Goal: Feedback & Contribution: Leave review/rating

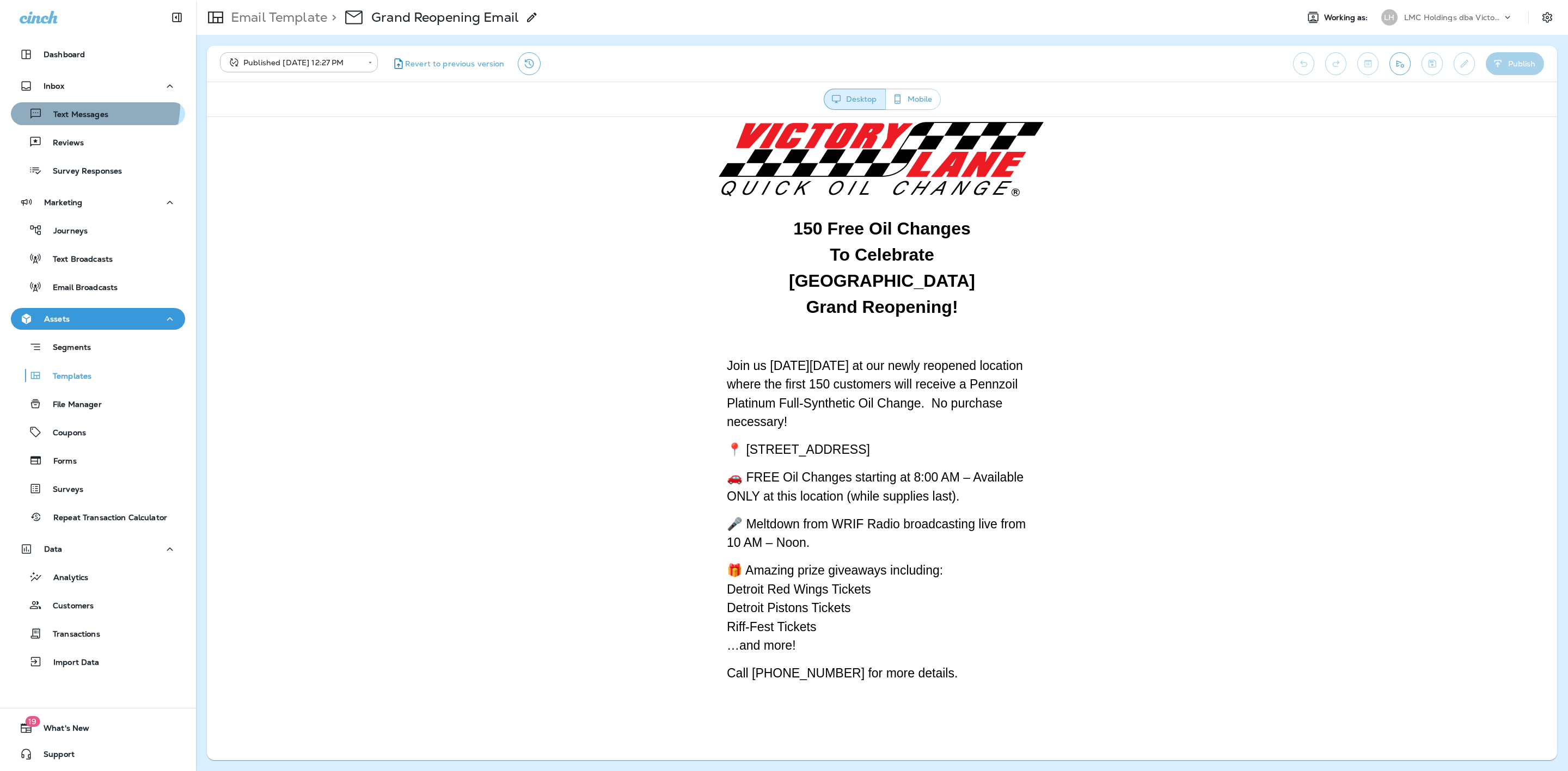
click at [83, 105] on button "Text Messages" at bounding box center [98, 114] width 174 height 23
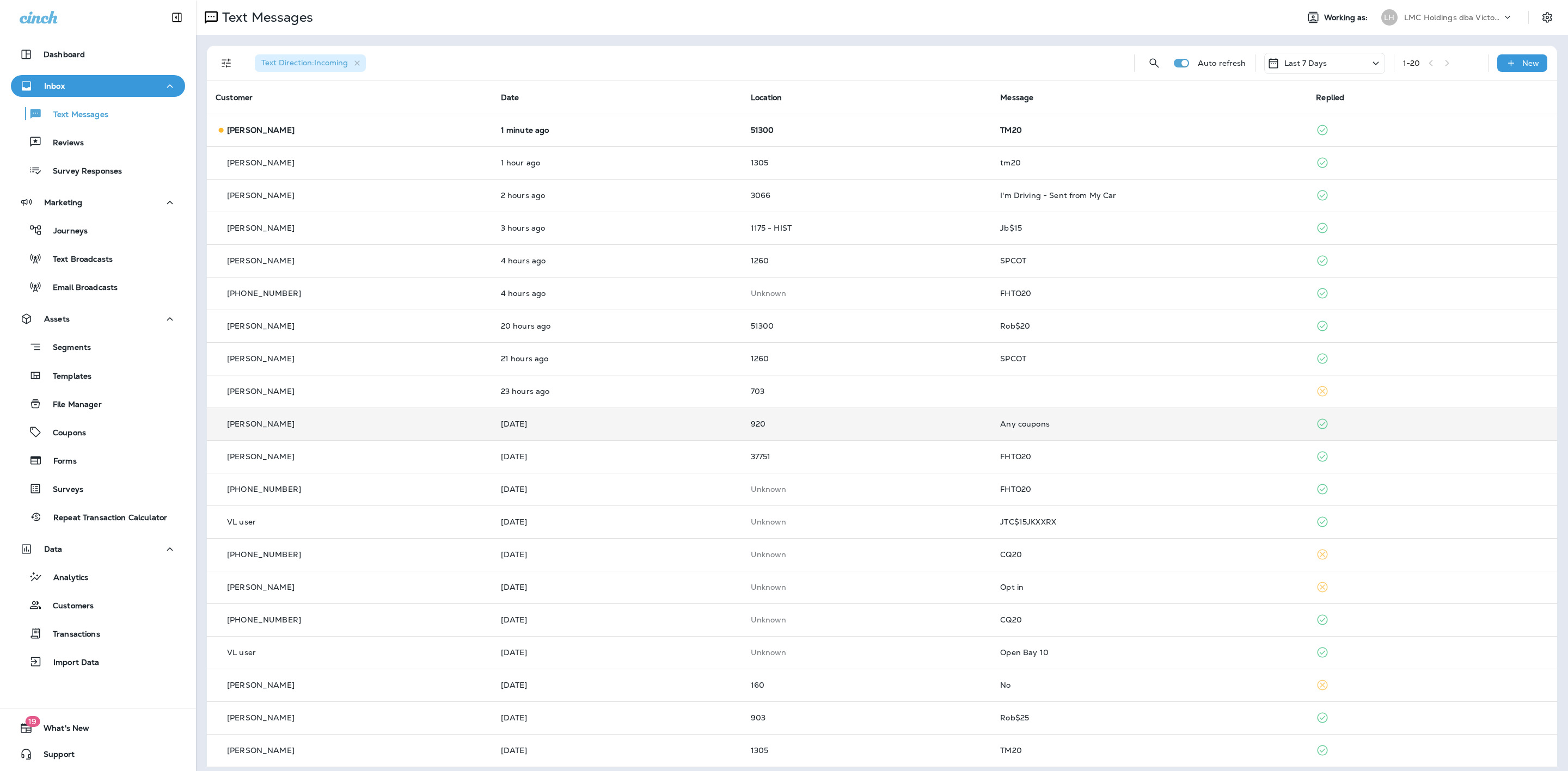
click at [853, 415] on td "920" at bounding box center [867, 424] width 250 height 33
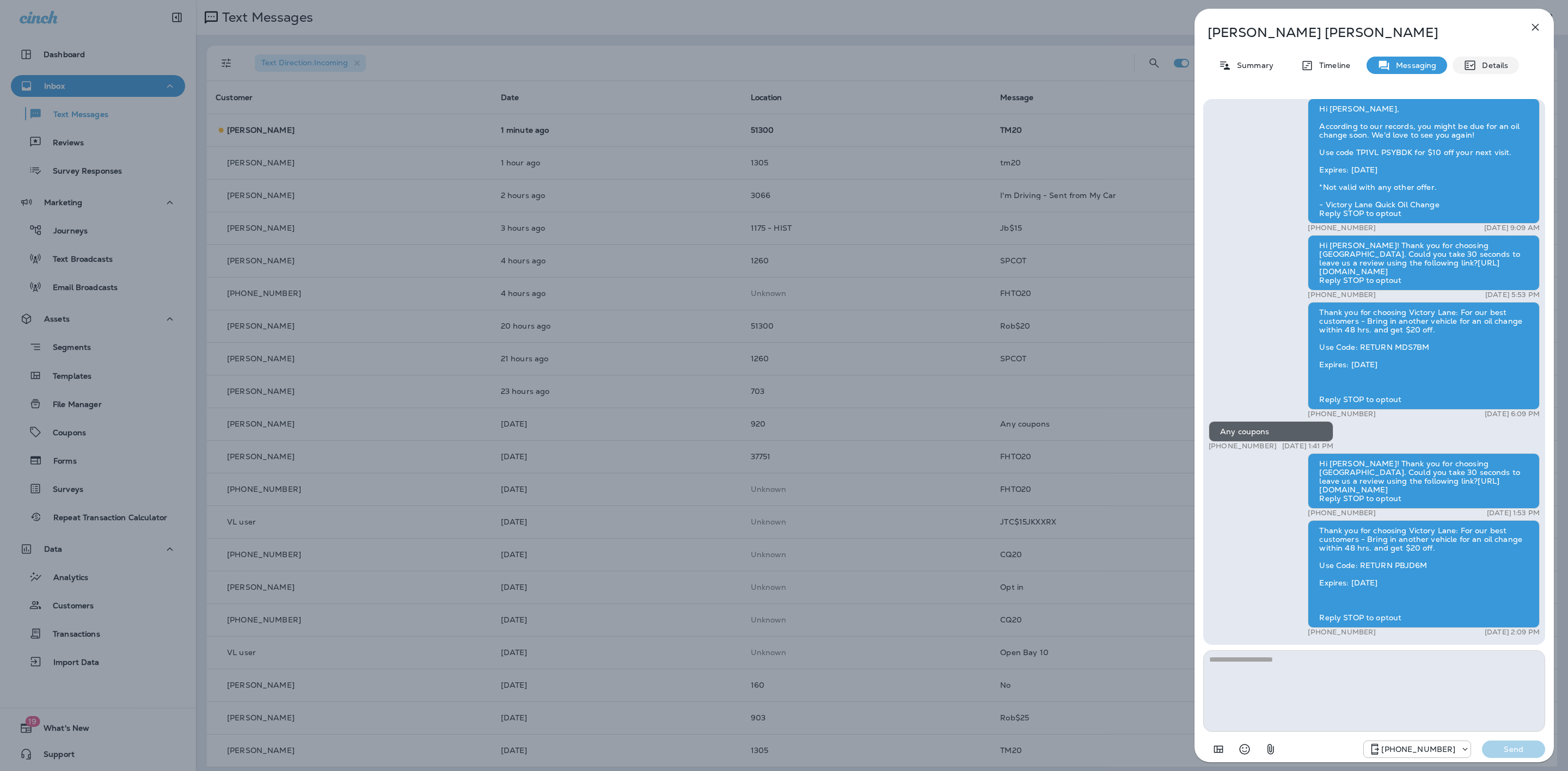
click at [1502, 68] on p "Details" at bounding box center [1493, 65] width 32 height 9
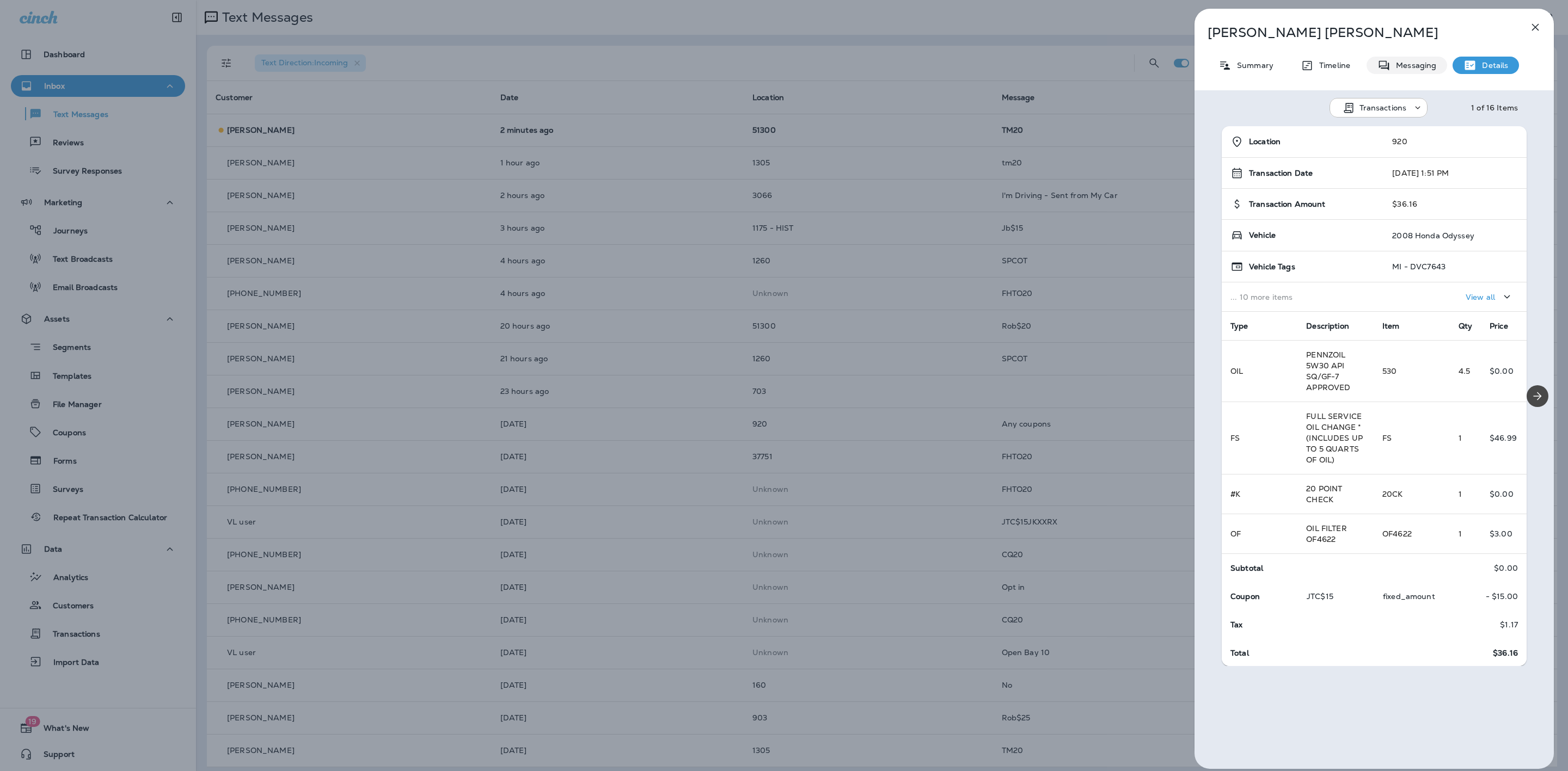
click at [1418, 64] on p "Messaging" at bounding box center [1413, 65] width 46 height 9
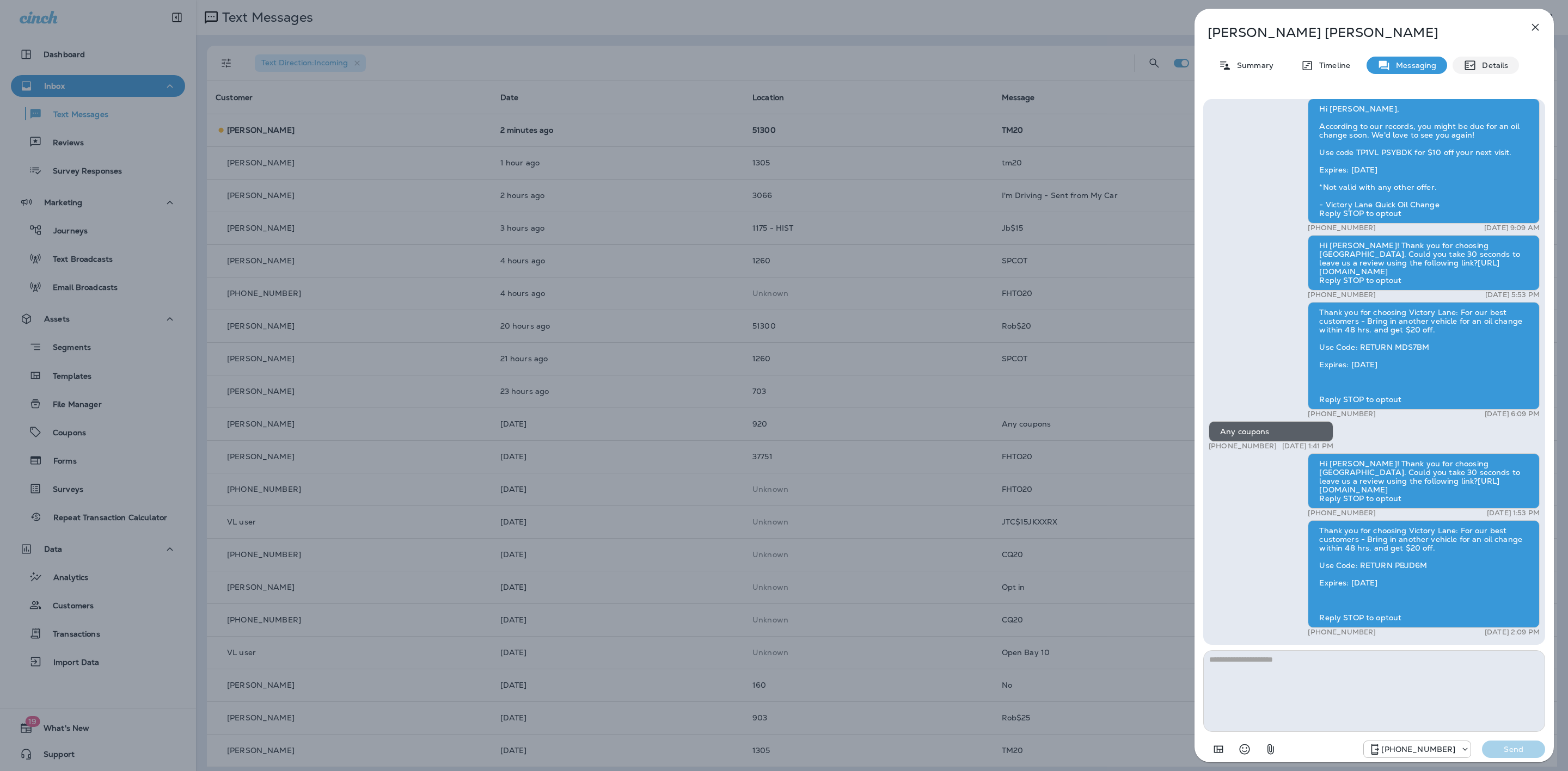
click at [1488, 63] on p "Details" at bounding box center [1493, 65] width 32 height 9
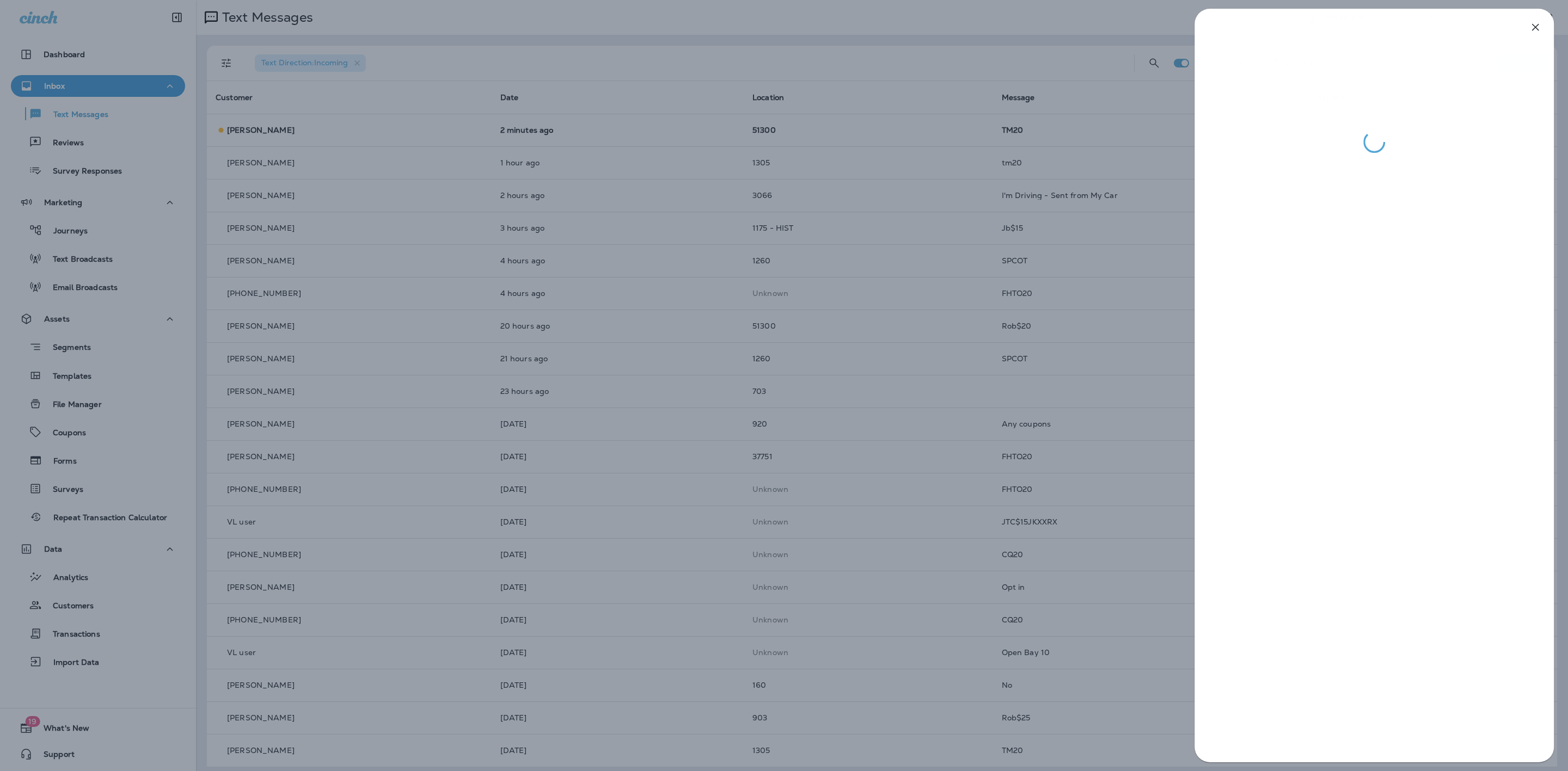
click at [982, 110] on div at bounding box center [784, 385] width 1568 height 771
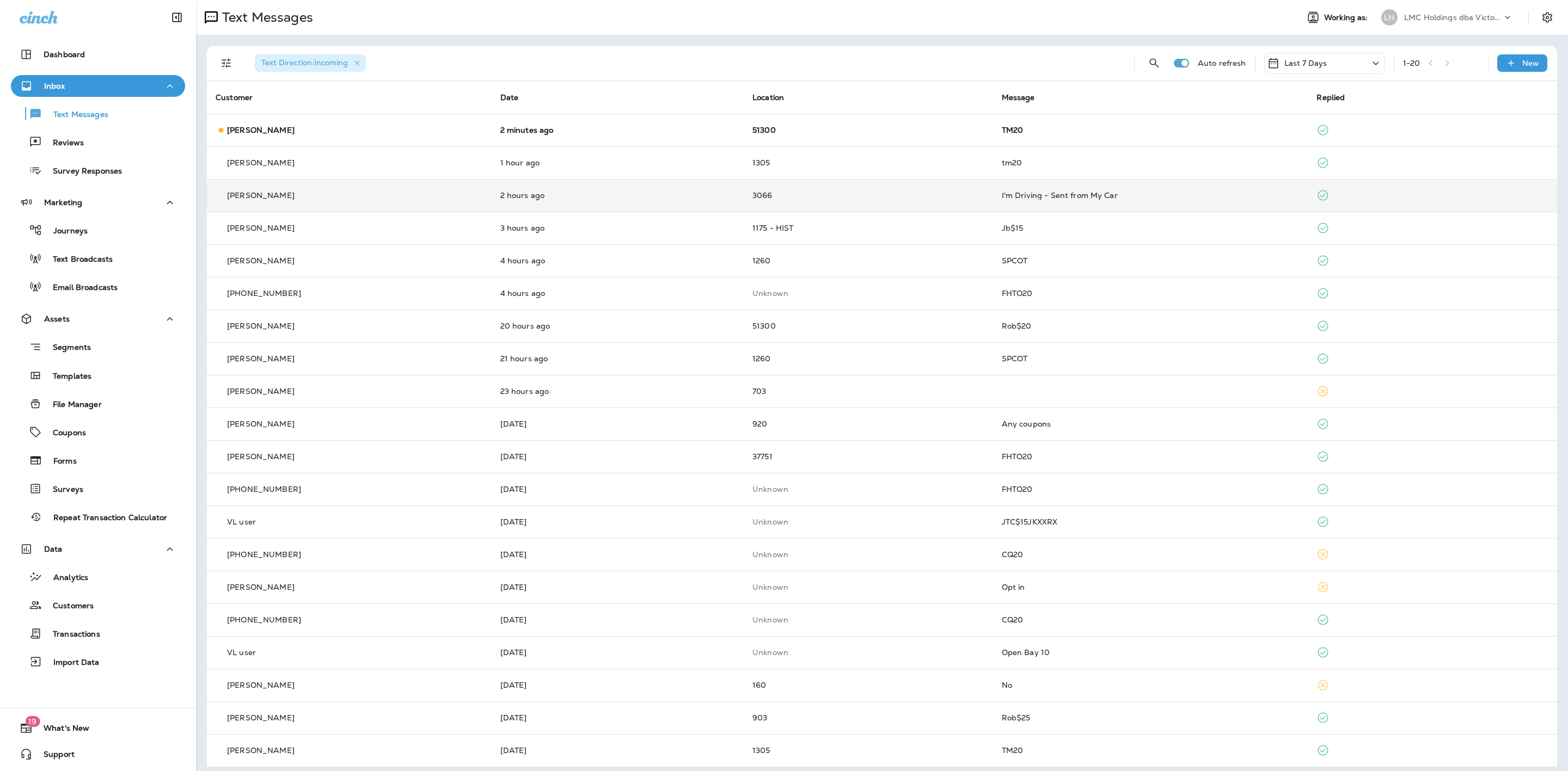
click at [828, 194] on p "3066" at bounding box center [868, 195] width 232 height 9
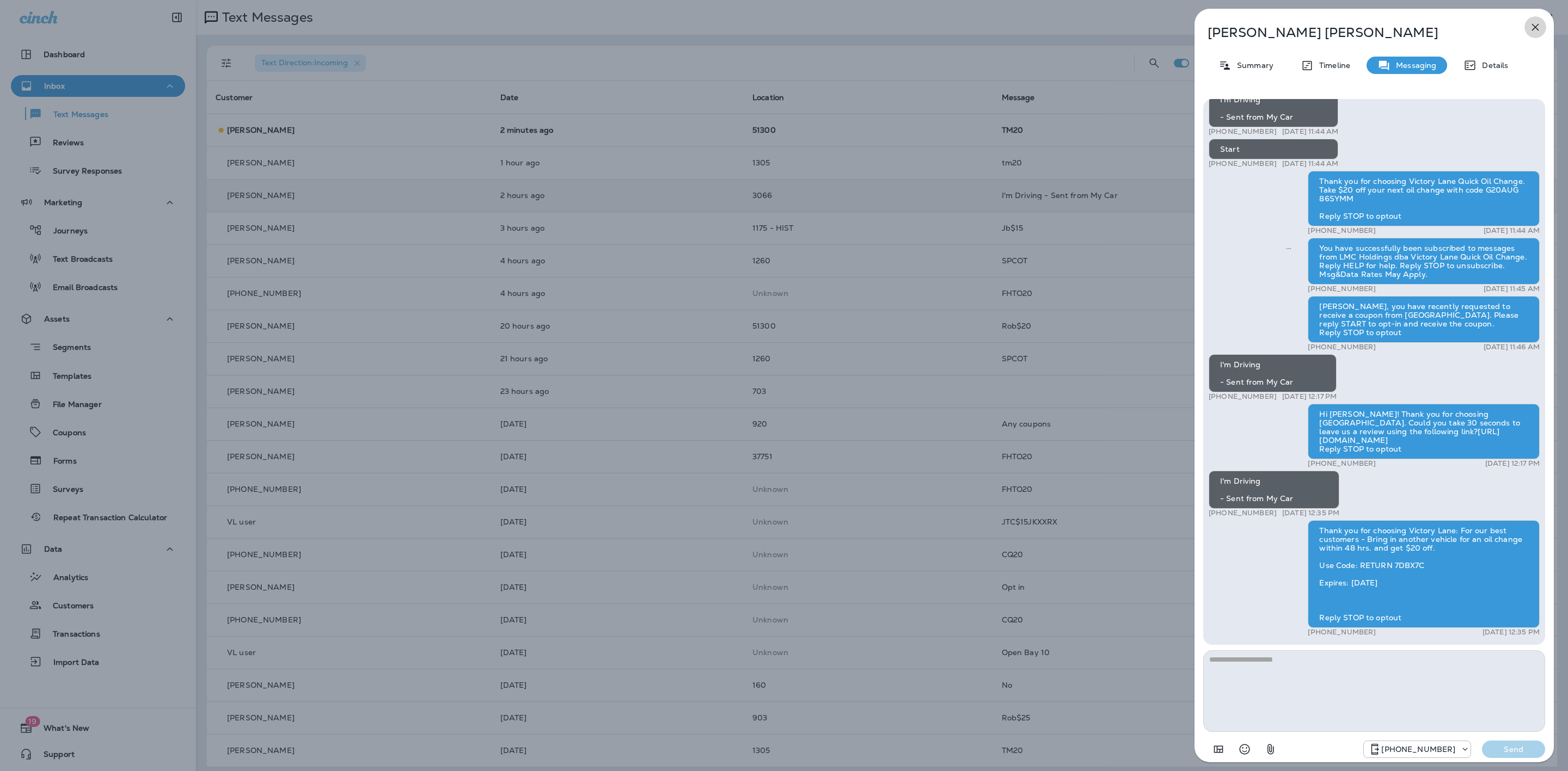
click at [1535, 25] on icon "button" at bounding box center [1535, 27] width 13 height 13
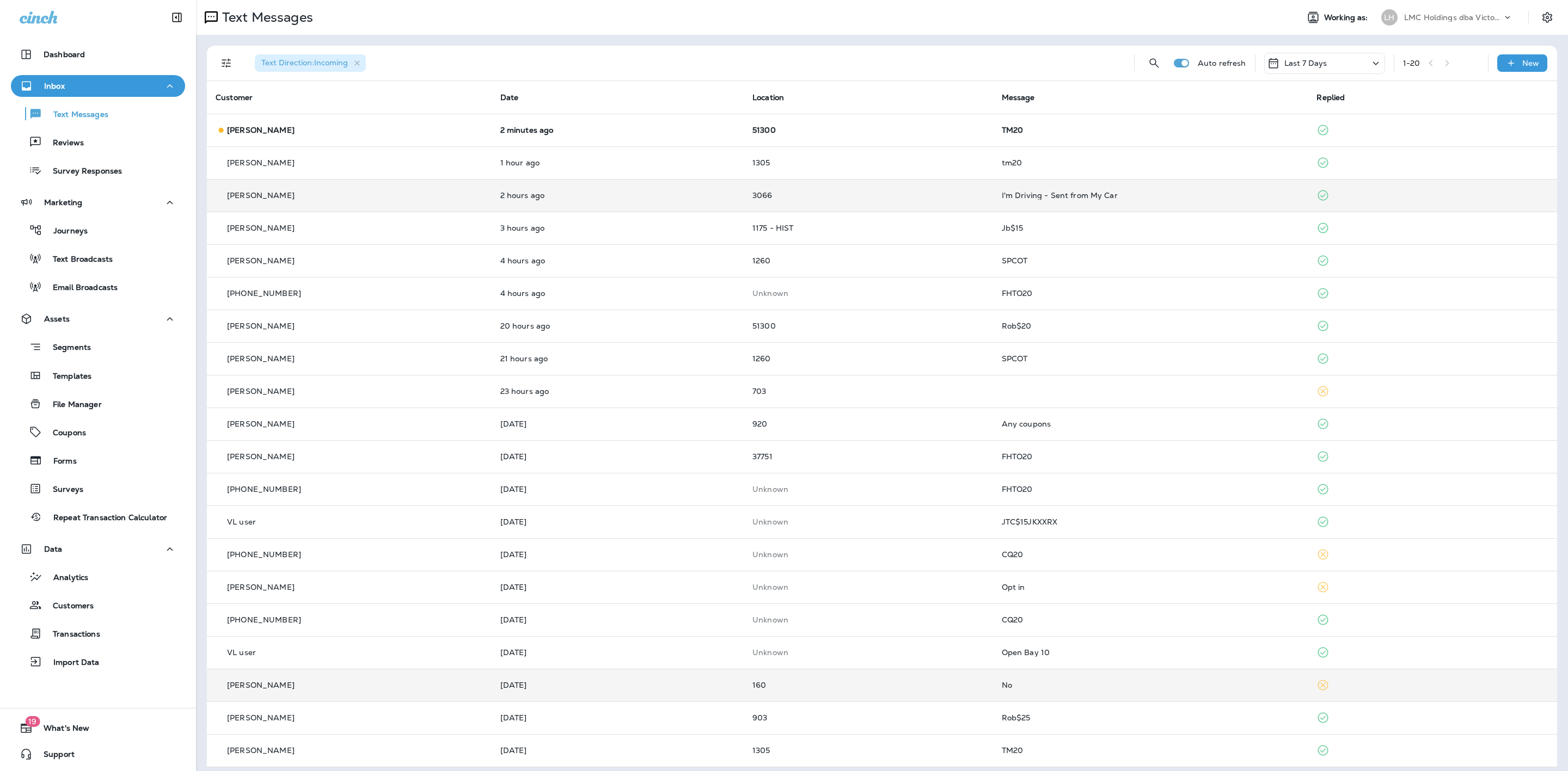
click at [869, 679] on td "160" at bounding box center [869, 685] width 250 height 33
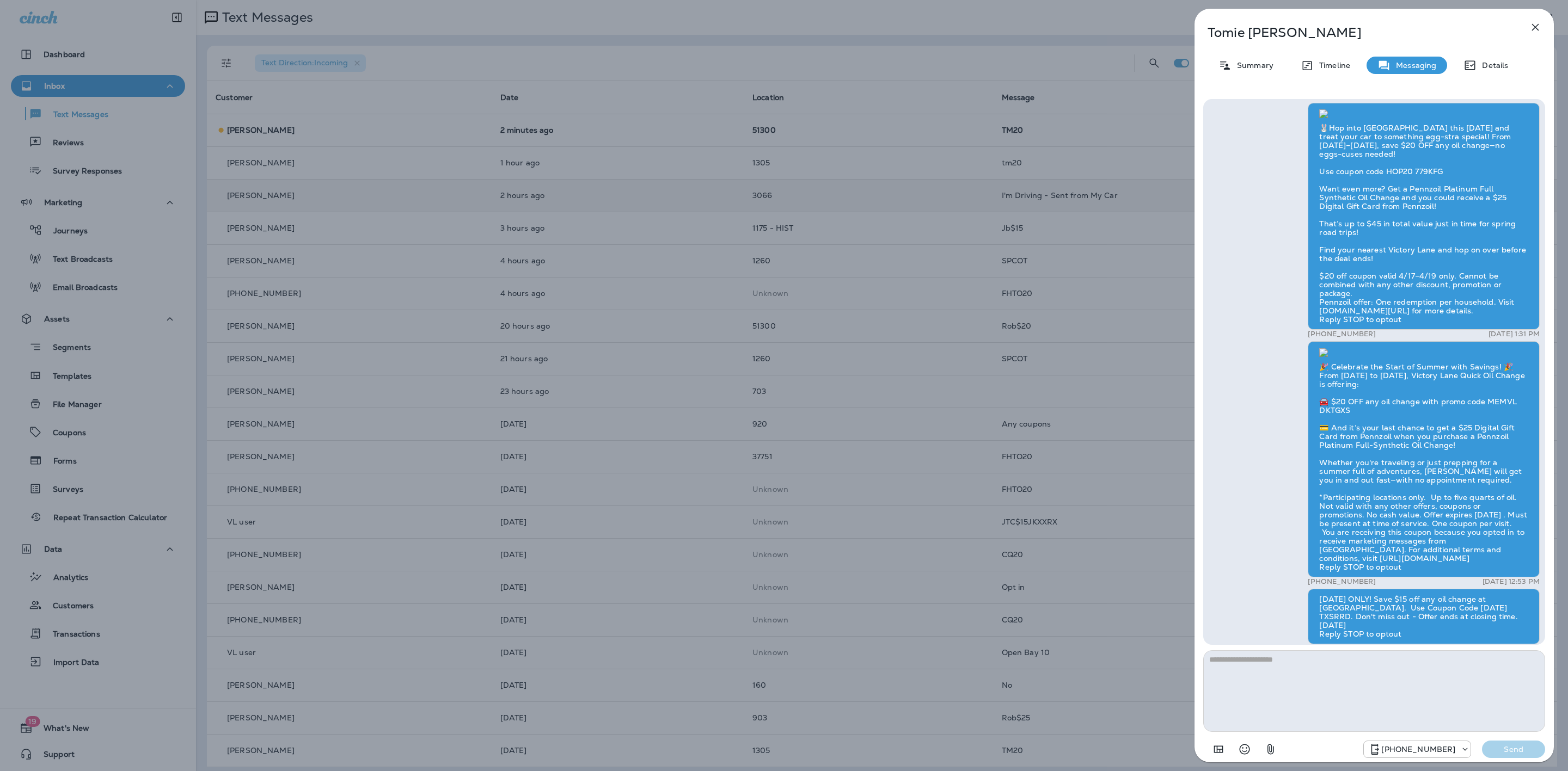
scroll to position [-898, 0]
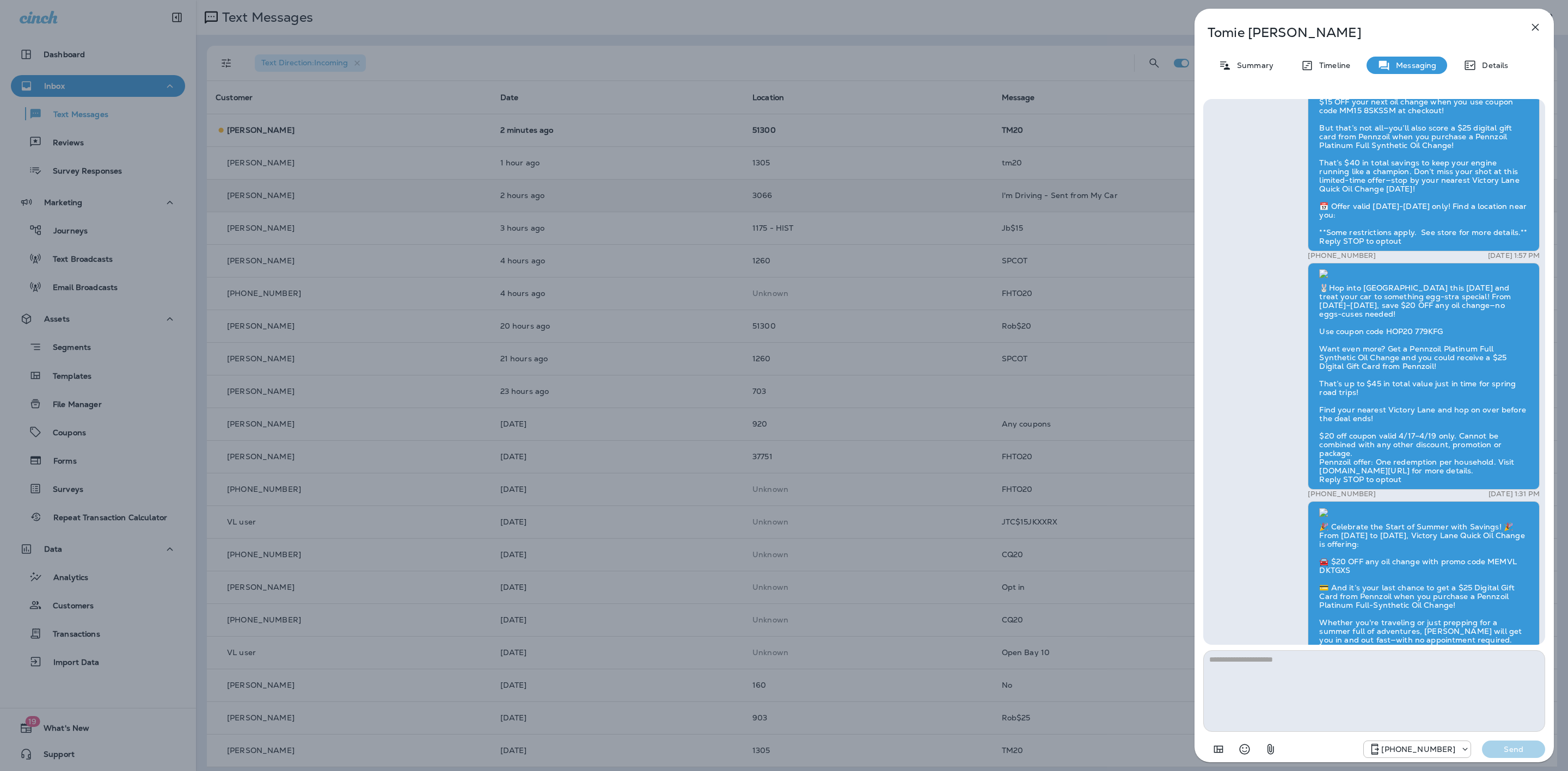
click at [1539, 29] on icon "button" at bounding box center [1535, 27] width 13 height 13
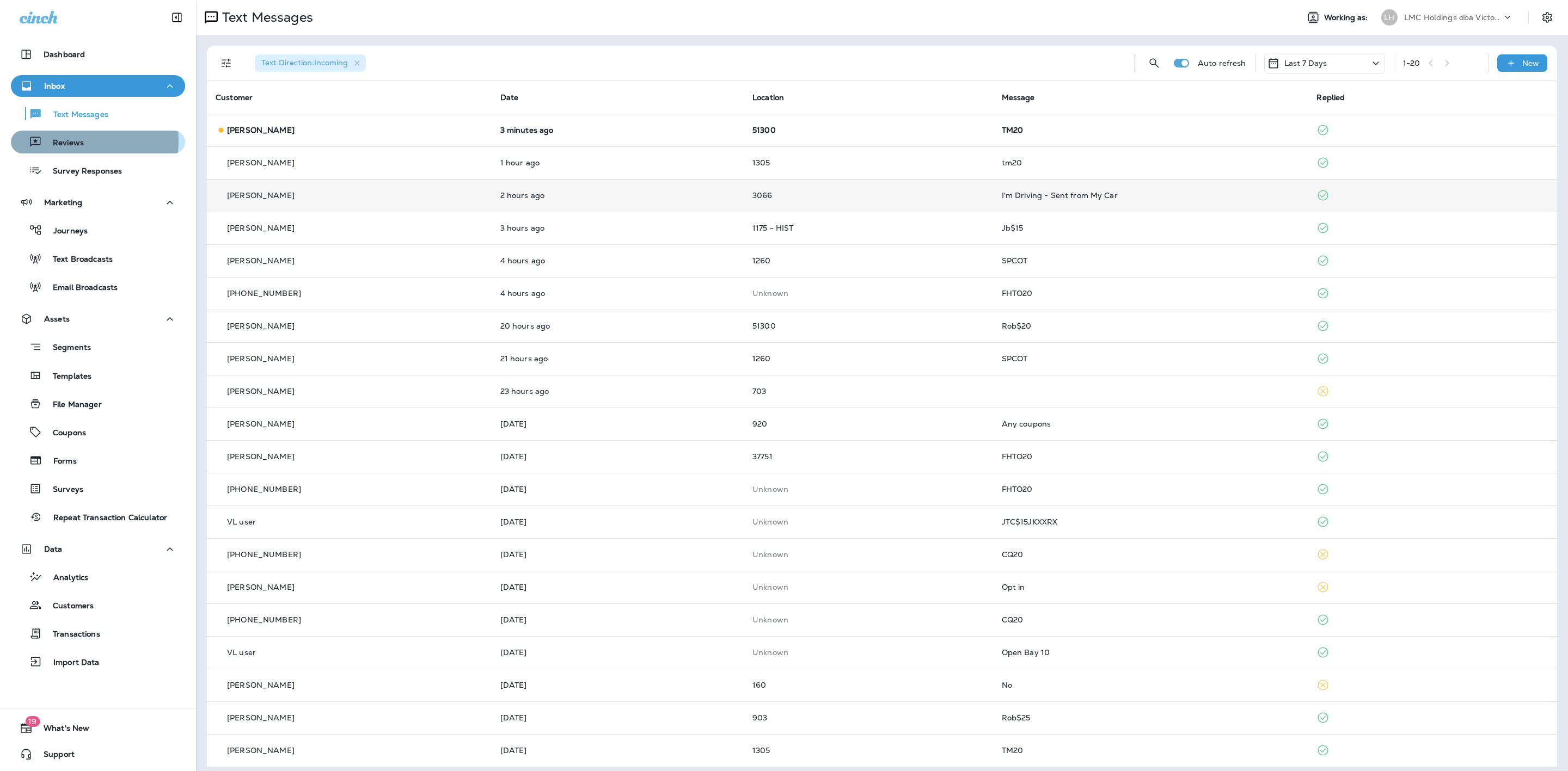
click at [68, 141] on p "Reviews" at bounding box center [63, 143] width 42 height 10
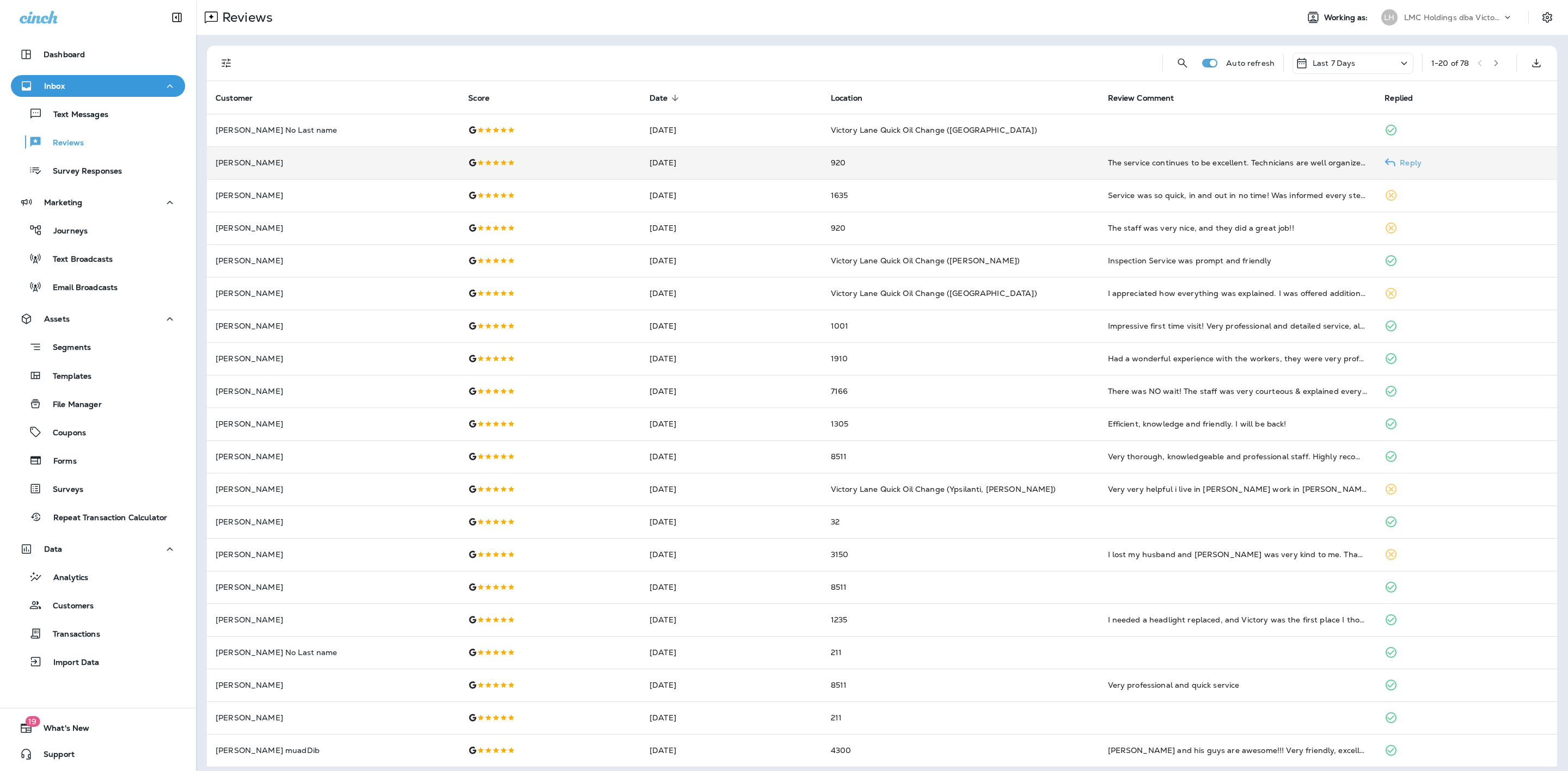
click at [737, 172] on td "[DATE]" at bounding box center [732, 163] width 181 height 33
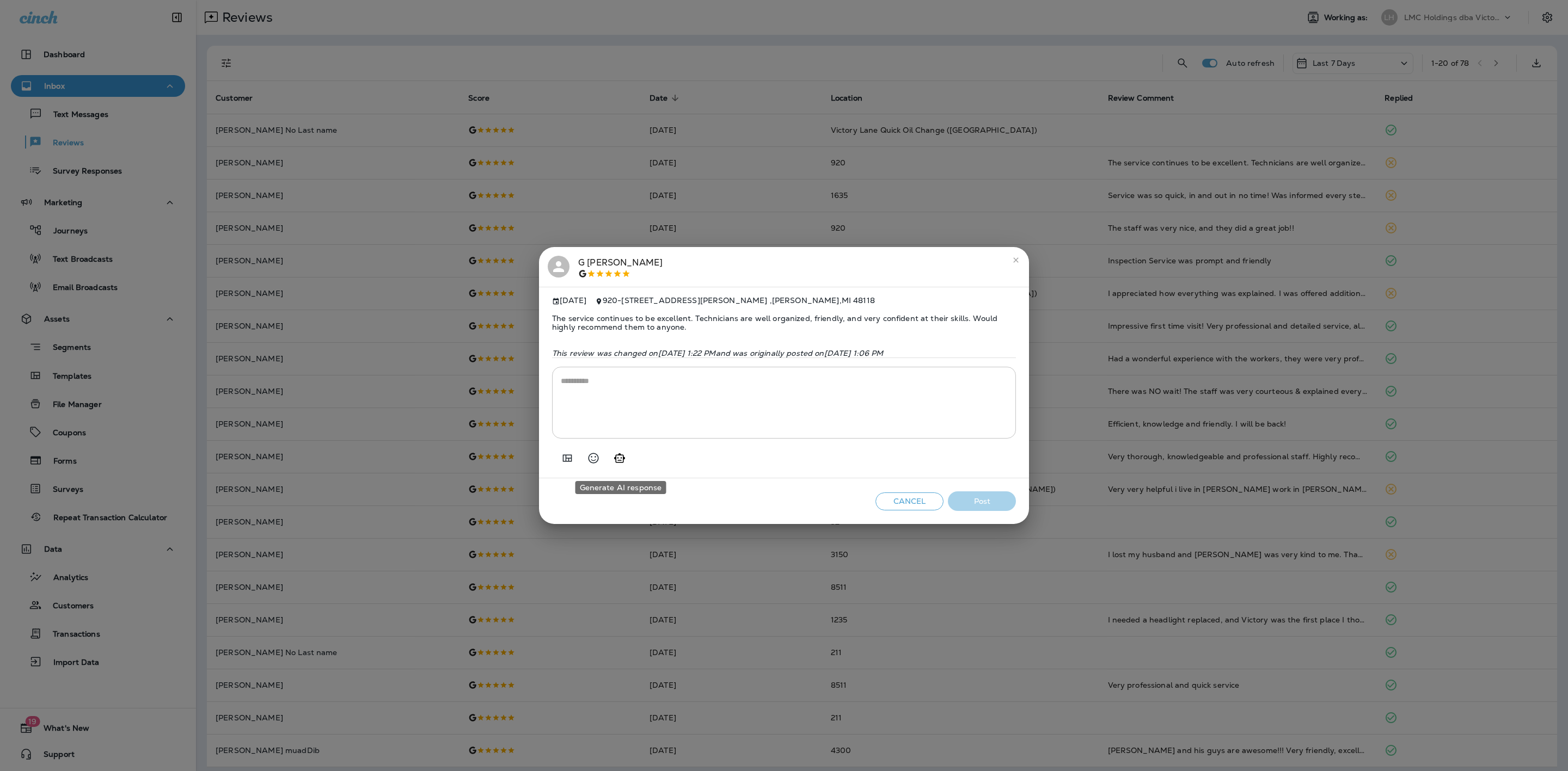
click at [626, 465] on icon "Generate AI response" at bounding box center [619, 458] width 13 height 13
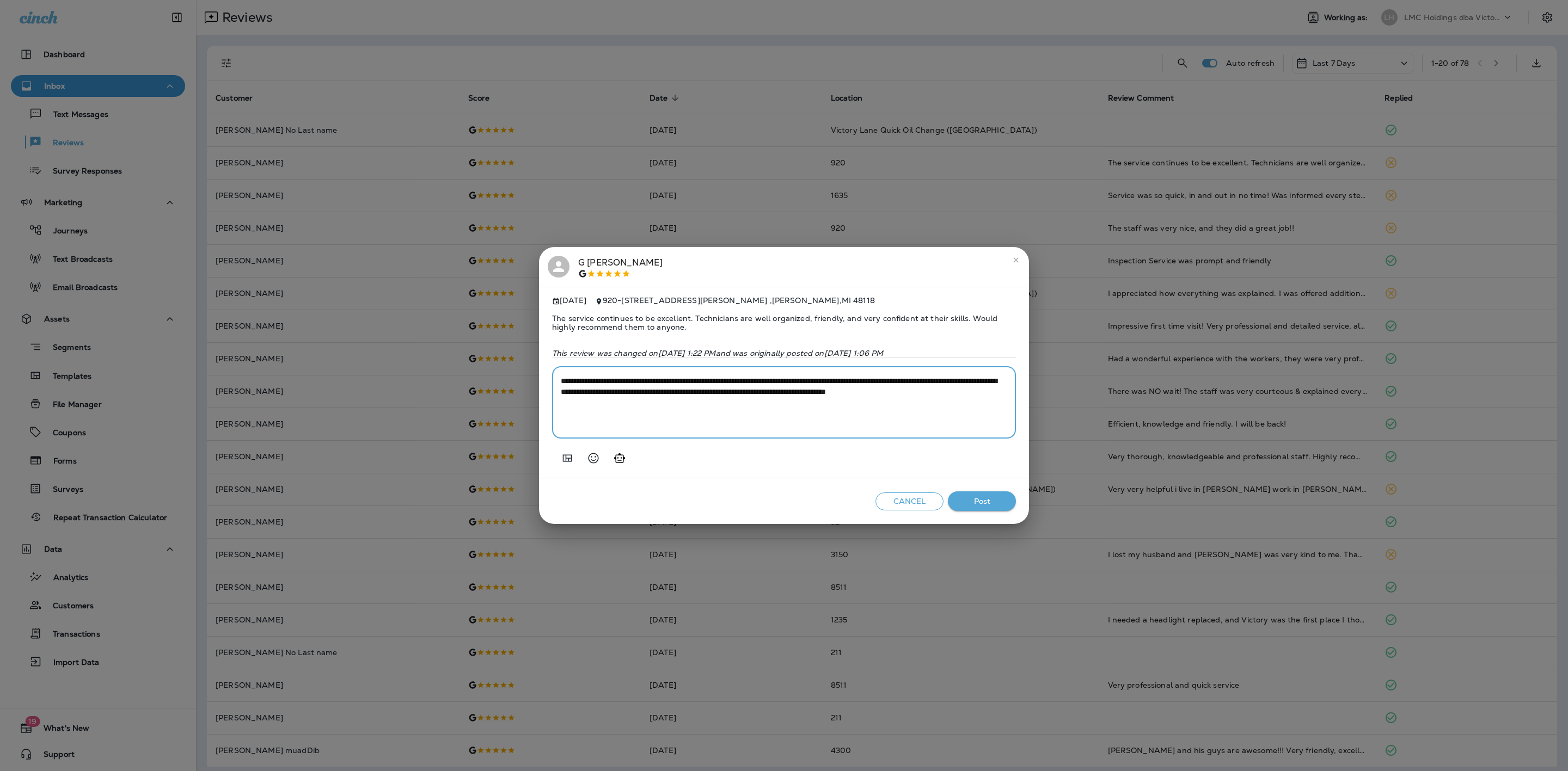
drag, startPoint x: 861, startPoint y: 383, endPoint x: 543, endPoint y: 383, distance: 318.0
click at [543, 383] on div "**********" at bounding box center [784, 382] width 490 height 192
type textarea "**********"
click at [982, 508] on button "Post" at bounding box center [982, 501] width 68 height 20
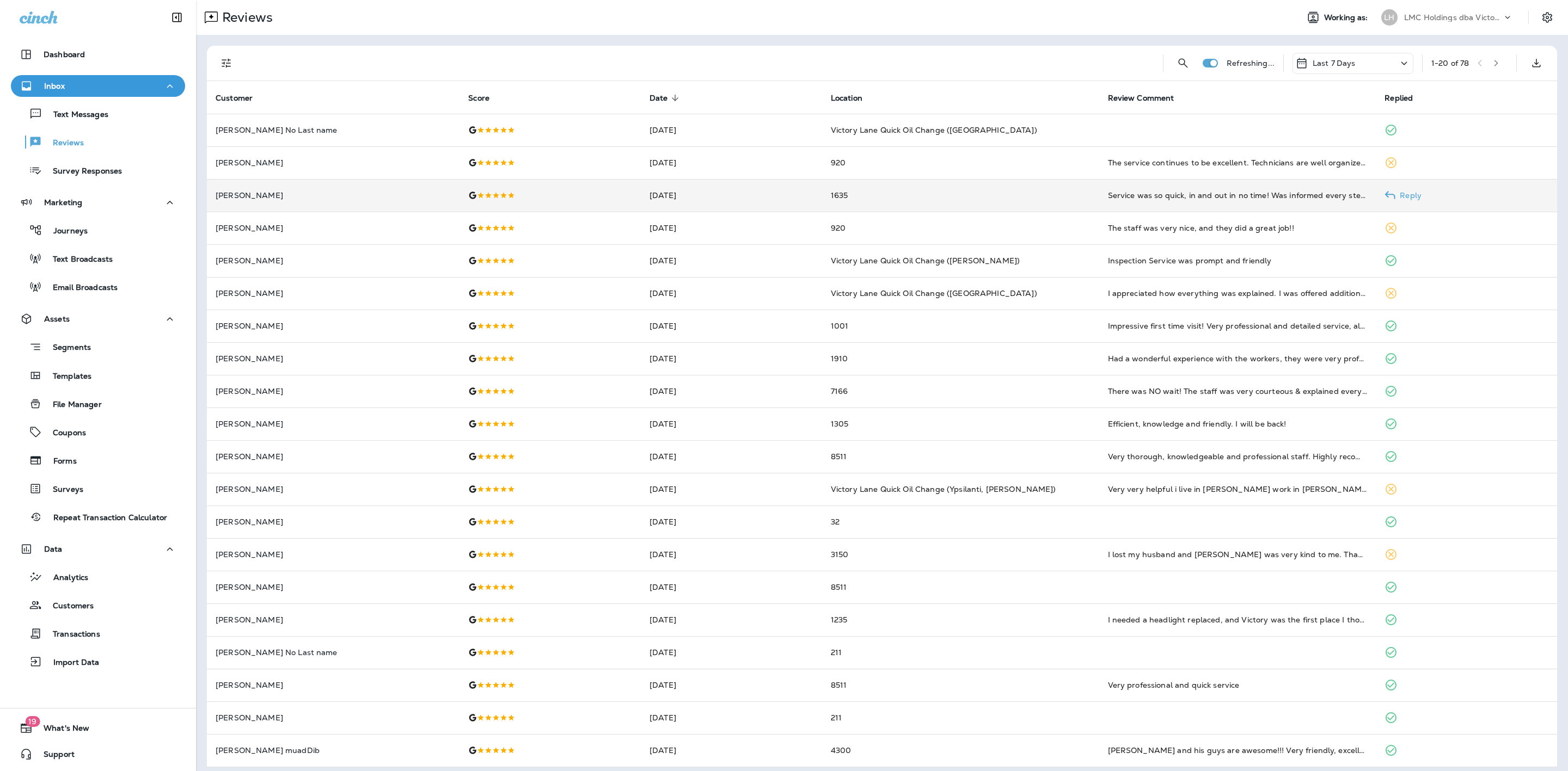
click at [891, 201] on td "1635" at bounding box center [961, 195] width 277 height 33
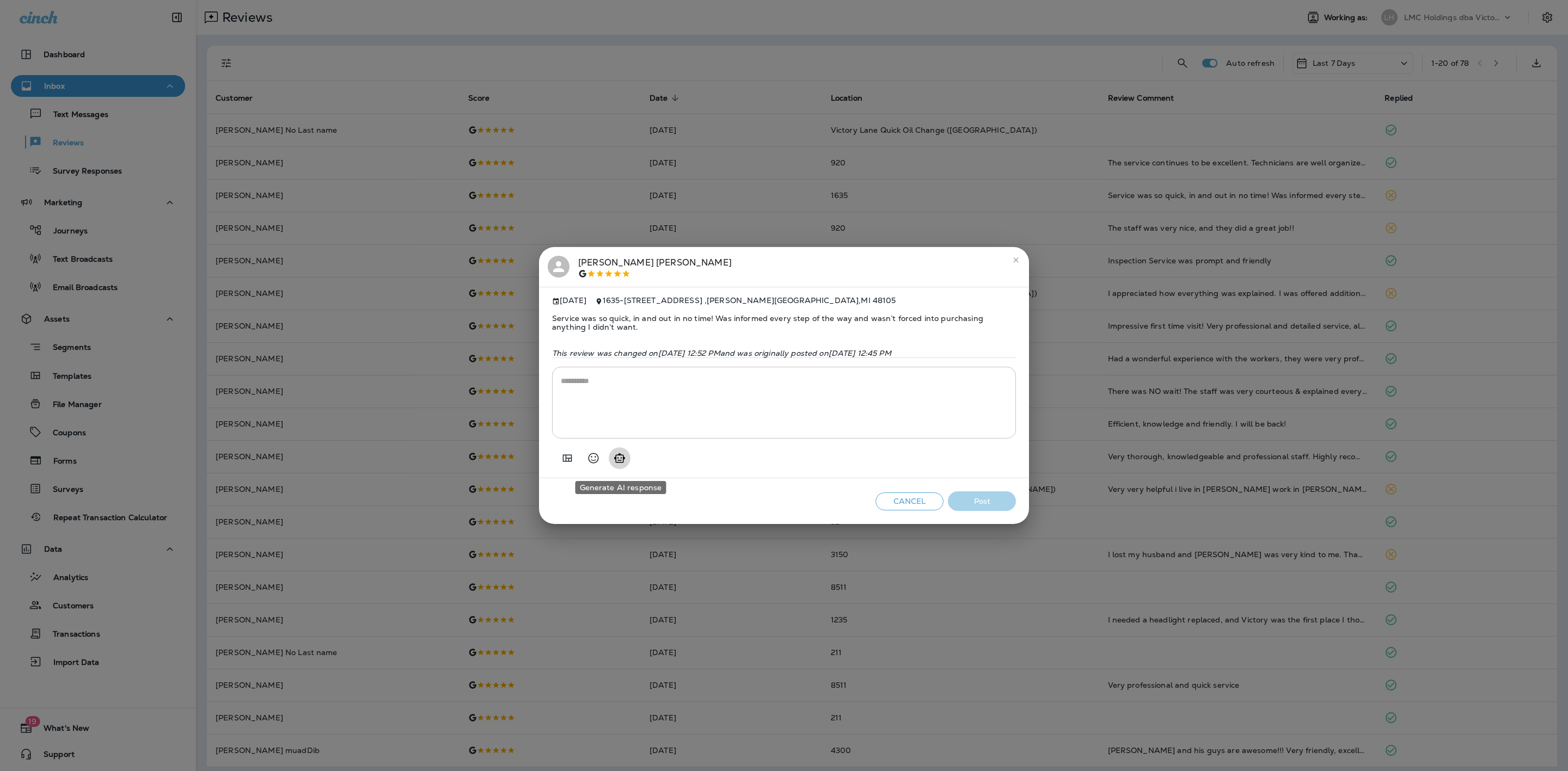
click at [621, 465] on icon "Generate AI response" at bounding box center [619, 458] width 13 height 13
type textarea "**********"
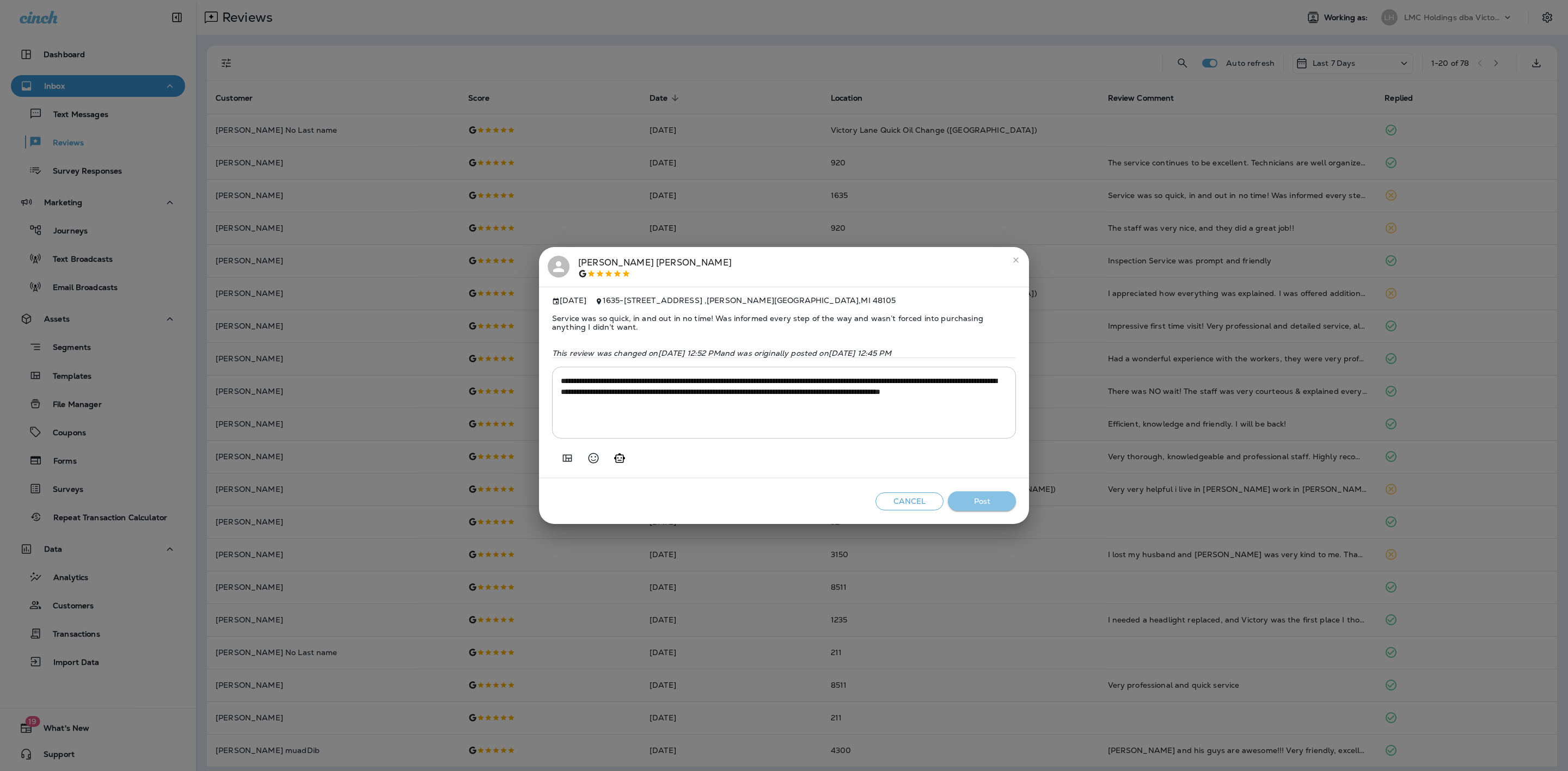
click at [982, 498] on button "Post" at bounding box center [982, 501] width 68 height 20
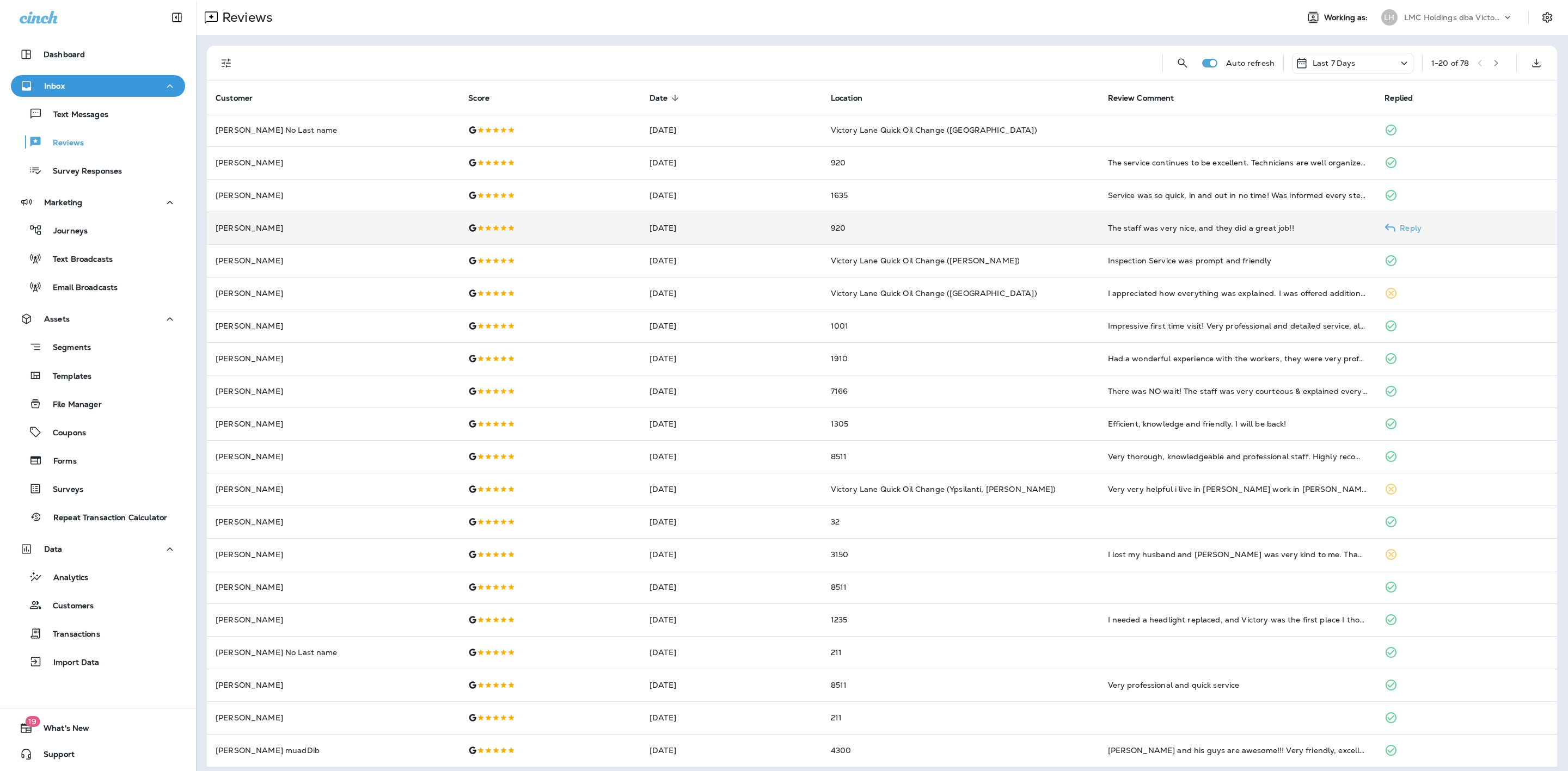
click at [832, 225] on td "920" at bounding box center [961, 228] width 277 height 33
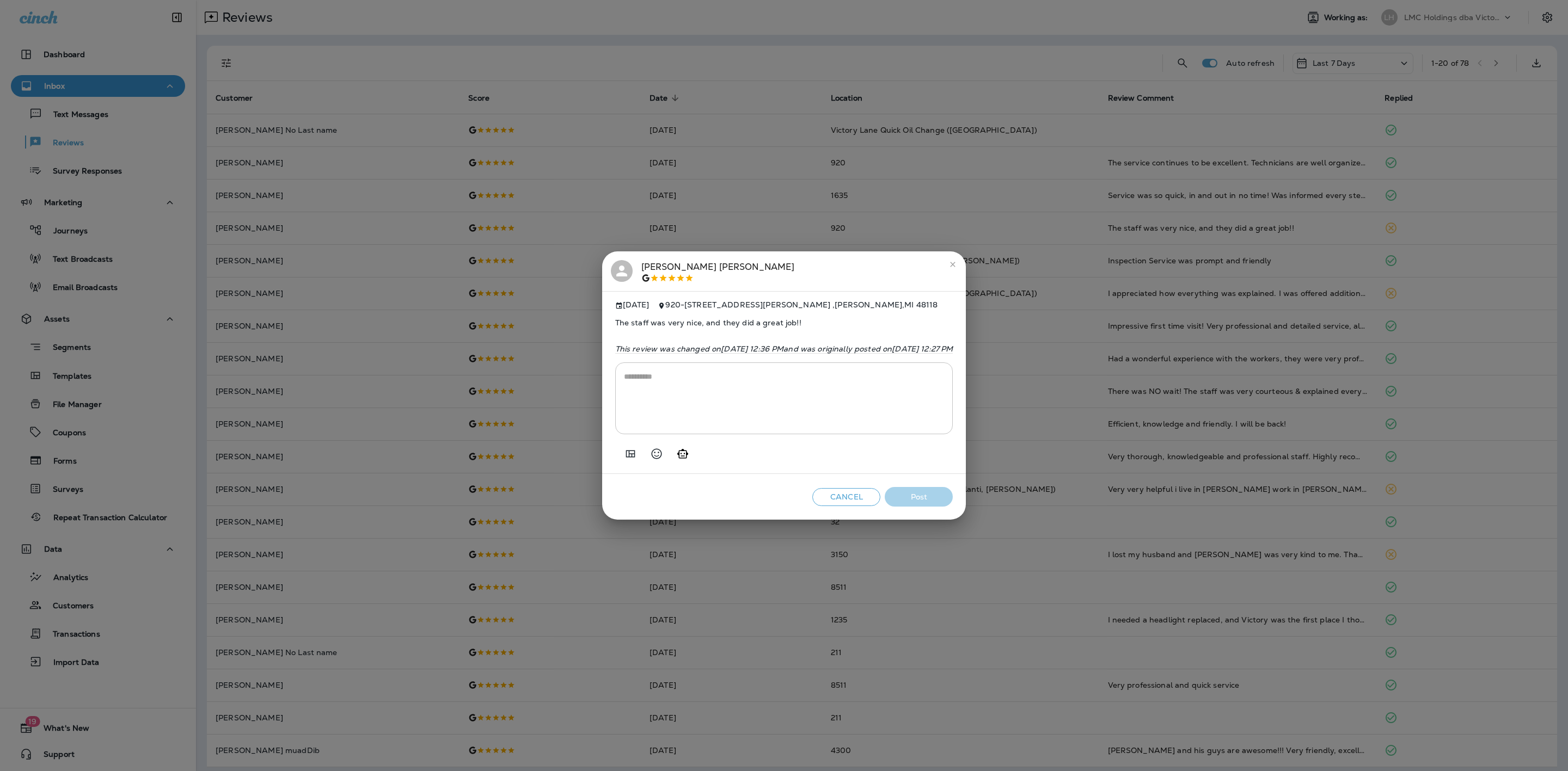
click at [672, 462] on button "Generate AI response" at bounding box center [683, 454] width 22 height 22
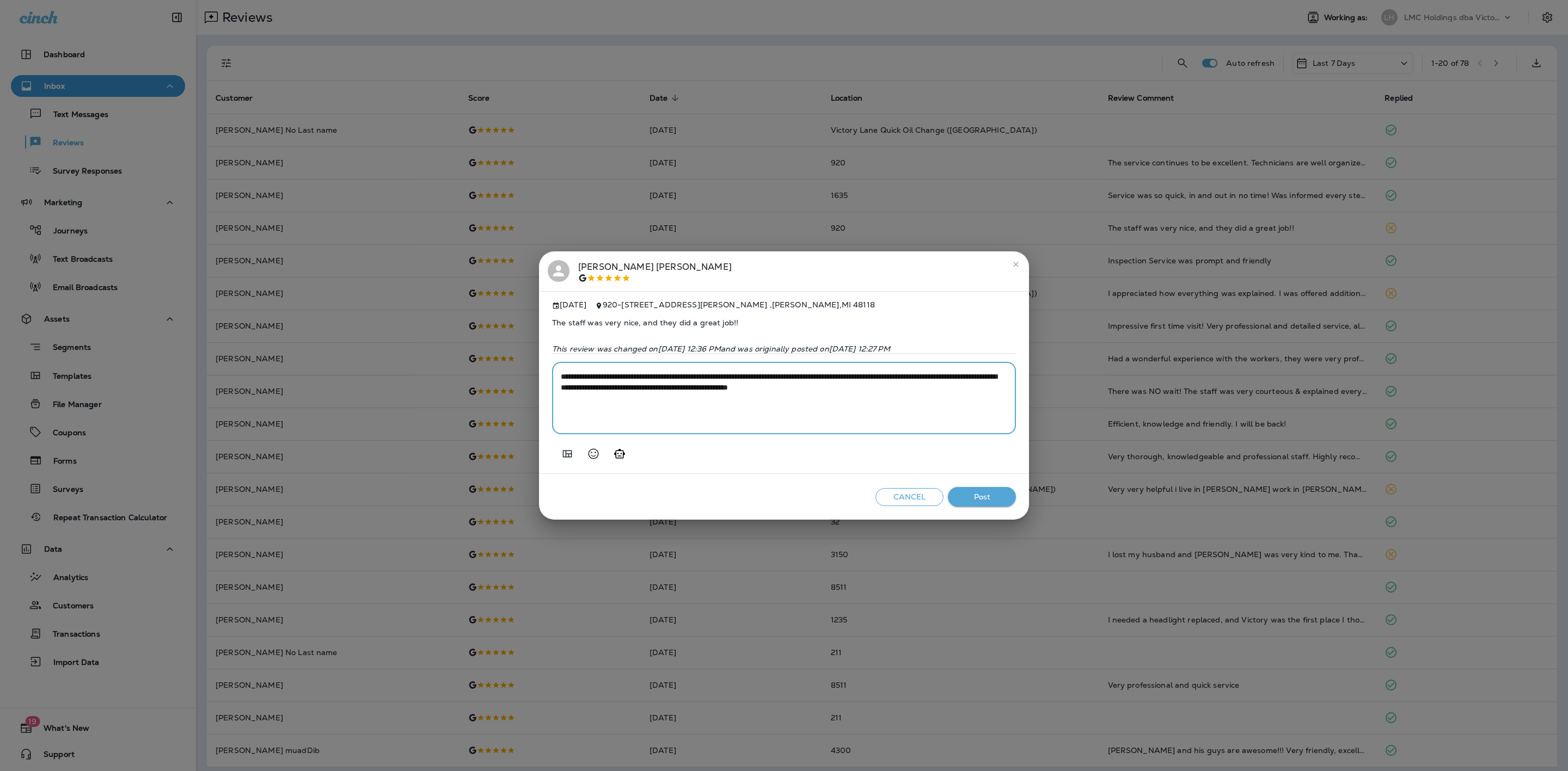
drag, startPoint x: 928, startPoint y: 384, endPoint x: 883, endPoint y: 389, distance: 45.3
click at [883, 389] on textarea "**********" at bounding box center [783, 398] width 446 height 54
click at [903, 389] on textarea "**********" at bounding box center [783, 398] width 446 height 54
drag, startPoint x: 920, startPoint y: 388, endPoint x: 794, endPoint y: 389, distance: 126.0
click at [794, 389] on textarea "**********" at bounding box center [783, 398] width 446 height 54
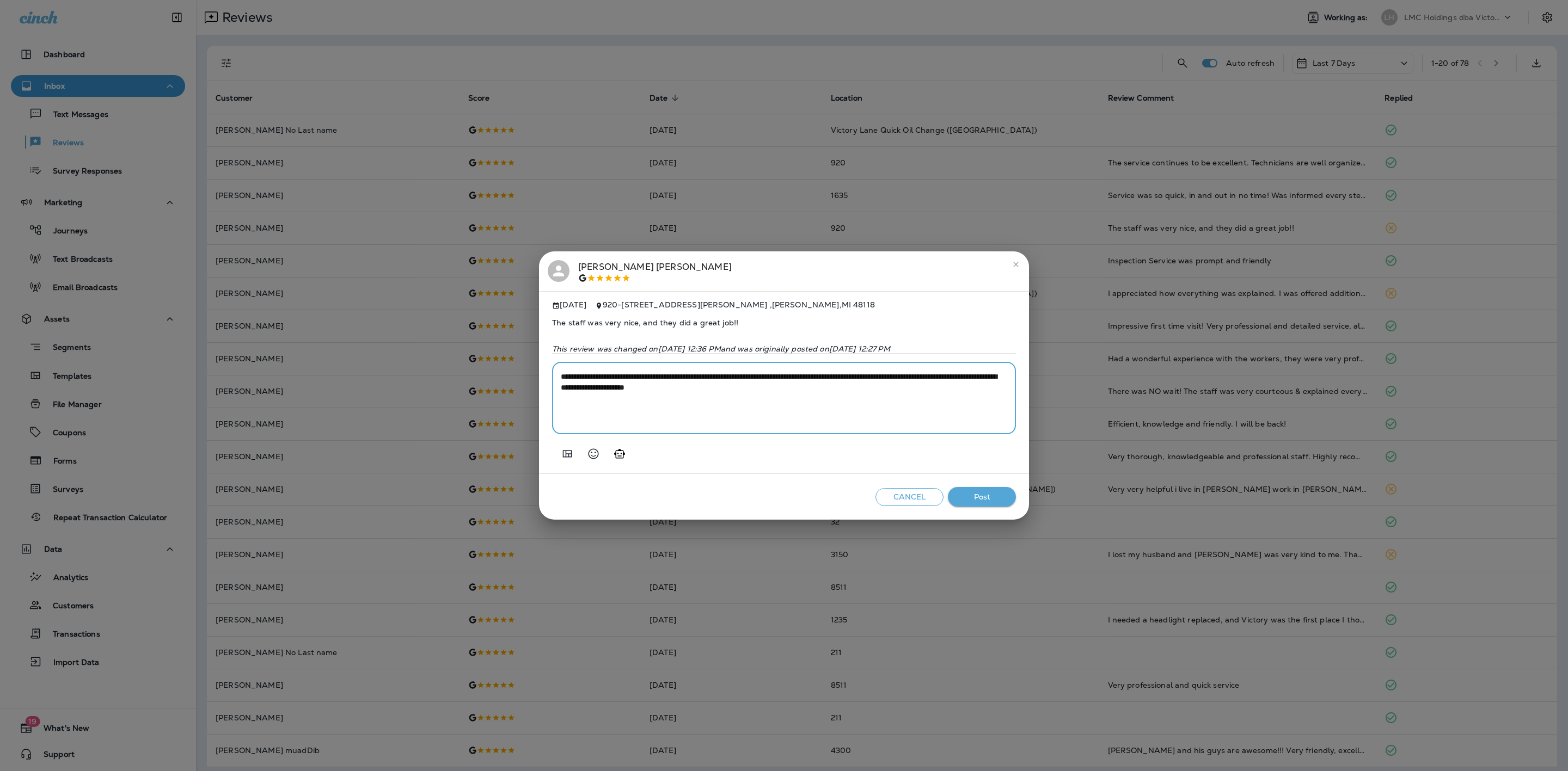
type textarea "**********"
click at [973, 500] on button "Post" at bounding box center [982, 497] width 68 height 20
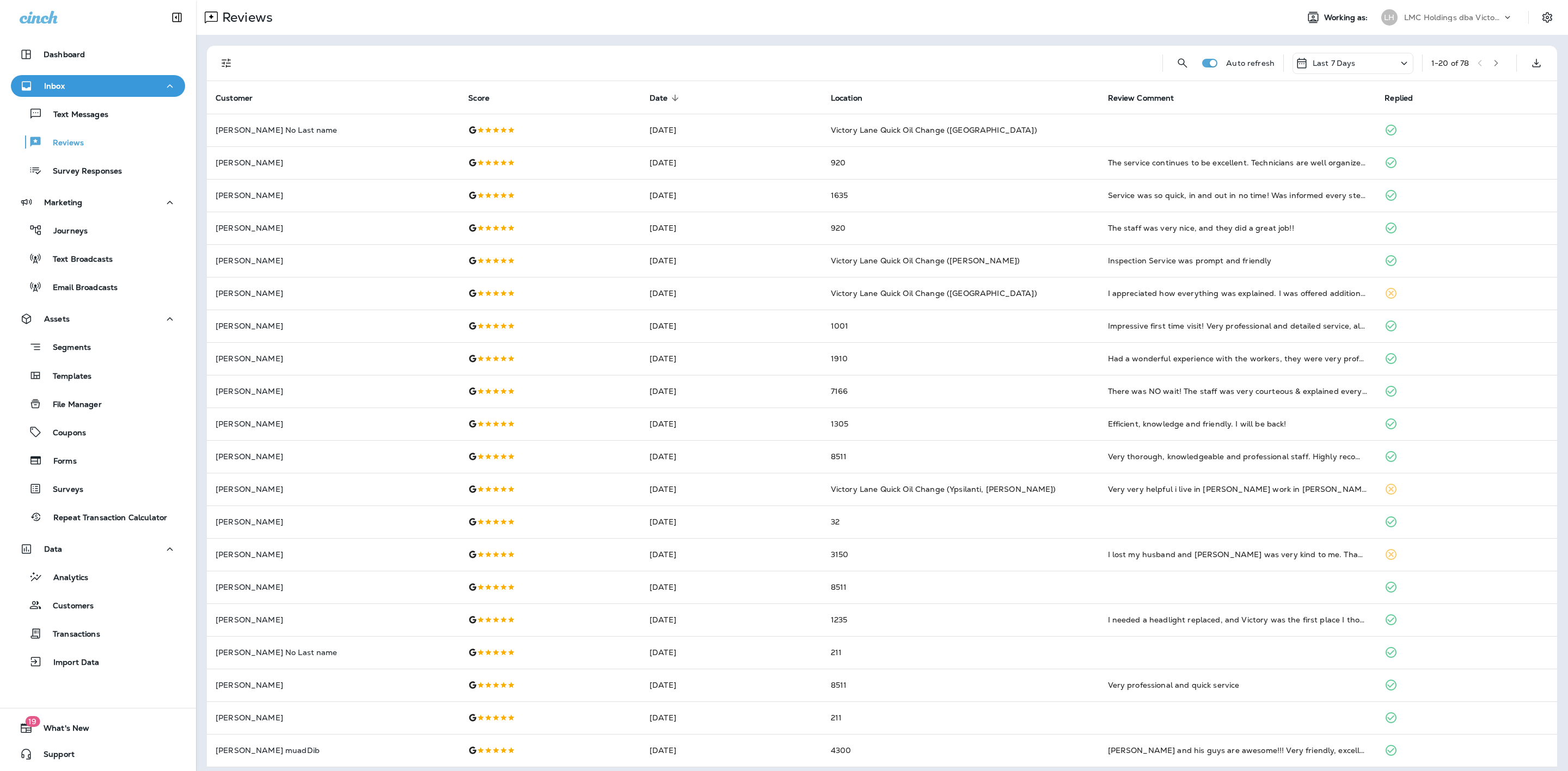
click at [1496, 69] on div "Auto refresh Last 7 Days 1 - 20 of 78" at bounding box center [884, 63] width 1337 height 35
click at [1491, 69] on button "button" at bounding box center [1496, 63] width 16 height 16
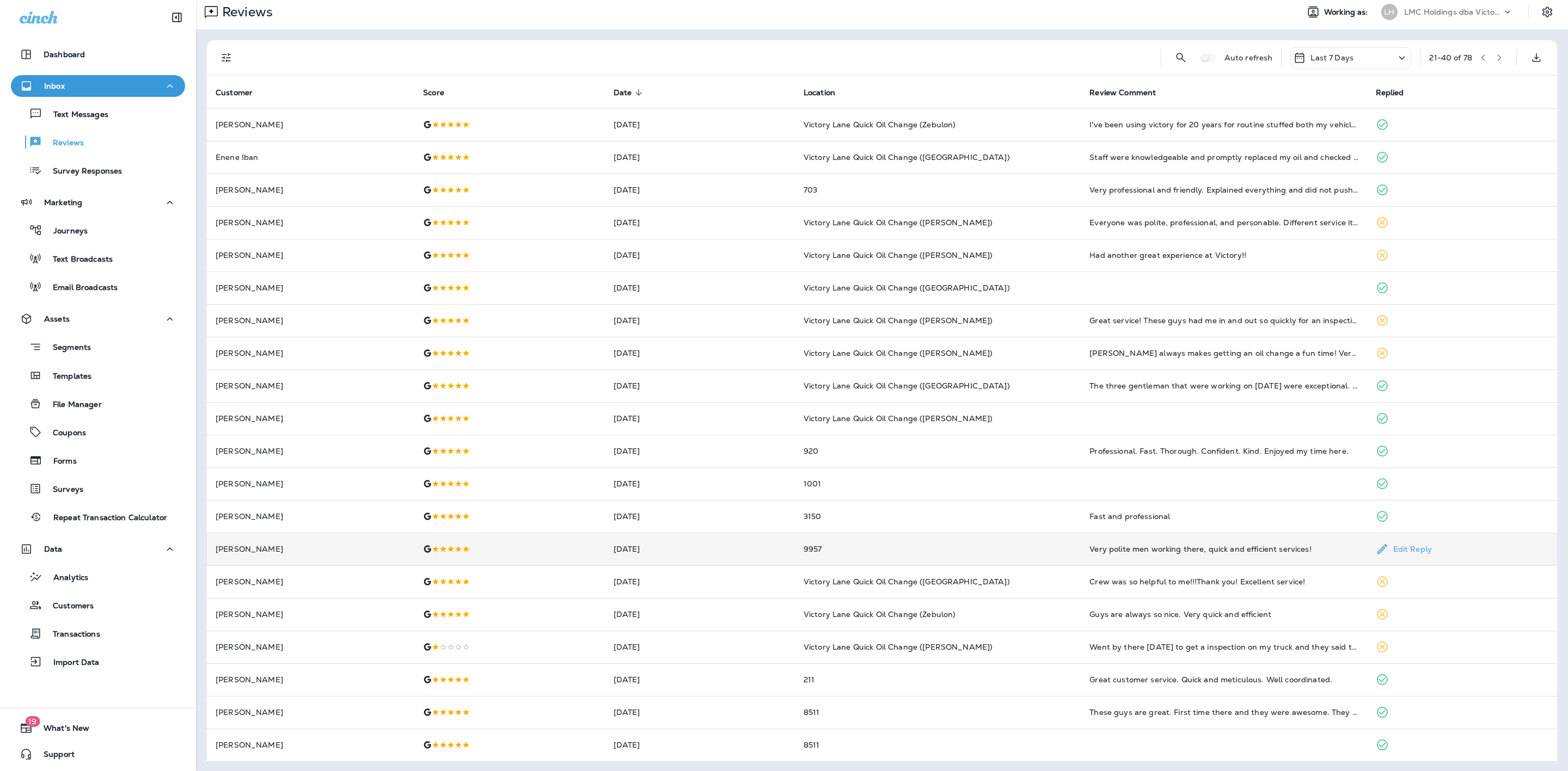
scroll to position [7, 0]
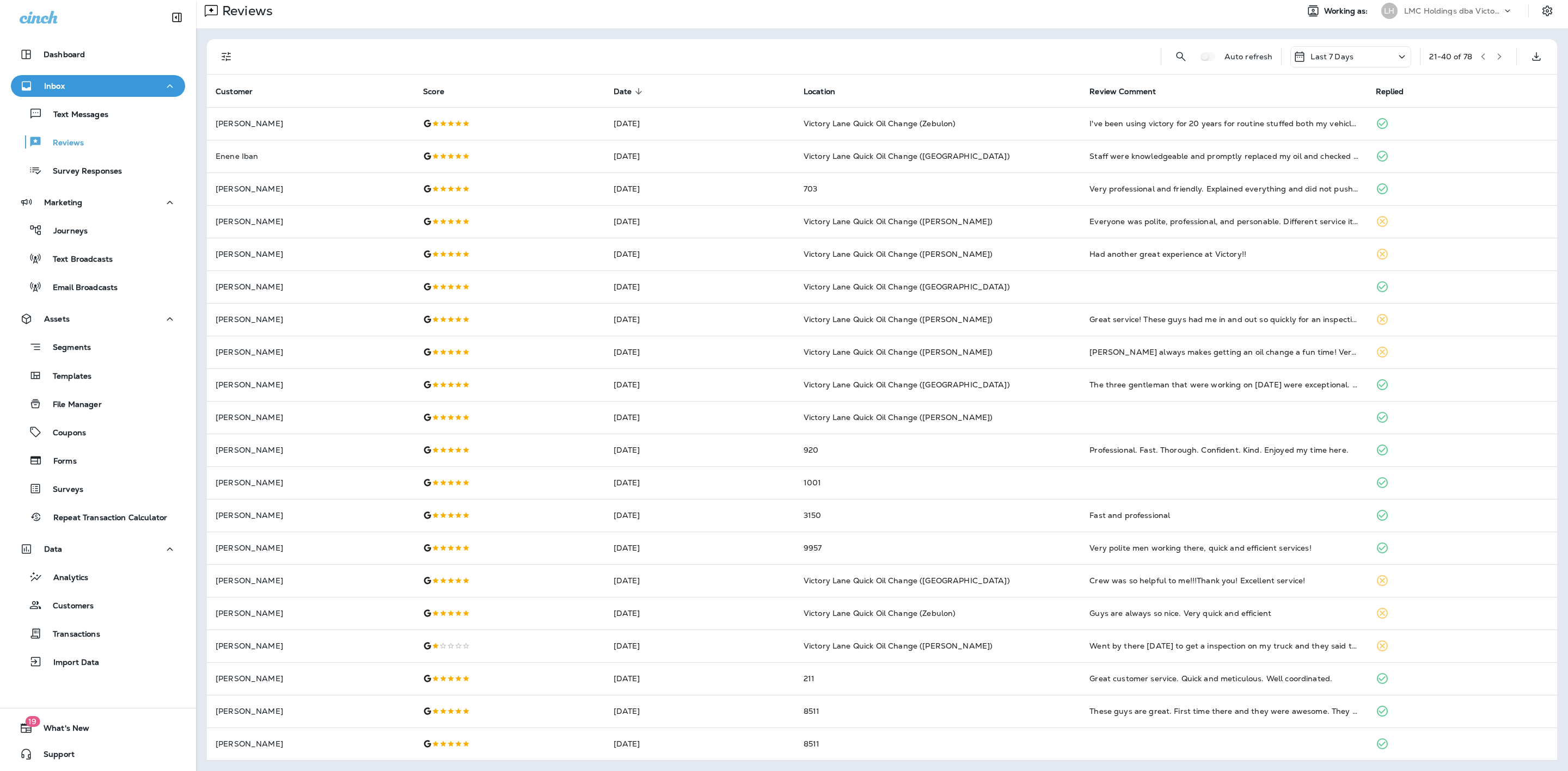
click at [1496, 54] on icon "button" at bounding box center [1499, 57] width 8 height 8
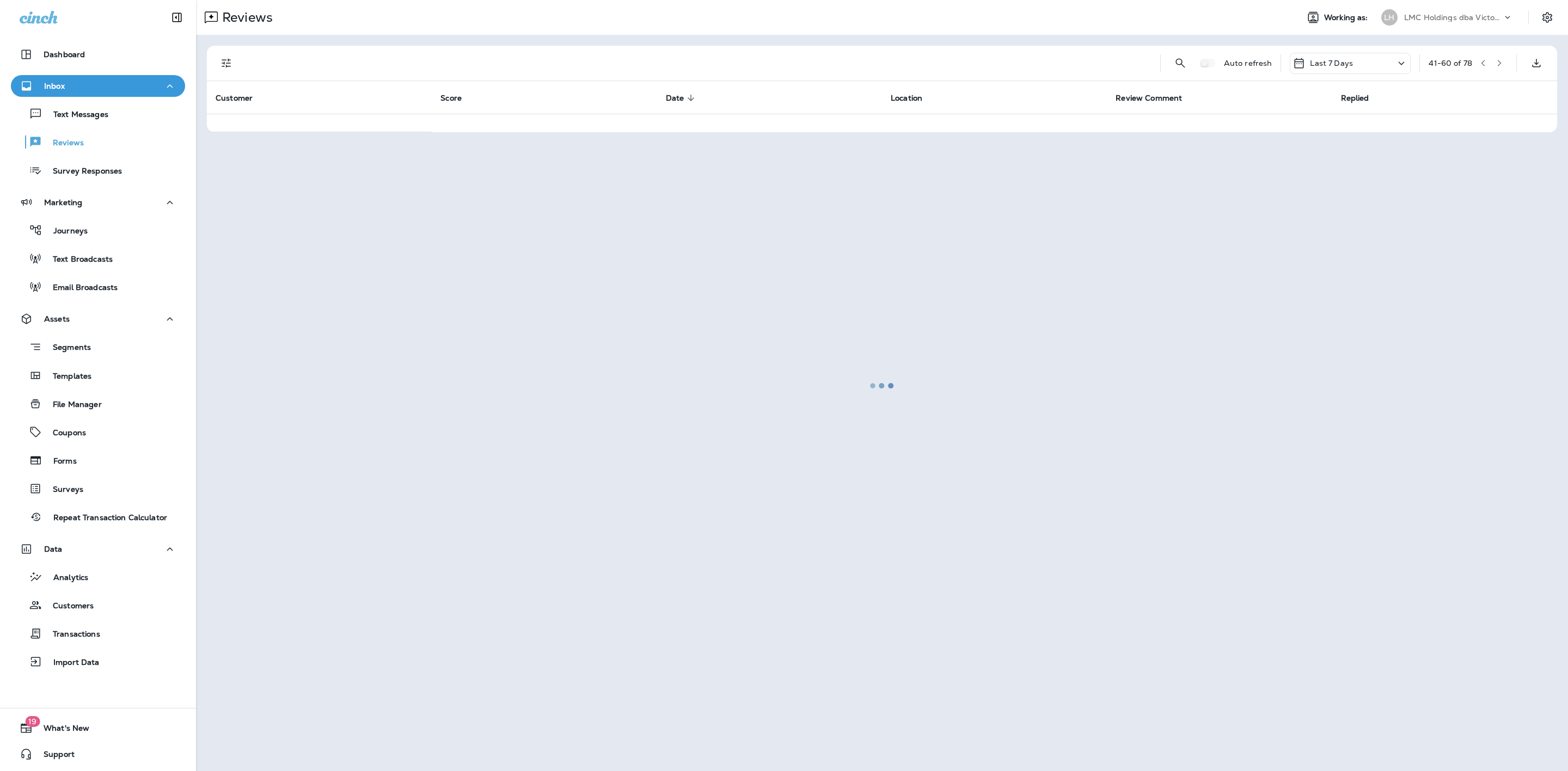
scroll to position [0, 0]
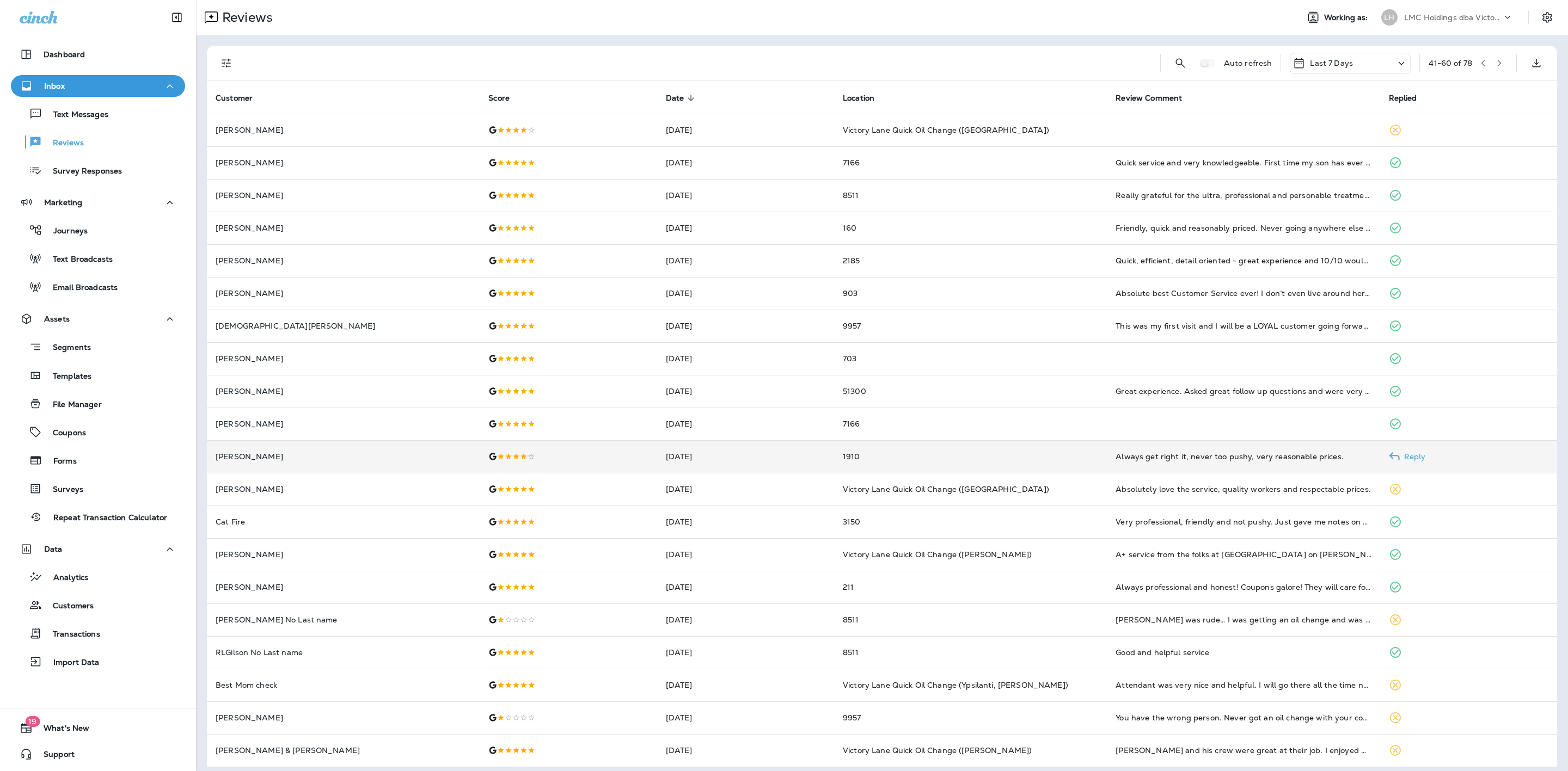
click at [902, 449] on td "1910" at bounding box center [970, 457] width 273 height 33
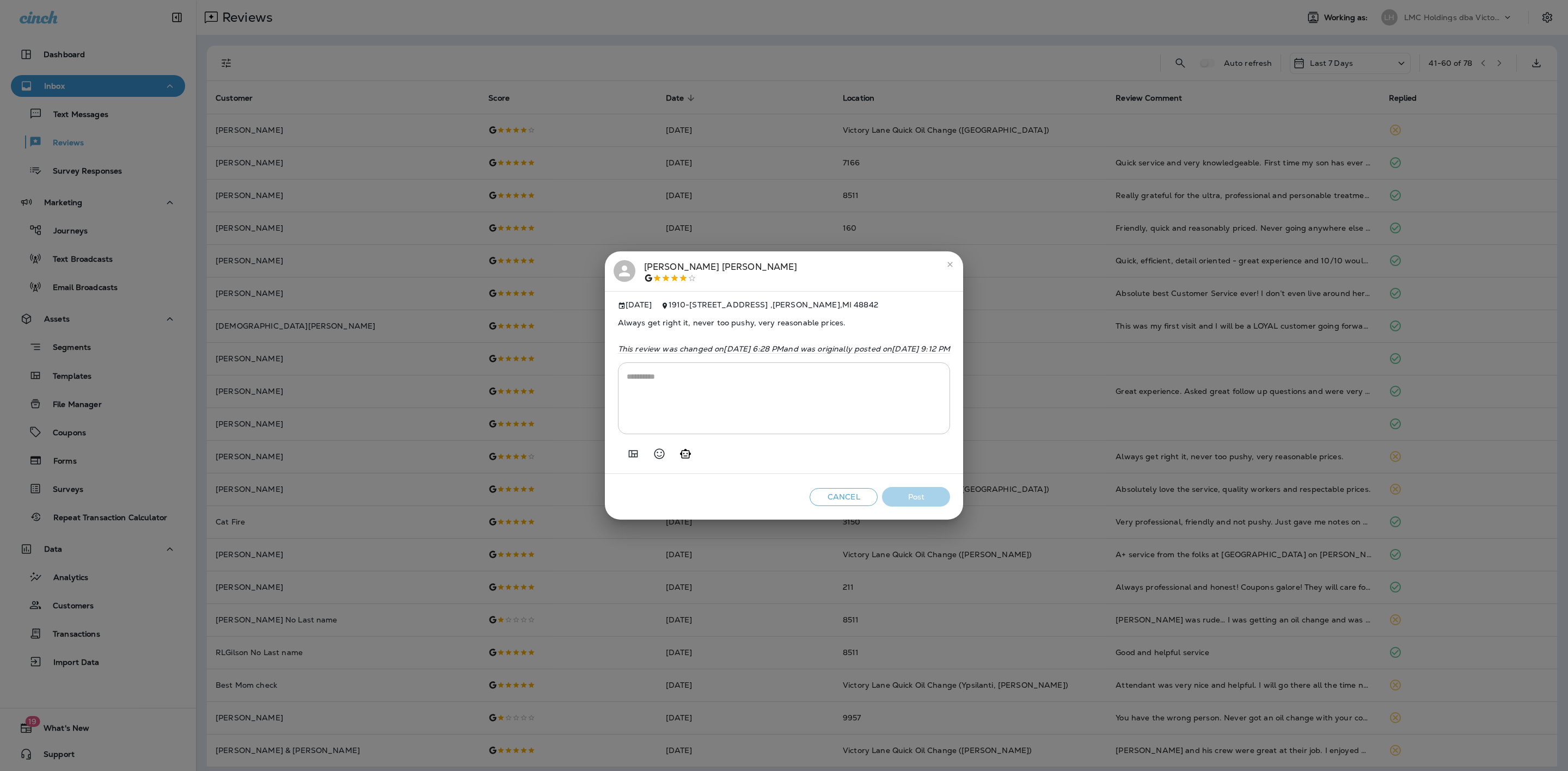
click at [766, 402] on textarea at bounding box center [785, 398] width 315 height 54
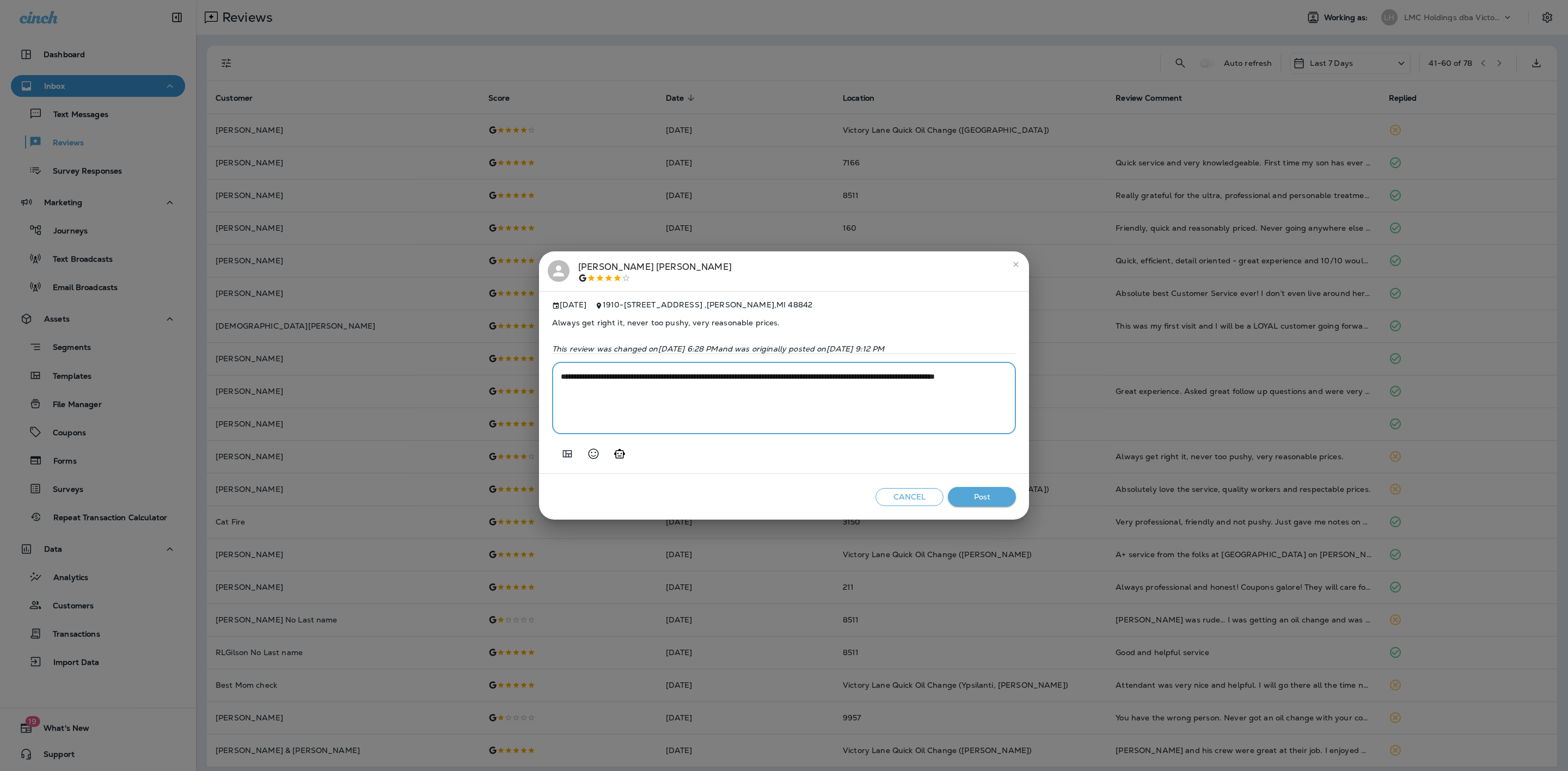
type textarea "**********"
drag, startPoint x: 973, startPoint y: 505, endPoint x: 982, endPoint y: 506, distance: 9.1
click at [975, 506] on button "Post" at bounding box center [982, 497] width 68 height 20
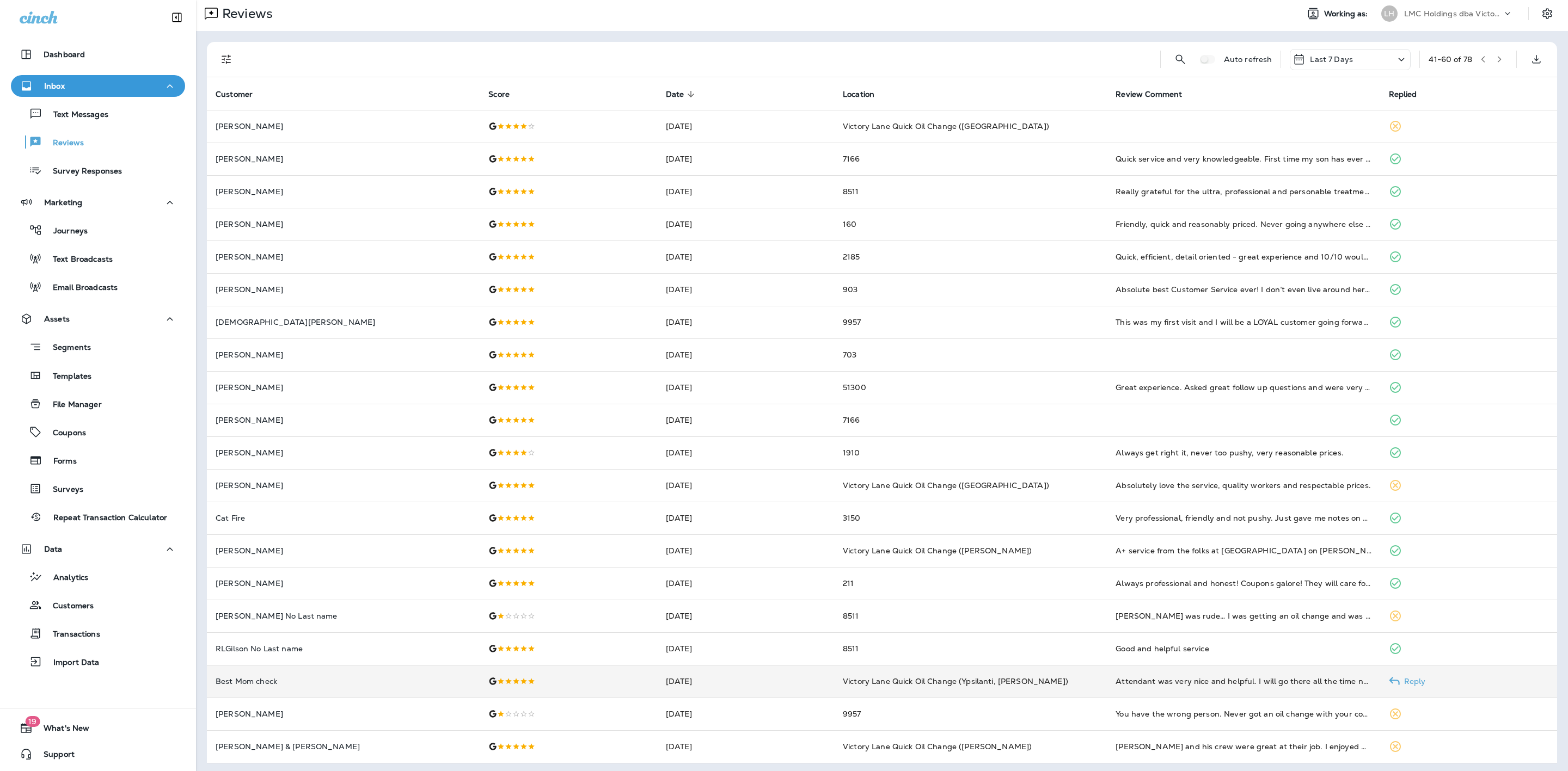
scroll to position [7, 0]
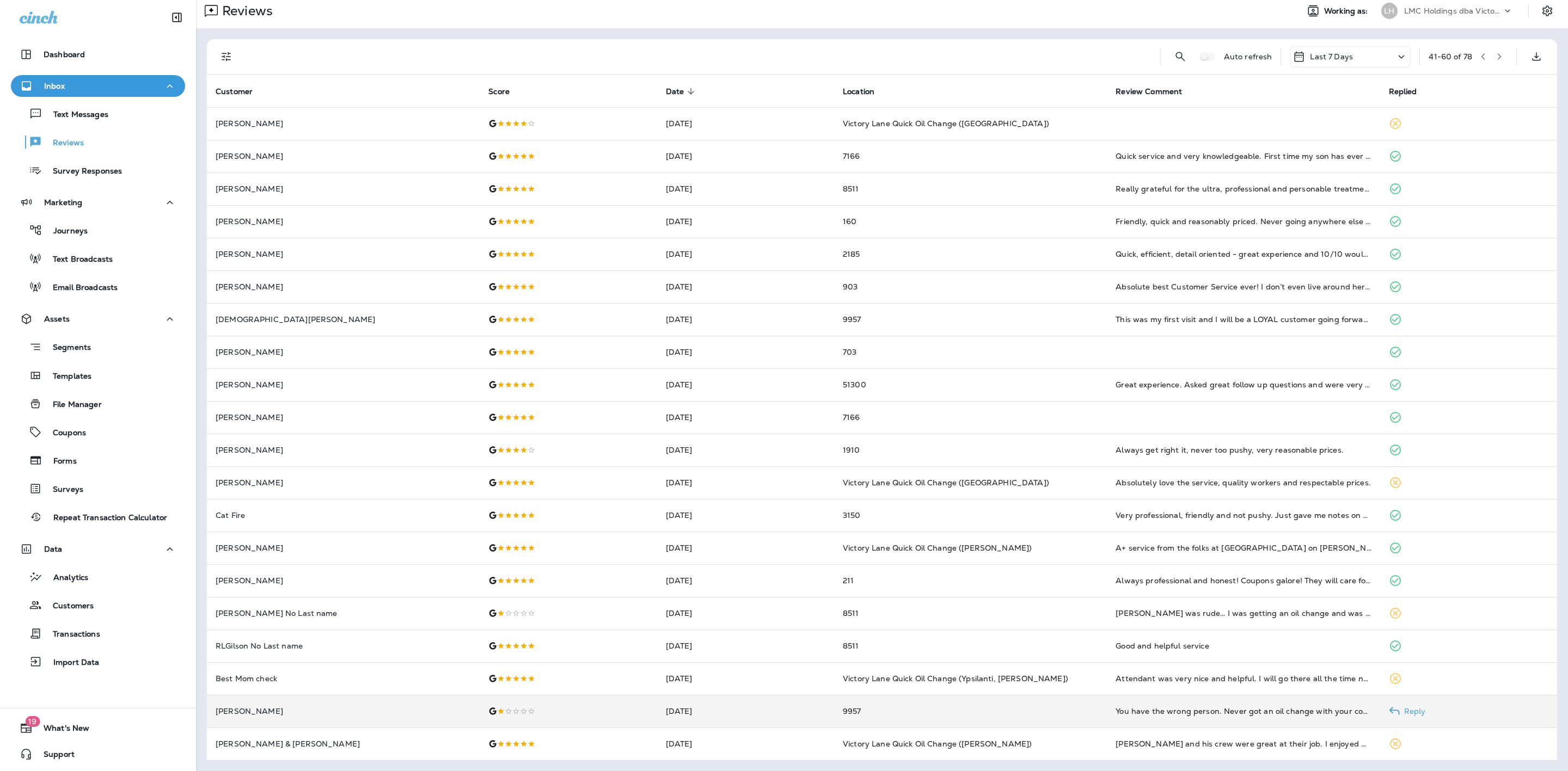
click at [1293, 704] on td "You have the wrong person. Never got an oil change with your company. Nice talk." at bounding box center [1243, 711] width 273 height 33
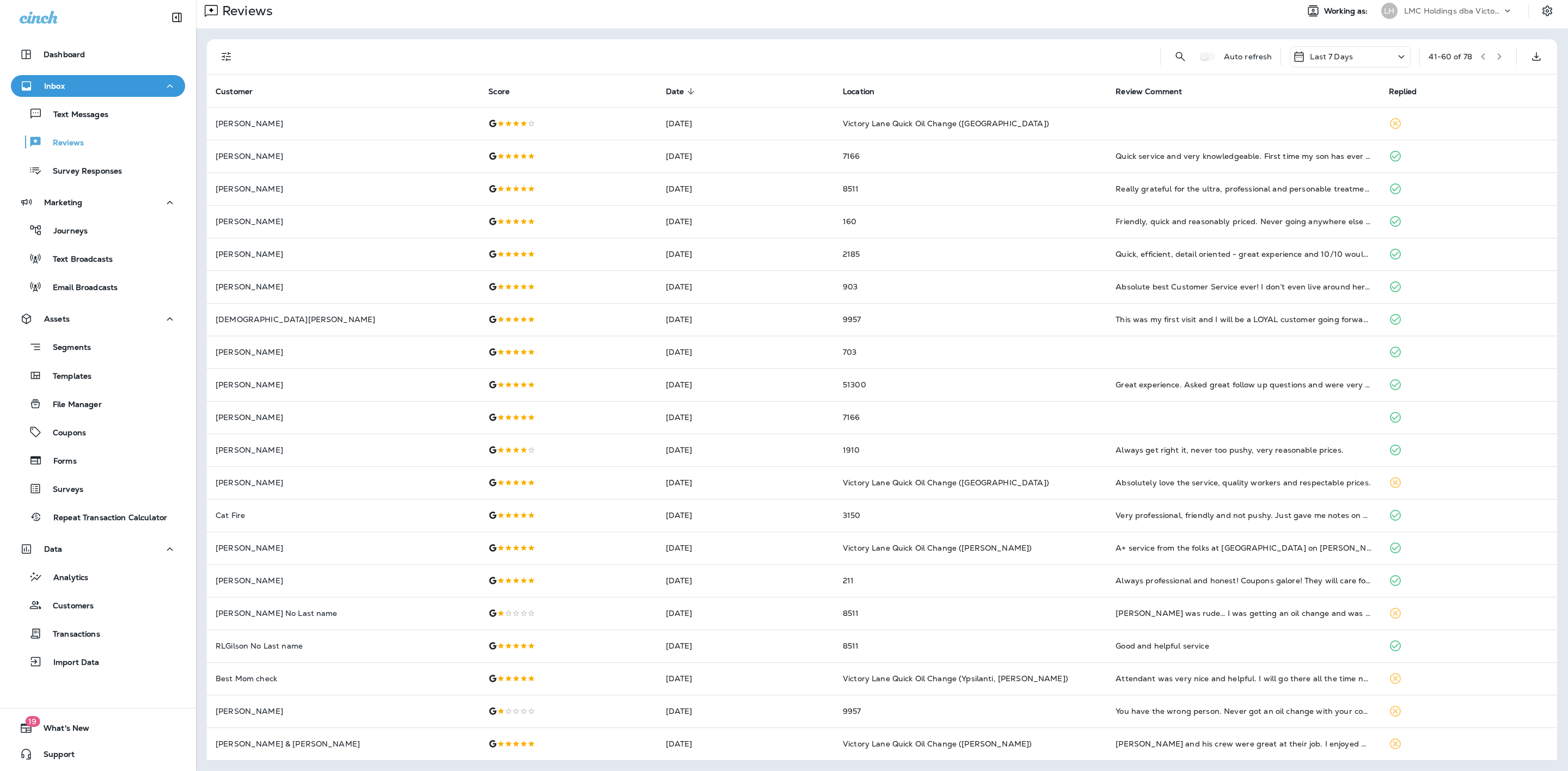
click at [1496, 58] on icon "button" at bounding box center [1499, 57] width 8 height 8
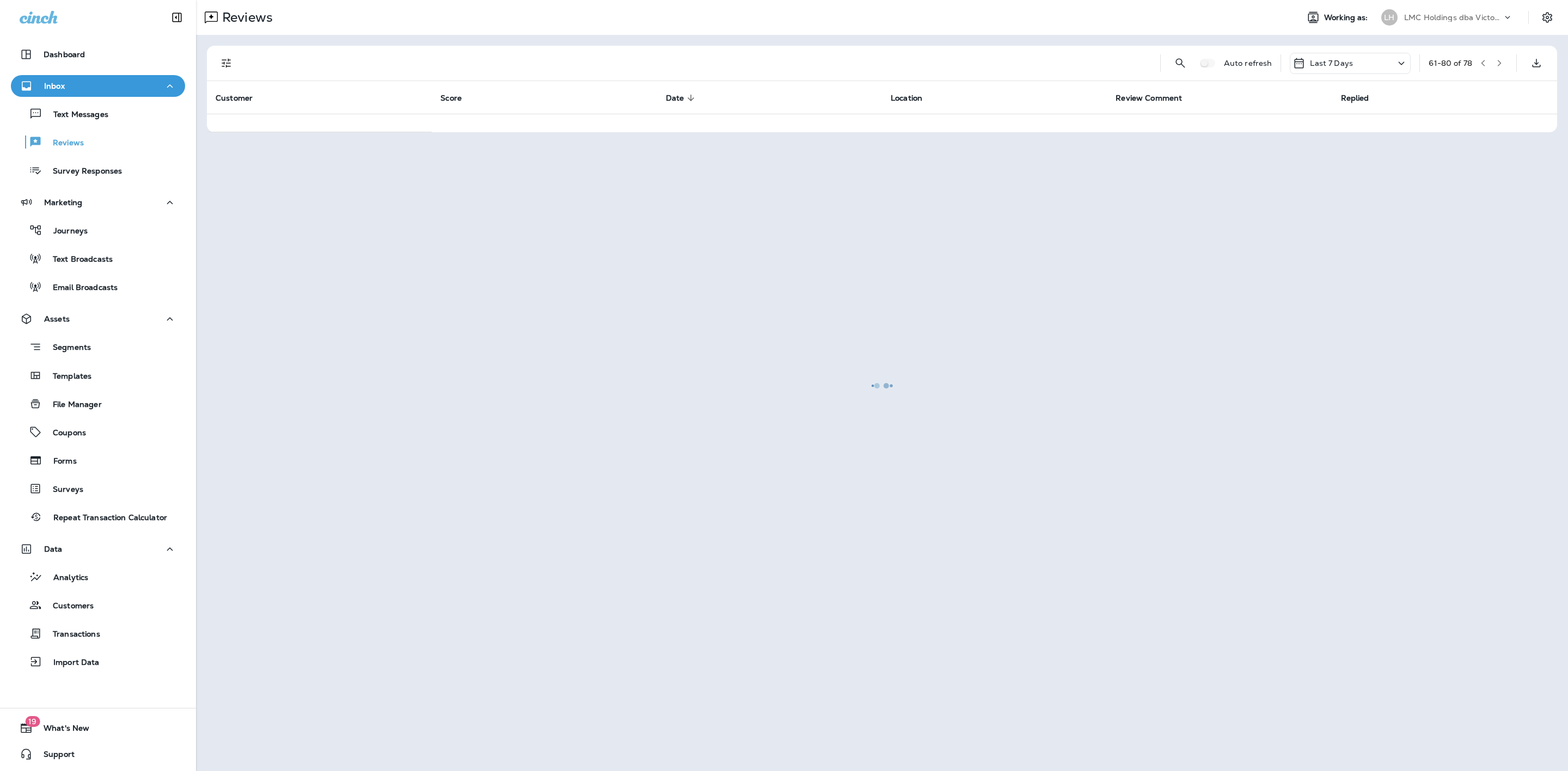
scroll to position [0, 0]
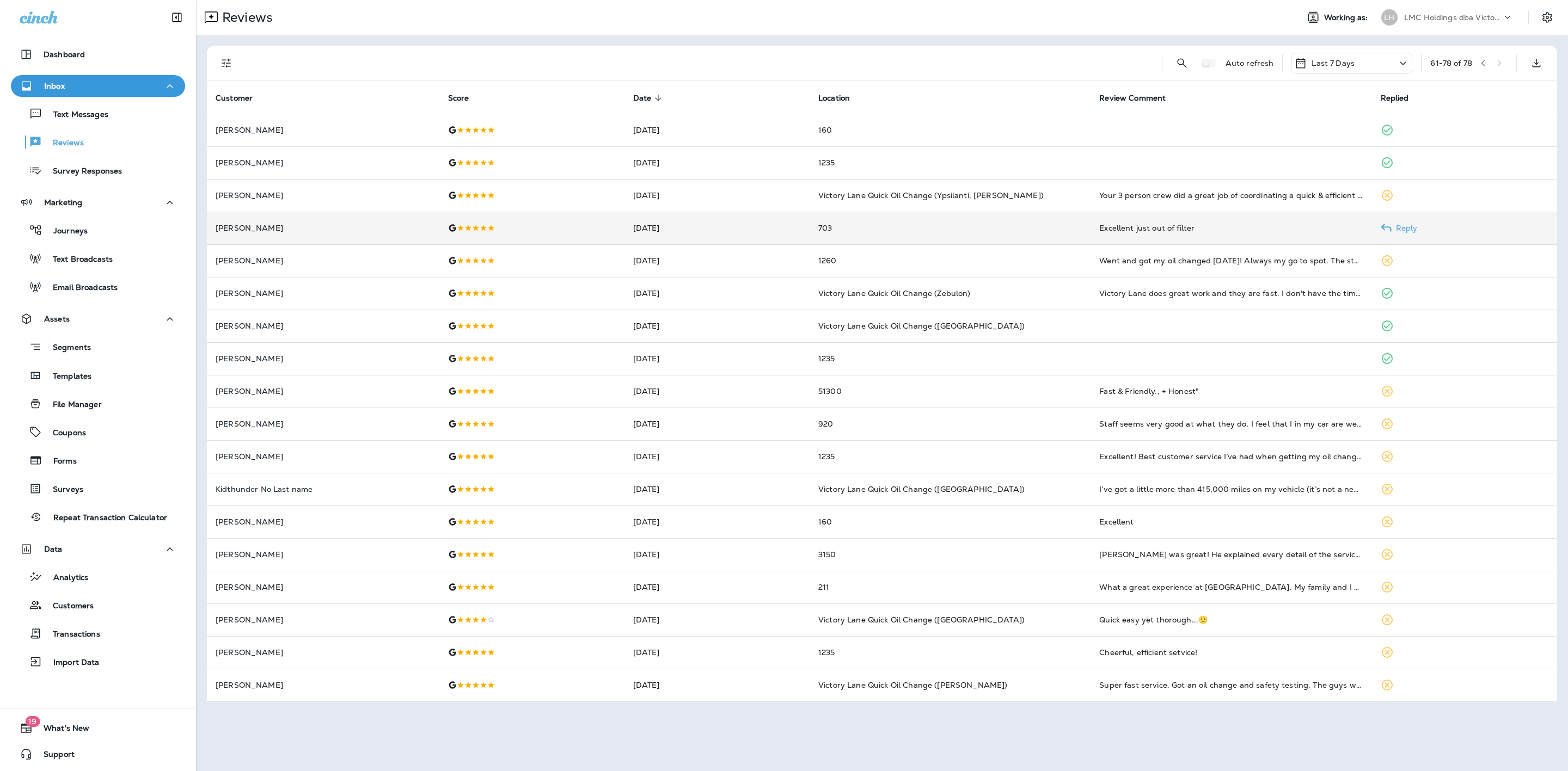
click at [978, 216] on td "703" at bounding box center [950, 228] width 281 height 33
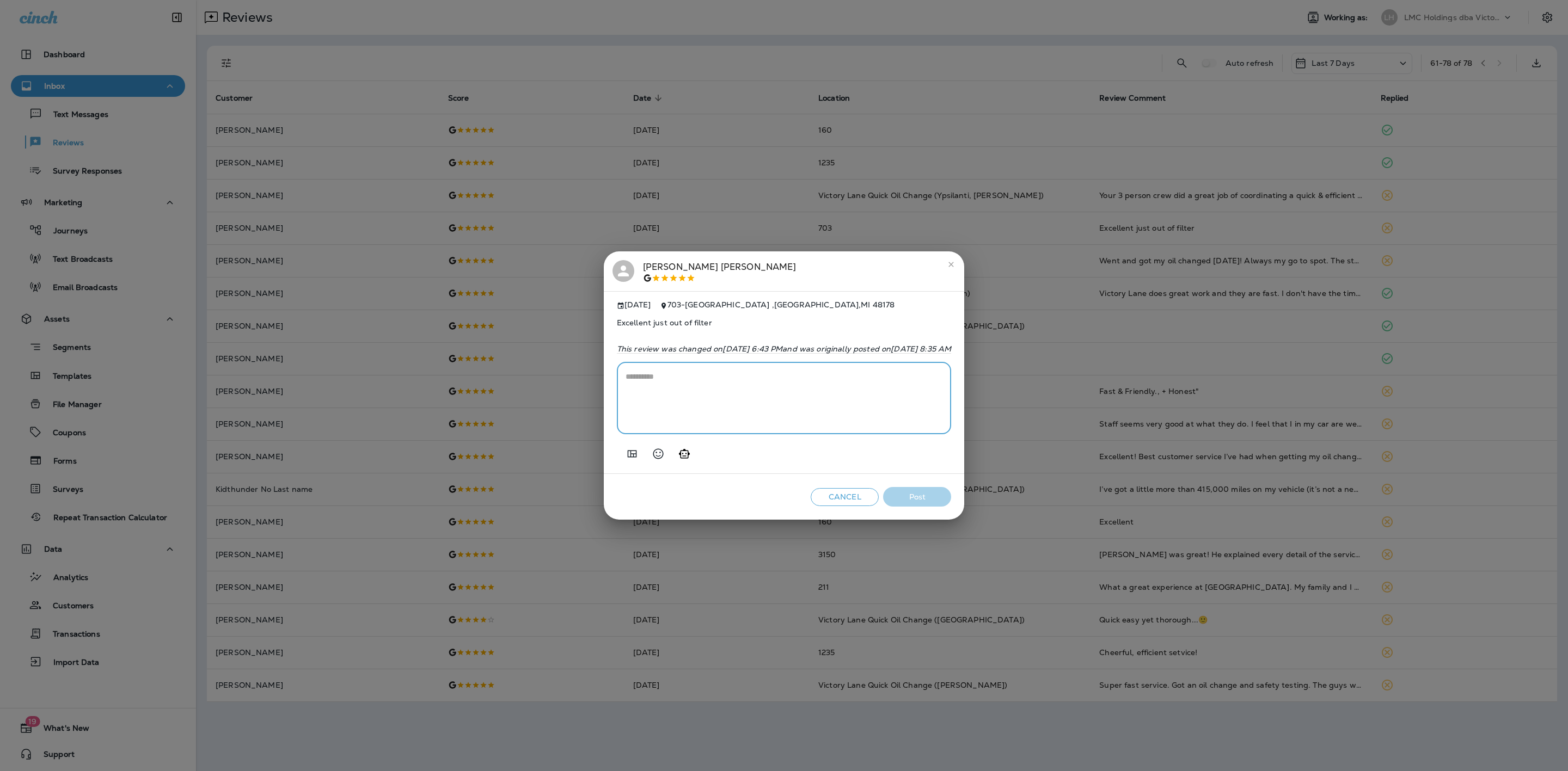
click at [665, 387] on textarea at bounding box center [784, 398] width 317 height 54
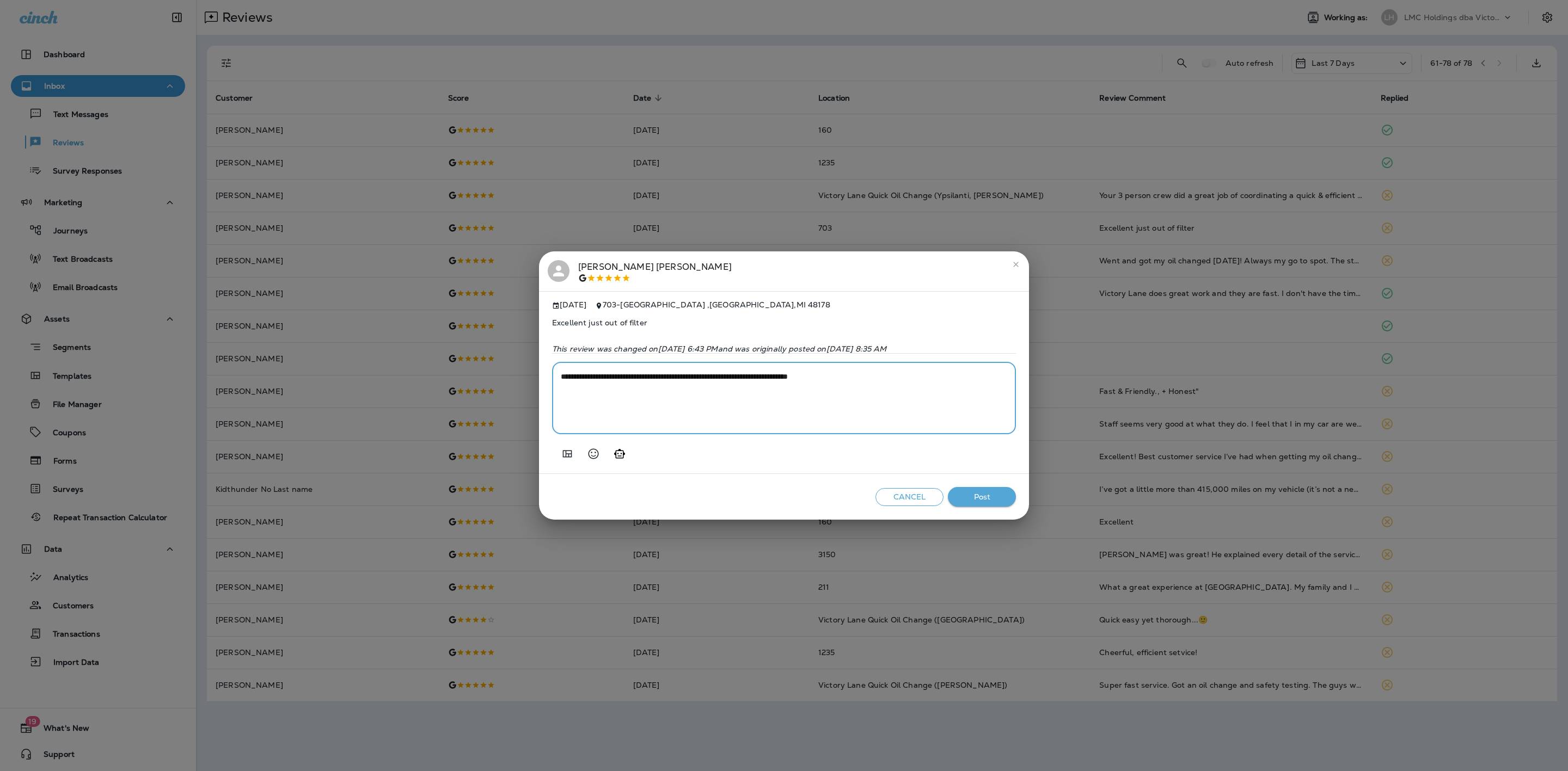
type textarea "**********"
click at [982, 493] on button "Post" at bounding box center [982, 497] width 68 height 20
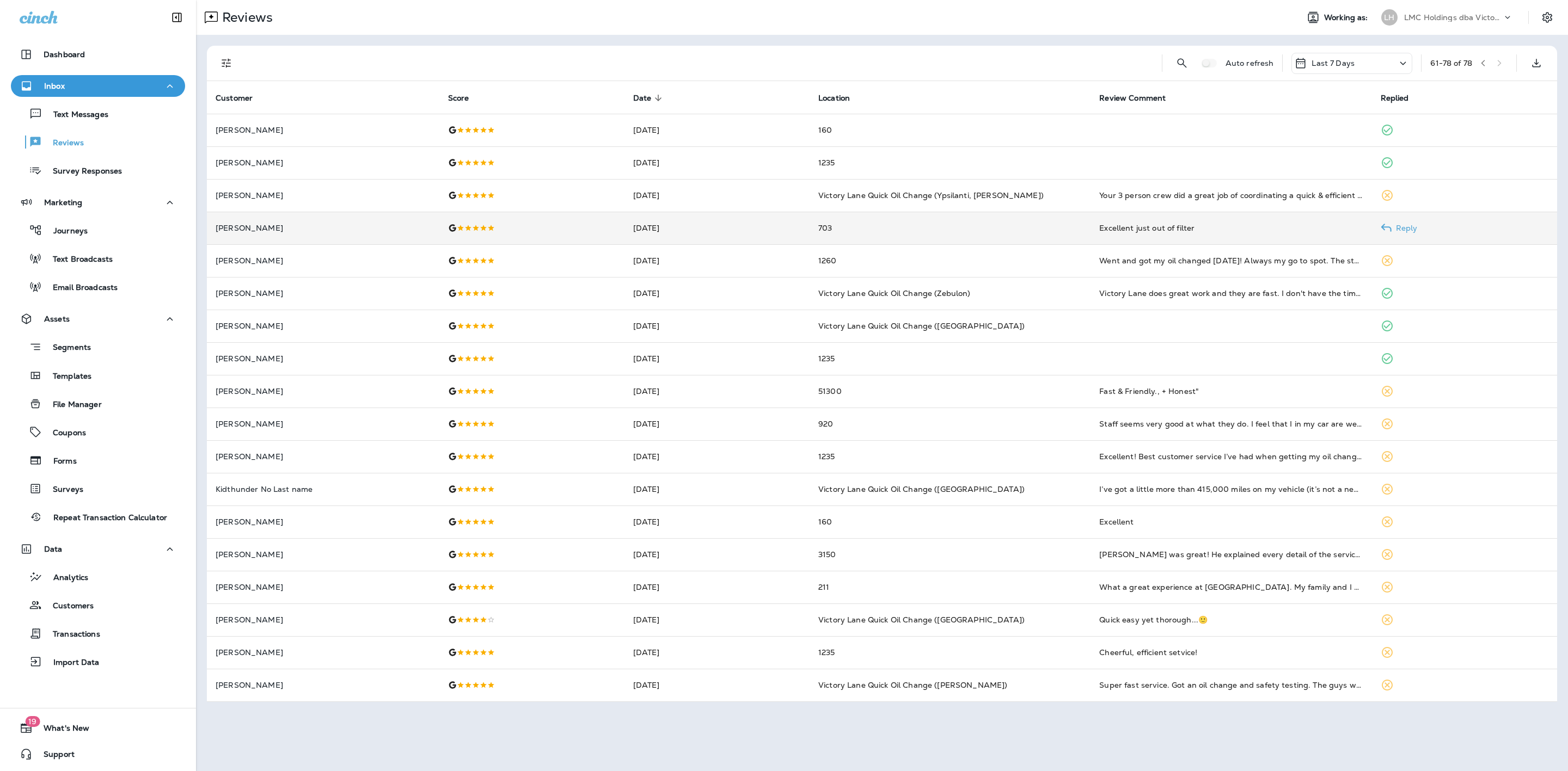
click at [776, 225] on td "[DATE]" at bounding box center [717, 228] width 185 height 33
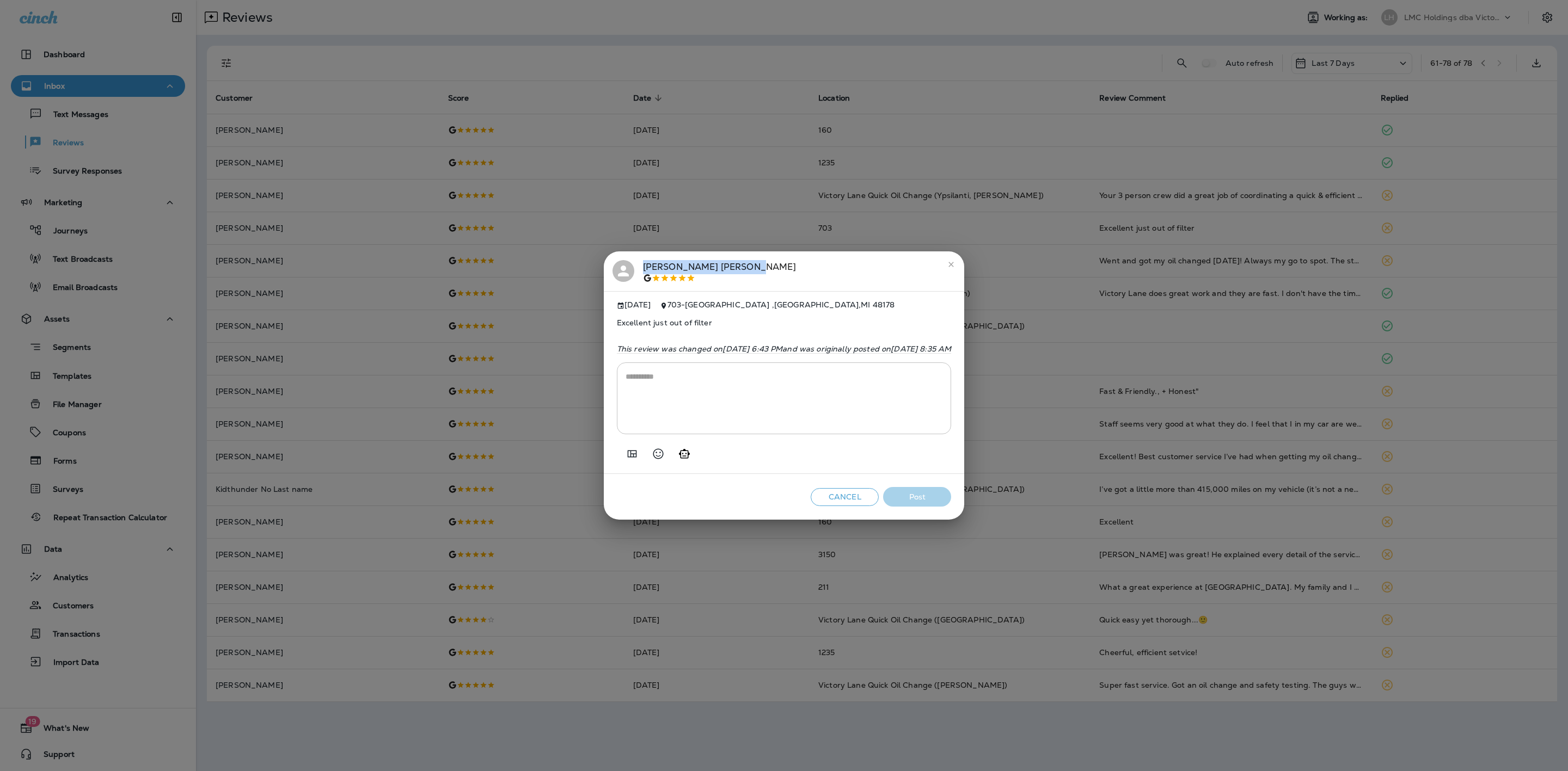
drag, startPoint x: 650, startPoint y: 263, endPoint x: 580, endPoint y: 263, distance: 70.0
click at [612, 263] on div "[PERSON_NAME]" at bounding box center [784, 272] width 343 height 23
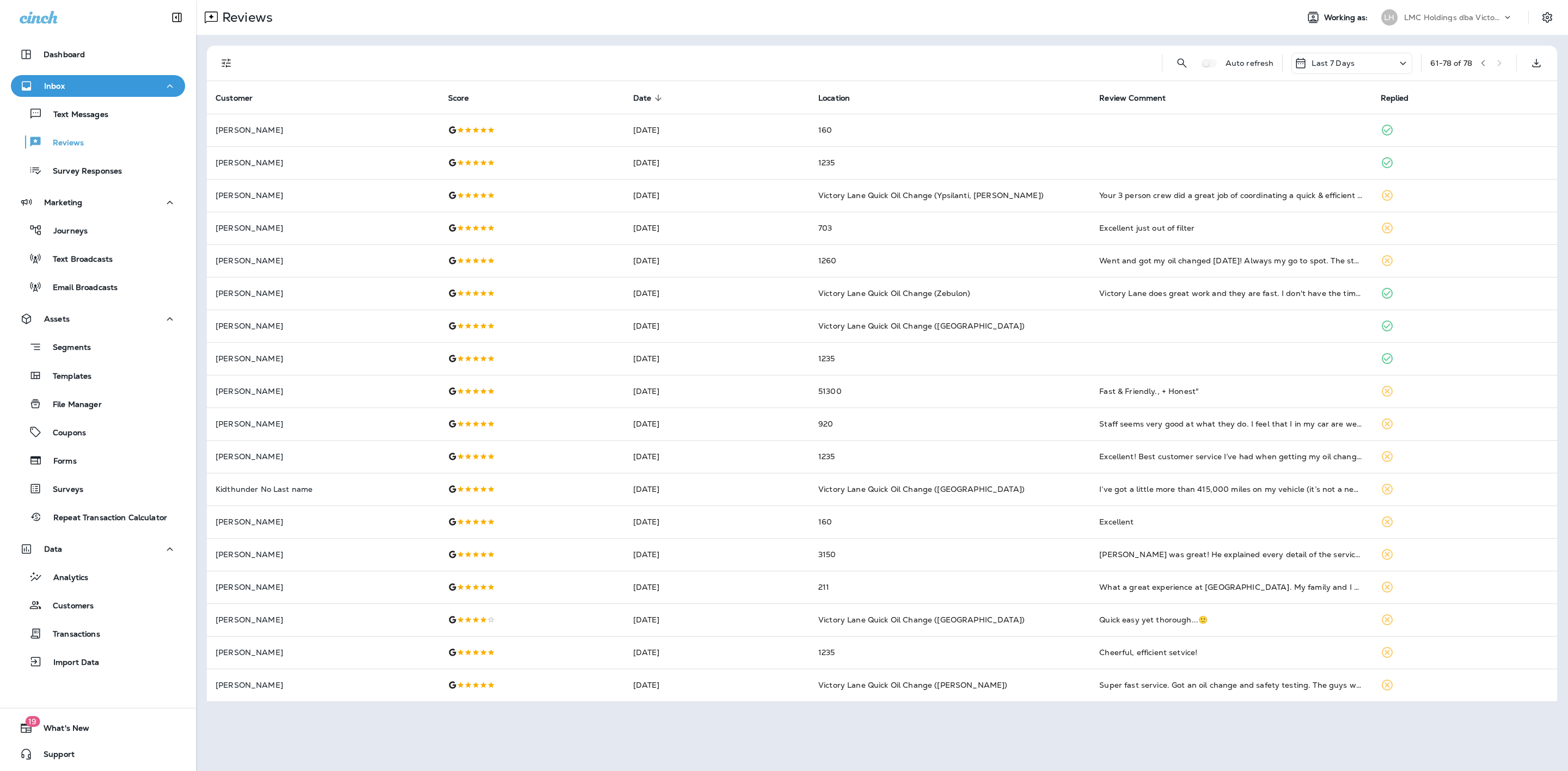
drag, startPoint x: 580, startPoint y: 263, endPoint x: 925, endPoint y: 17, distance: 423.7
click at [925, 17] on div "Reviews" at bounding box center [743, 18] width 1093 height 22
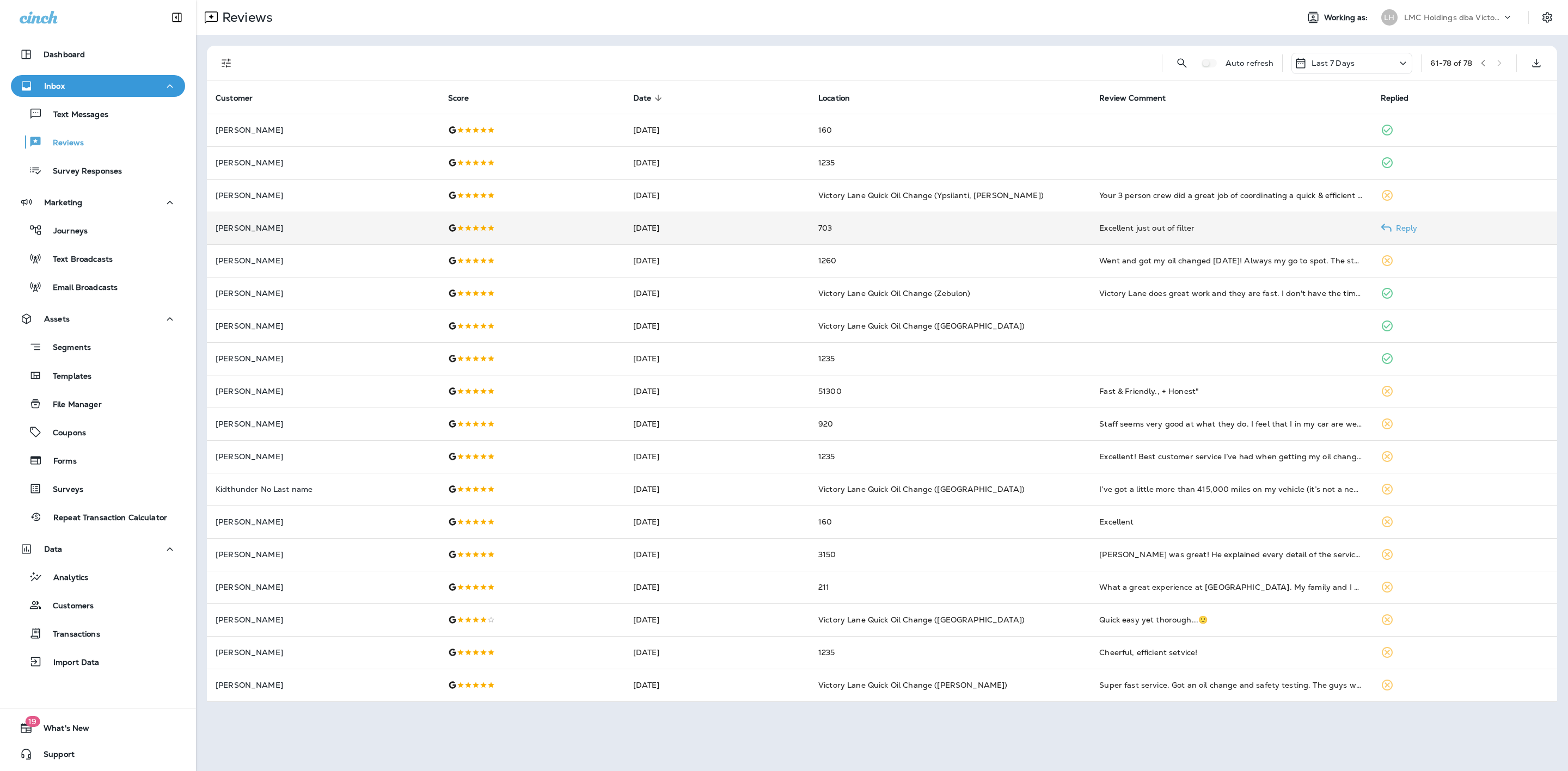
click at [675, 230] on td "[DATE]" at bounding box center [717, 228] width 185 height 33
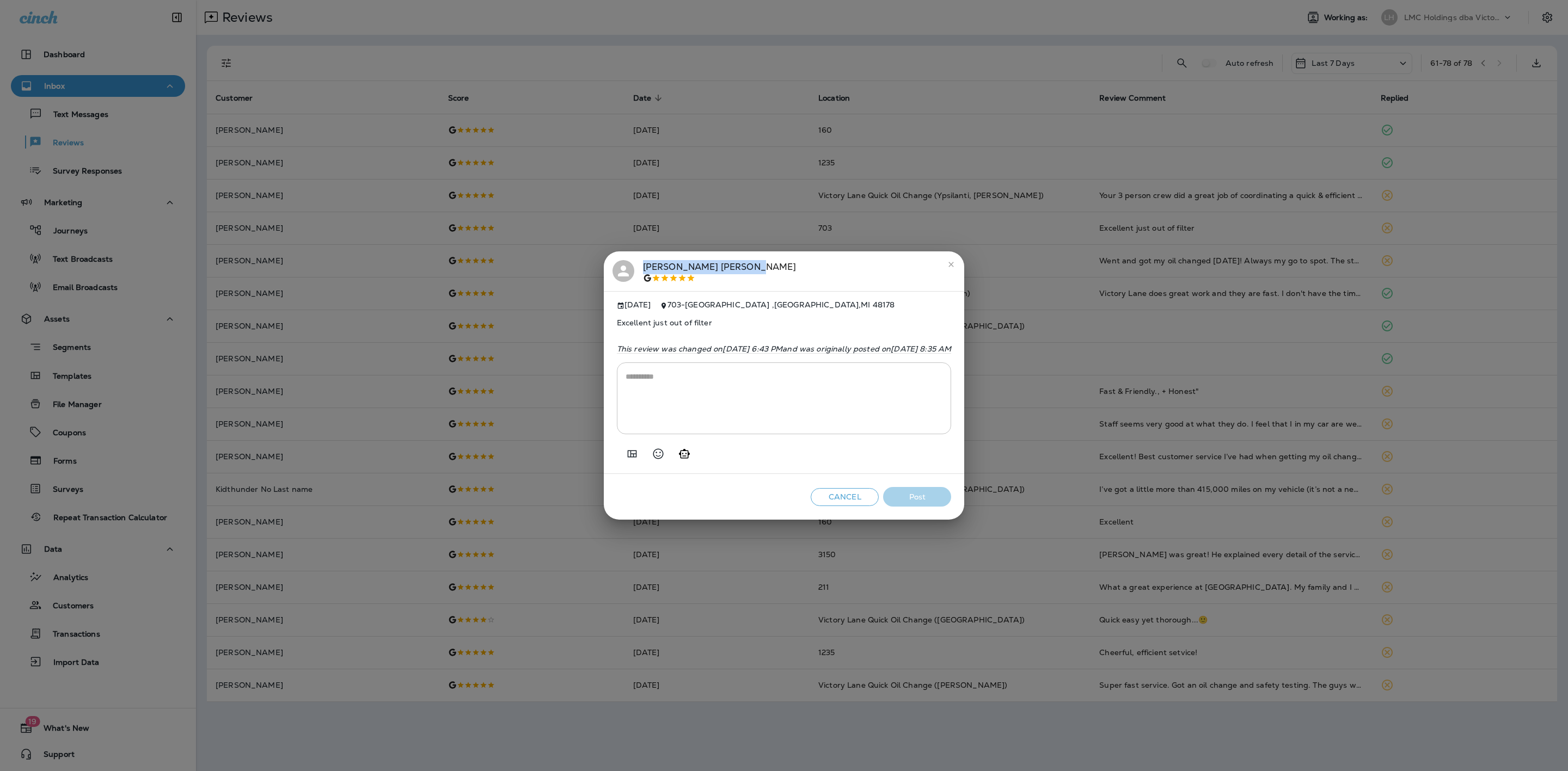
drag, startPoint x: 653, startPoint y: 259, endPoint x: 577, endPoint y: 258, distance: 76.0
click at [612, 260] on div "[PERSON_NAME]" at bounding box center [784, 272] width 343 height 23
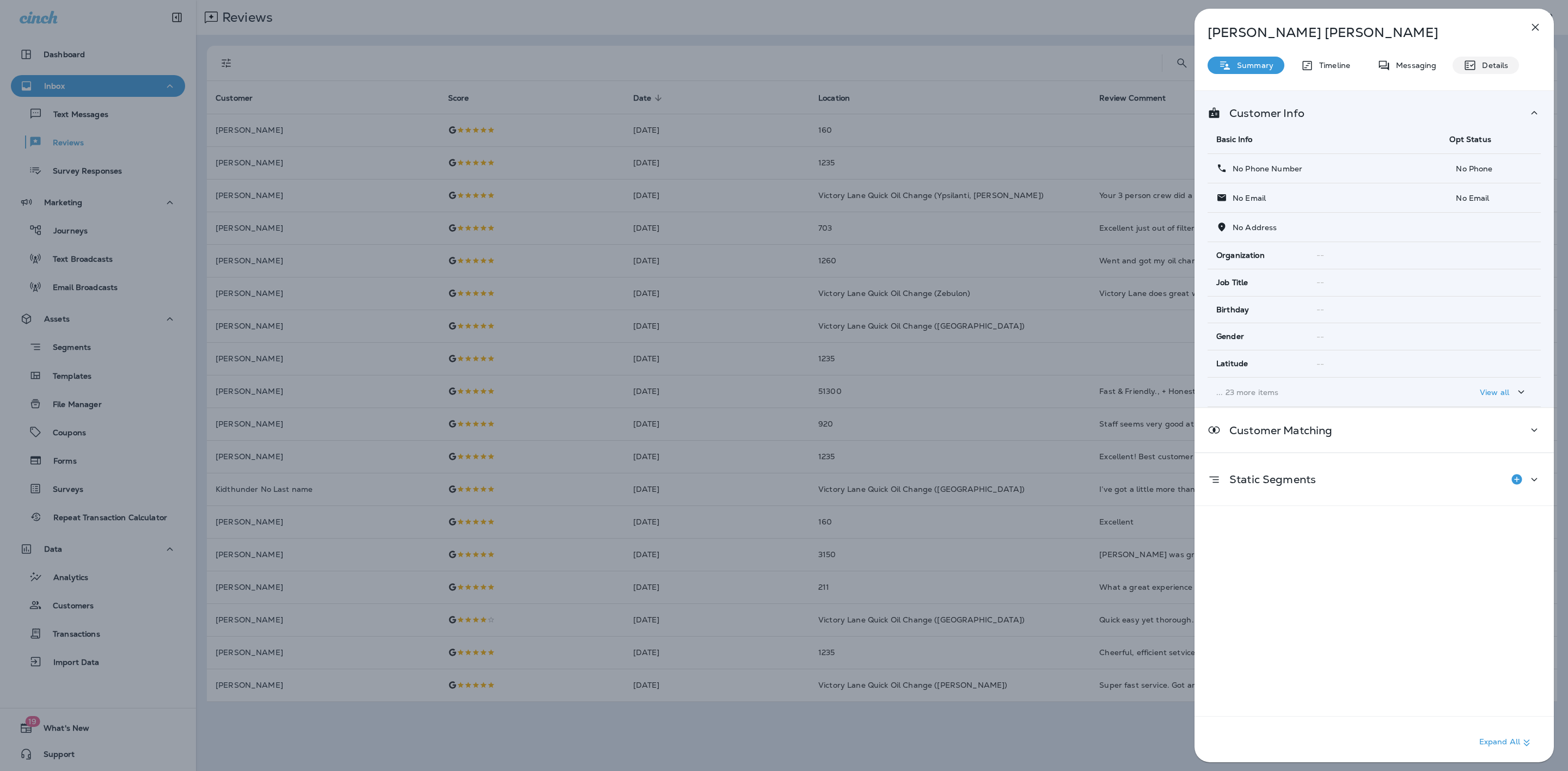
click at [1483, 67] on p "Details" at bounding box center [1493, 65] width 32 height 9
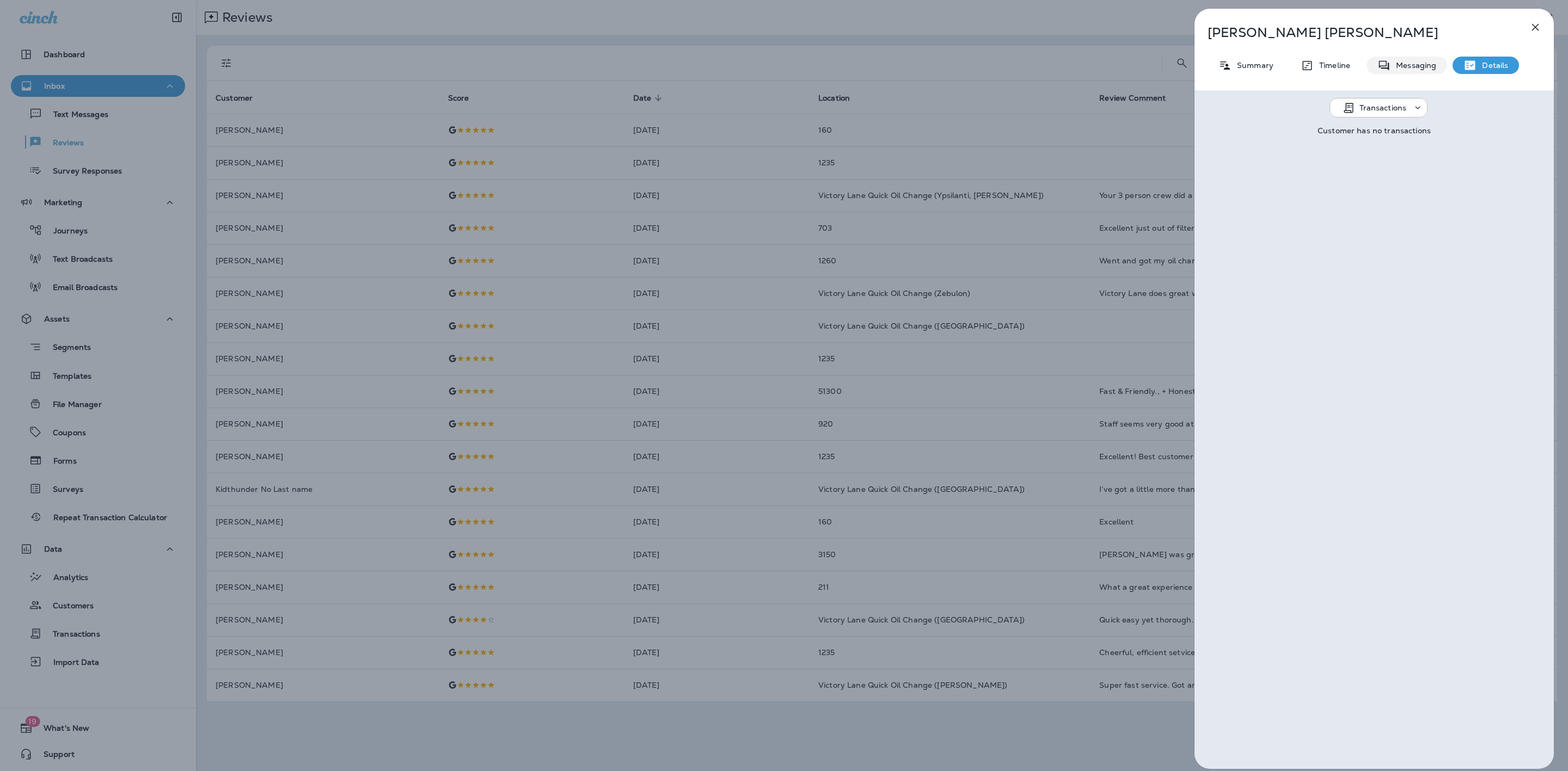
click at [1418, 57] on div "Messaging" at bounding box center [1407, 65] width 80 height 18
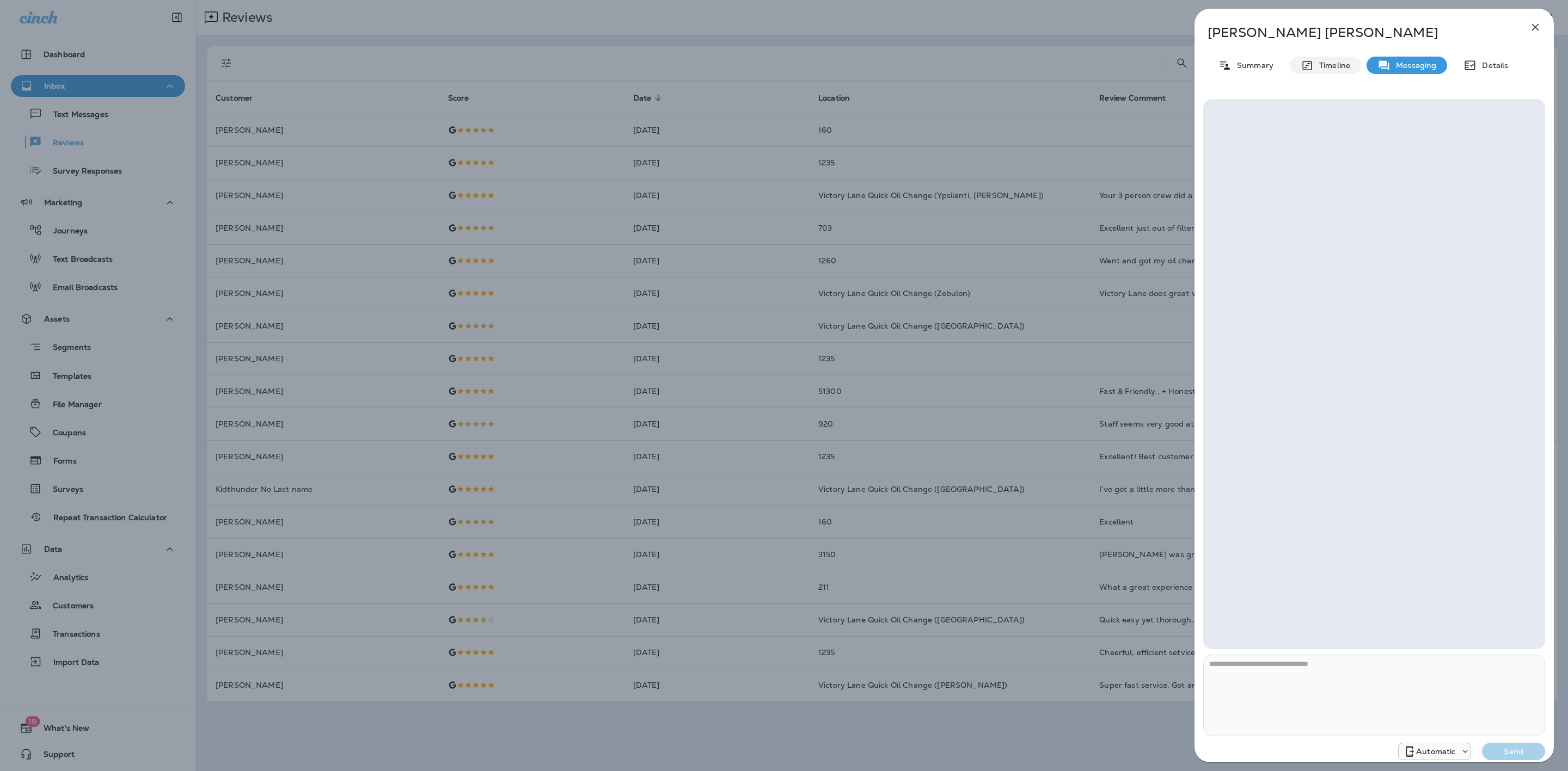
click at [1328, 58] on div "Timeline" at bounding box center [1325, 65] width 71 height 18
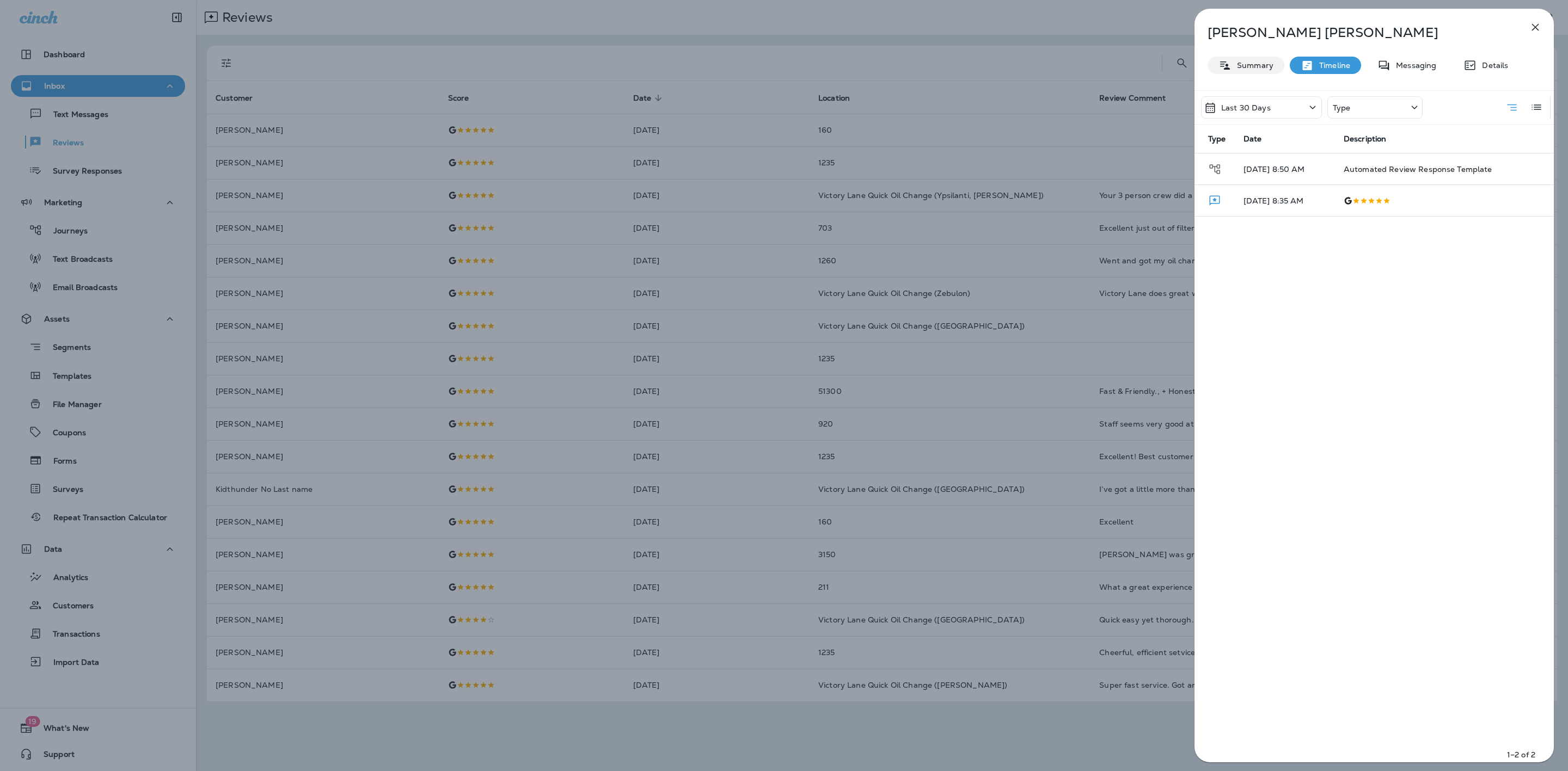
click at [1245, 61] on p "Summary" at bounding box center [1252, 65] width 42 height 9
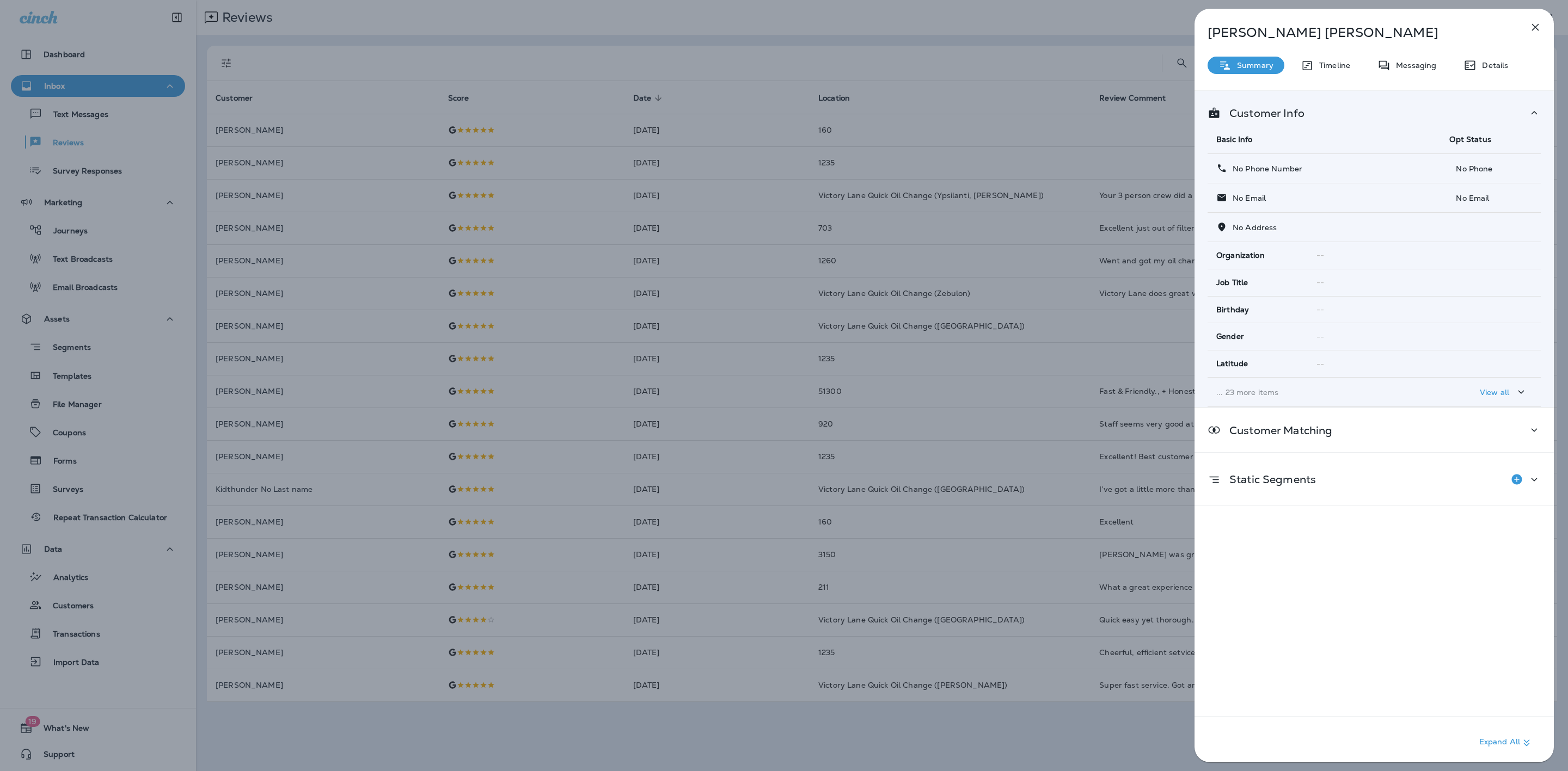
click at [1013, 59] on div "[PERSON_NAME] Summary Timeline Messaging Details Customer Info Basic Info Opt S…" at bounding box center [784, 385] width 1568 height 771
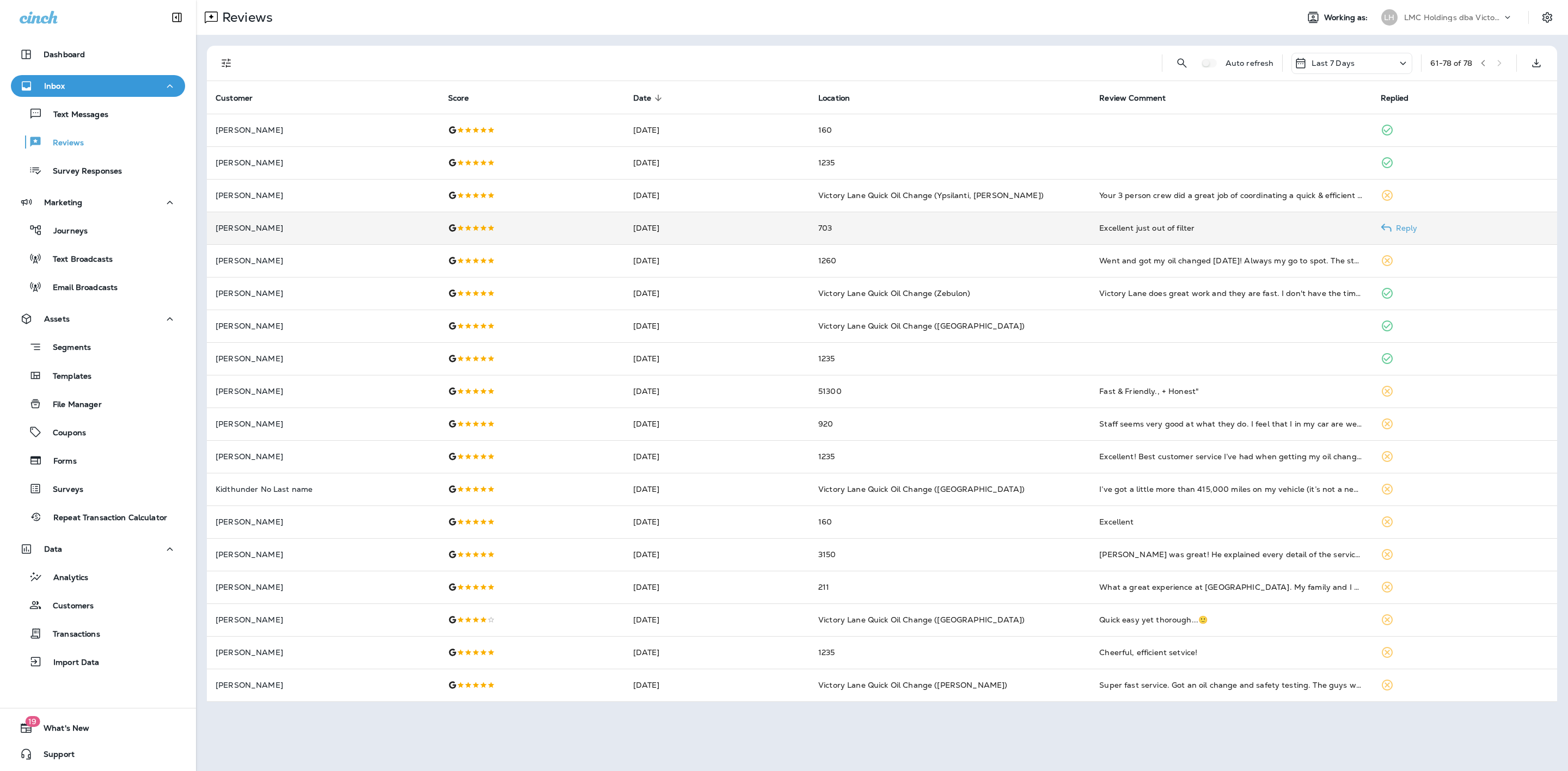
click at [647, 230] on td "[DATE]" at bounding box center [717, 228] width 185 height 33
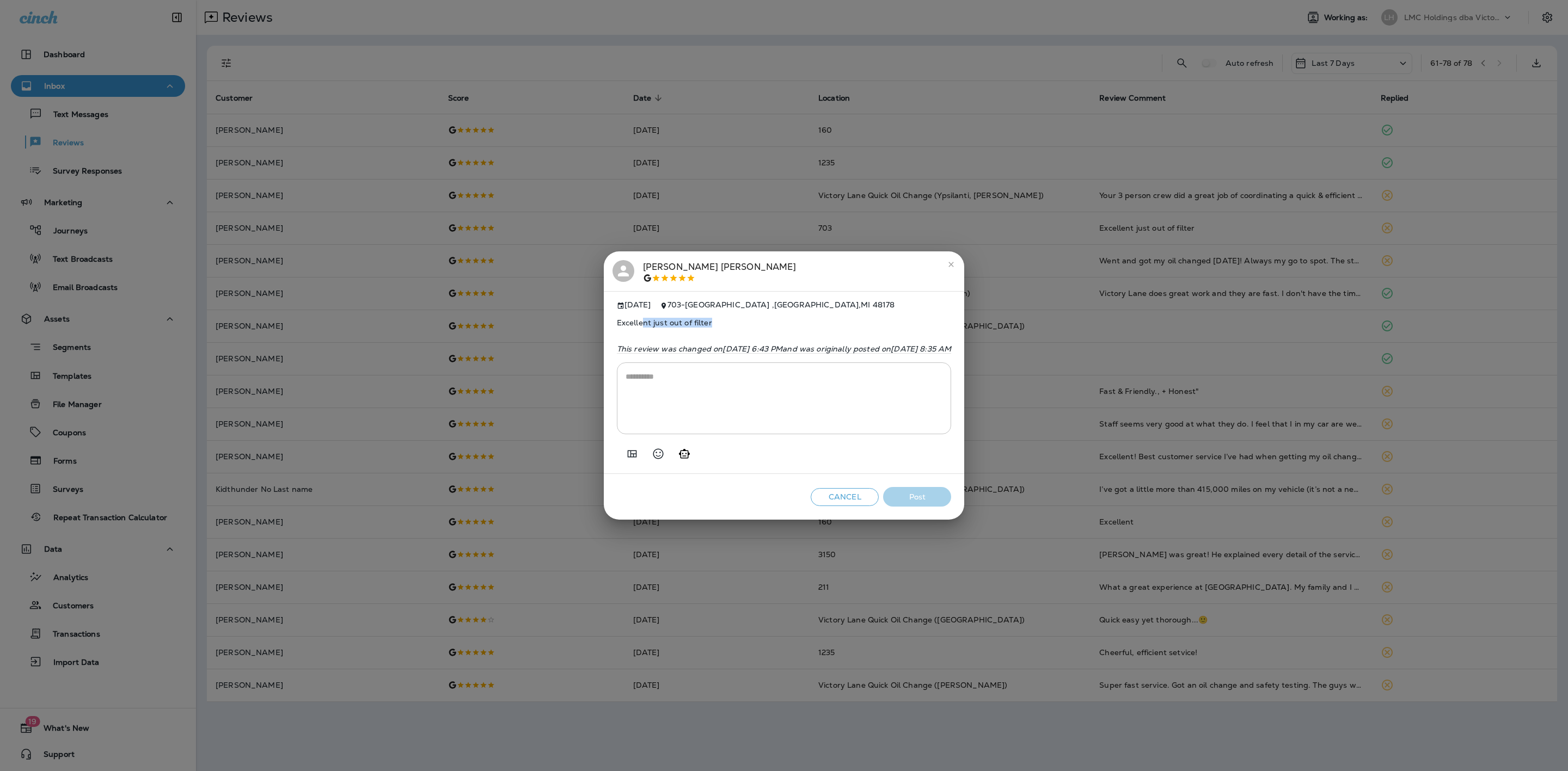
drag, startPoint x: 667, startPoint y: 317, endPoint x: 577, endPoint y: 314, distance: 90.0
click at [617, 314] on span "Excellent just out of filter" at bounding box center [784, 323] width 335 height 26
drag, startPoint x: 590, startPoint y: 353, endPoint x: 551, endPoint y: 302, distance: 64.2
click at [604, 302] on div "[DATE] [STREET_ADDRESS] Excellent just out of filter This review was changed [D…" at bounding box center [784, 383] width 361 height 183
click at [617, 329] on span "Excellent just out of filter" at bounding box center [784, 323] width 335 height 26
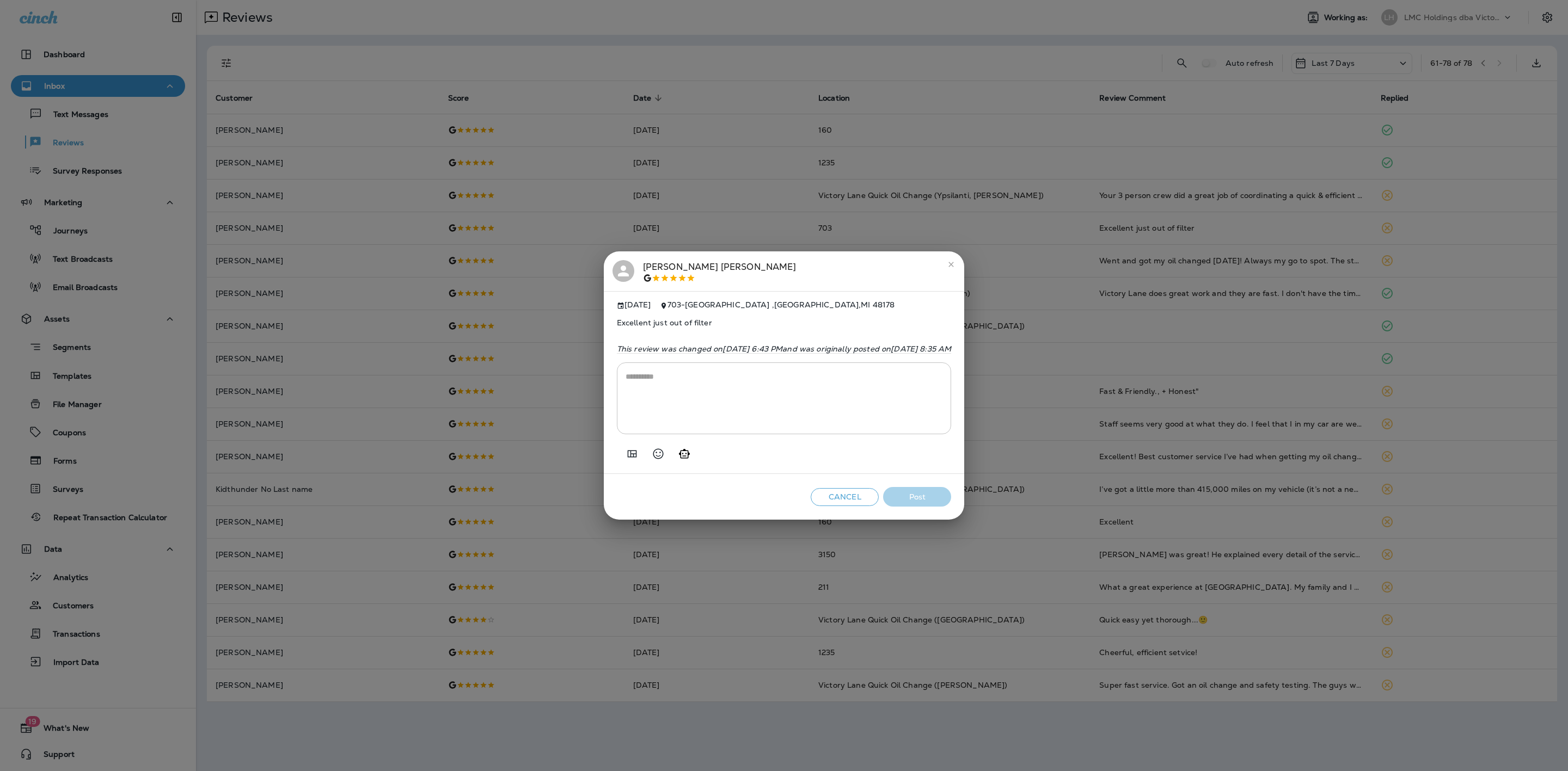
drag, startPoint x: 572, startPoint y: 354, endPoint x: 555, endPoint y: 317, distance: 40.7
click at [617, 317] on div "Excellent just out of filter This review was changed [DATE][DATE] 6:43 PM and w…" at bounding box center [784, 332] width 335 height 44
click at [956, 262] on icon "close" at bounding box center [951, 265] width 9 height 9
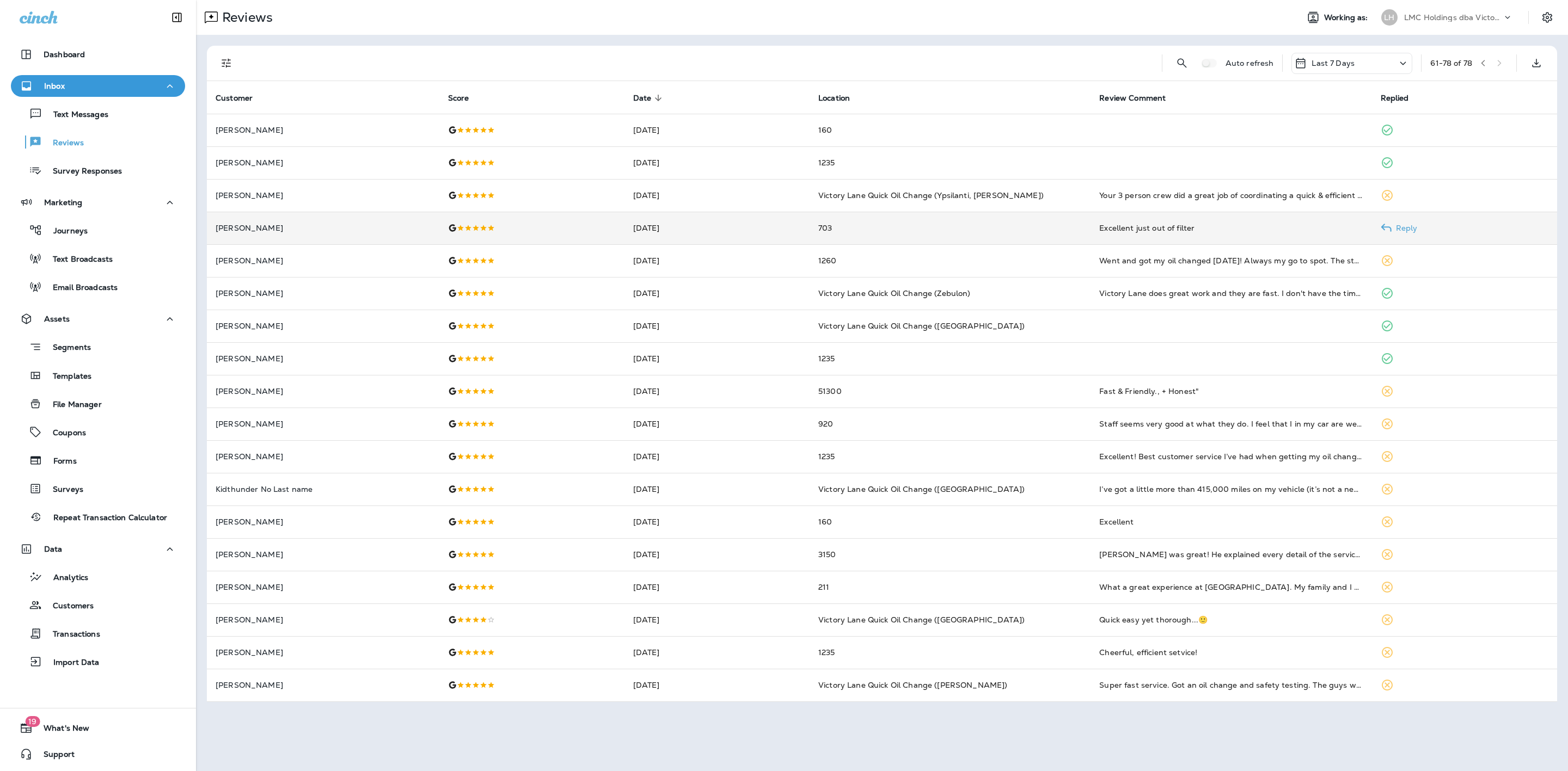
click at [864, 227] on td "703" at bounding box center [950, 228] width 281 height 33
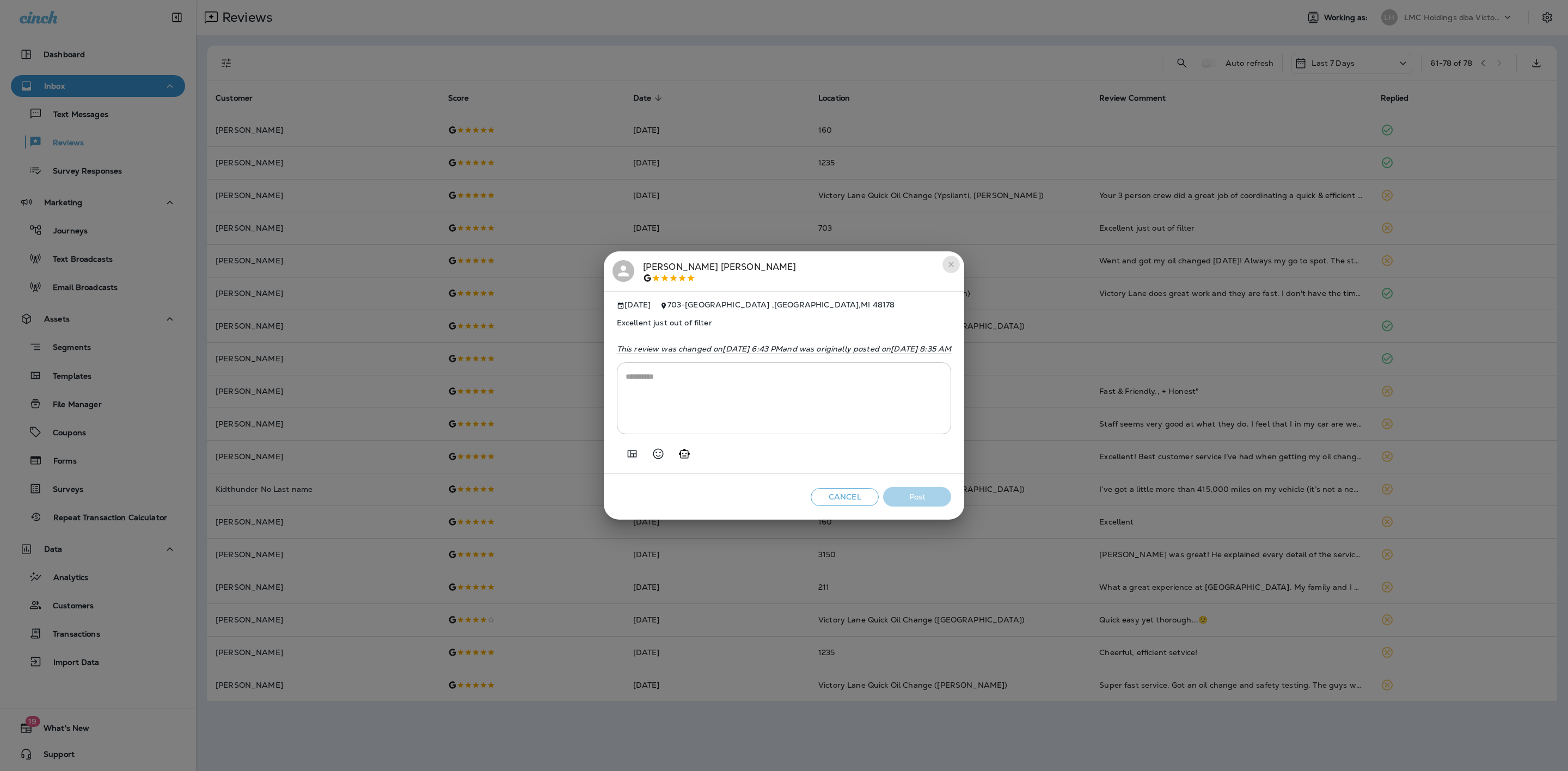
click at [954, 262] on icon "close" at bounding box center [951, 264] width 5 height 5
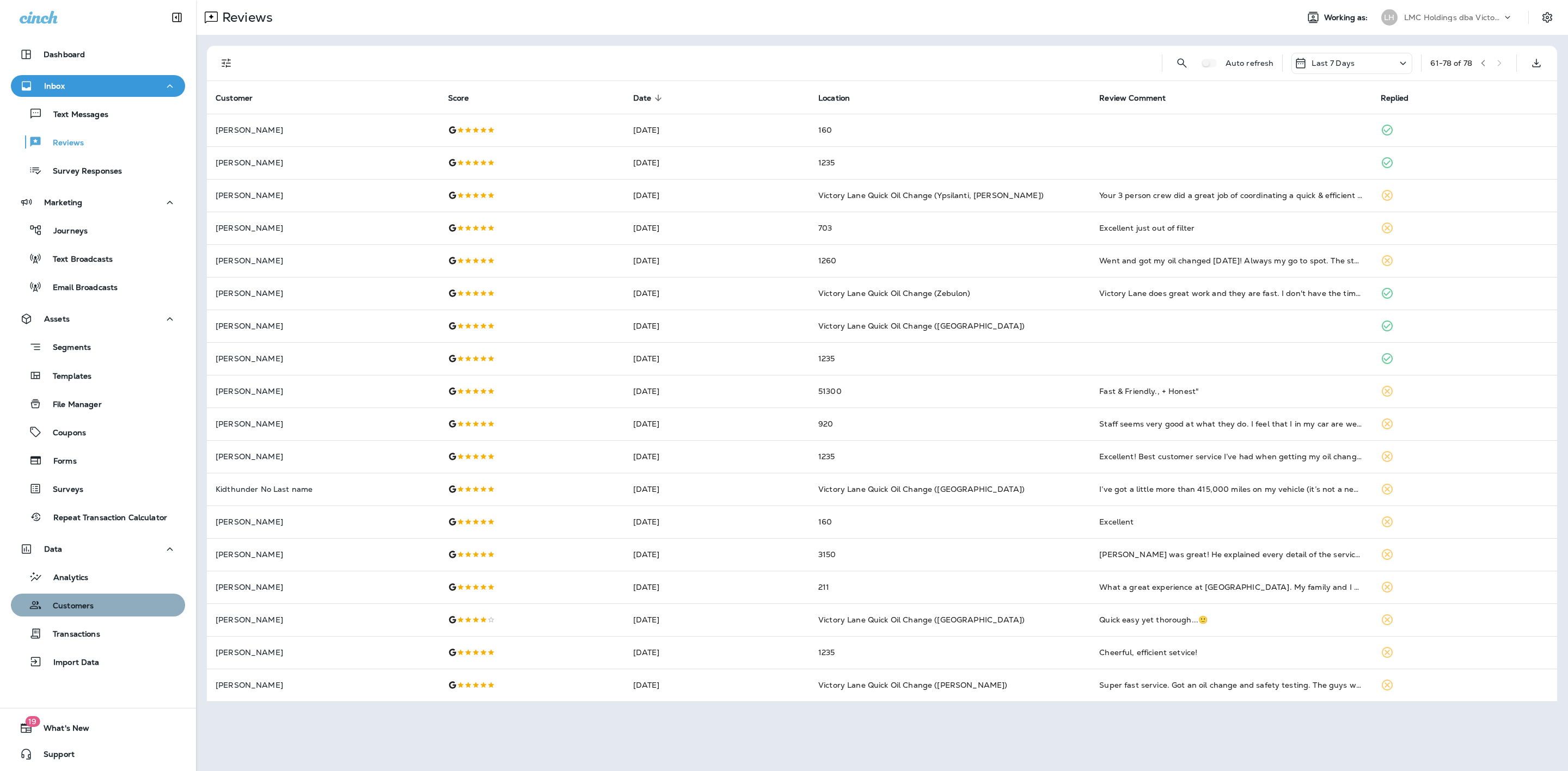
click at [106, 600] on div "Customers" at bounding box center [98, 605] width 166 height 16
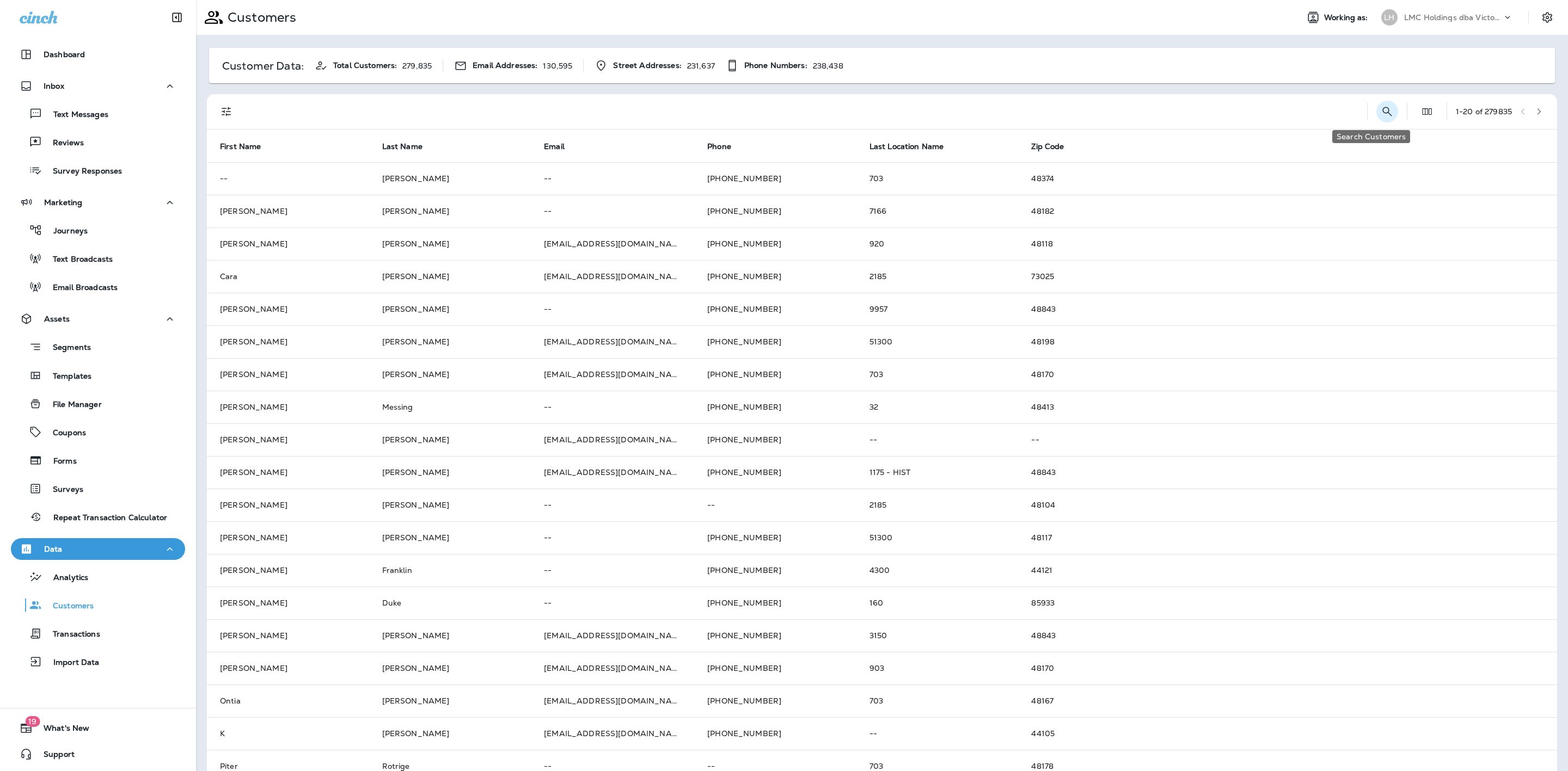
click at [1381, 114] on icon "Search Customers" at bounding box center [1387, 111] width 13 height 13
click at [1327, 106] on input "text" at bounding box center [1331, 110] width 113 height 29
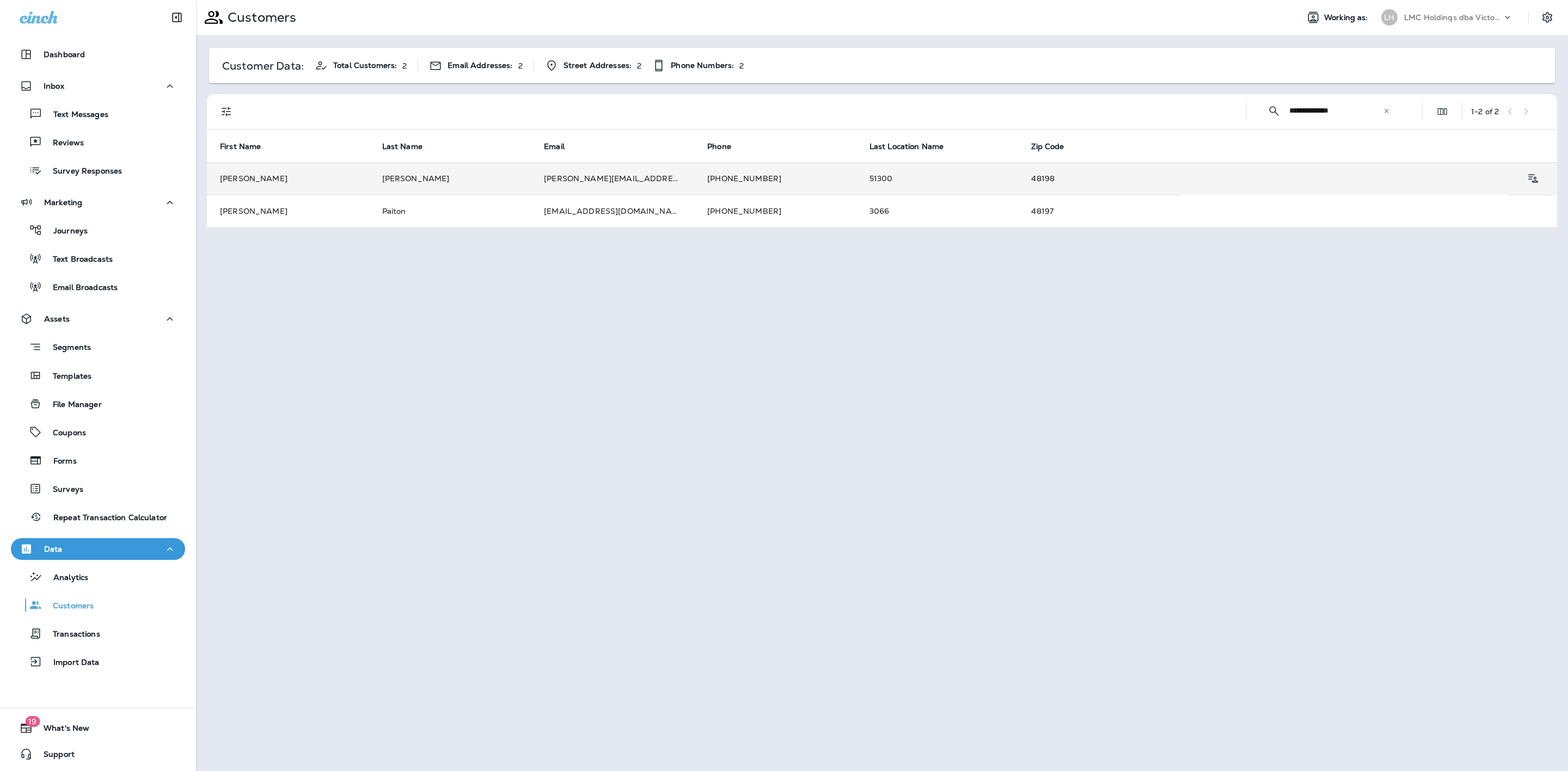
type input "**********"
click at [943, 169] on td "51300" at bounding box center [937, 179] width 163 height 33
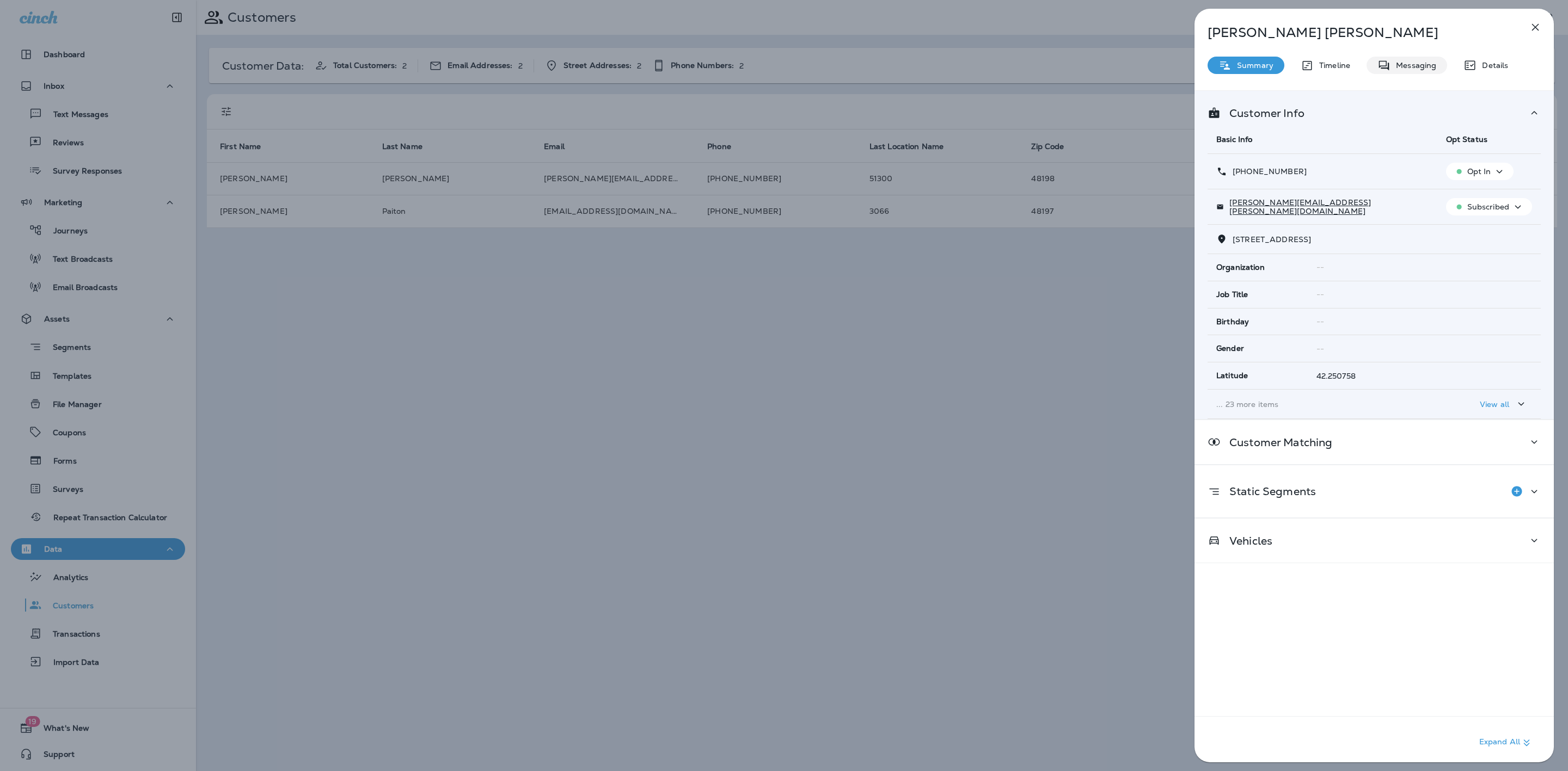
click at [1433, 66] on p "Messaging" at bounding box center [1413, 65] width 46 height 9
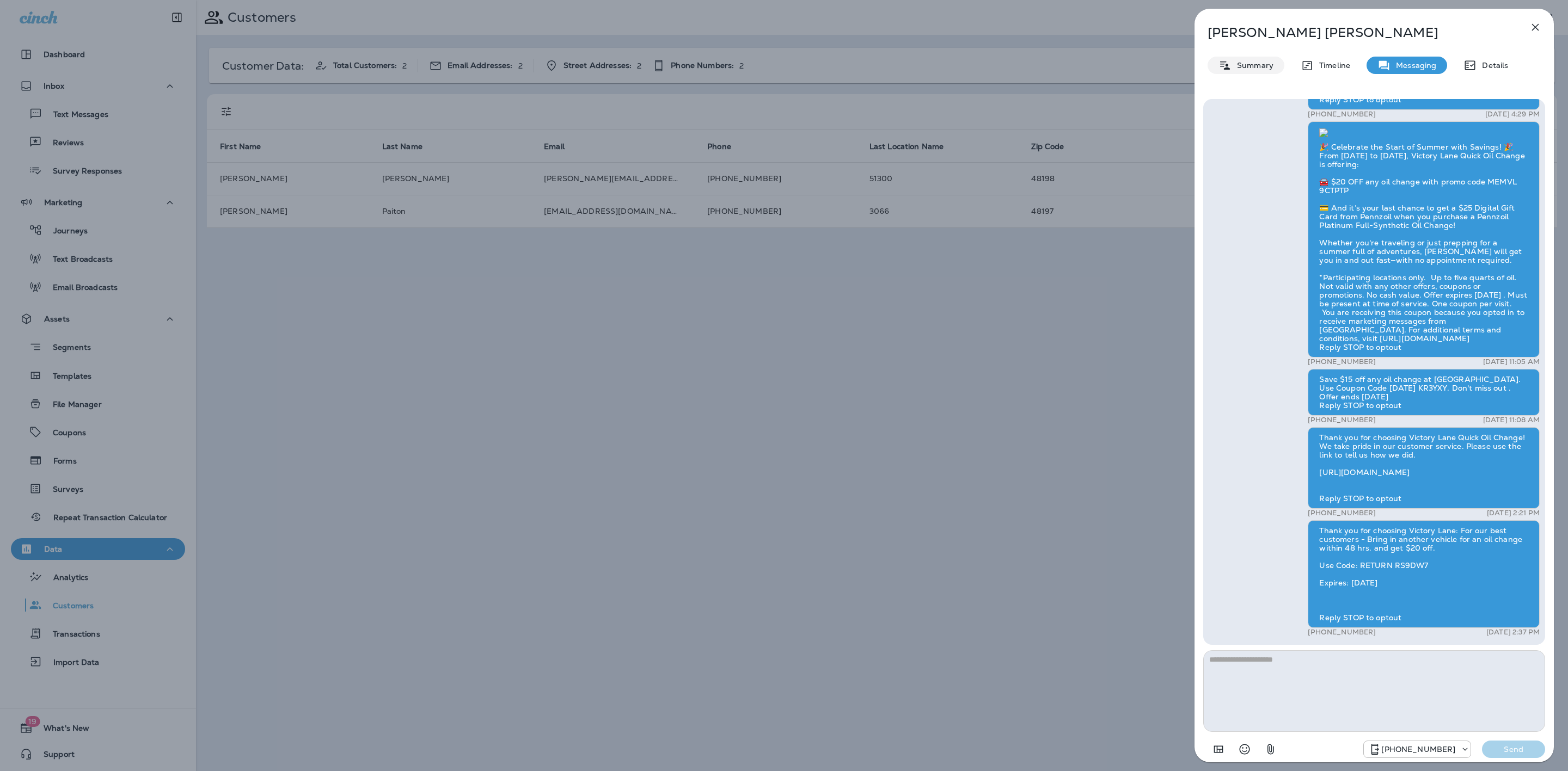
click at [1271, 62] on p "Summary" at bounding box center [1252, 65] width 42 height 9
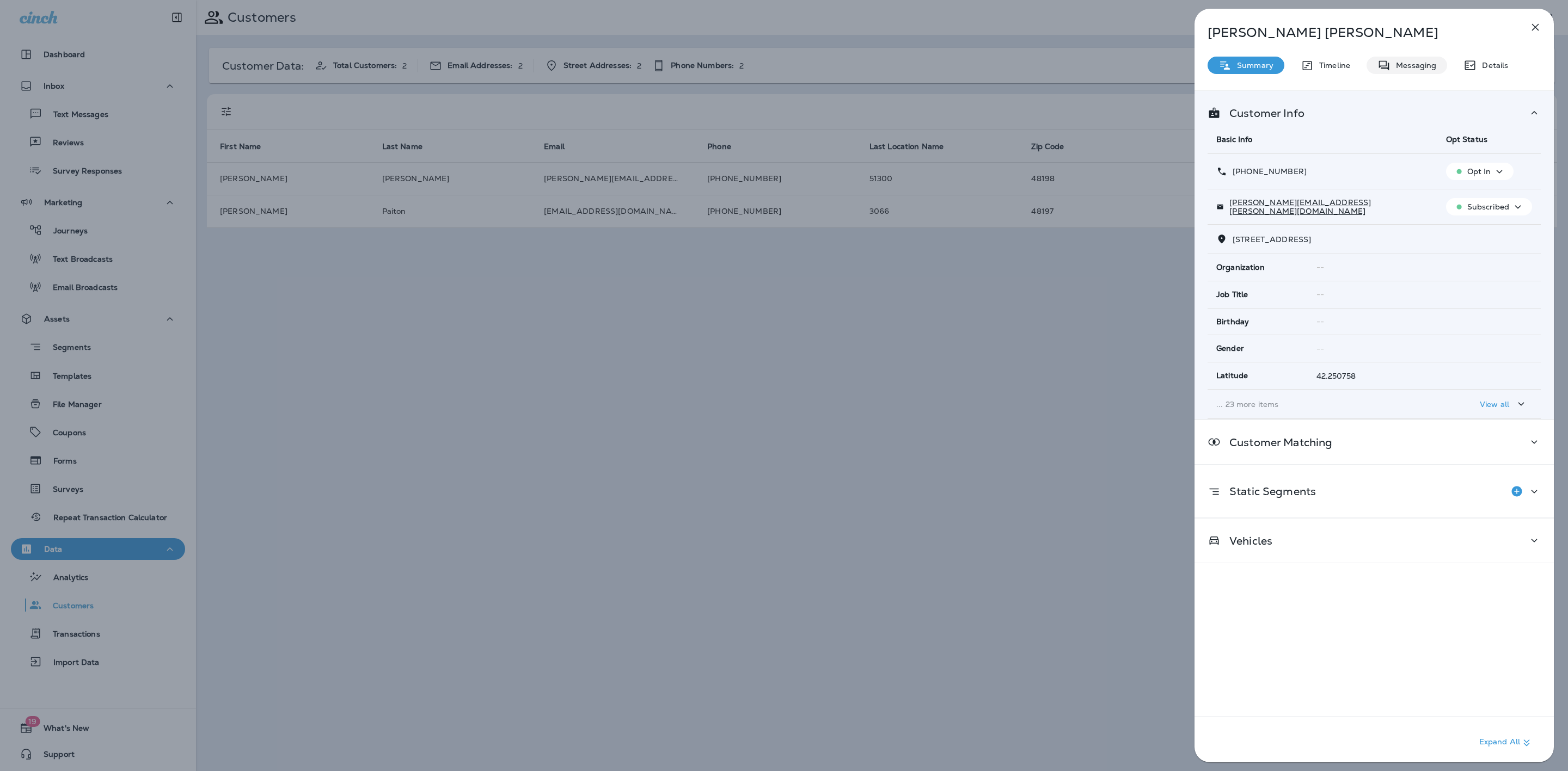
click at [1403, 63] on p "Messaging" at bounding box center [1413, 65] width 46 height 9
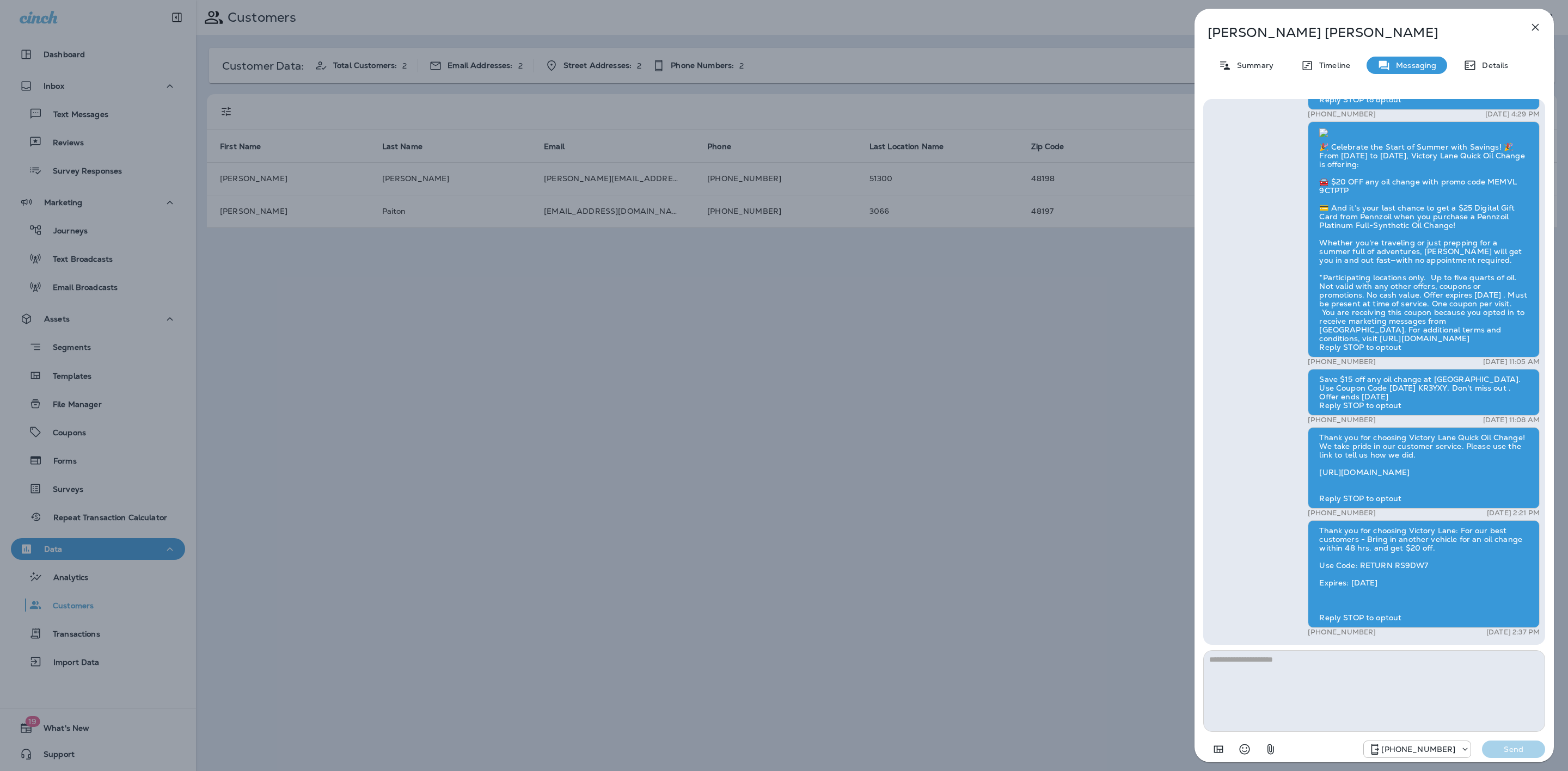
scroll to position [1, 0]
click at [1266, 66] on p "Summary" at bounding box center [1252, 65] width 42 height 9
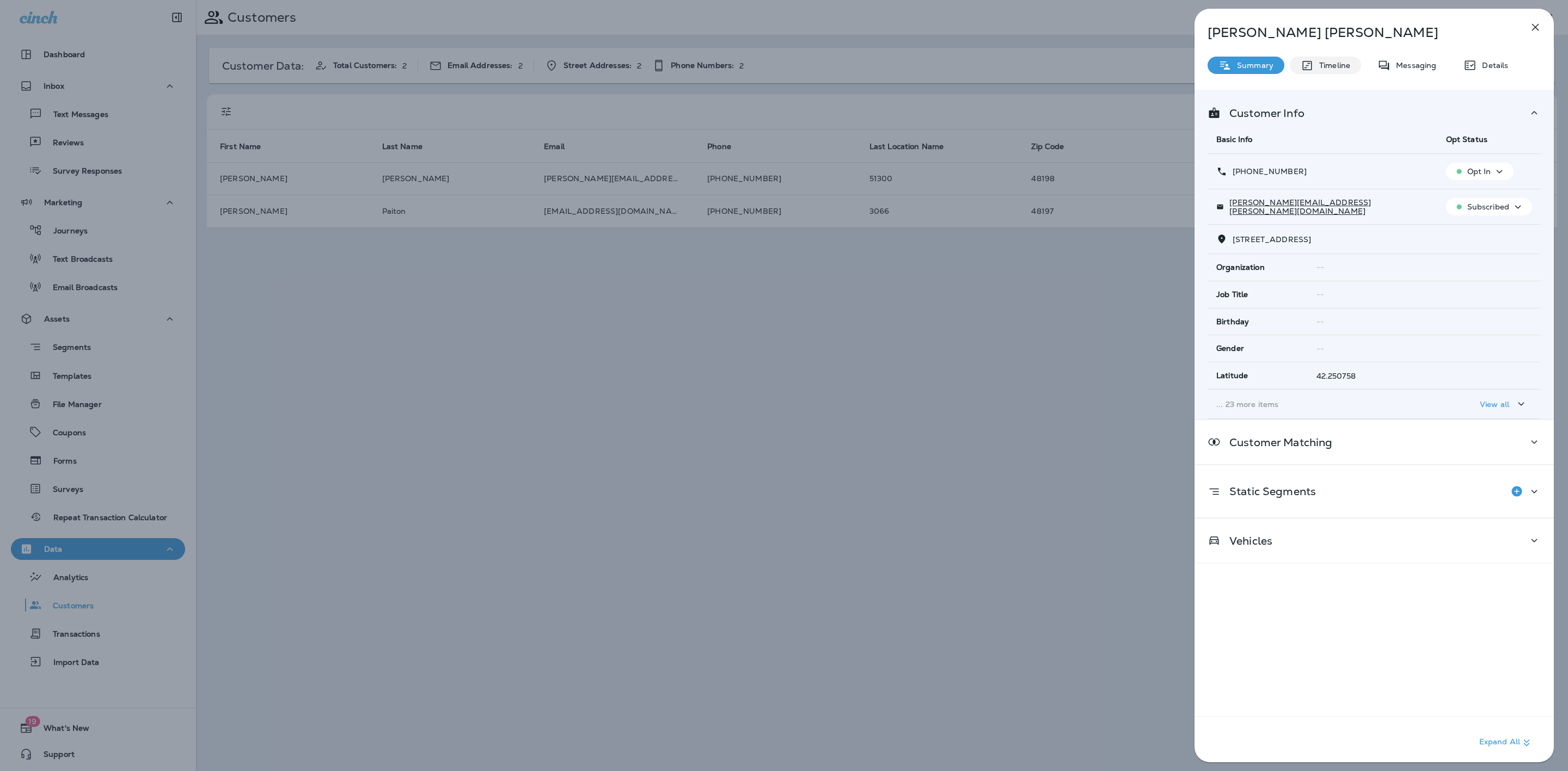
click at [1325, 71] on div "Timeline" at bounding box center [1325, 65] width 71 height 18
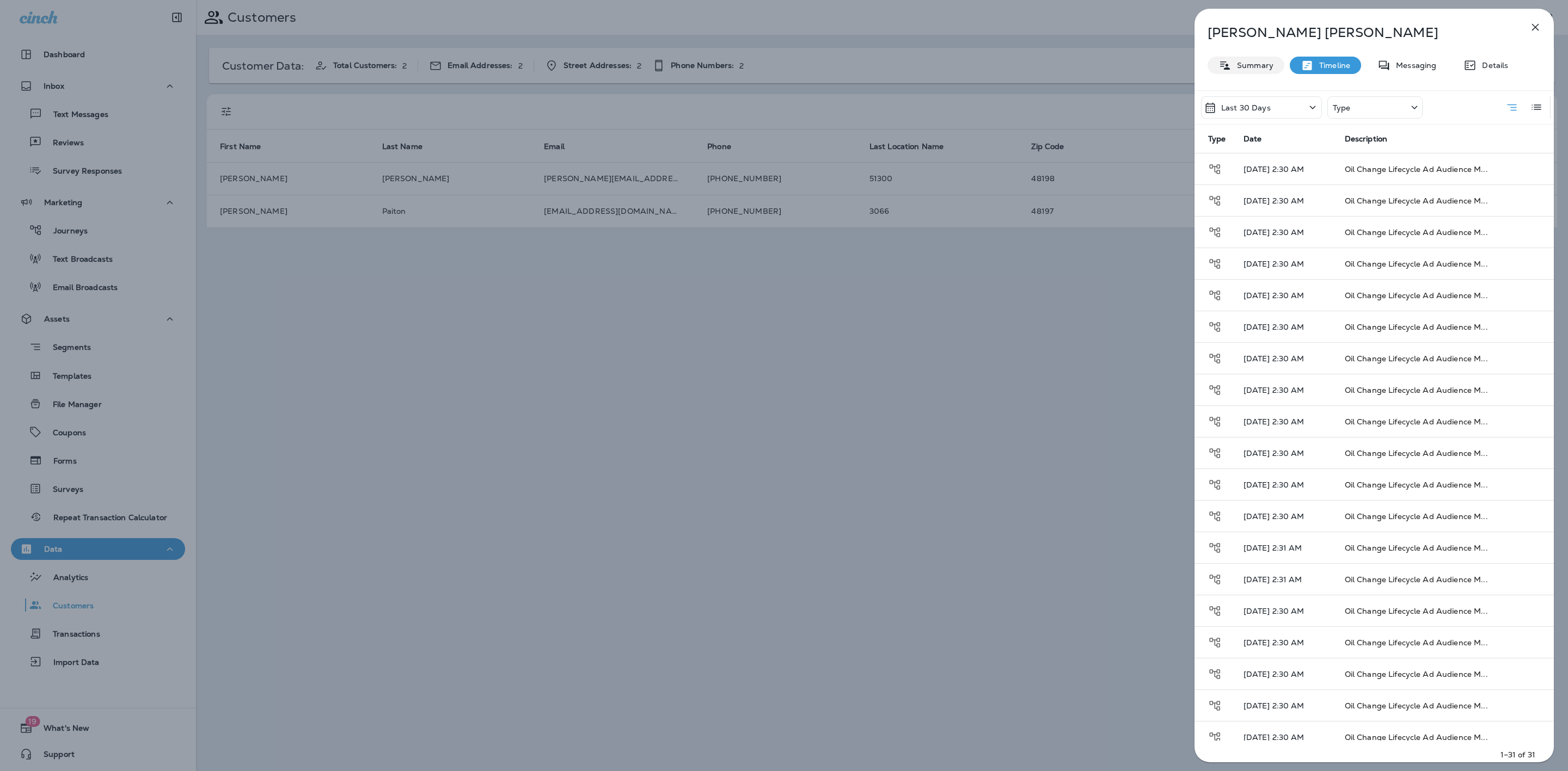
click at [1266, 61] on p "Summary" at bounding box center [1252, 65] width 42 height 9
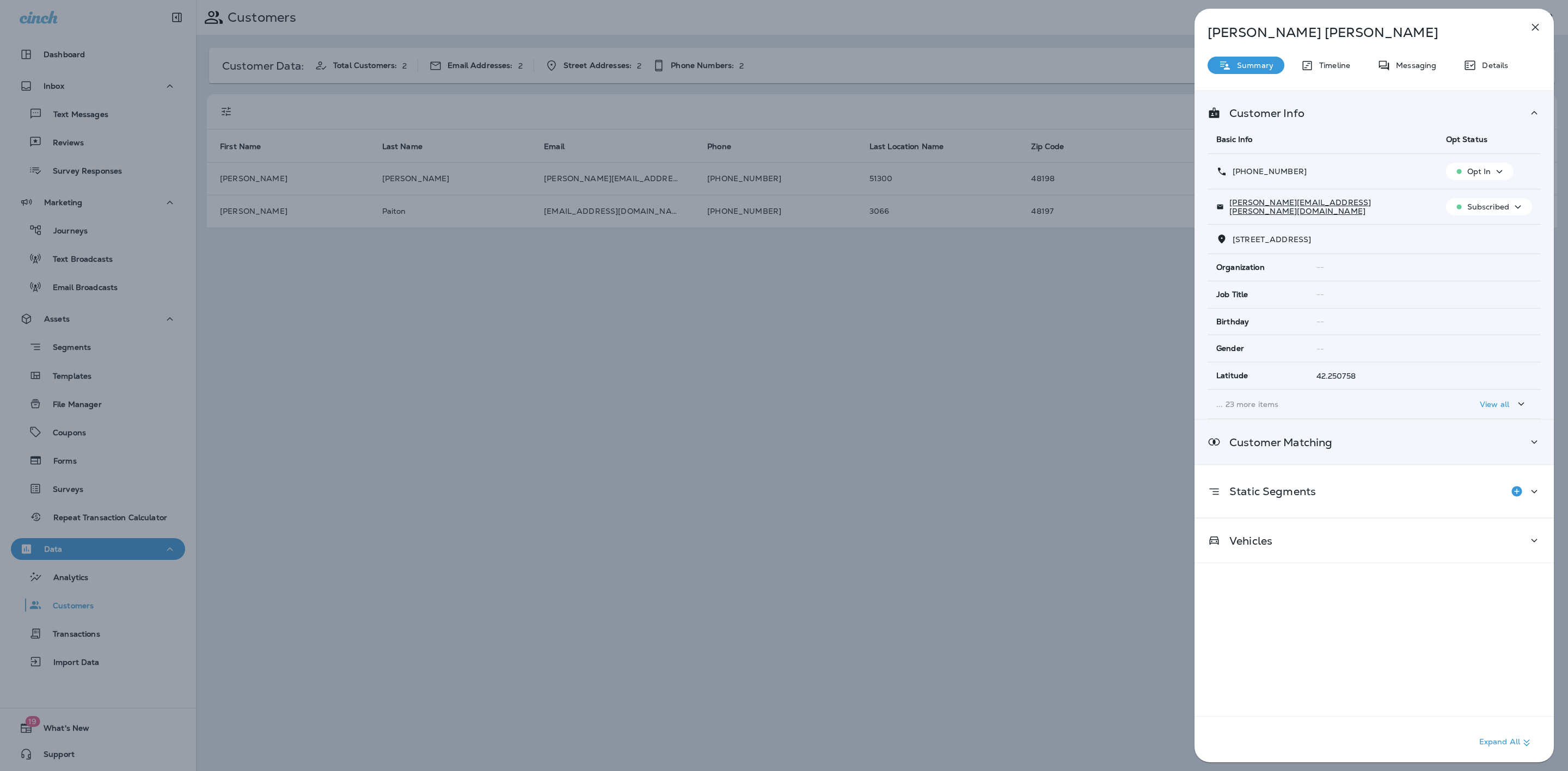
click at [1429, 442] on div "Customer Matching" at bounding box center [1374, 442] width 333 height 13
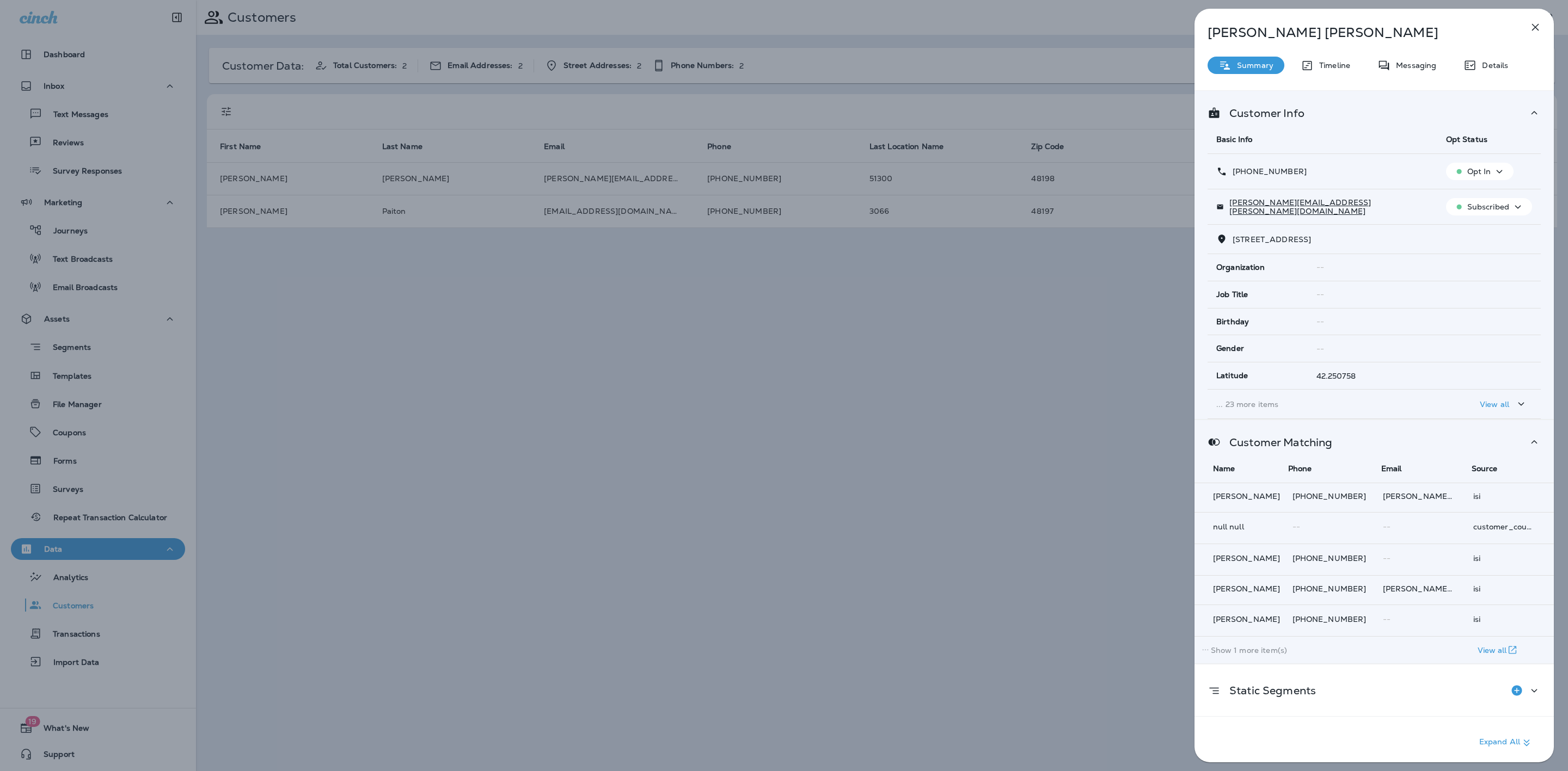
scroll to position [65, 0]
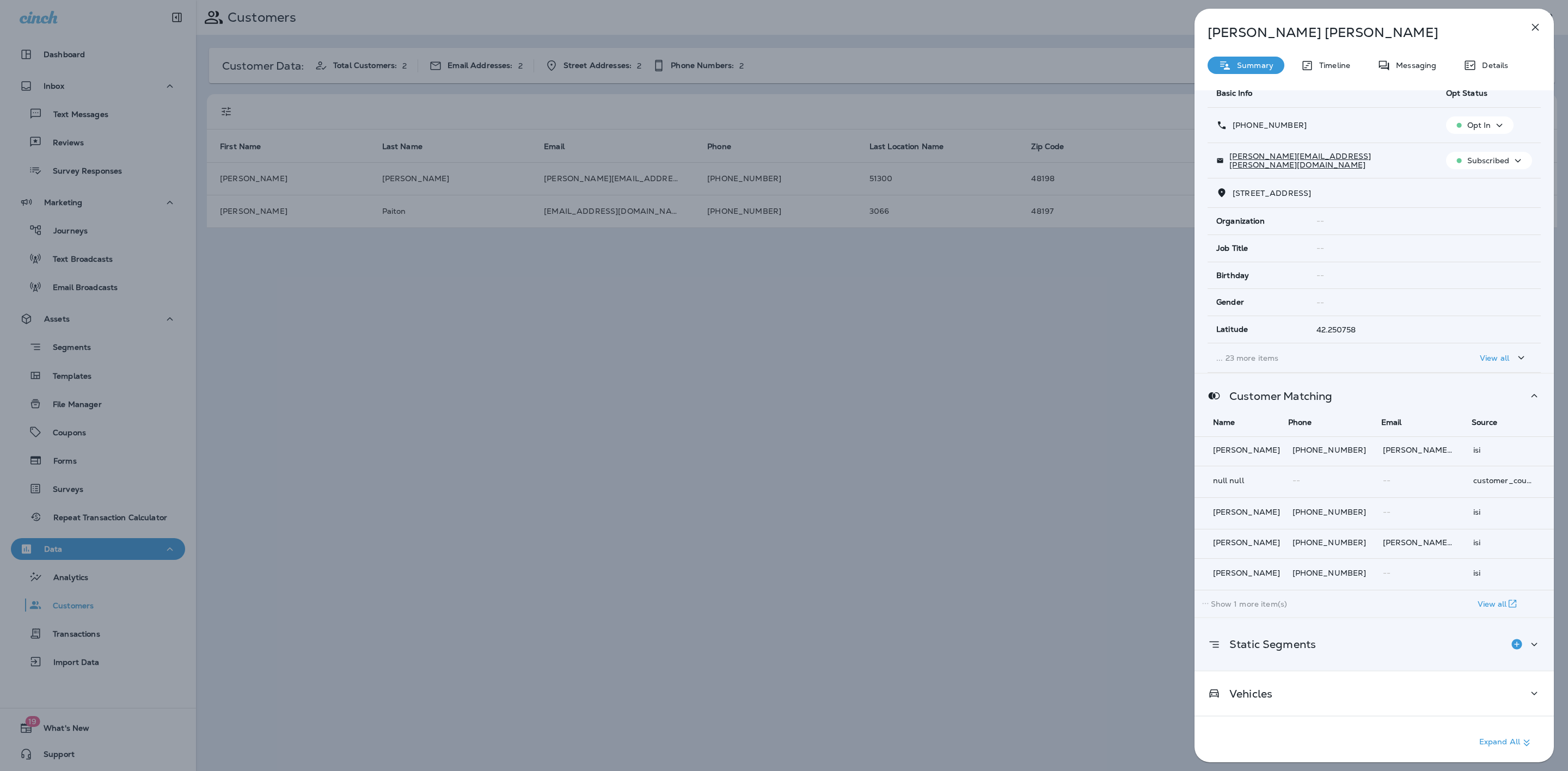
click at [1377, 619] on div "Static Segments" at bounding box center [1374, 644] width 359 height 52
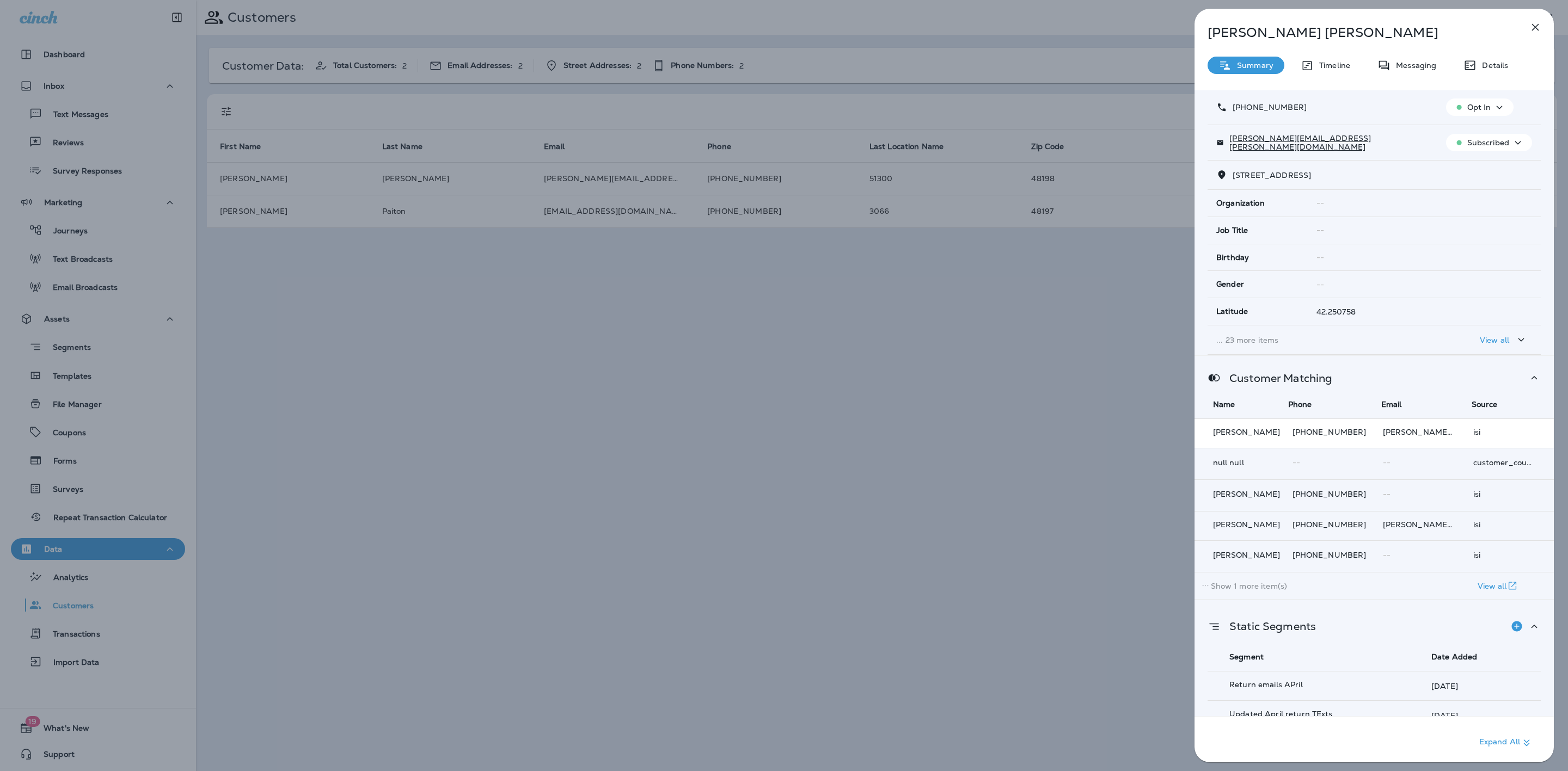
scroll to position [263, 0]
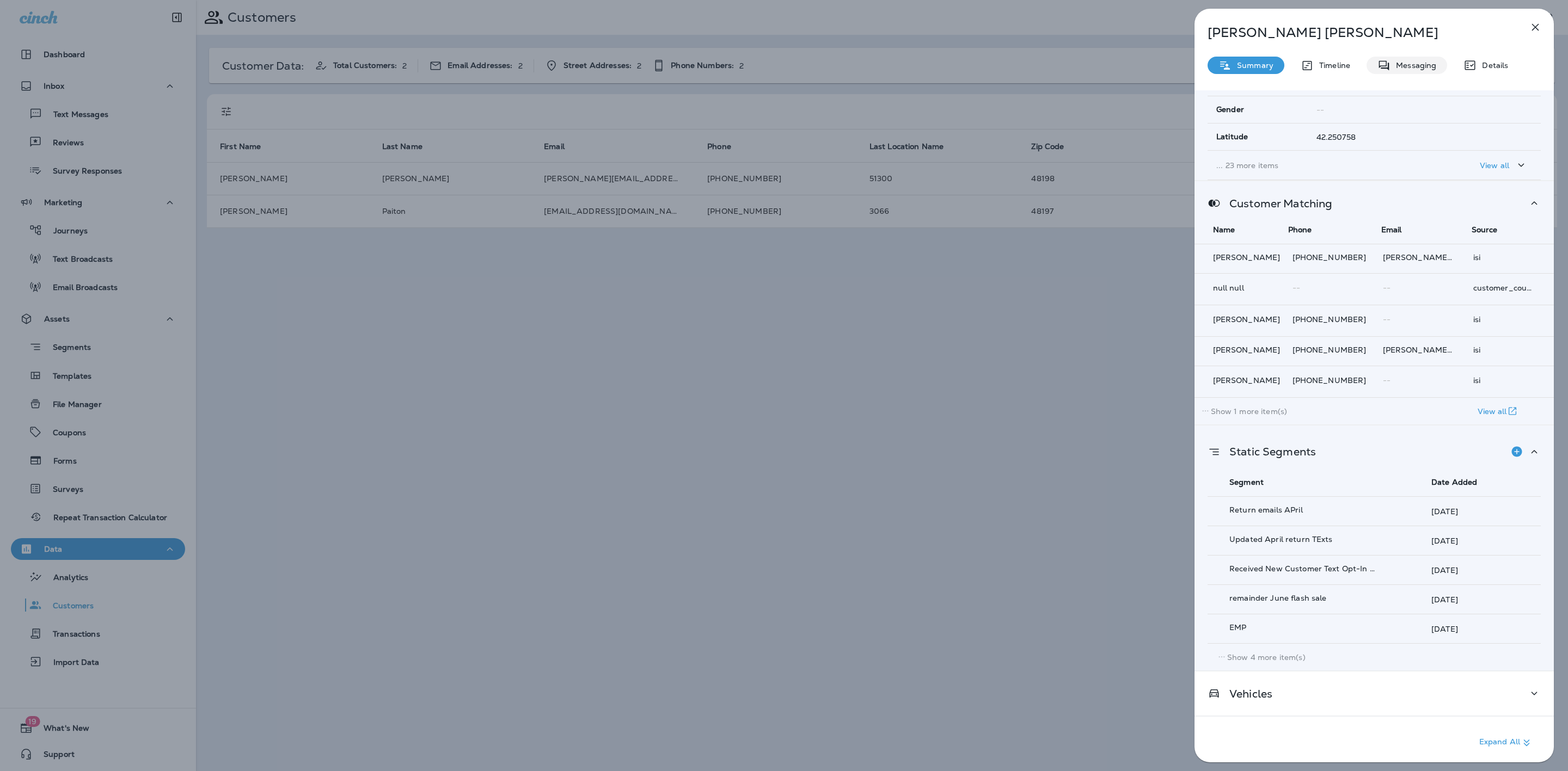
click at [1405, 61] on p "Messaging" at bounding box center [1413, 65] width 46 height 9
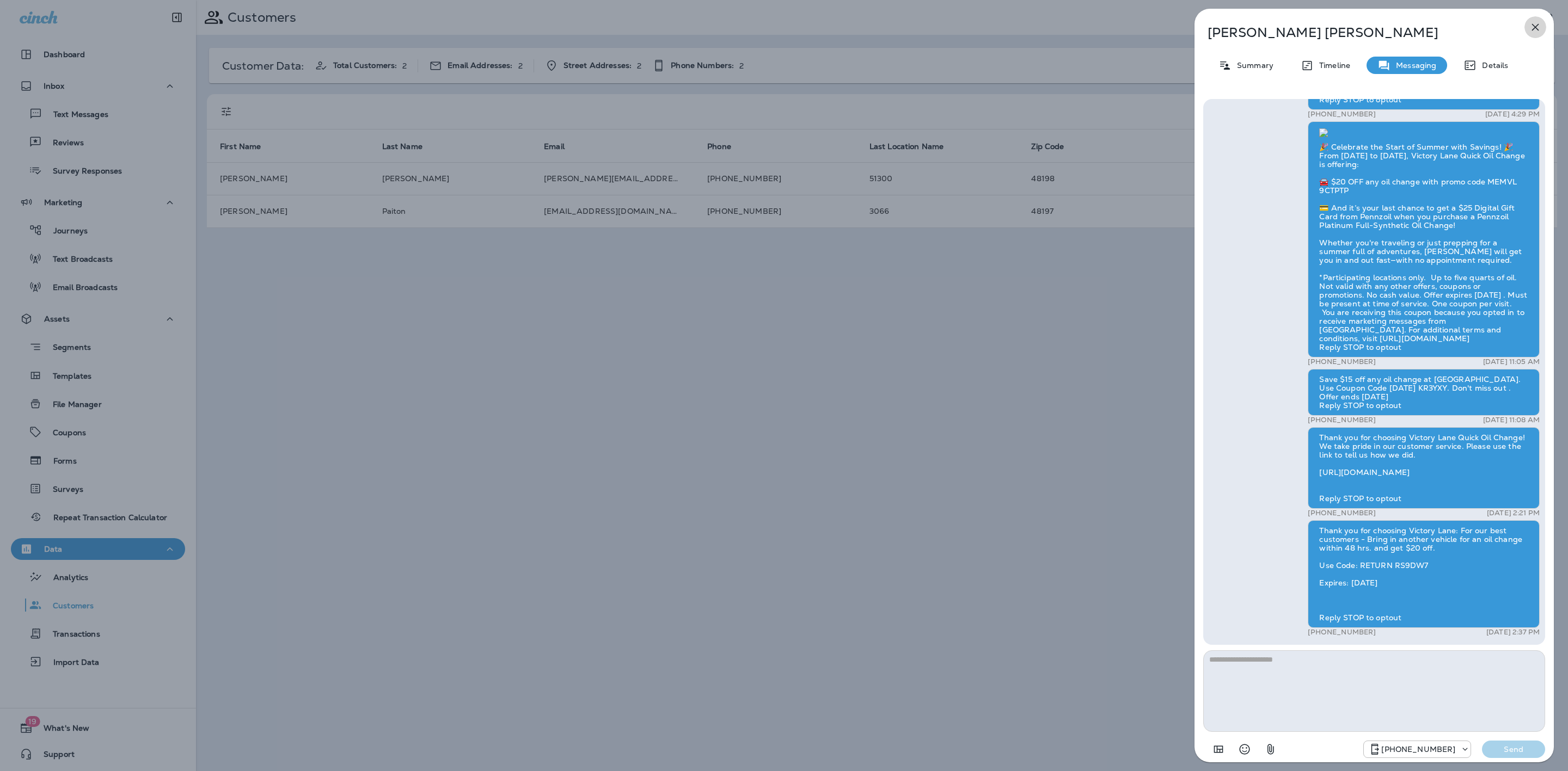
click at [1539, 22] on icon "button" at bounding box center [1535, 27] width 13 height 13
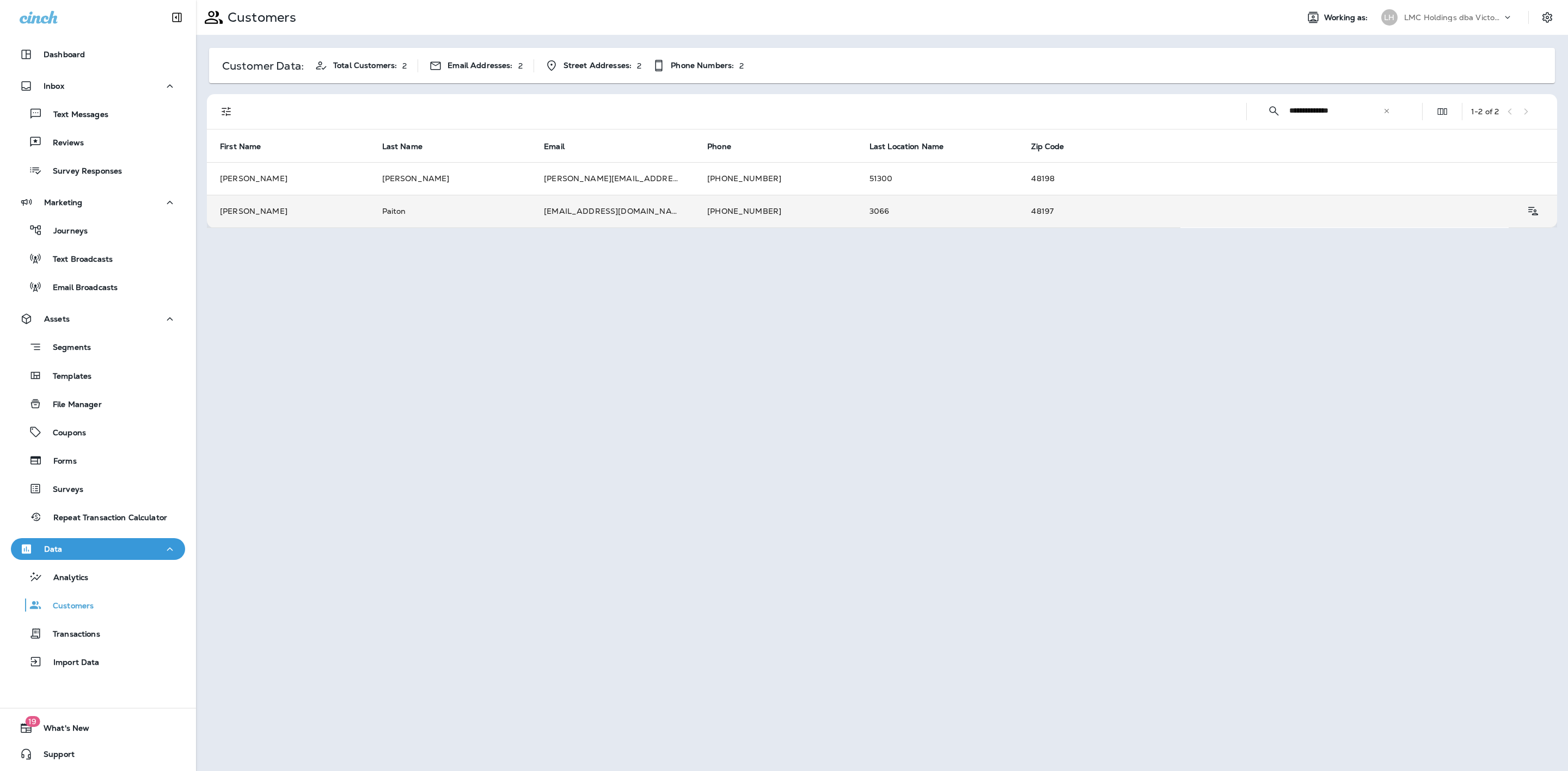
click at [758, 214] on td "[PHONE_NUMBER]" at bounding box center [775, 211] width 163 height 33
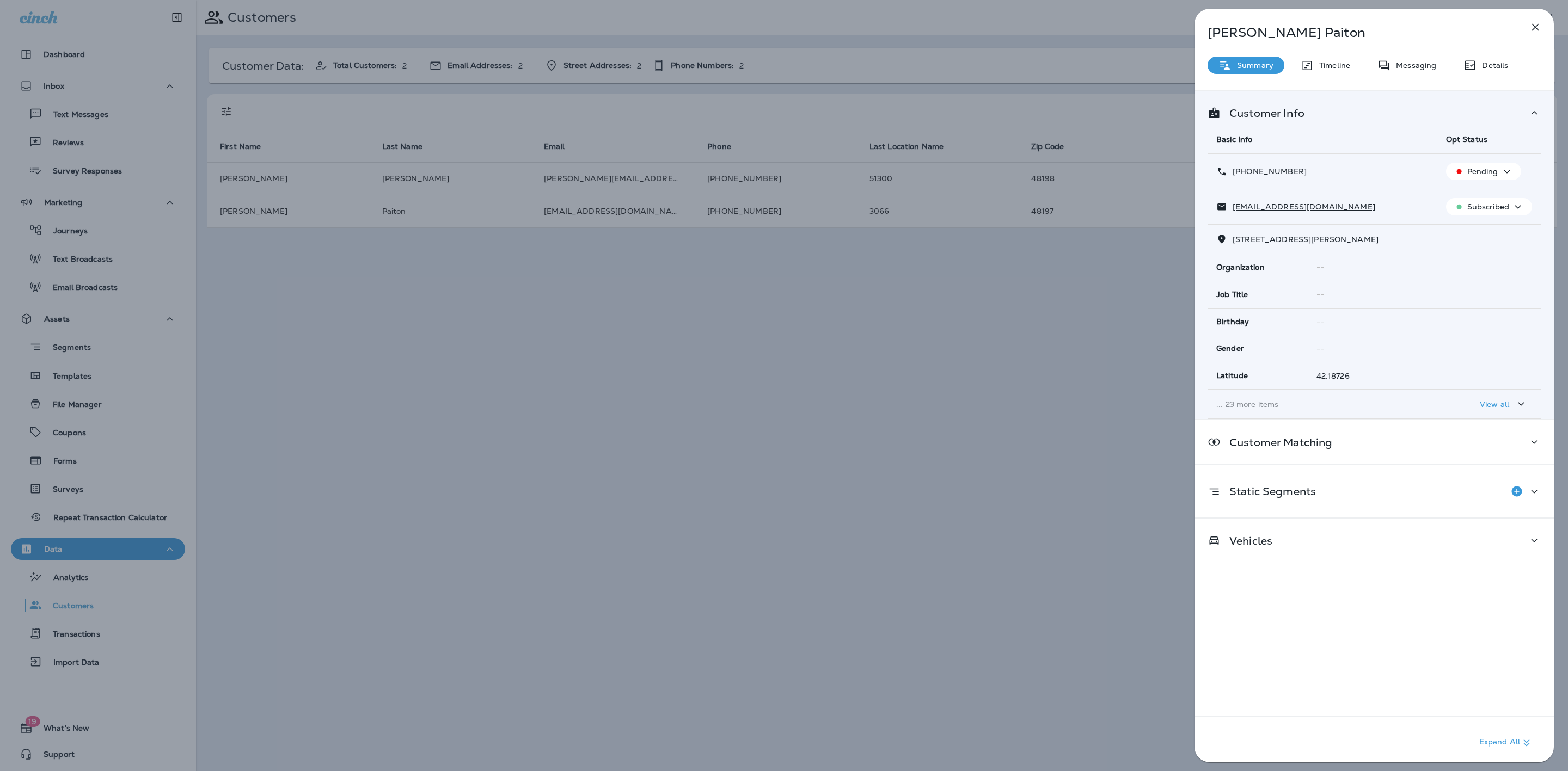
click at [1492, 55] on div "[PERSON_NAME] Summary Timeline Messaging Details Customer Info Basic Info Opt S…" at bounding box center [1374, 389] width 359 height 761
click at [1489, 63] on p "Details" at bounding box center [1493, 65] width 32 height 9
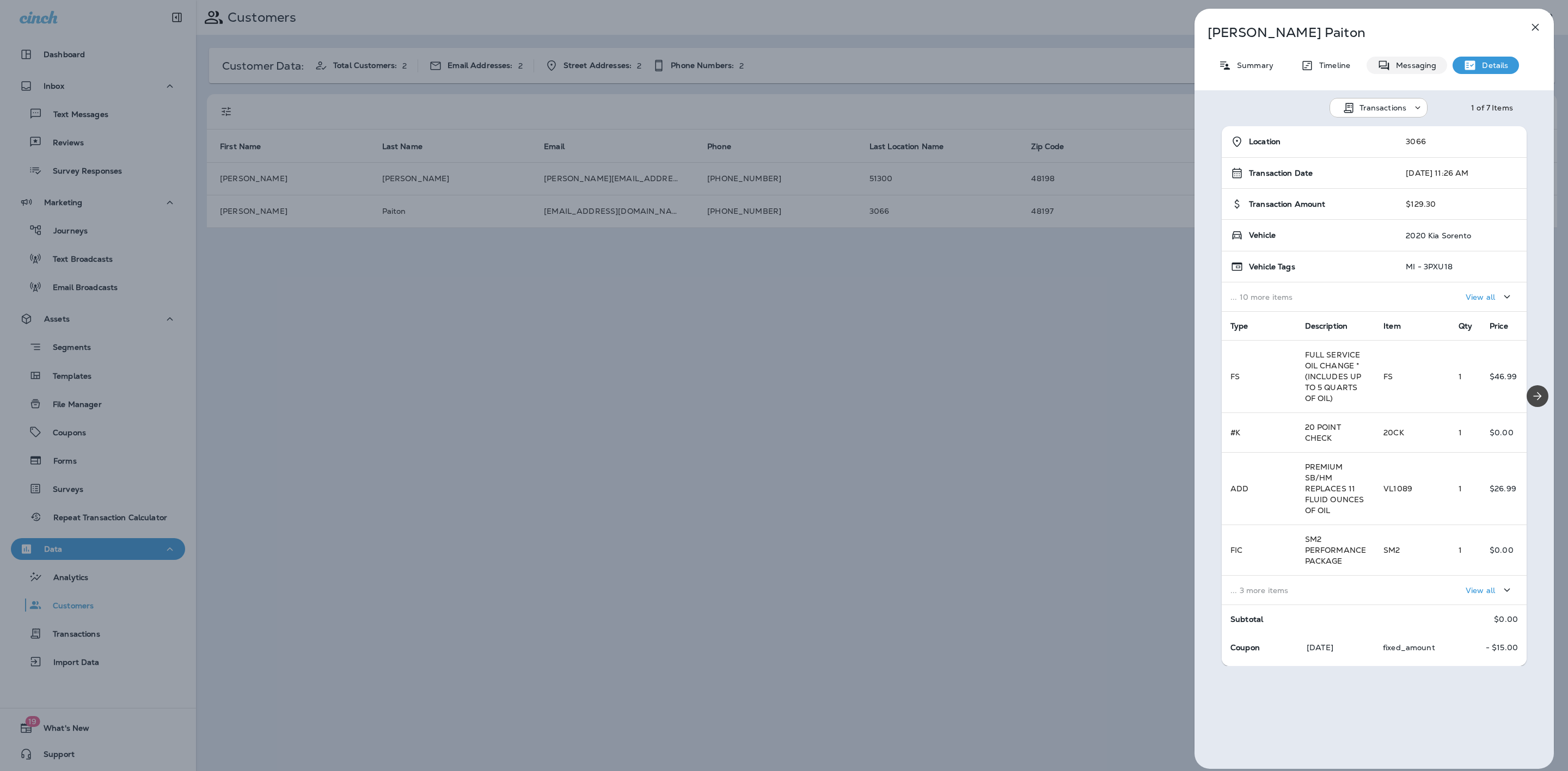
click at [1429, 66] on p "Messaging" at bounding box center [1413, 65] width 46 height 9
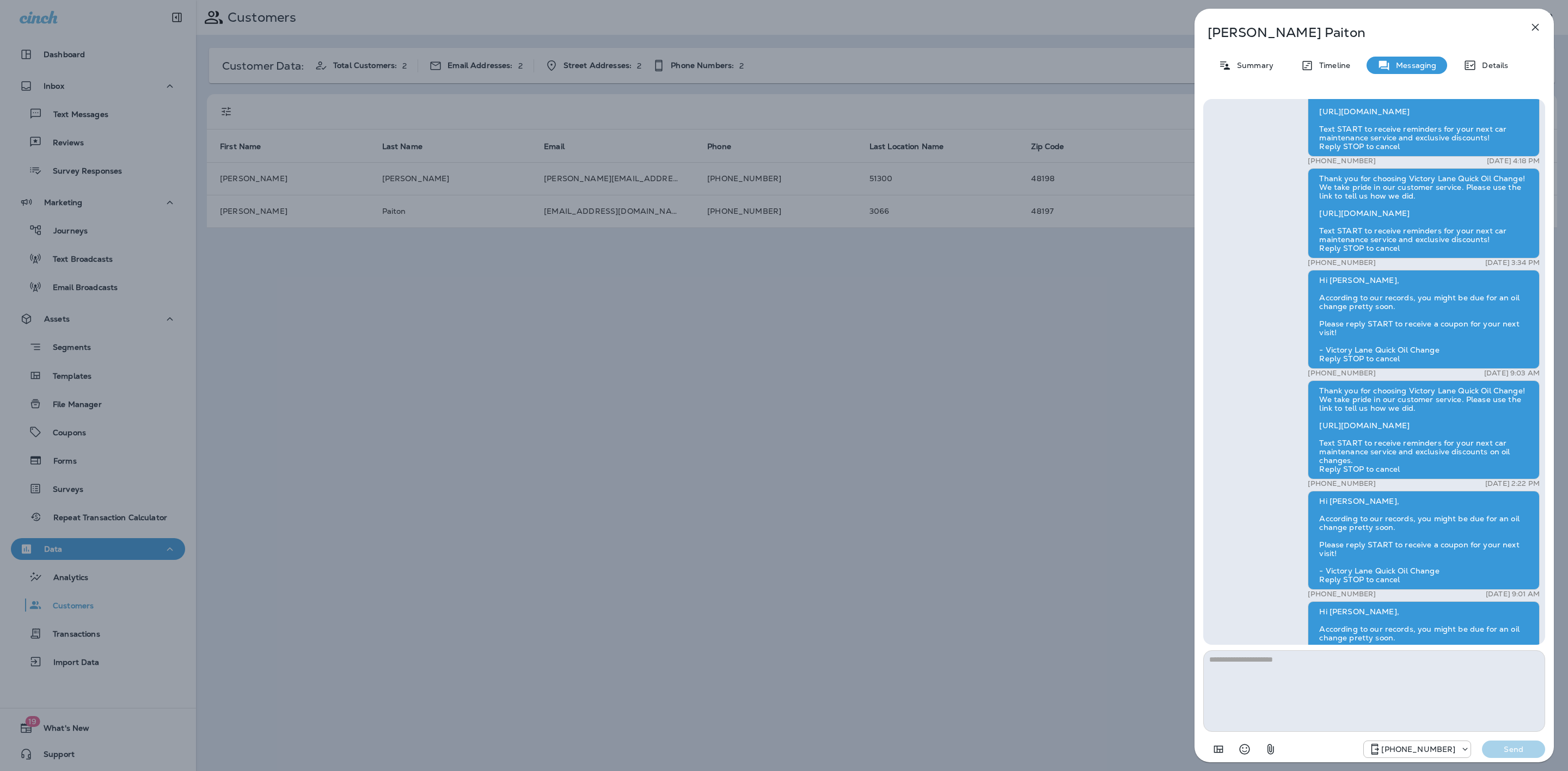
scroll to position [-162, 0]
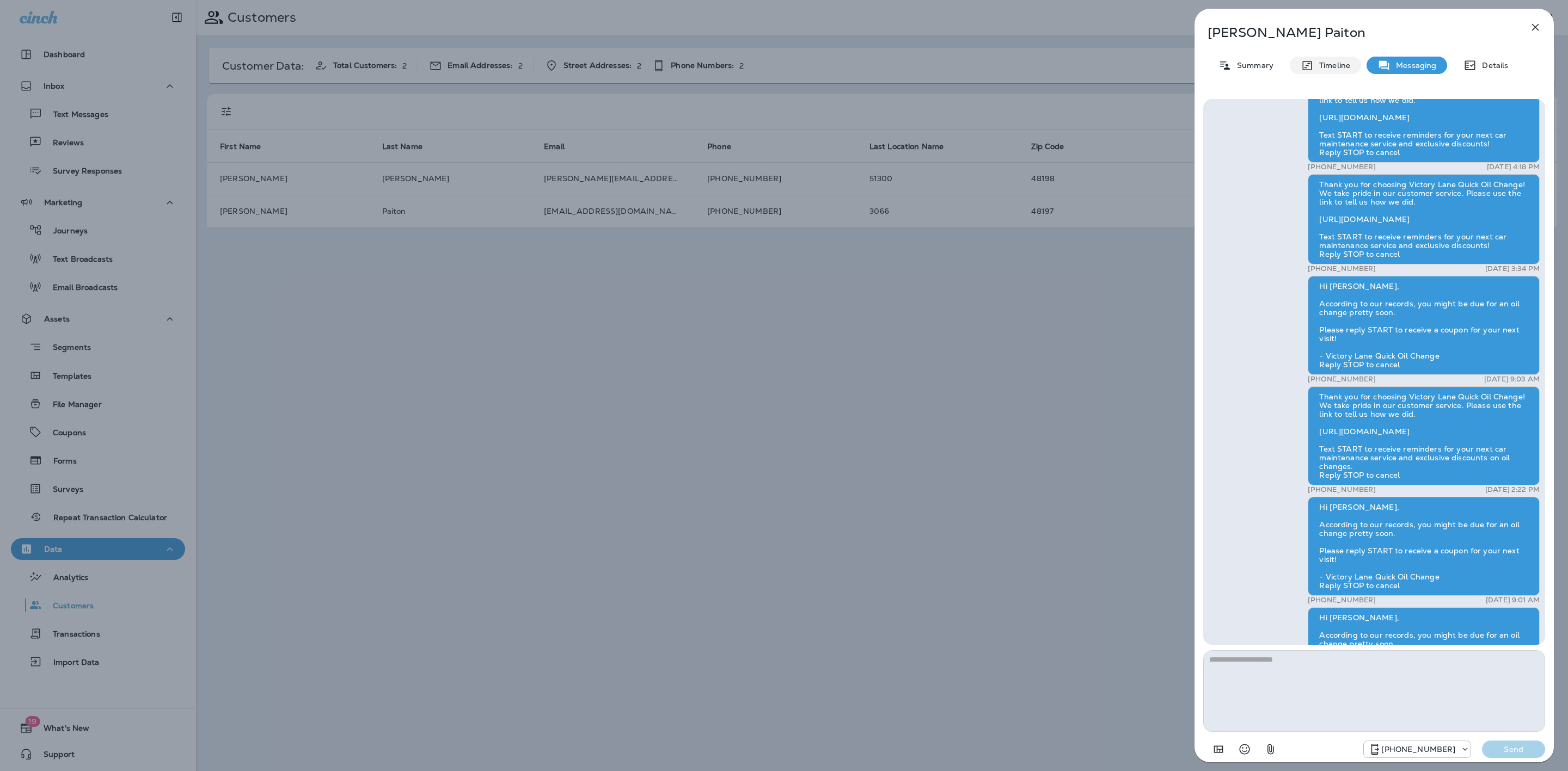
click at [1315, 62] on p "Timeline" at bounding box center [1332, 65] width 37 height 9
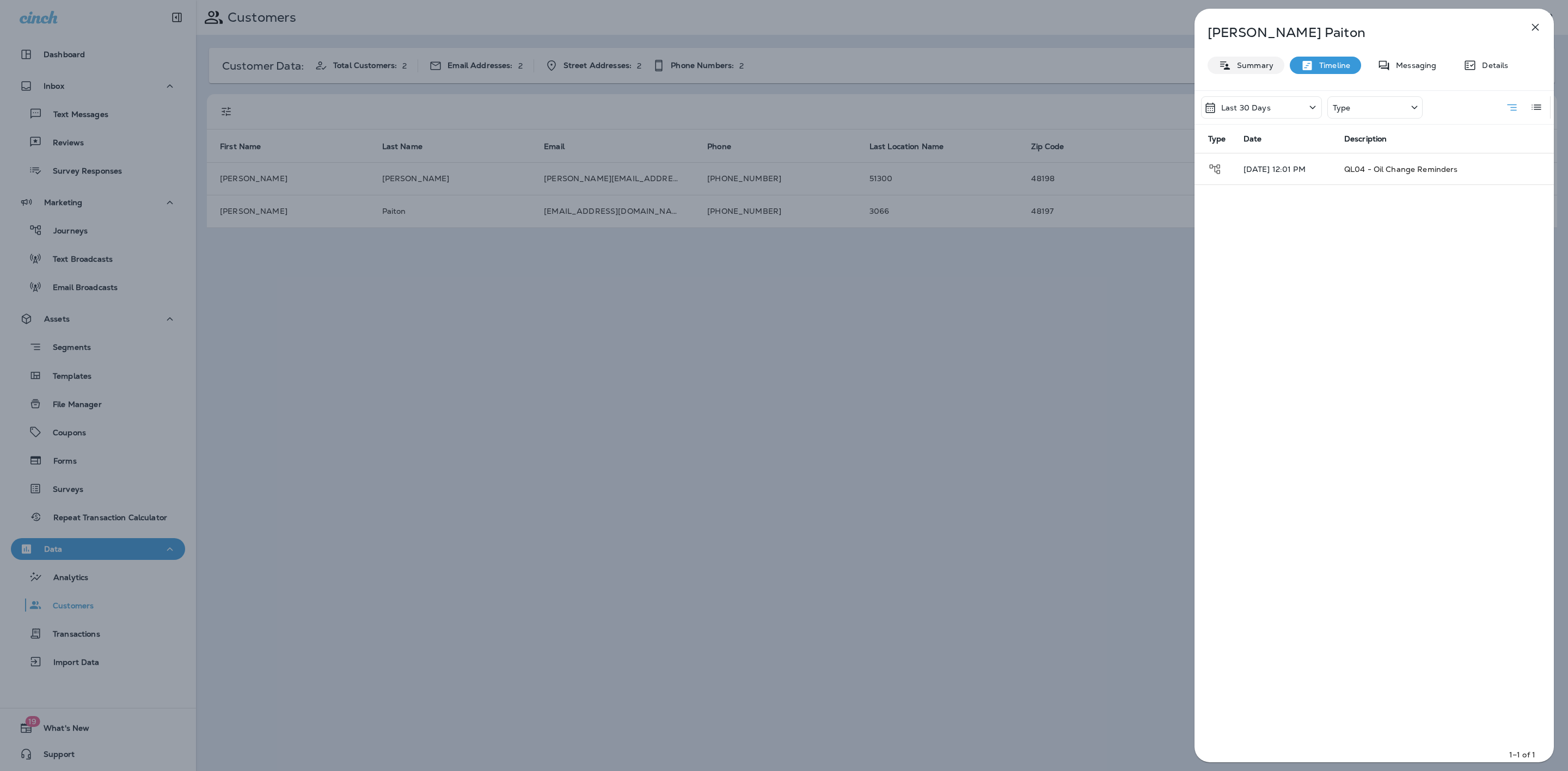
click at [1262, 62] on p "Summary" at bounding box center [1252, 65] width 42 height 9
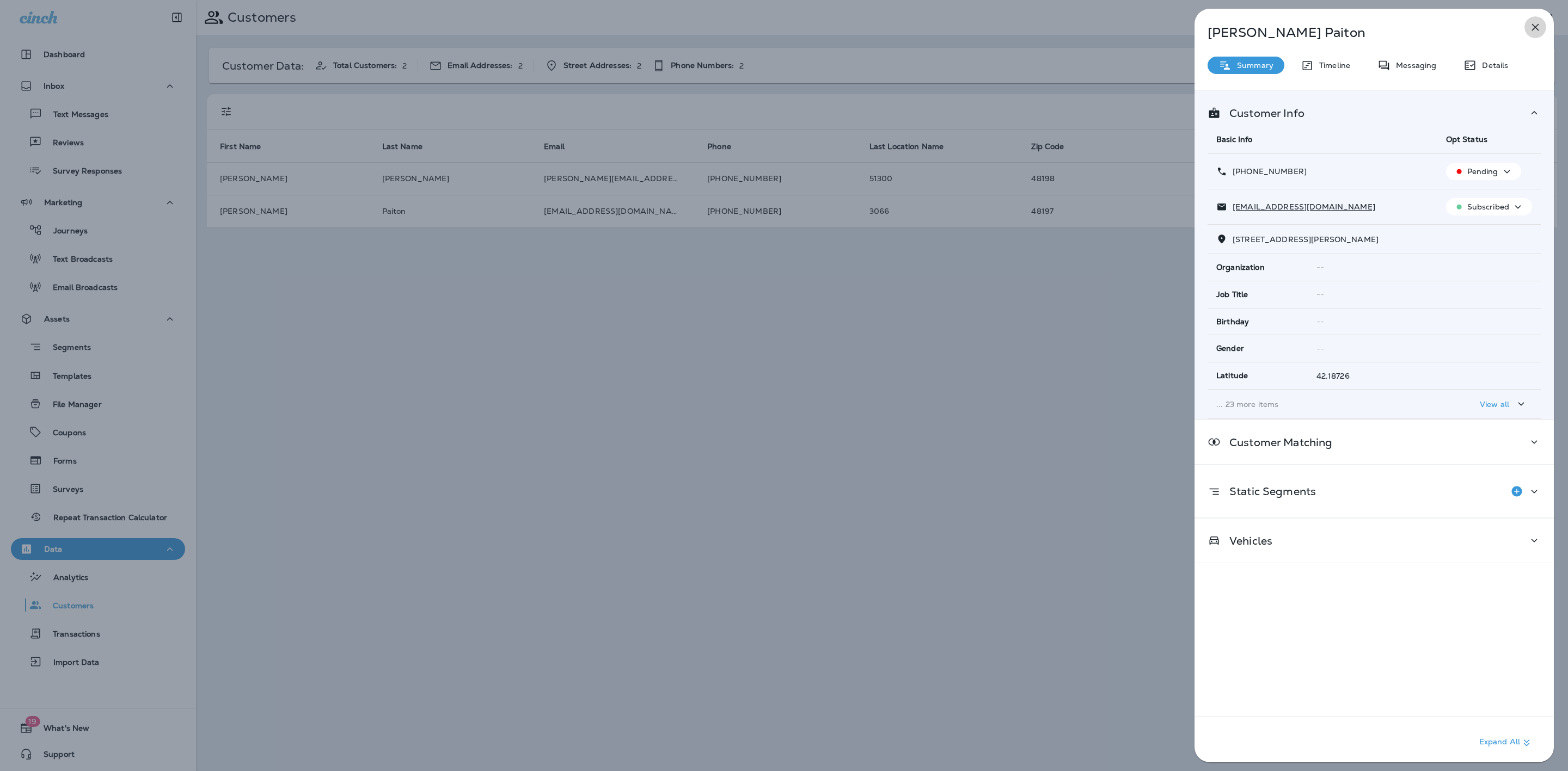
click at [1535, 29] on icon "button" at bounding box center [1536, 27] width 7 height 7
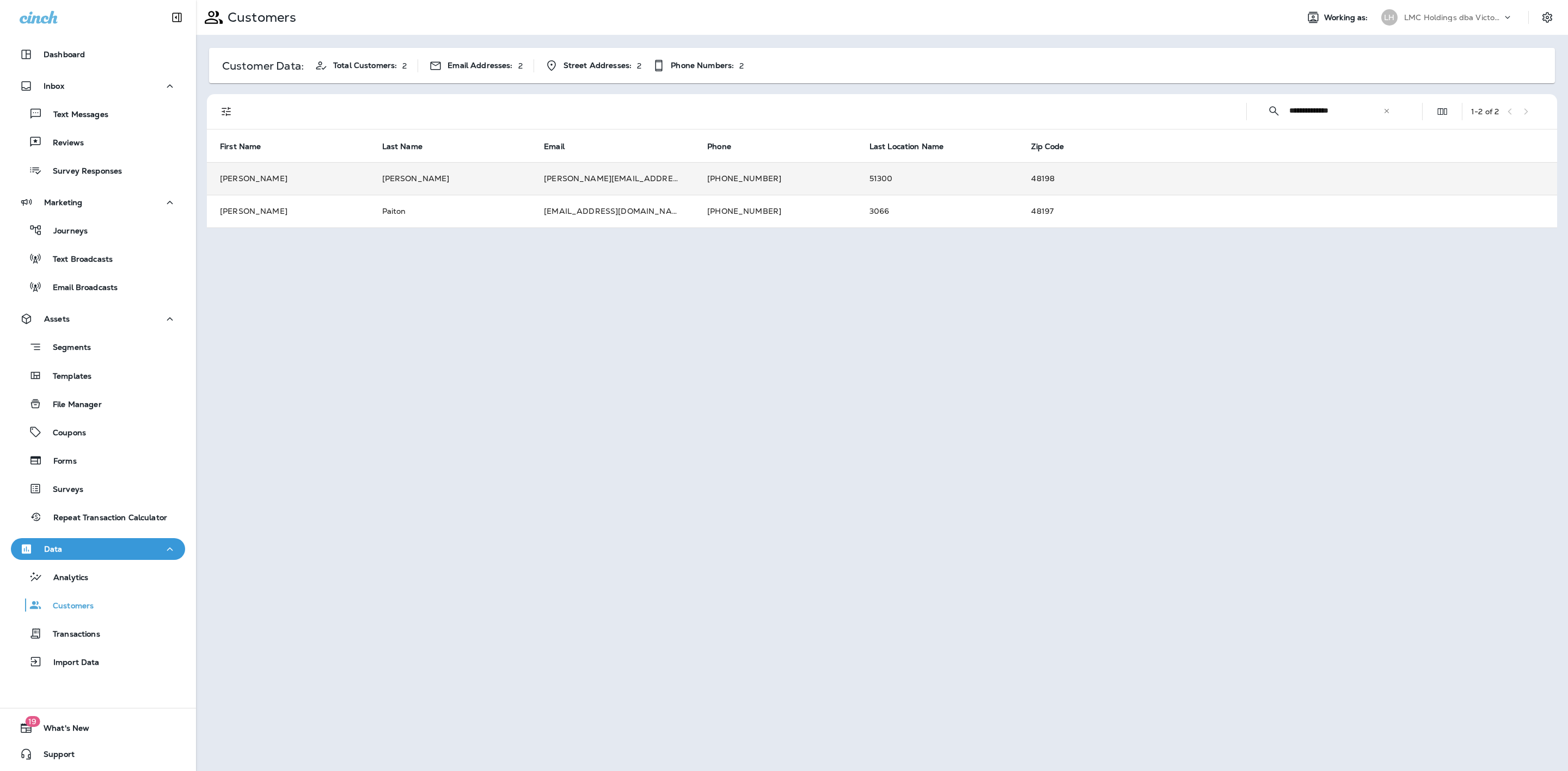
click at [938, 184] on td "51300" at bounding box center [937, 179] width 163 height 33
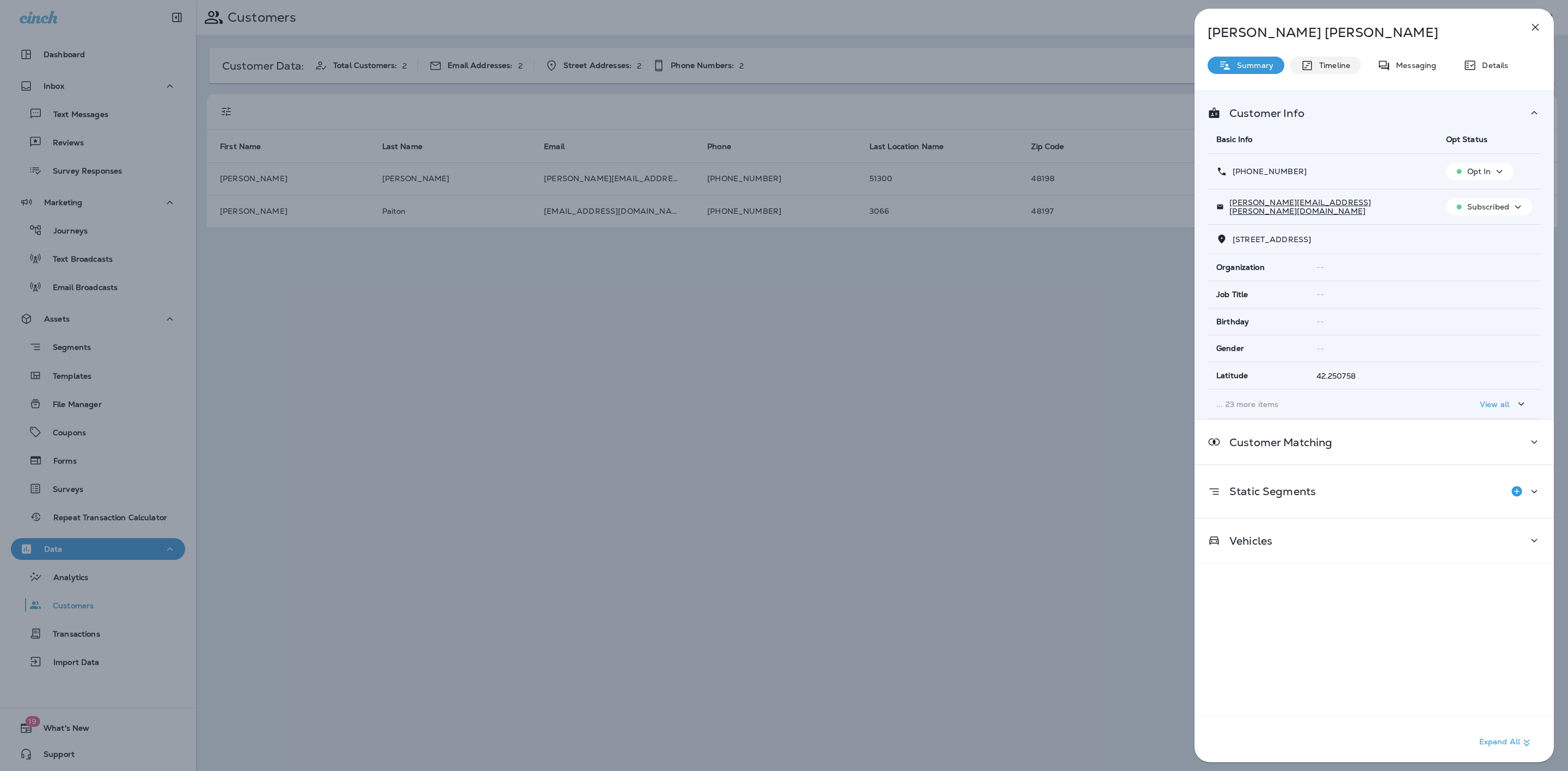
click at [1334, 74] on div "[PERSON_NAME] Summary Timeline Messaging Details Customer Info Basic Info Opt S…" at bounding box center [1374, 389] width 359 height 761
click at [1332, 69] on p "Timeline" at bounding box center [1332, 65] width 37 height 9
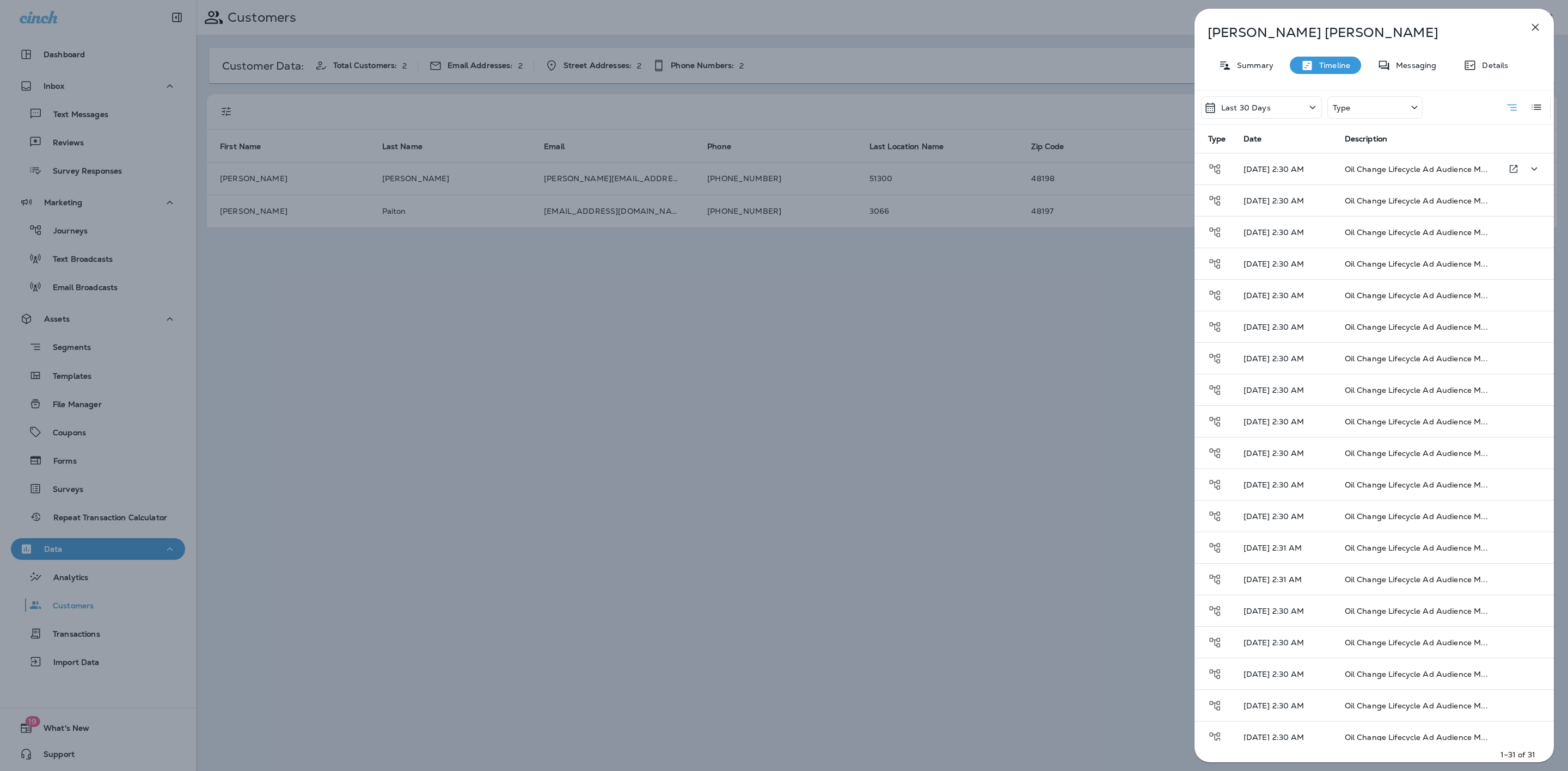
click at [1339, 167] on td "Oil Change Lifecycle Ad Audience M..." at bounding box center [1415, 169] width 159 height 32
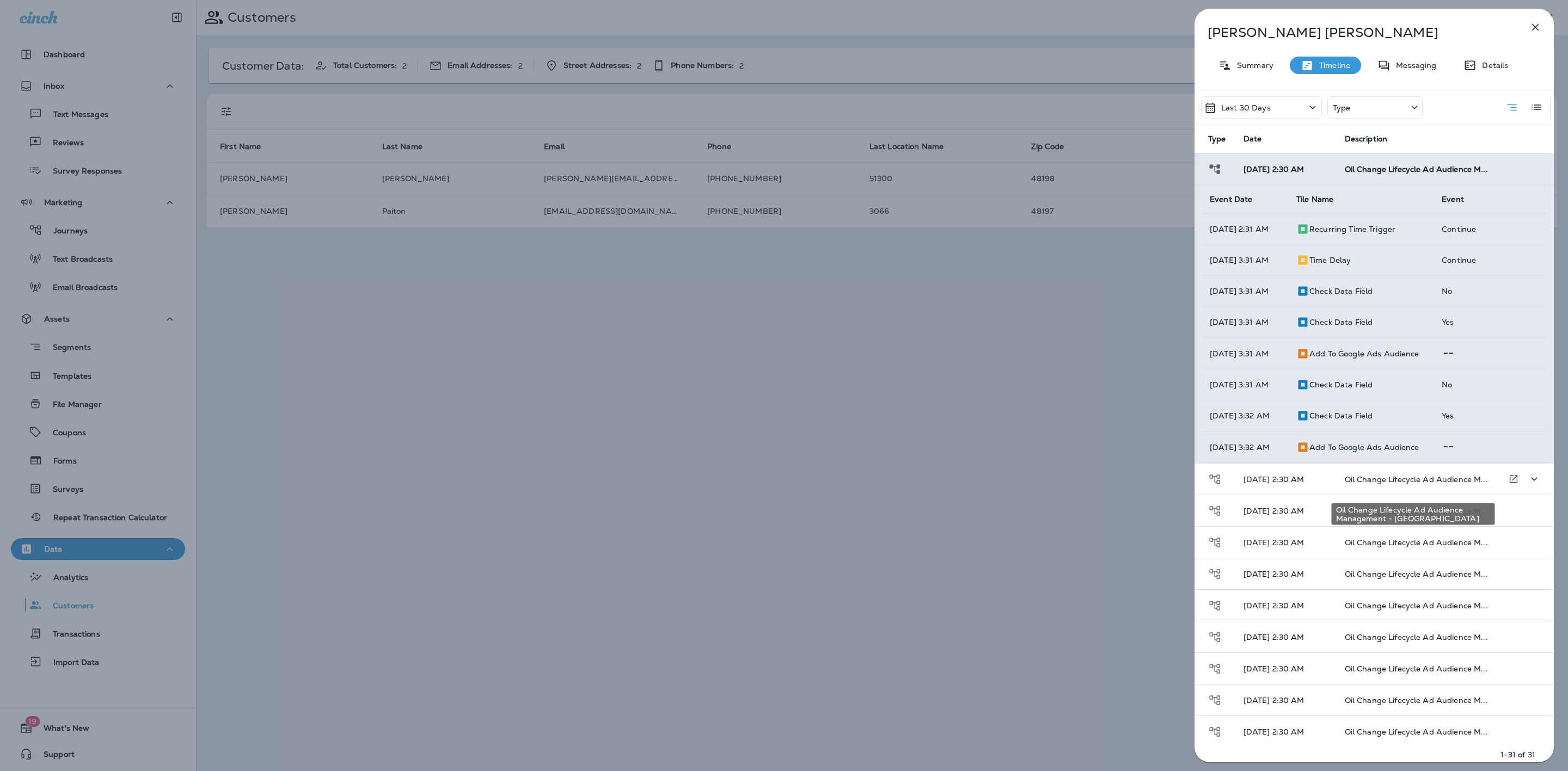
click at [1409, 484] on span "Oil Change Lifecycle Ad Audience M..." at bounding box center [1416, 480] width 143 height 10
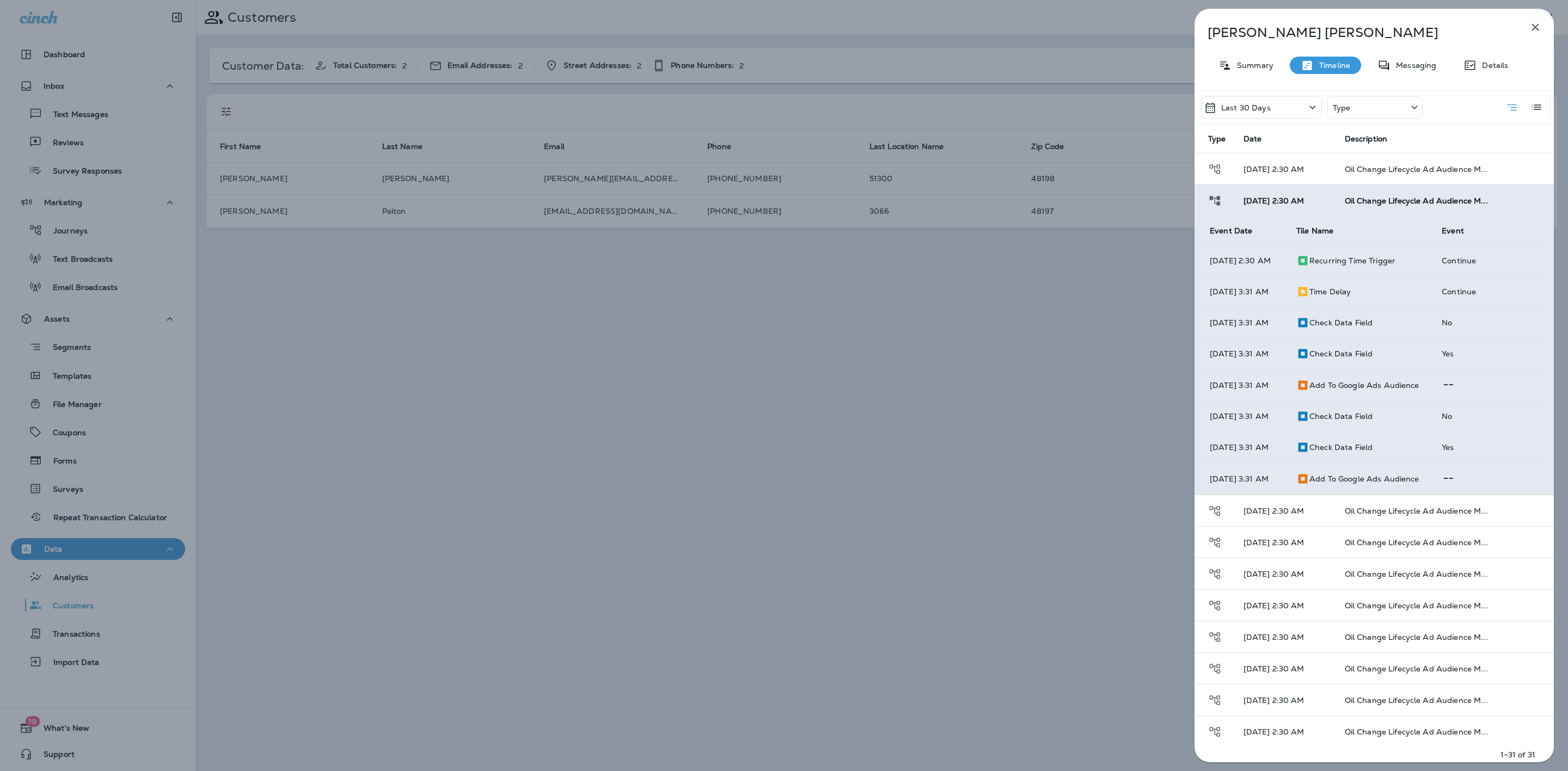
click at [1531, 23] on icon "button" at bounding box center [1535, 27] width 13 height 13
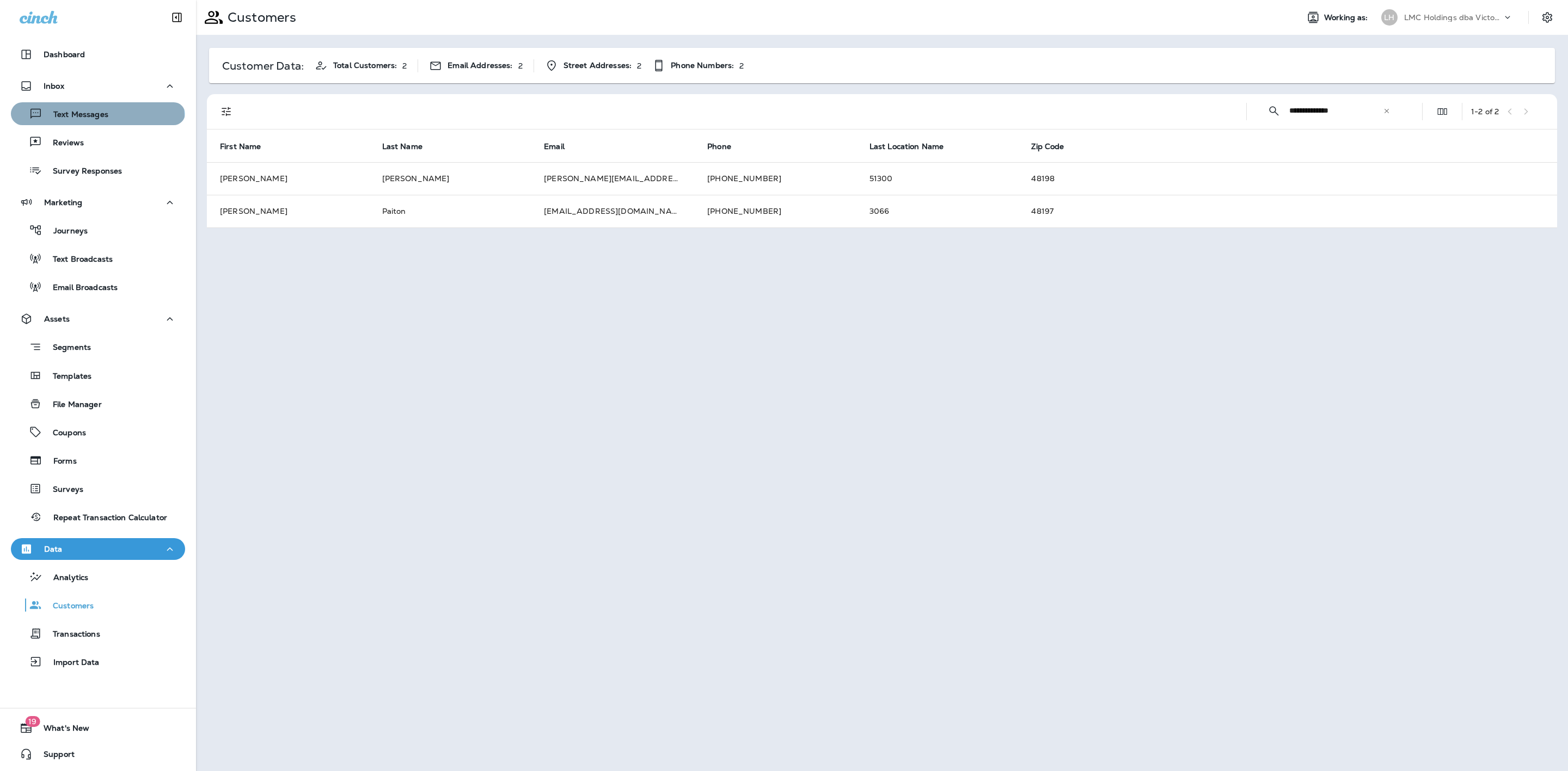
click at [97, 118] on p "Text Messages" at bounding box center [75, 115] width 66 height 10
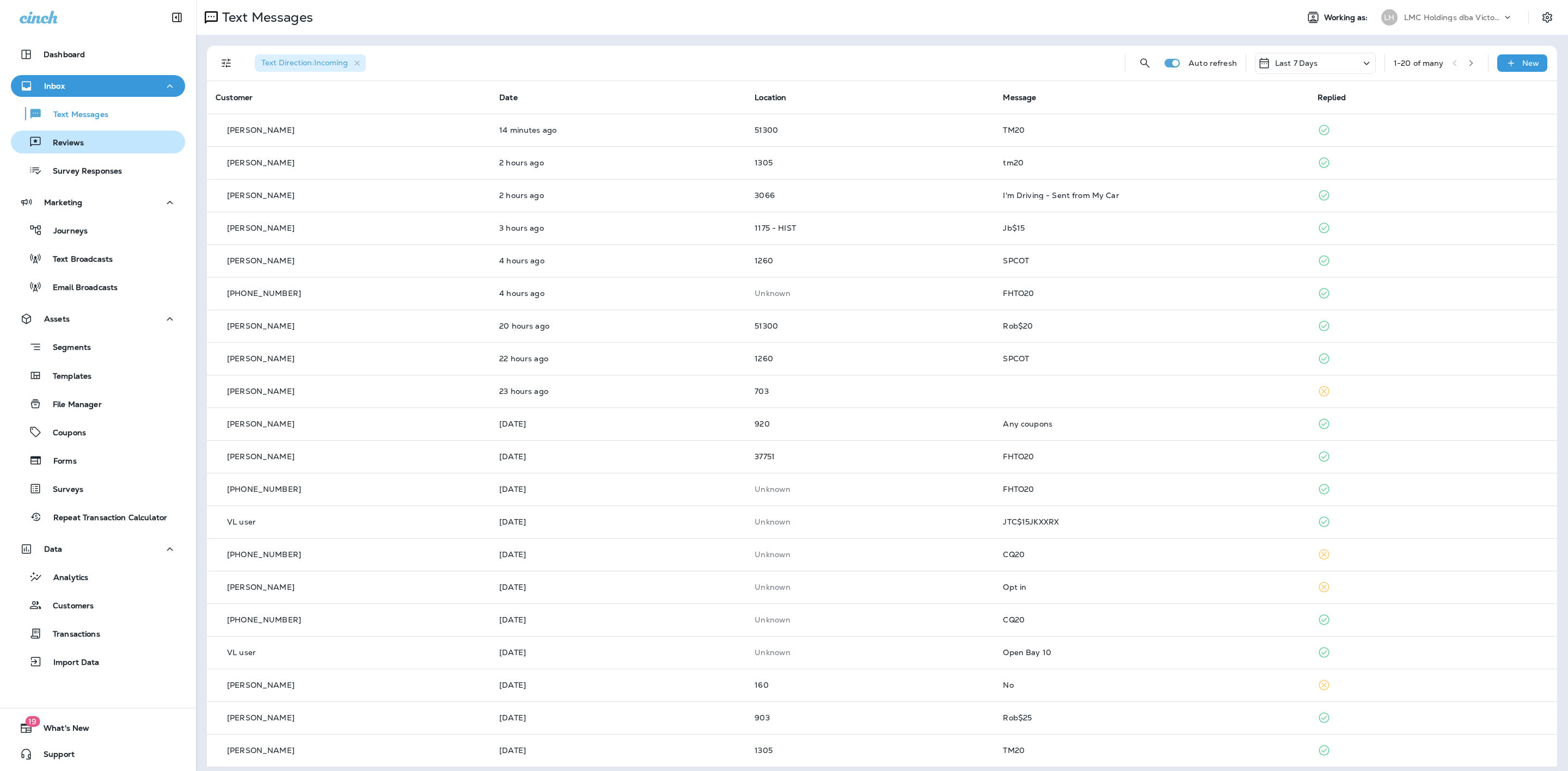
click at [100, 152] on button "Reviews" at bounding box center [98, 142] width 174 height 23
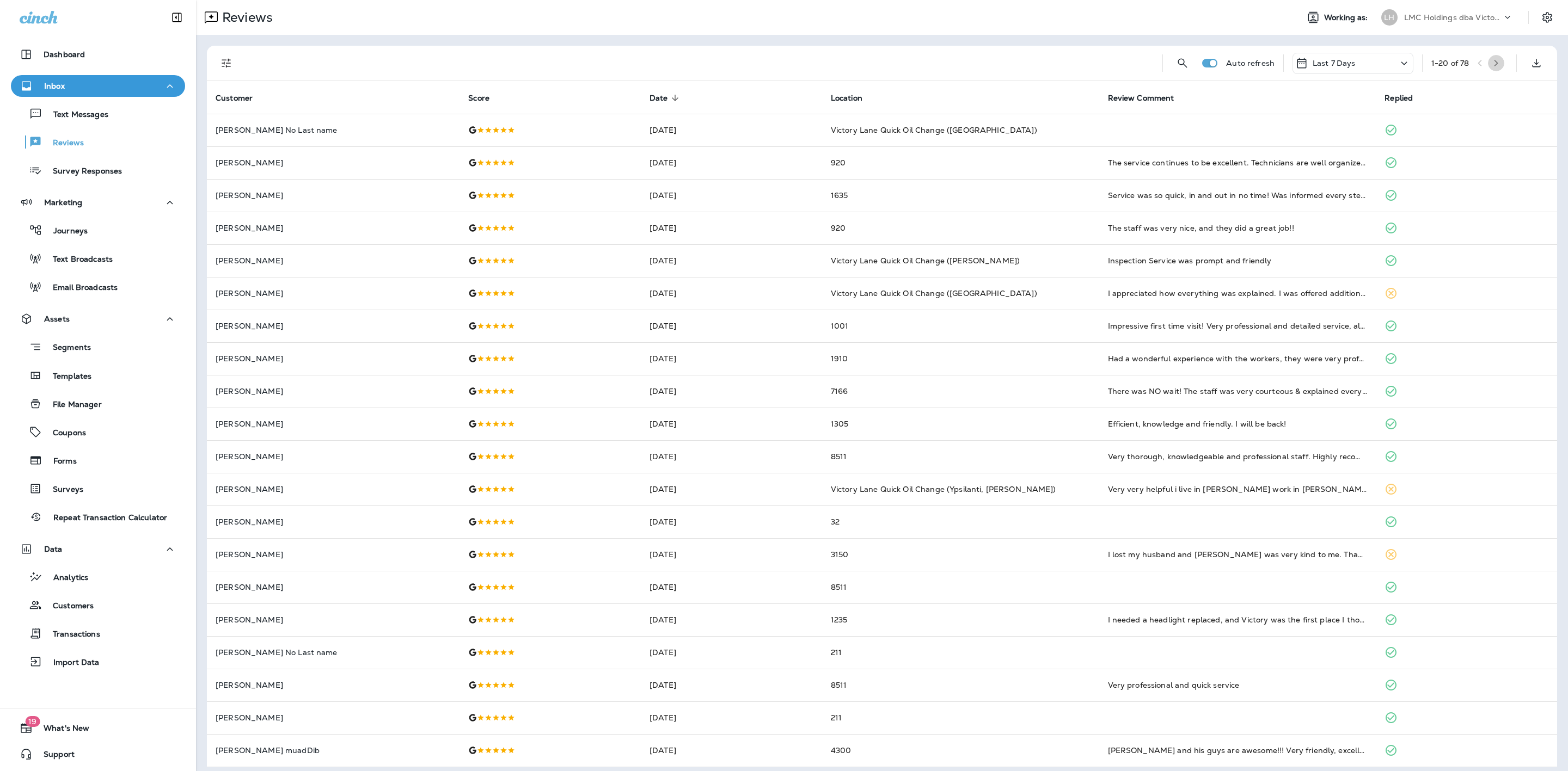
click at [1493, 63] on icon "button" at bounding box center [1496, 63] width 8 height 8
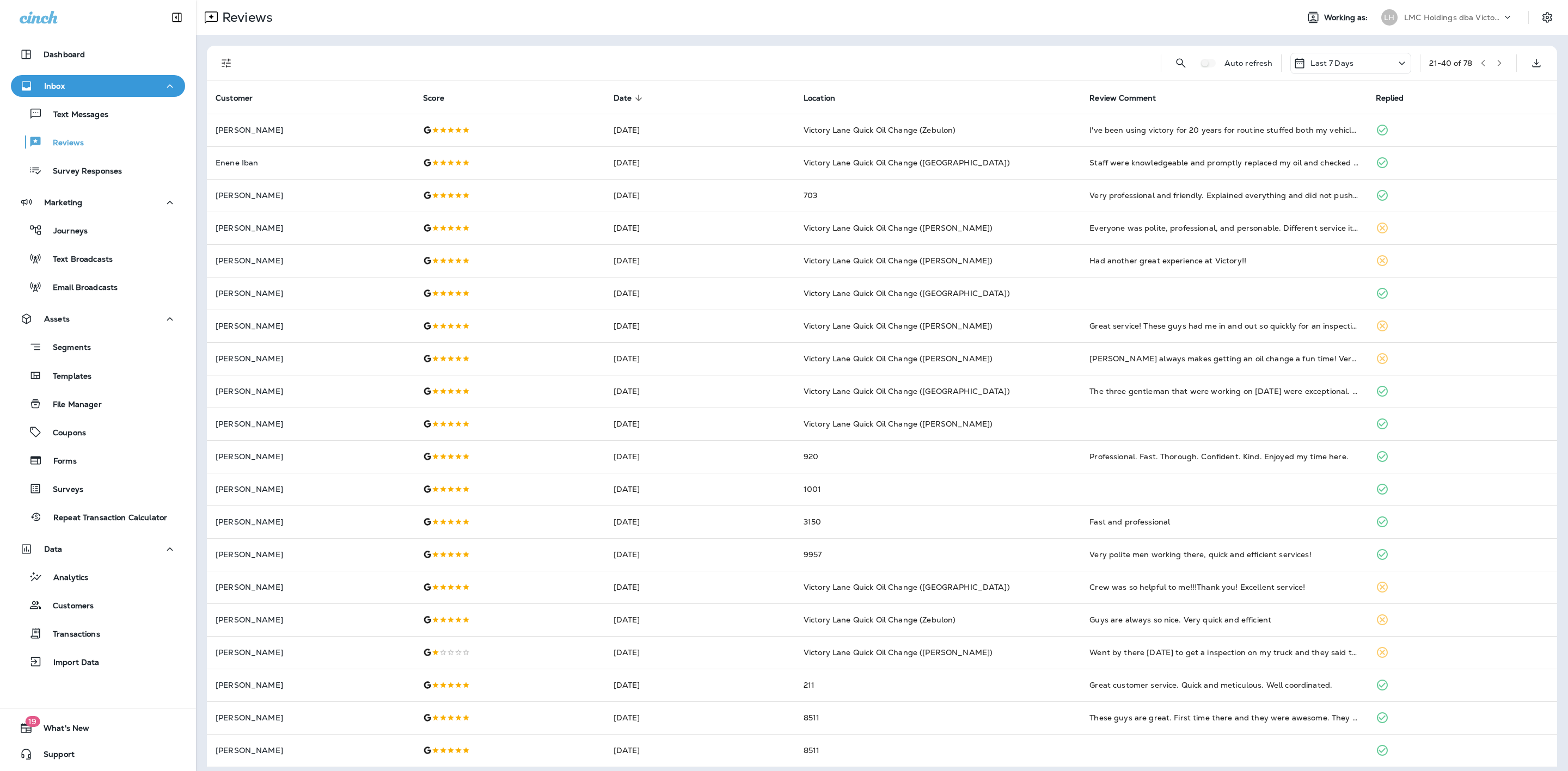
click at [1496, 61] on icon "button" at bounding box center [1499, 63] width 8 height 8
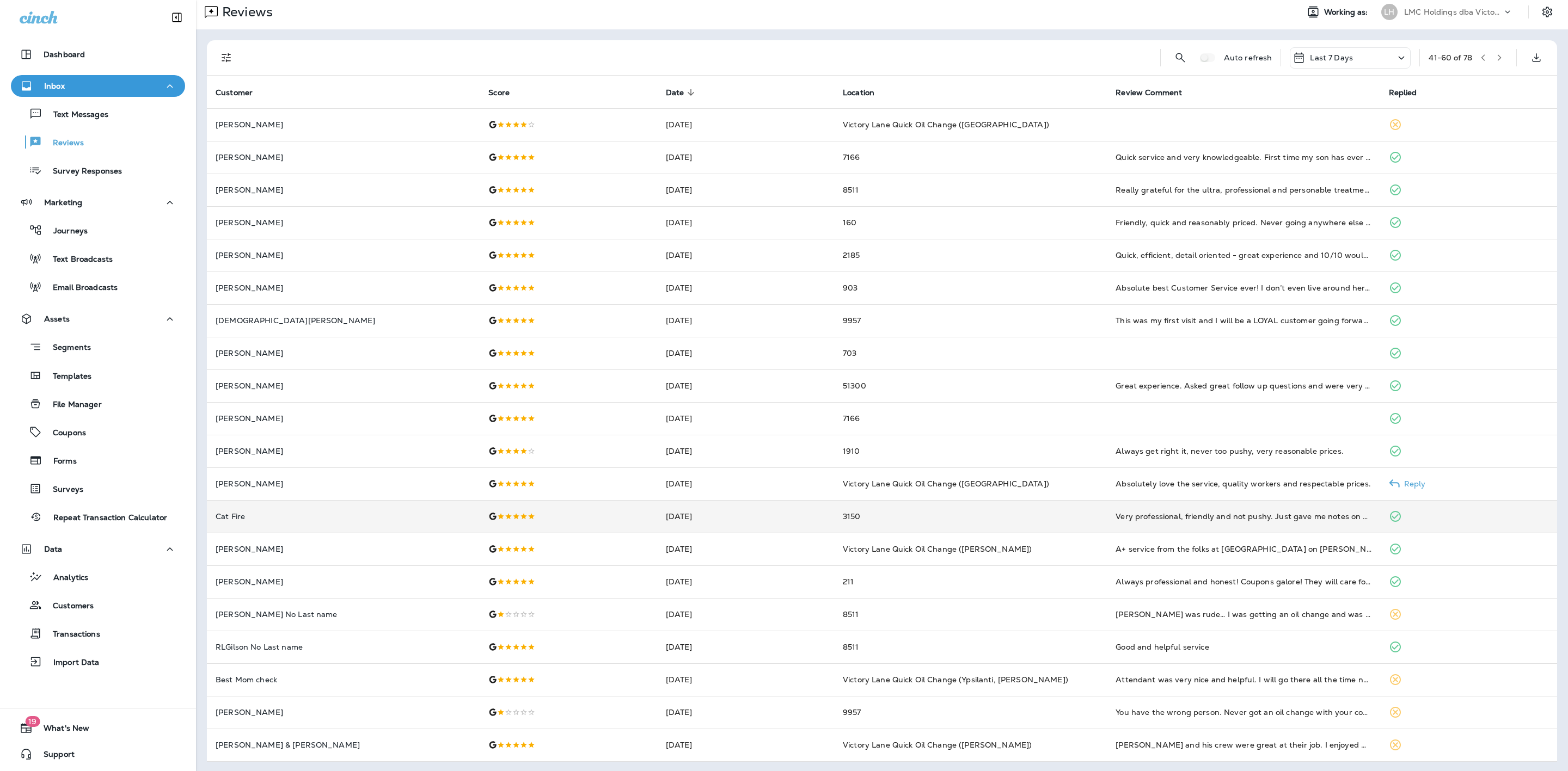
scroll to position [7, 0]
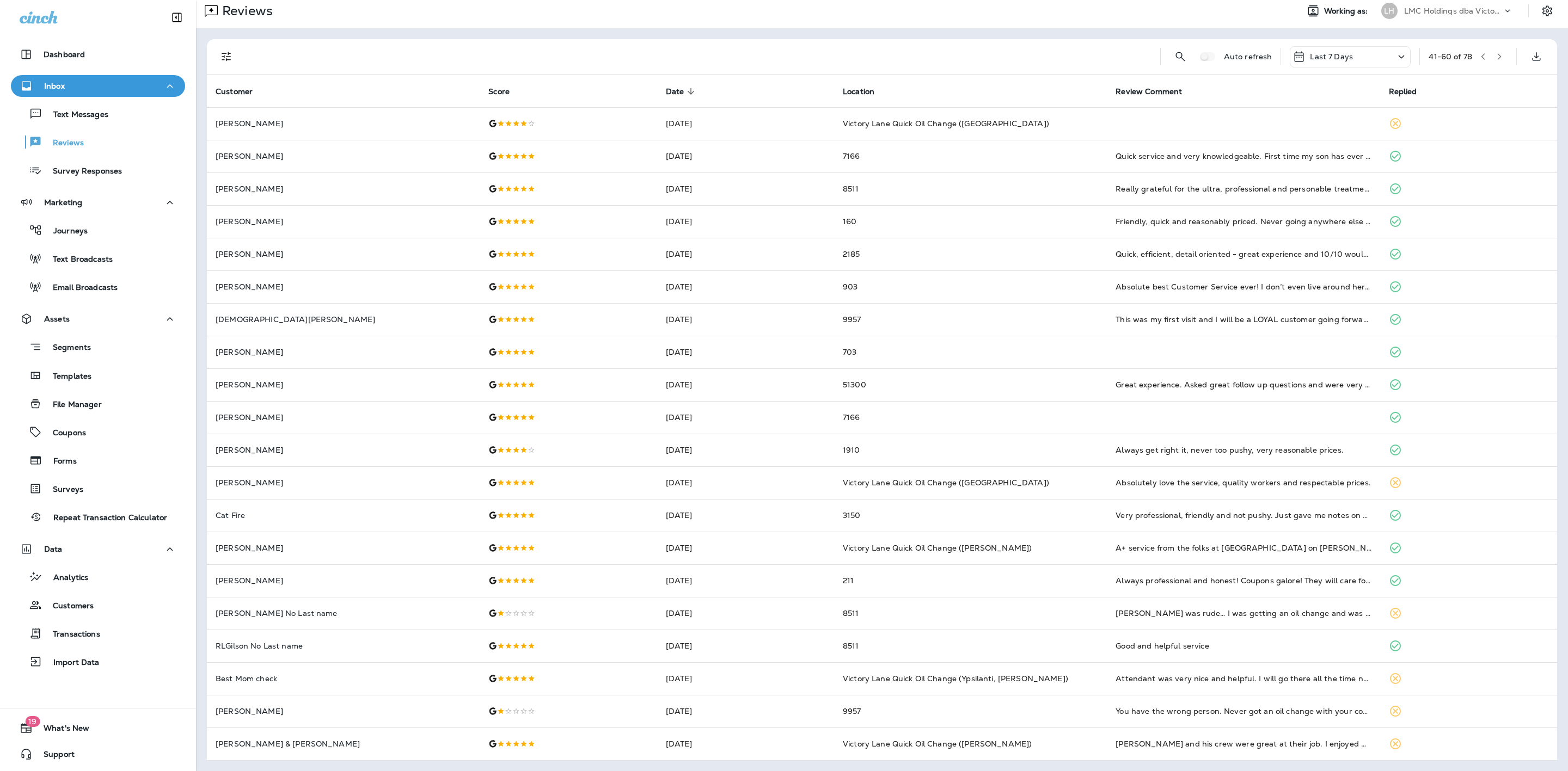
click at [1496, 56] on icon "button" at bounding box center [1499, 57] width 8 height 8
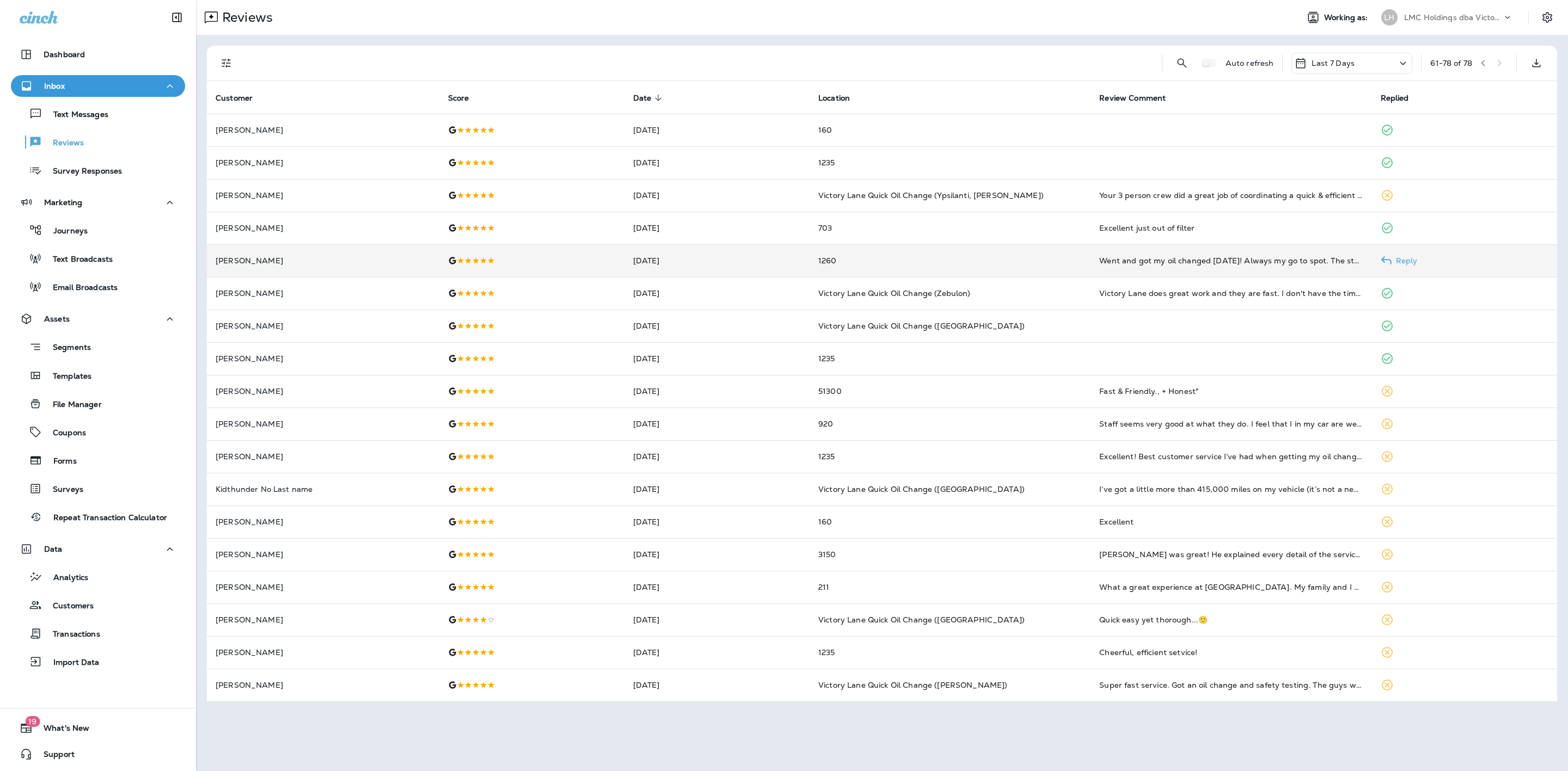
click at [957, 270] on td "1260" at bounding box center [950, 261] width 281 height 33
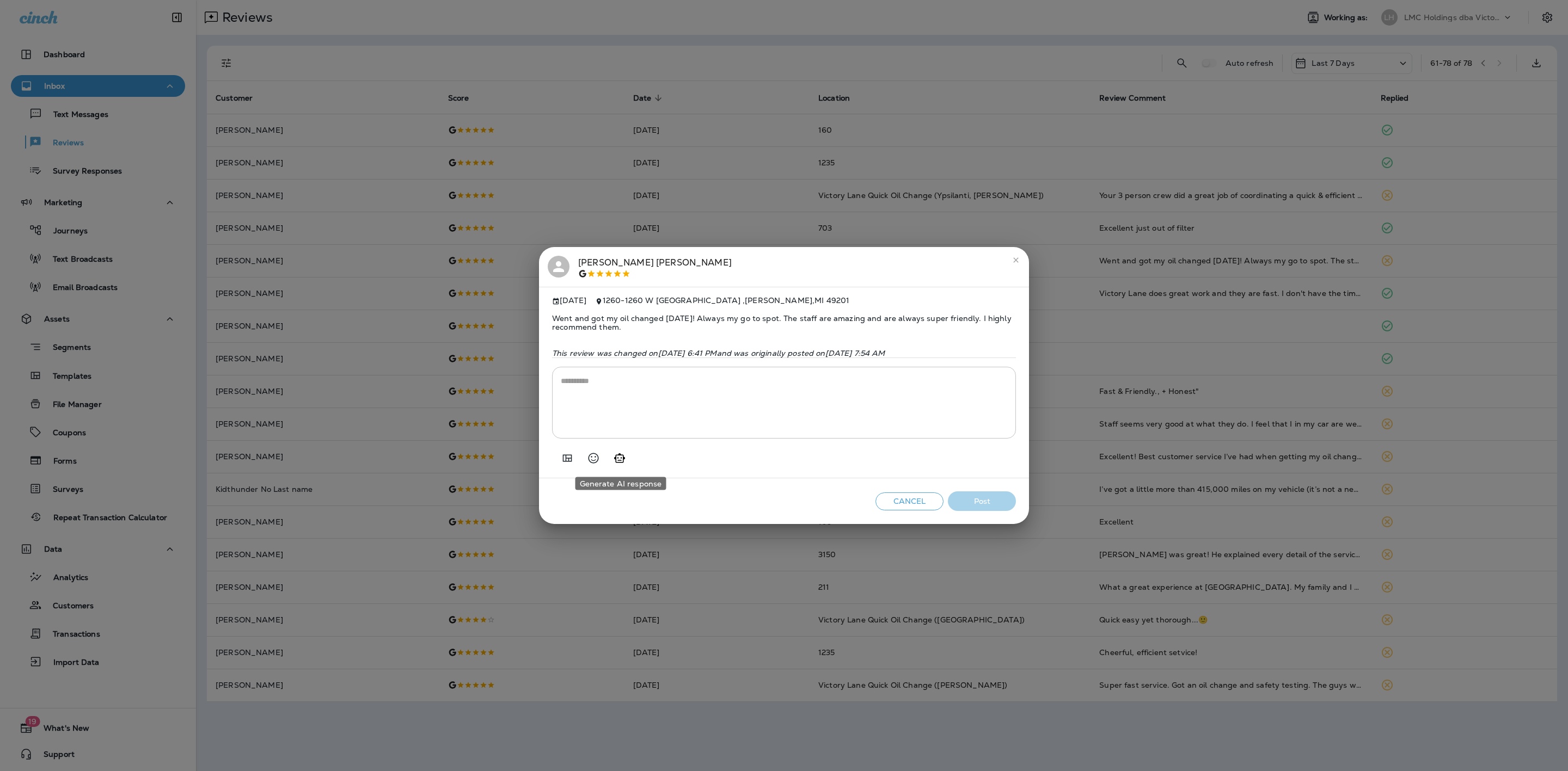
click at [637, 457] on div at bounding box center [784, 454] width 464 height 30
click at [631, 458] on div at bounding box center [784, 454] width 464 height 30
click at [626, 458] on button "Generate AI response" at bounding box center [620, 458] width 22 height 22
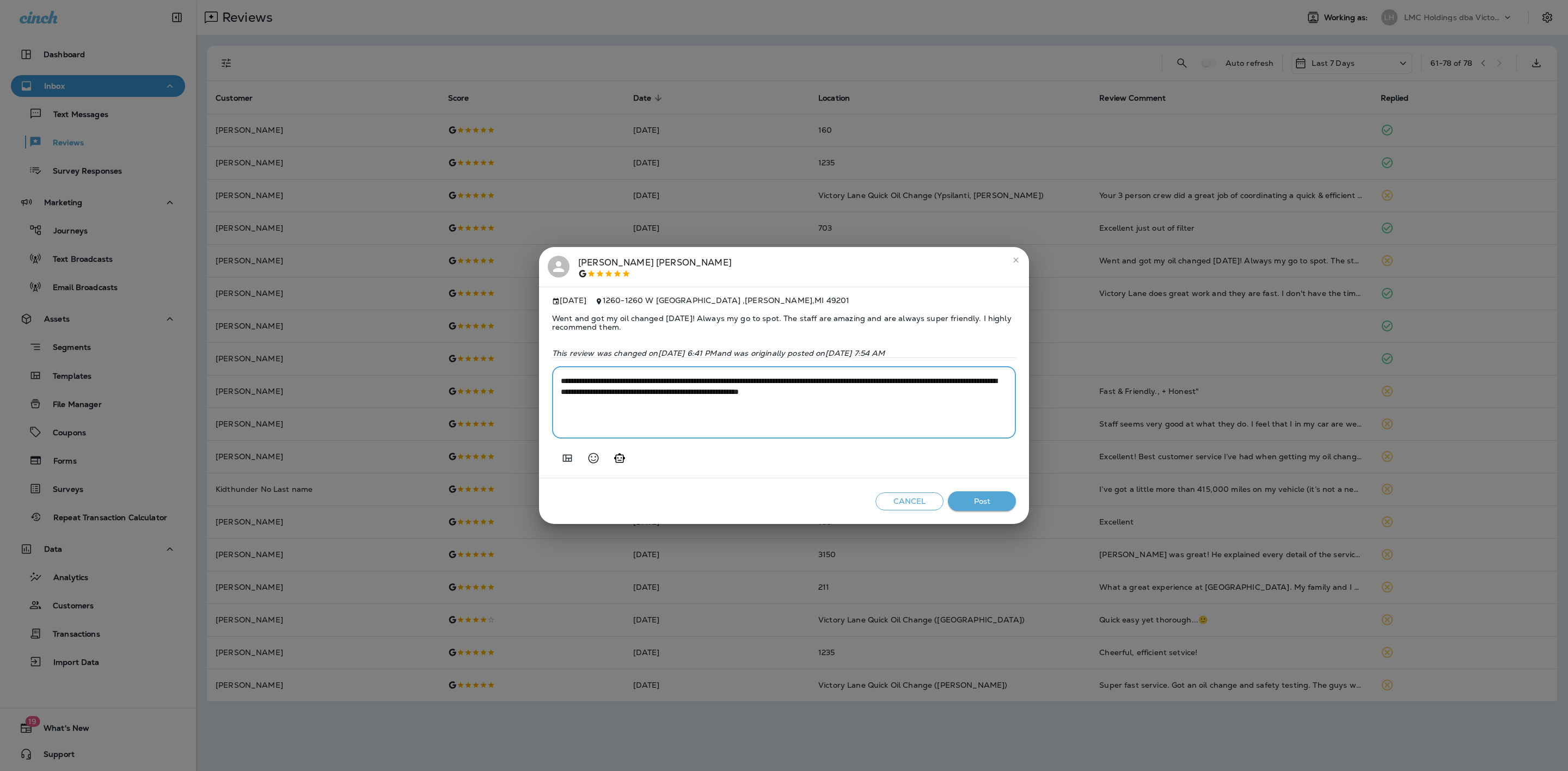
drag, startPoint x: 947, startPoint y: 390, endPoint x: 719, endPoint y: 391, distance: 228.0
click at [719, 391] on textarea "**********" at bounding box center [783, 402] width 446 height 54
type textarea "**********"
click at [968, 493] on button "Post" at bounding box center [982, 501] width 68 height 20
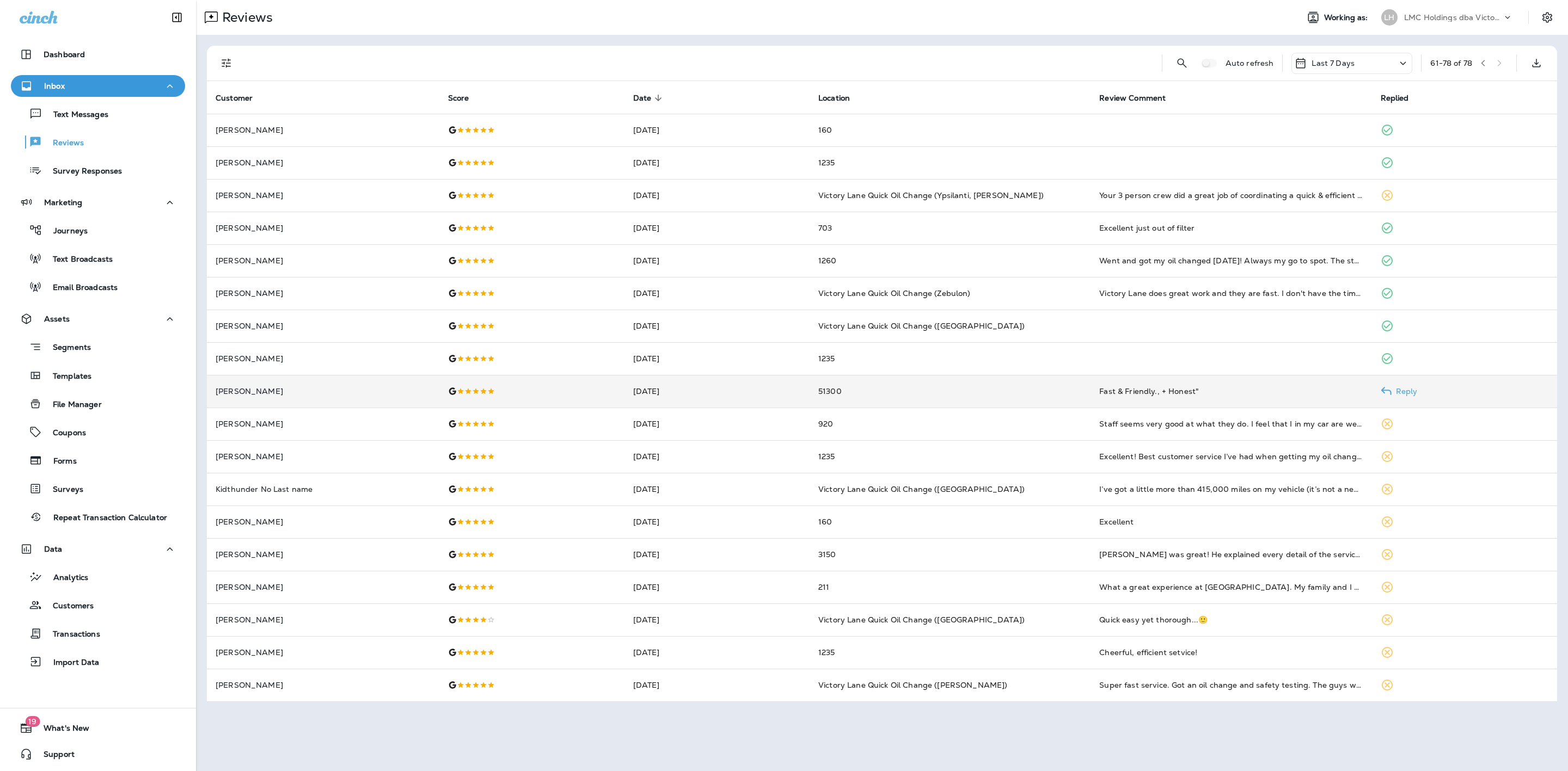
click at [940, 394] on td "51300" at bounding box center [950, 391] width 281 height 33
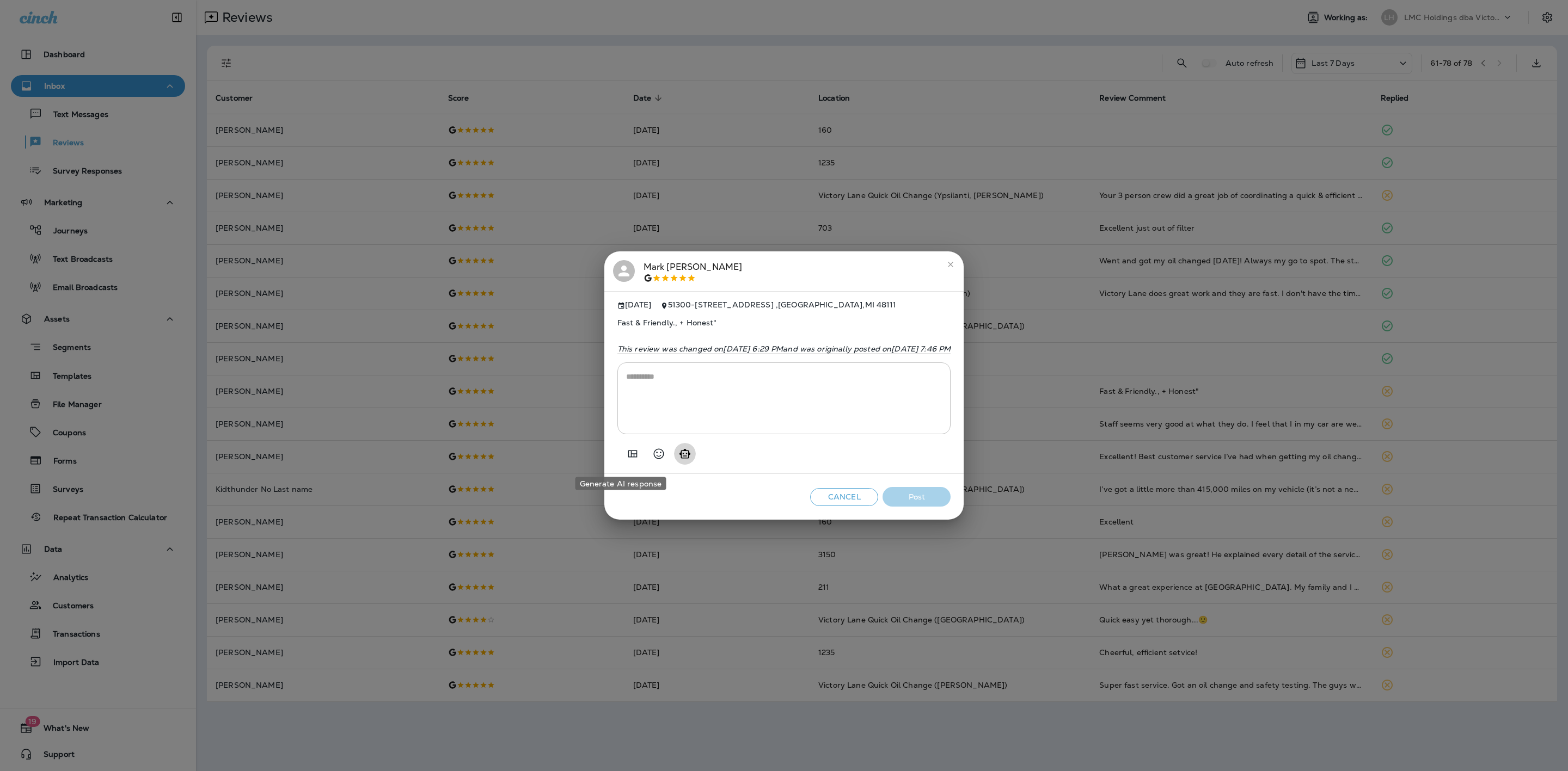
click at [679, 455] on icon "Generate AI response" at bounding box center [685, 453] width 11 height 9
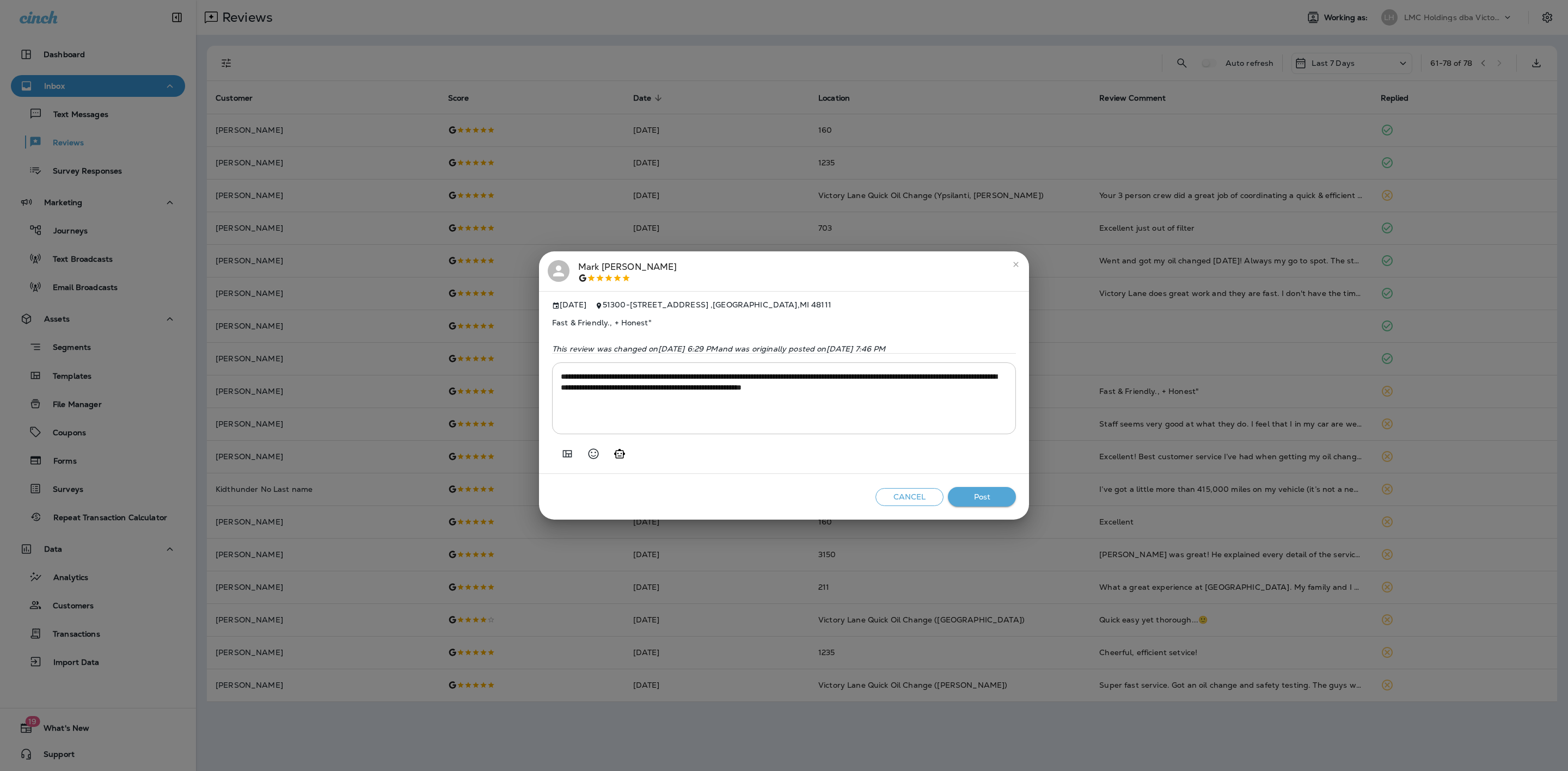
drag, startPoint x: 685, startPoint y: 374, endPoint x: 615, endPoint y: 372, distance: 70.0
click at [615, 372] on div "**********" at bounding box center [784, 399] width 464 height 72
click at [686, 380] on textarea "**********" at bounding box center [783, 398] width 446 height 54
drag, startPoint x: 687, startPoint y: 381, endPoint x: 546, endPoint y: 382, distance: 141.0
click at [546, 382] on div "**********" at bounding box center [784, 383] width 490 height 183
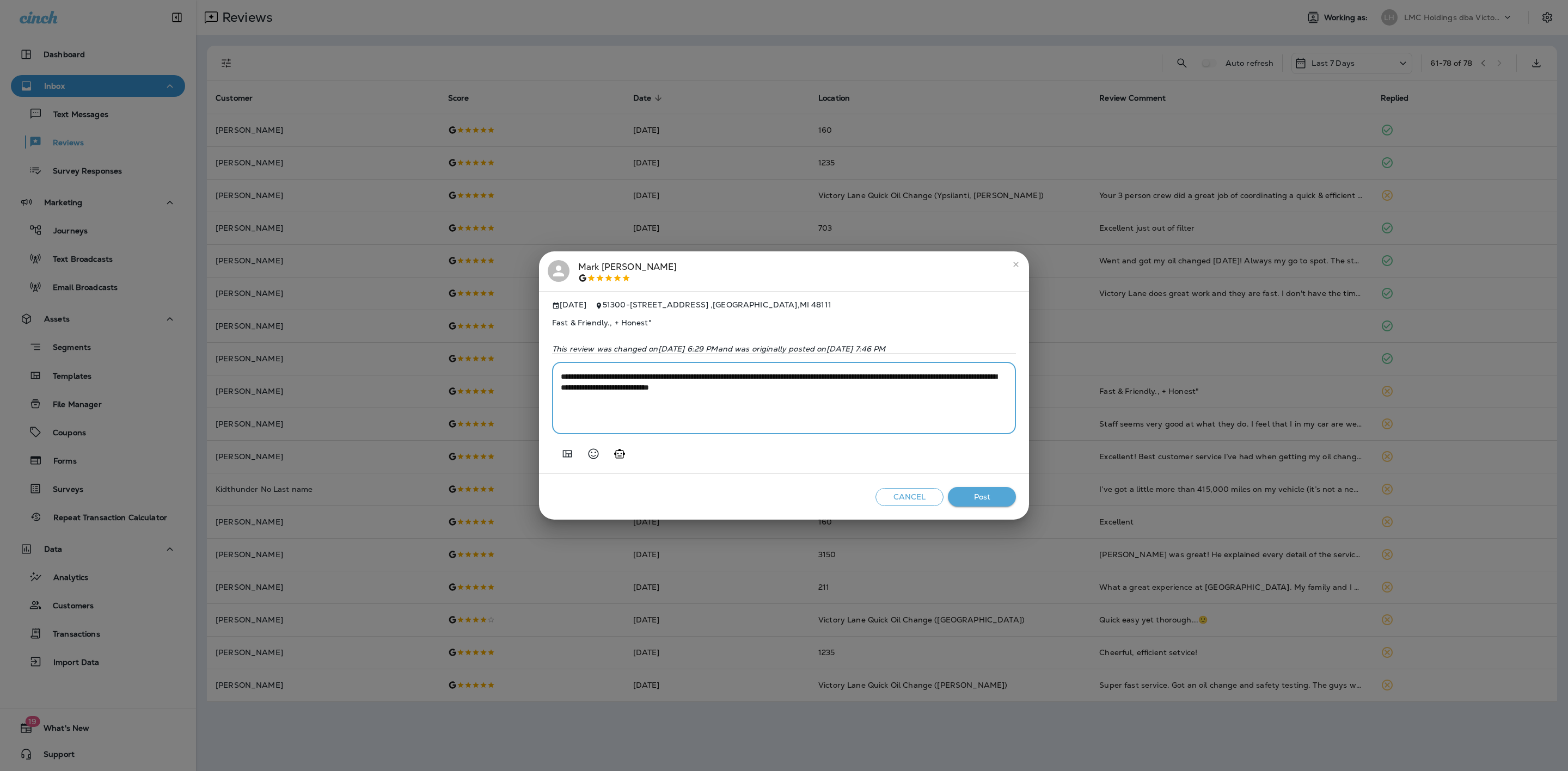
type textarea "**********"
click at [968, 498] on button "Post" at bounding box center [982, 497] width 68 height 20
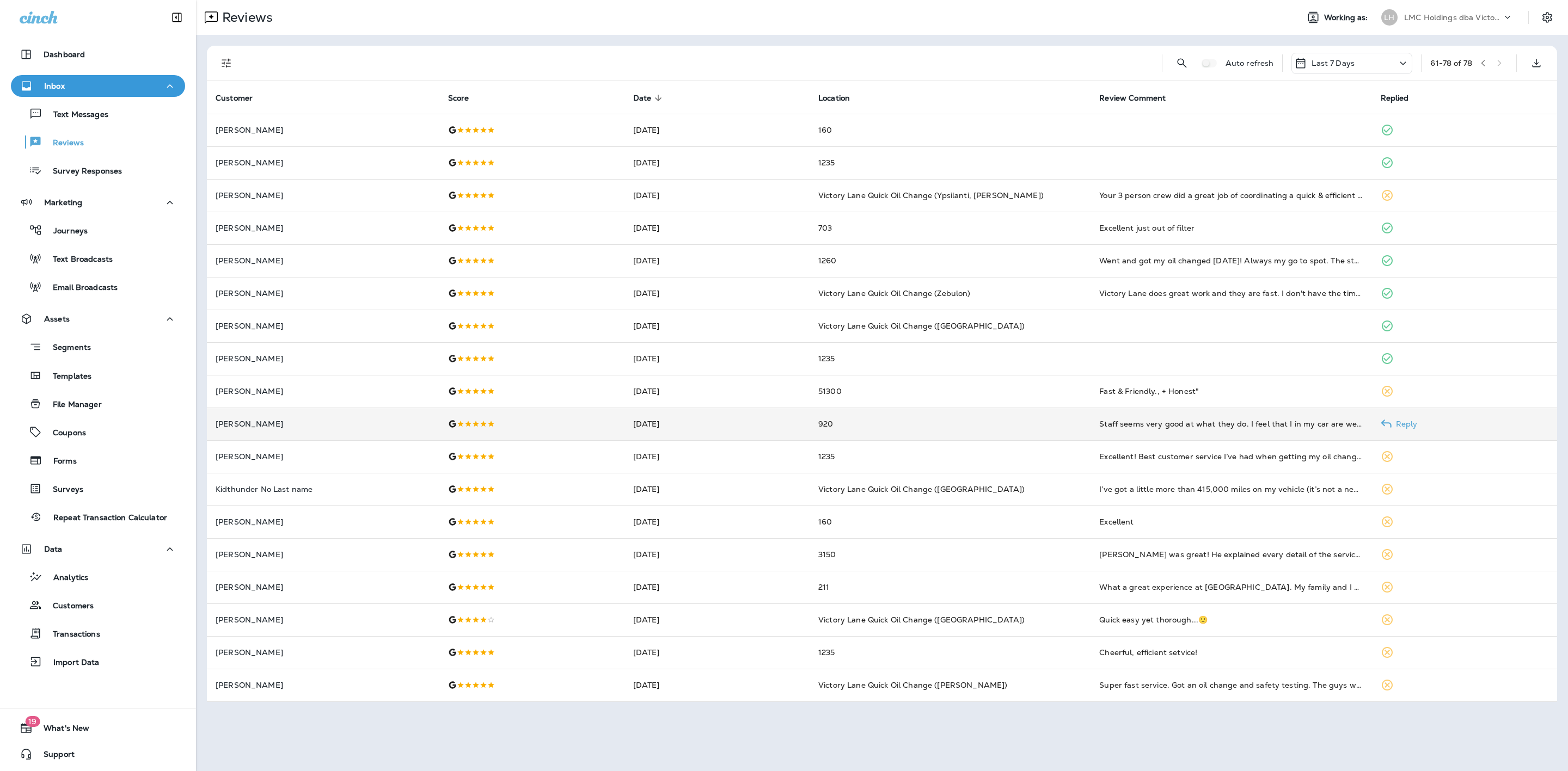
click at [869, 433] on td "920" at bounding box center [950, 424] width 281 height 33
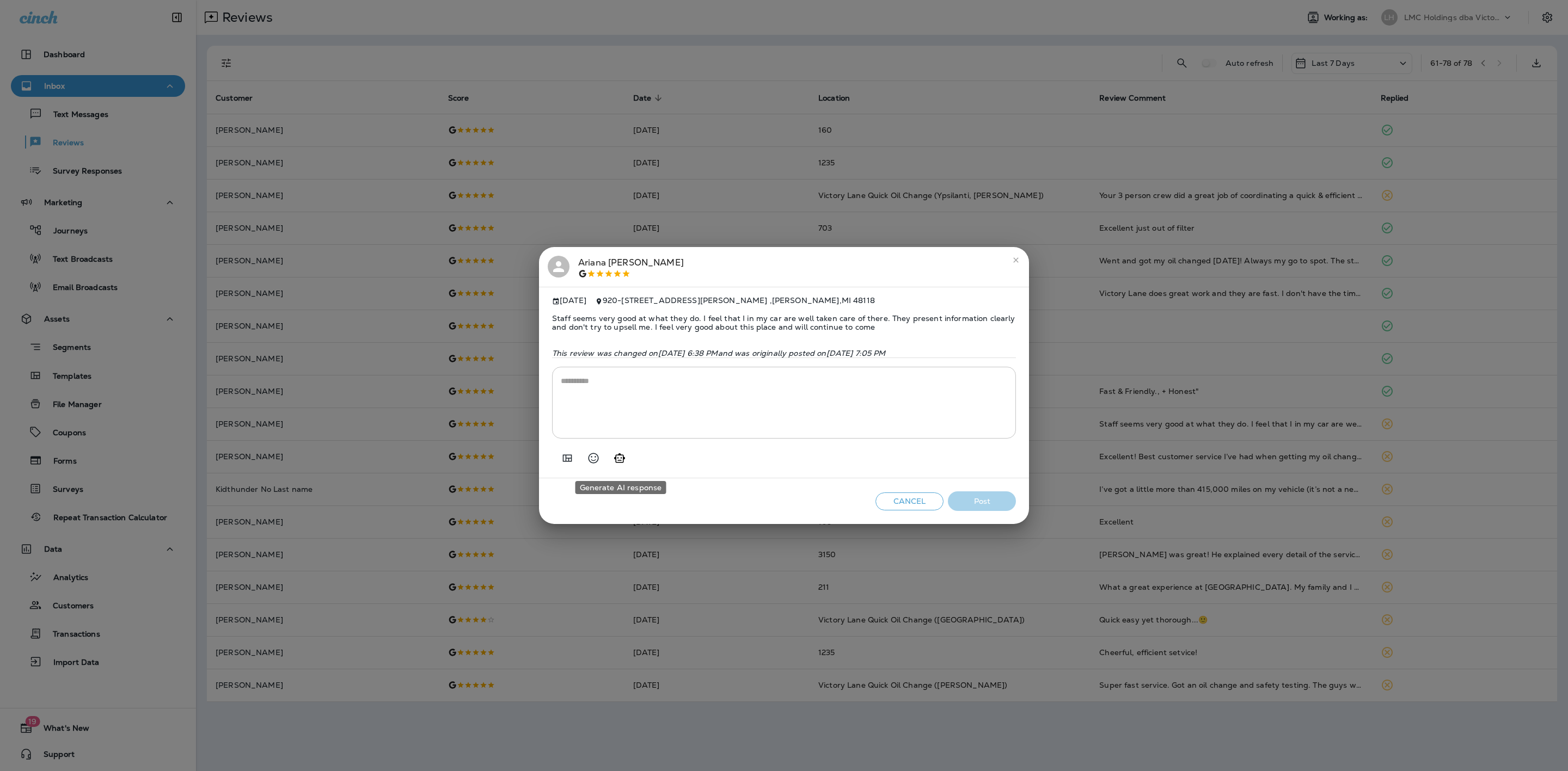
click at [618, 462] on icon "Generate AI response" at bounding box center [620, 458] width 11 height 9
type textarea "**********"
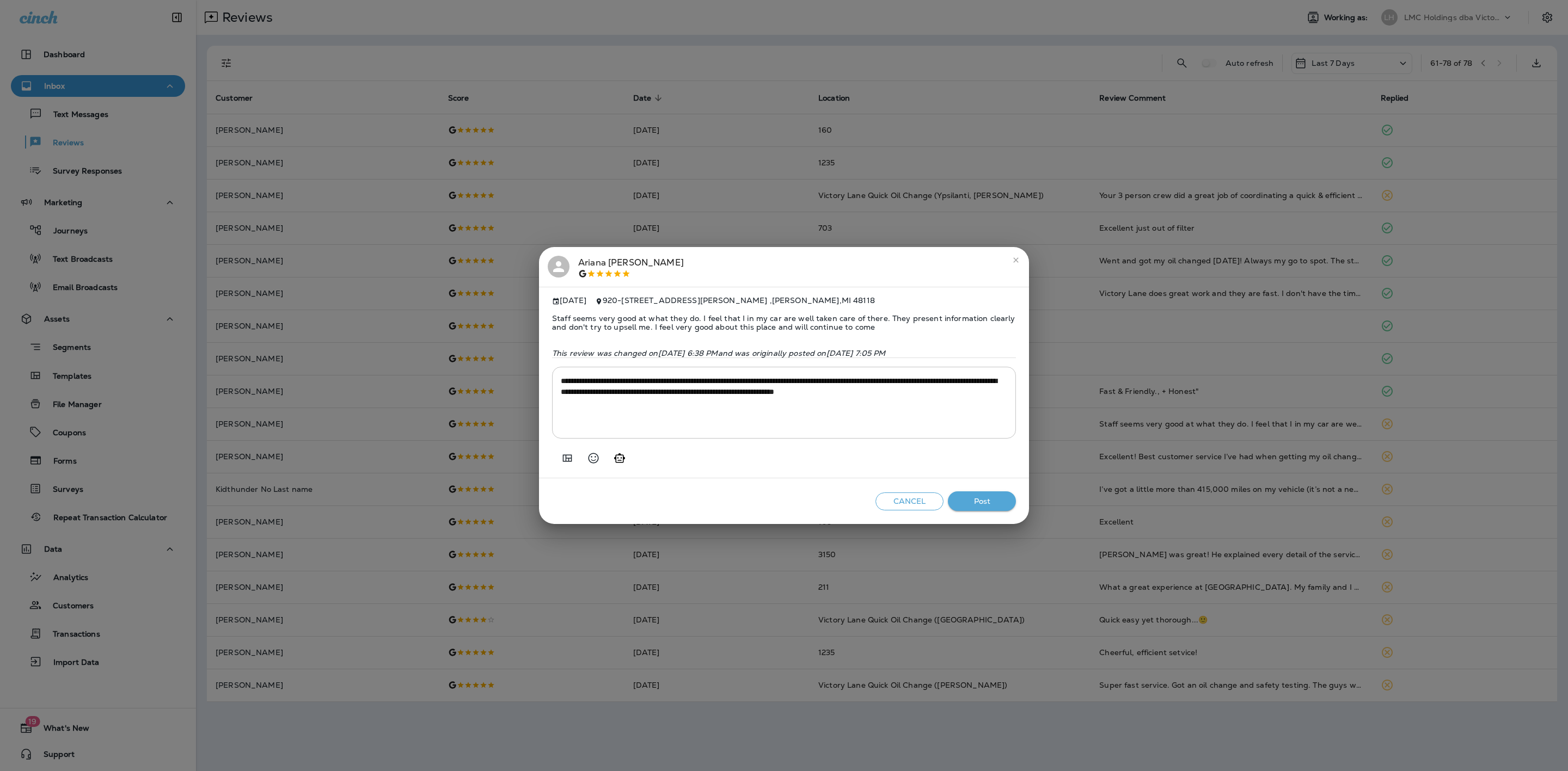
click at [966, 495] on button "Post" at bounding box center [982, 501] width 68 height 20
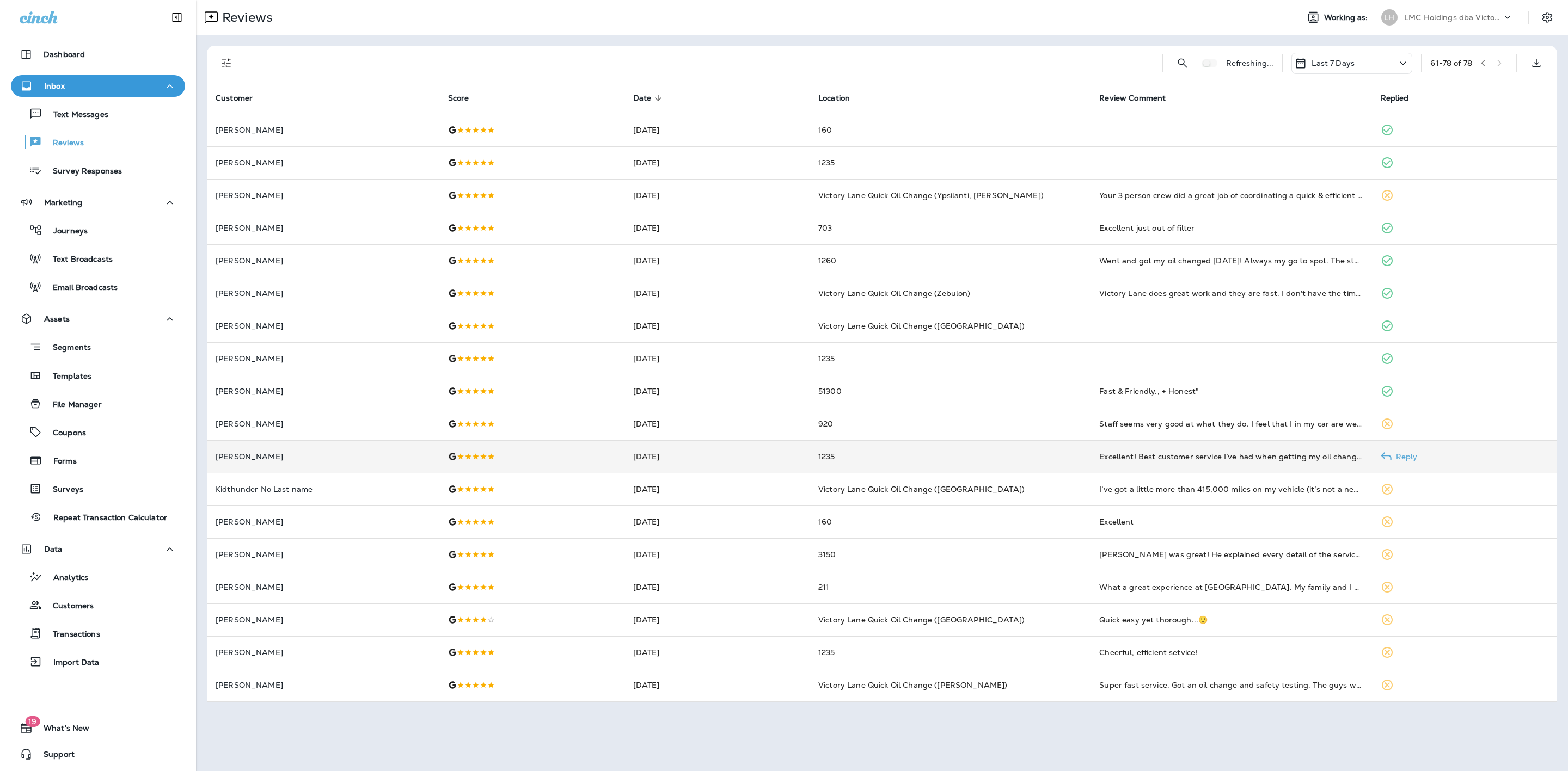
click at [923, 462] on td "1235" at bounding box center [950, 457] width 281 height 33
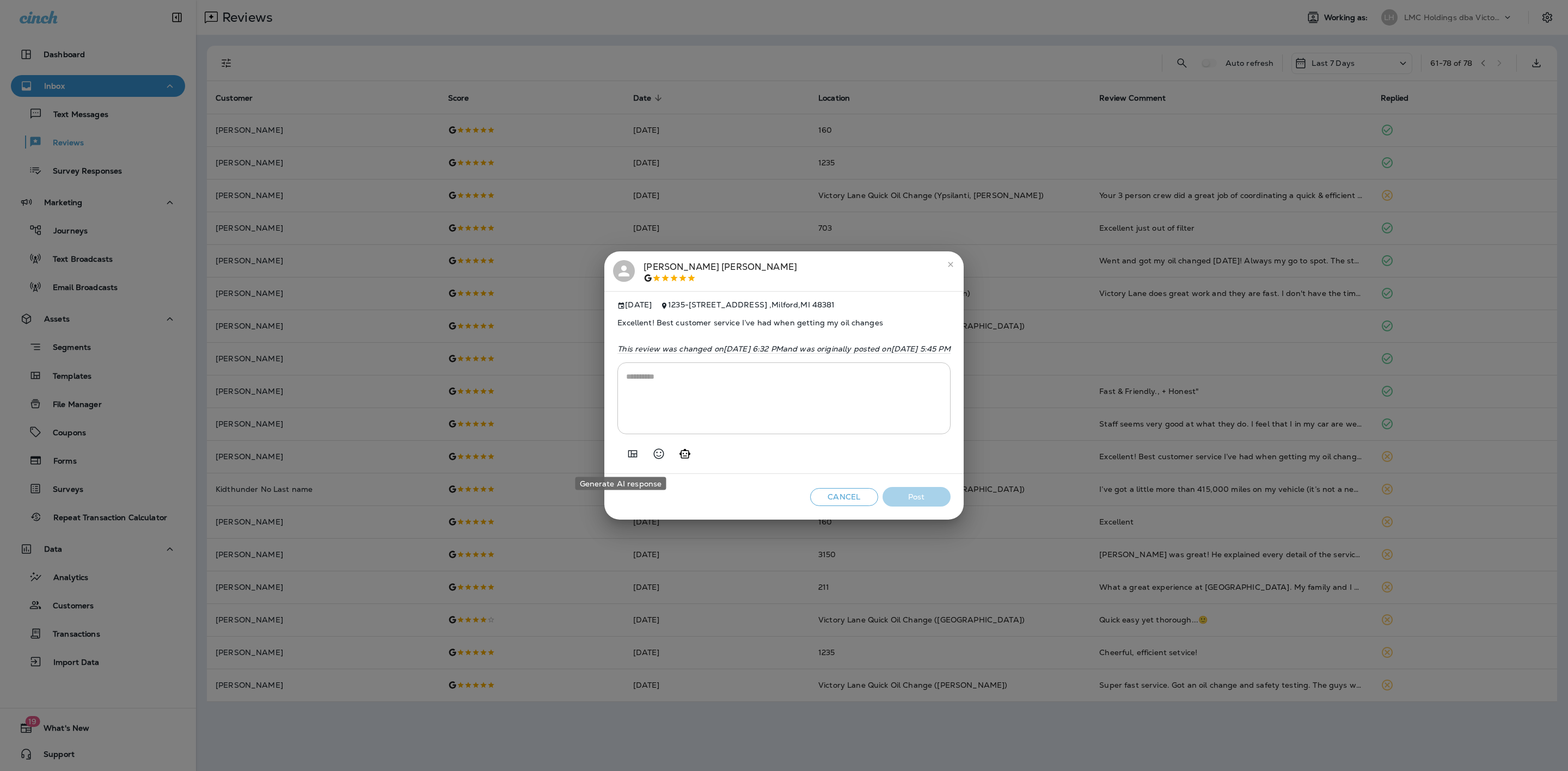
drag, startPoint x: 622, startPoint y: 451, endPoint x: 627, endPoint y: 454, distance: 5.8
click at [674, 454] on button "Generate AI response" at bounding box center [685, 454] width 22 height 22
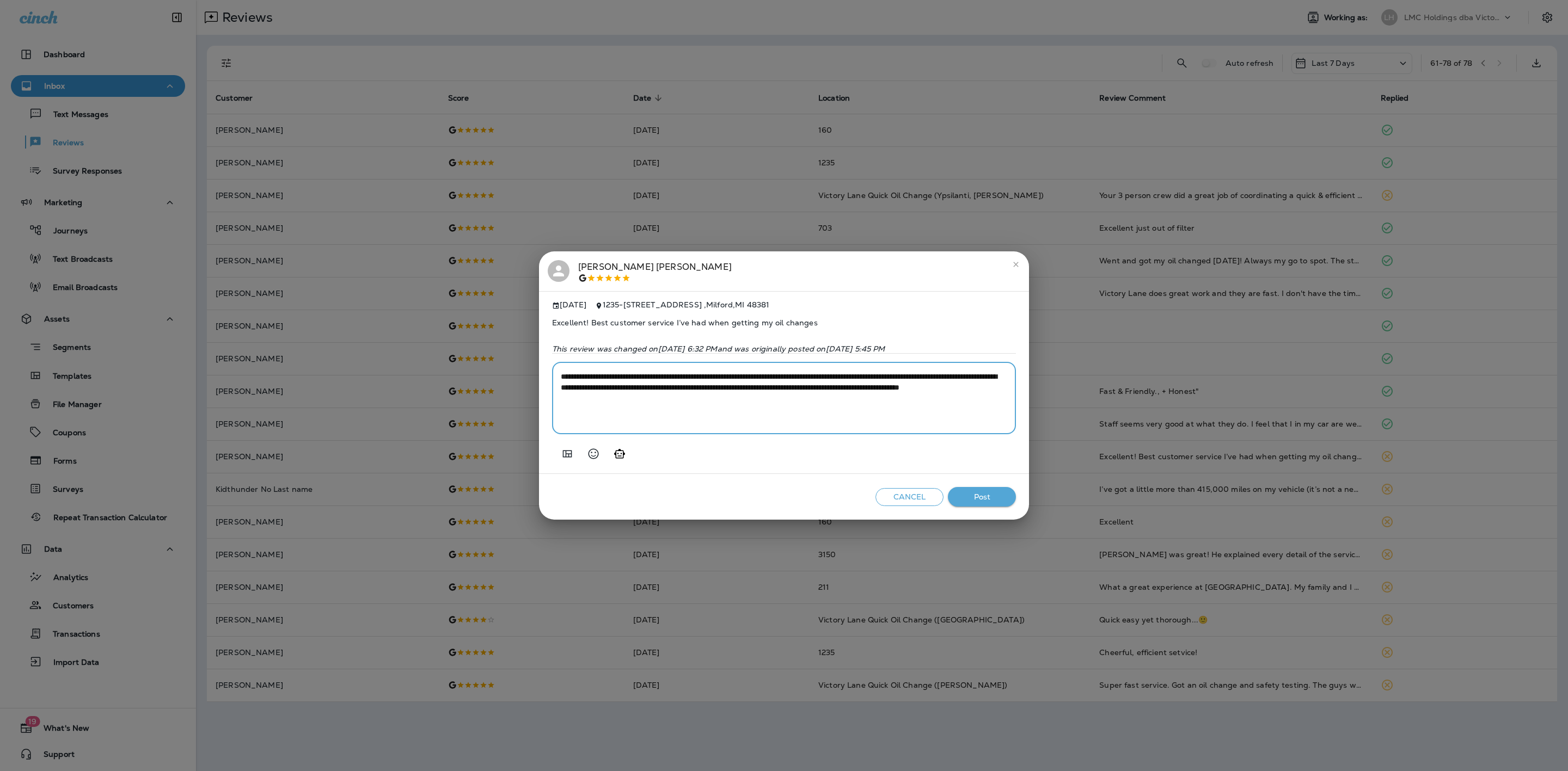
drag, startPoint x: 686, startPoint y: 380, endPoint x: 489, endPoint y: 372, distance: 197.2
click at [494, 377] on div "**********" at bounding box center [784, 385] width 1568 height 771
type textarea "**********"
click at [983, 498] on button "Post" at bounding box center [982, 497] width 68 height 20
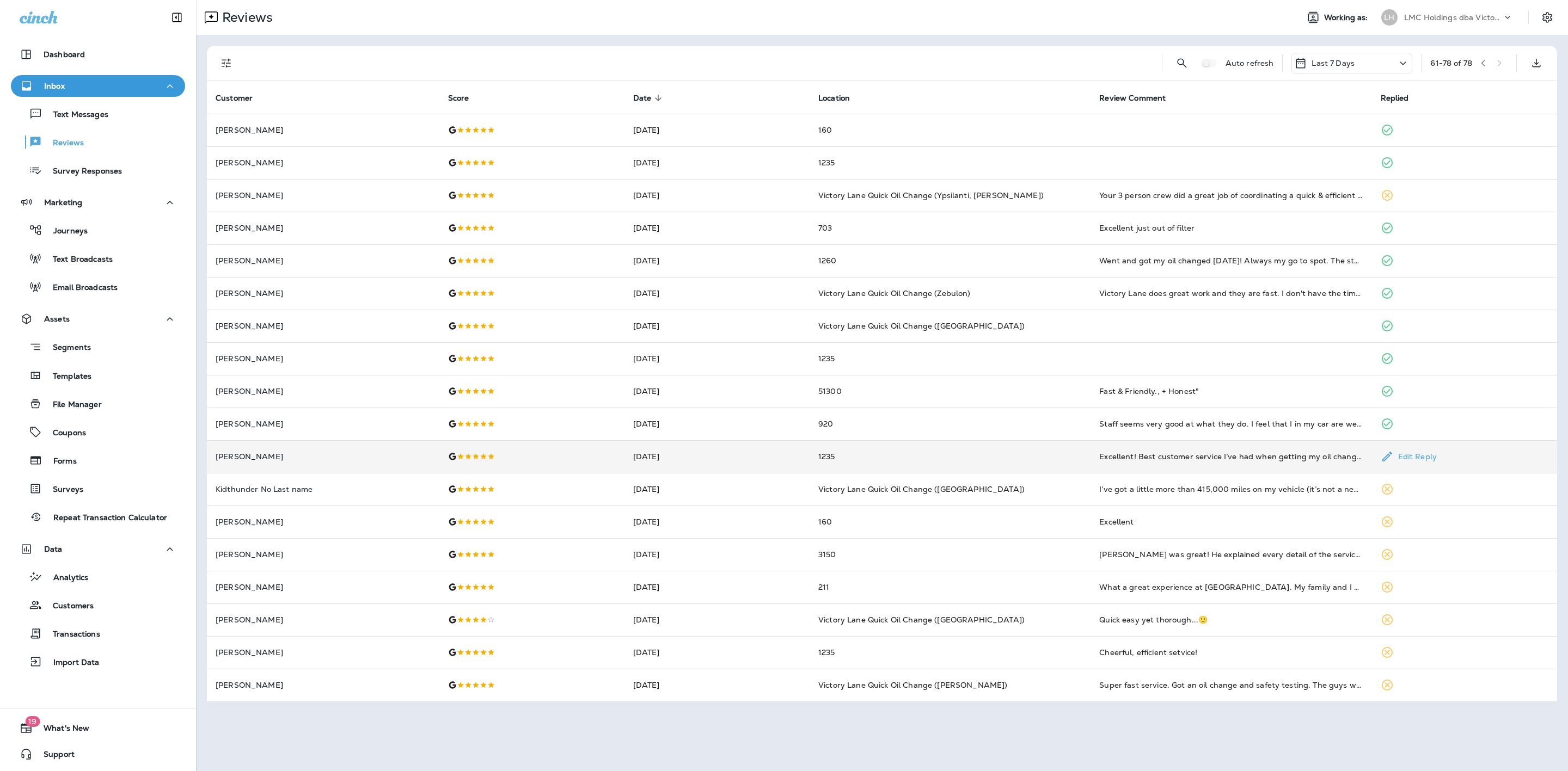
click at [773, 453] on td "[DATE]" at bounding box center [717, 457] width 185 height 33
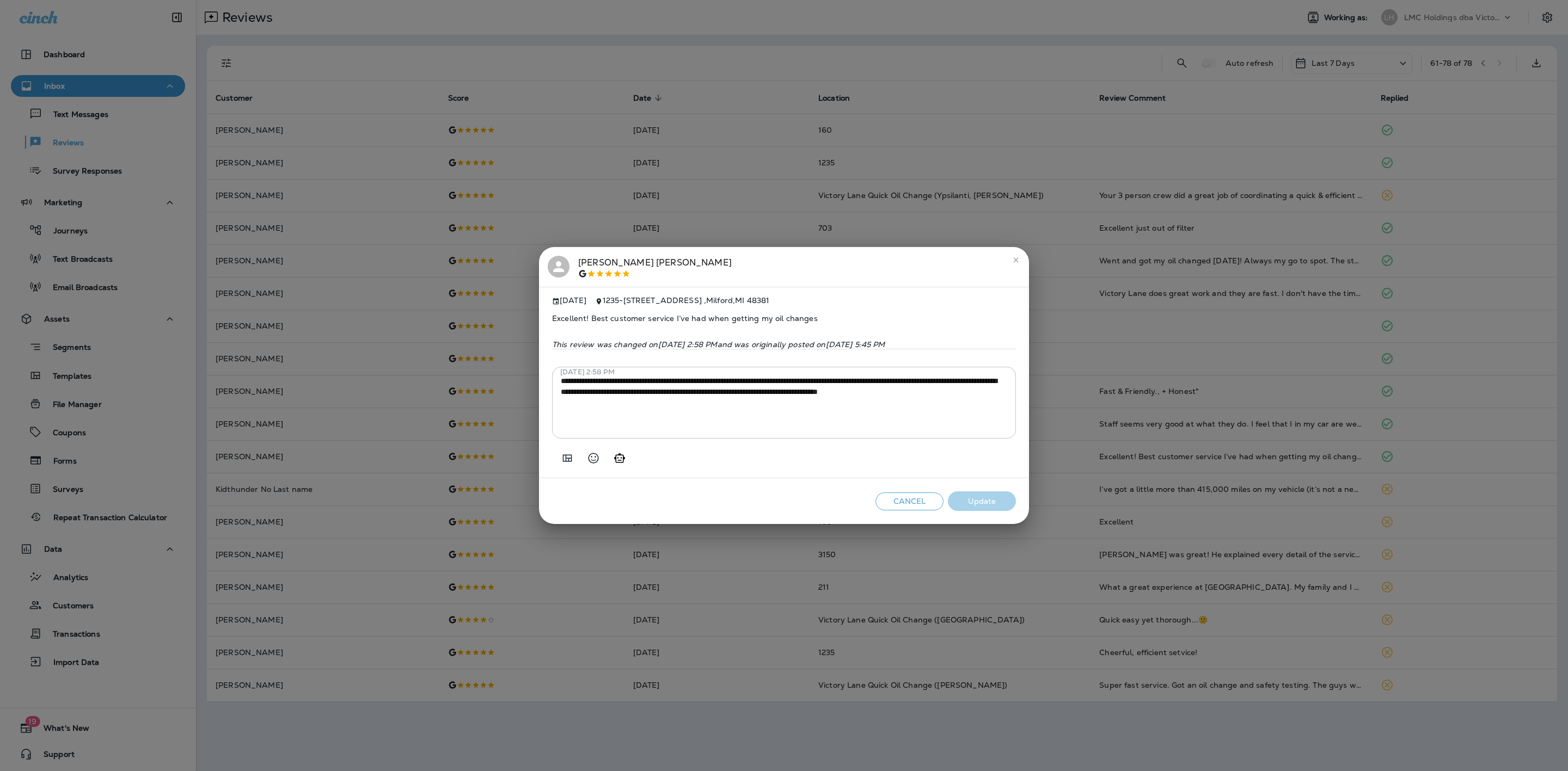
click at [1021, 260] on button "close" at bounding box center [1016, 260] width 18 height 18
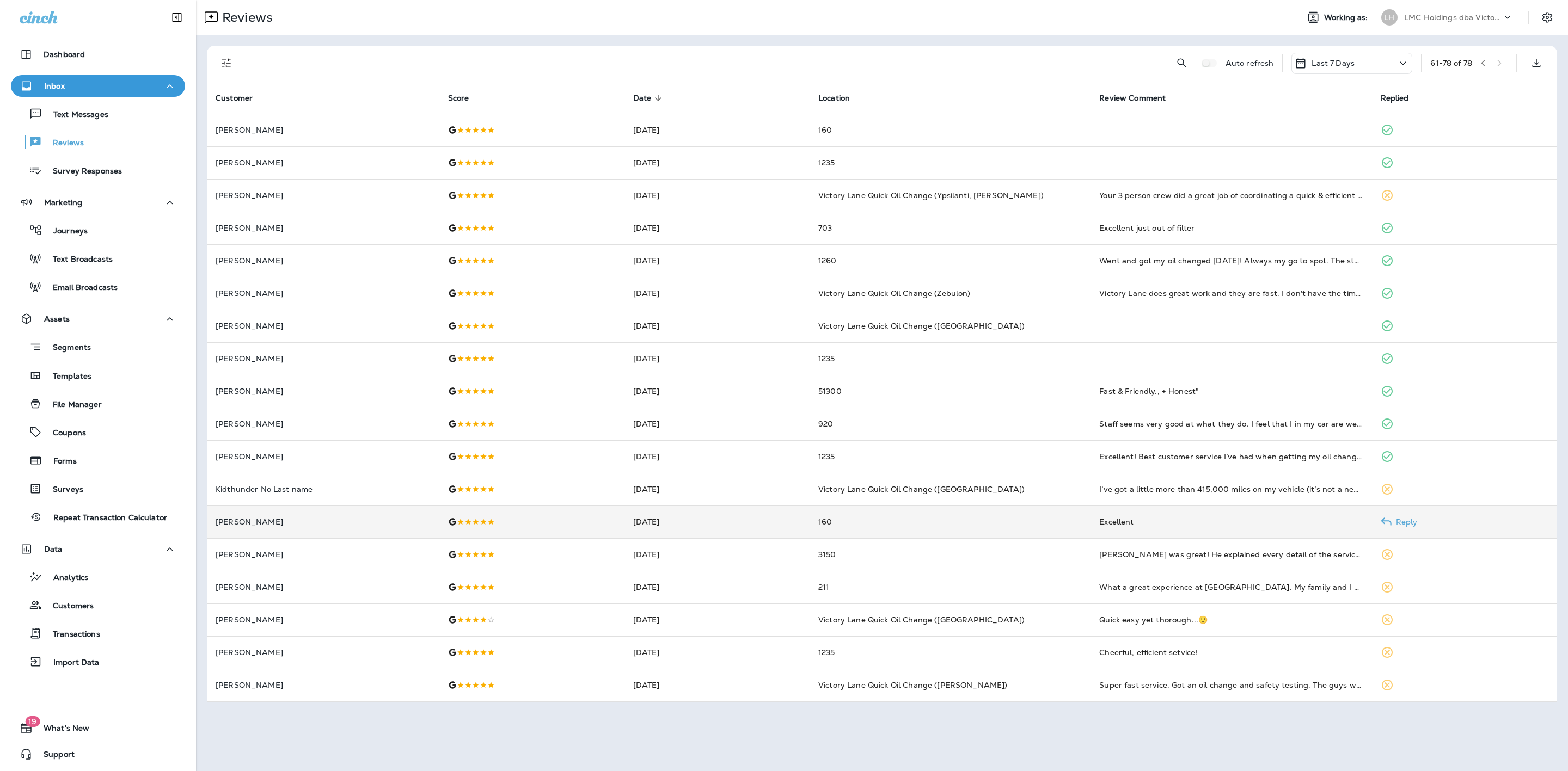
click at [925, 528] on td "160" at bounding box center [950, 522] width 281 height 33
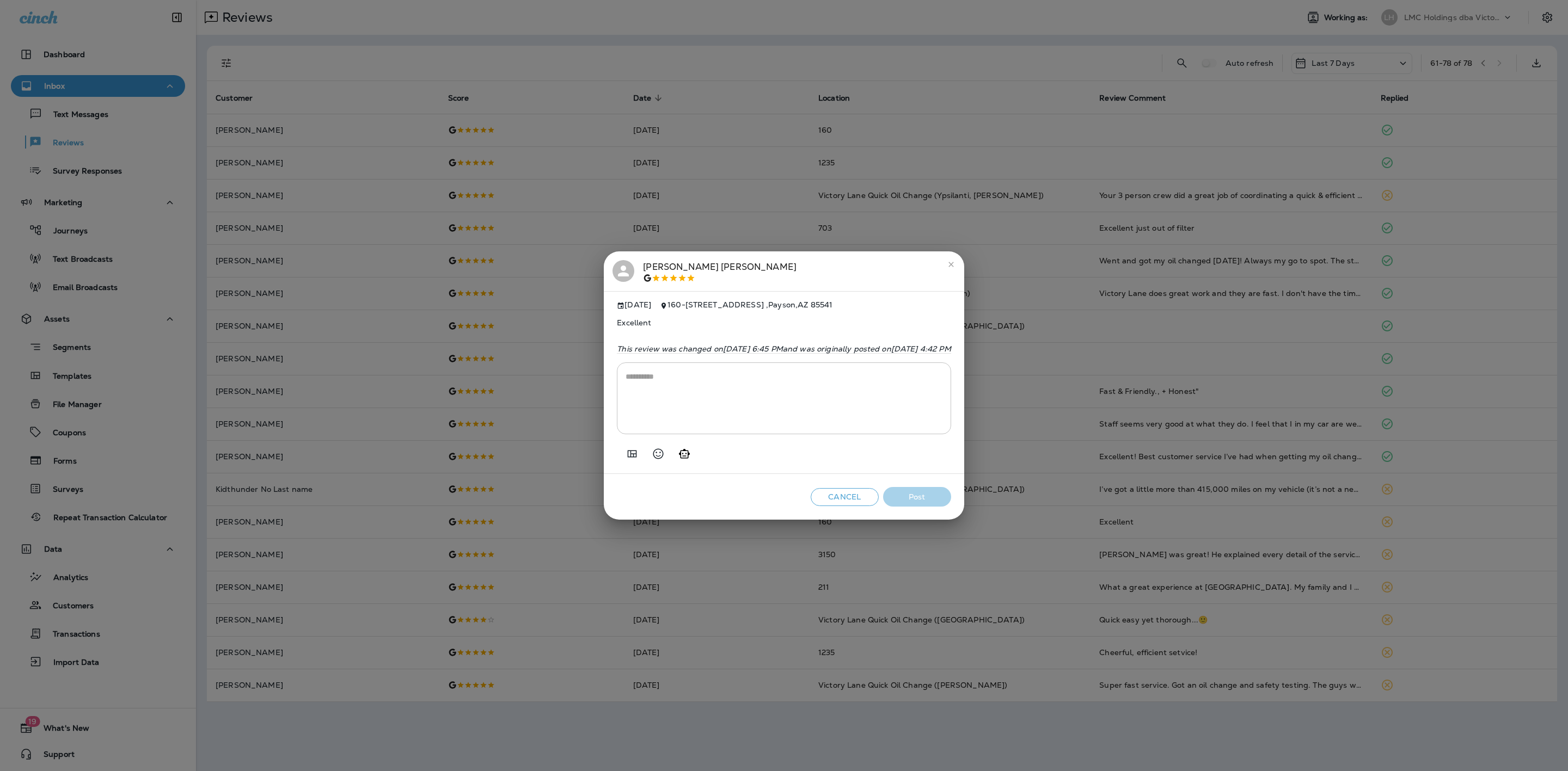
click at [667, 385] on textarea at bounding box center [784, 398] width 317 height 54
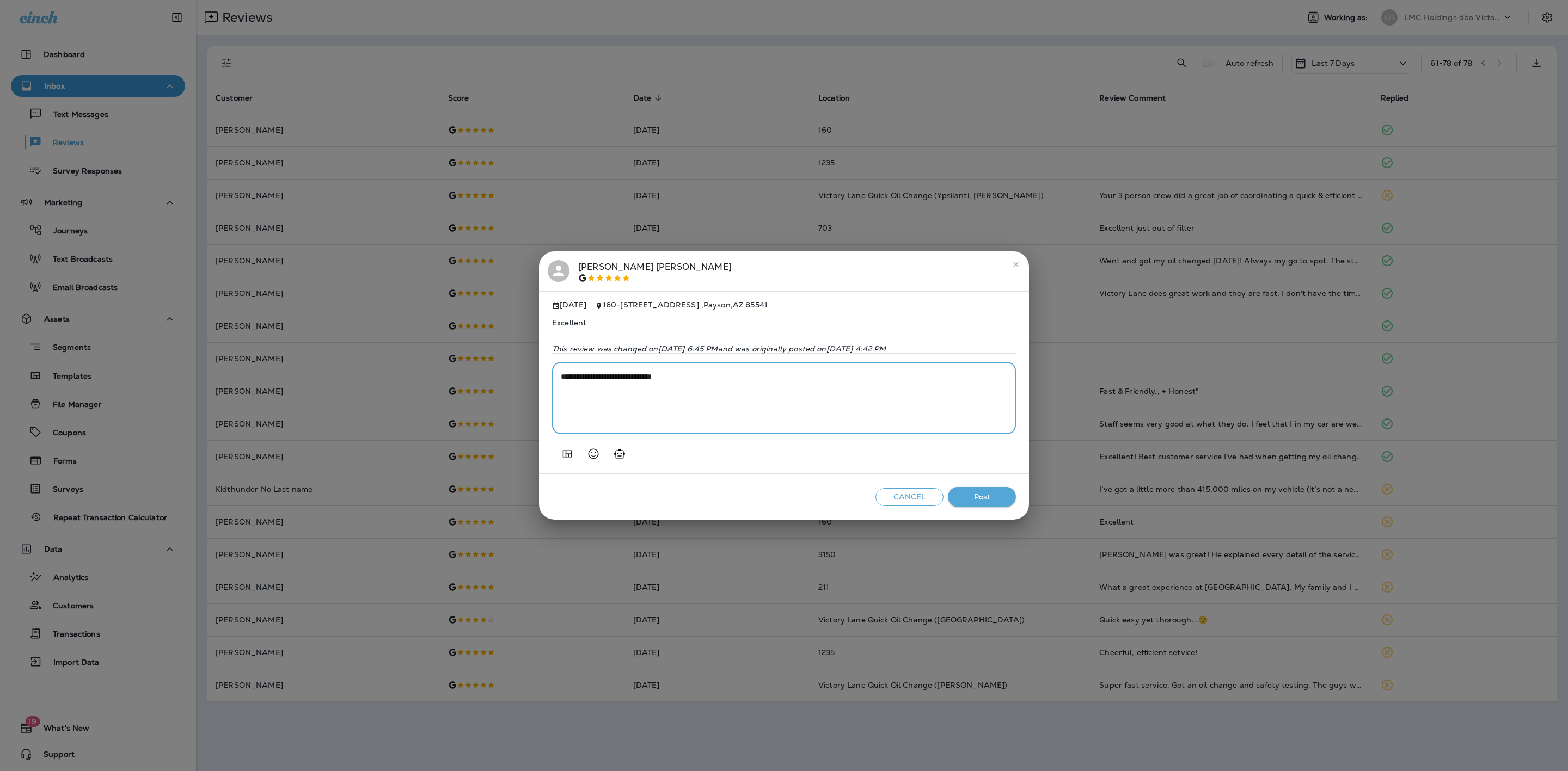
type textarea "**********"
click at [982, 507] on button "Post" at bounding box center [982, 497] width 68 height 20
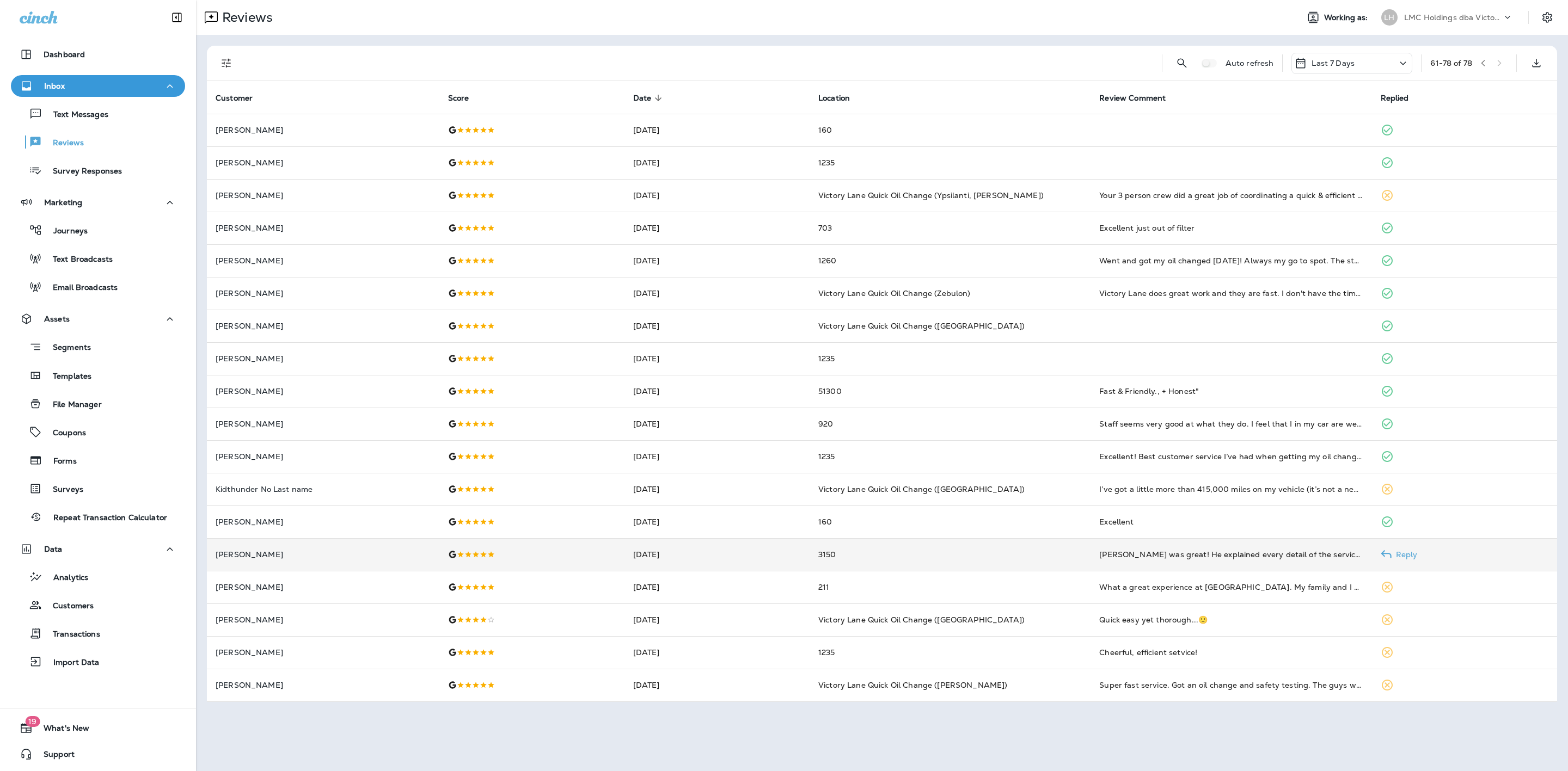
click at [815, 546] on td "3150" at bounding box center [950, 555] width 281 height 33
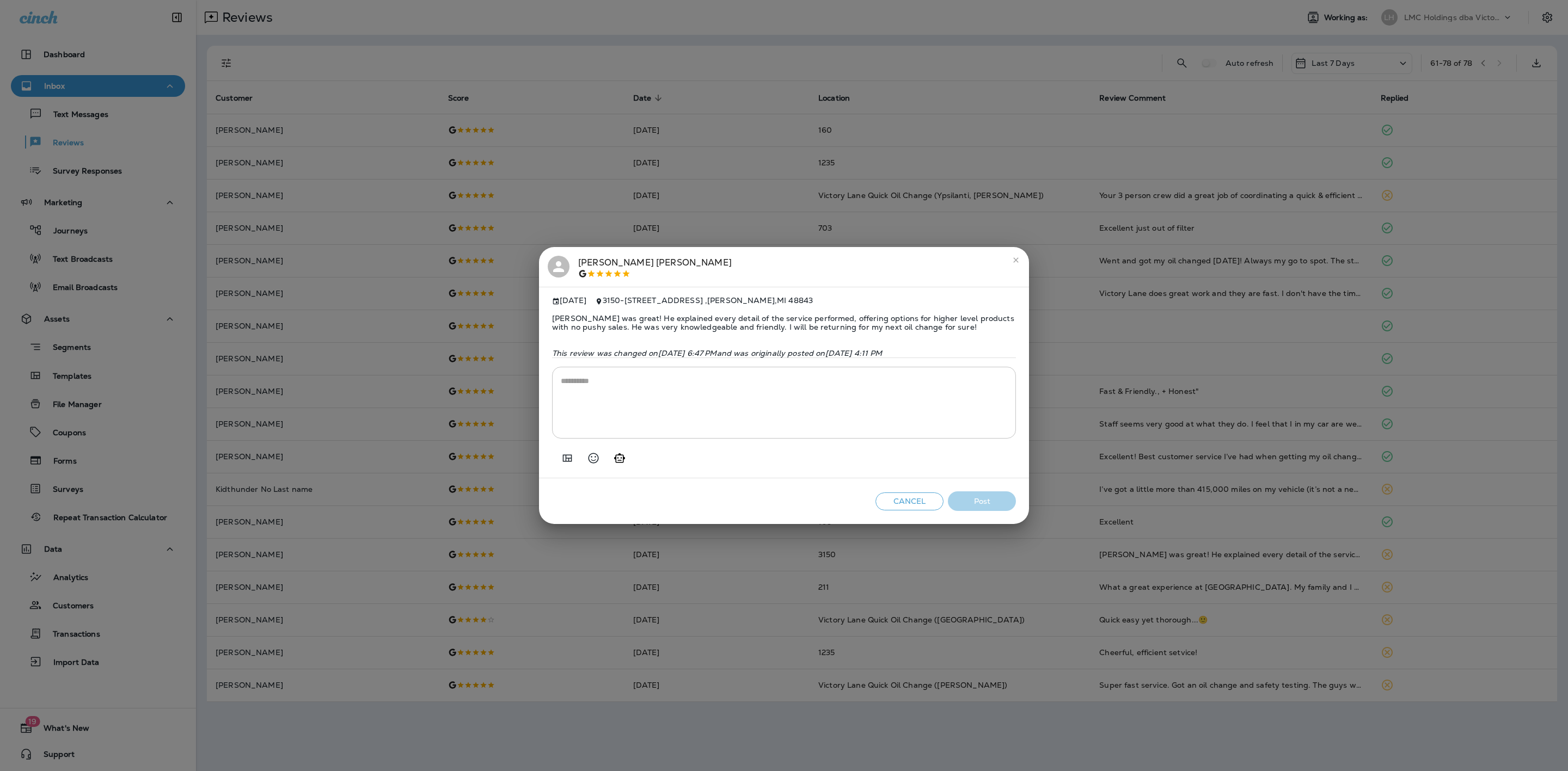
click at [784, 415] on textarea at bounding box center [783, 402] width 446 height 54
type textarea "**********"
click at [998, 512] on button "Post" at bounding box center [982, 501] width 68 height 20
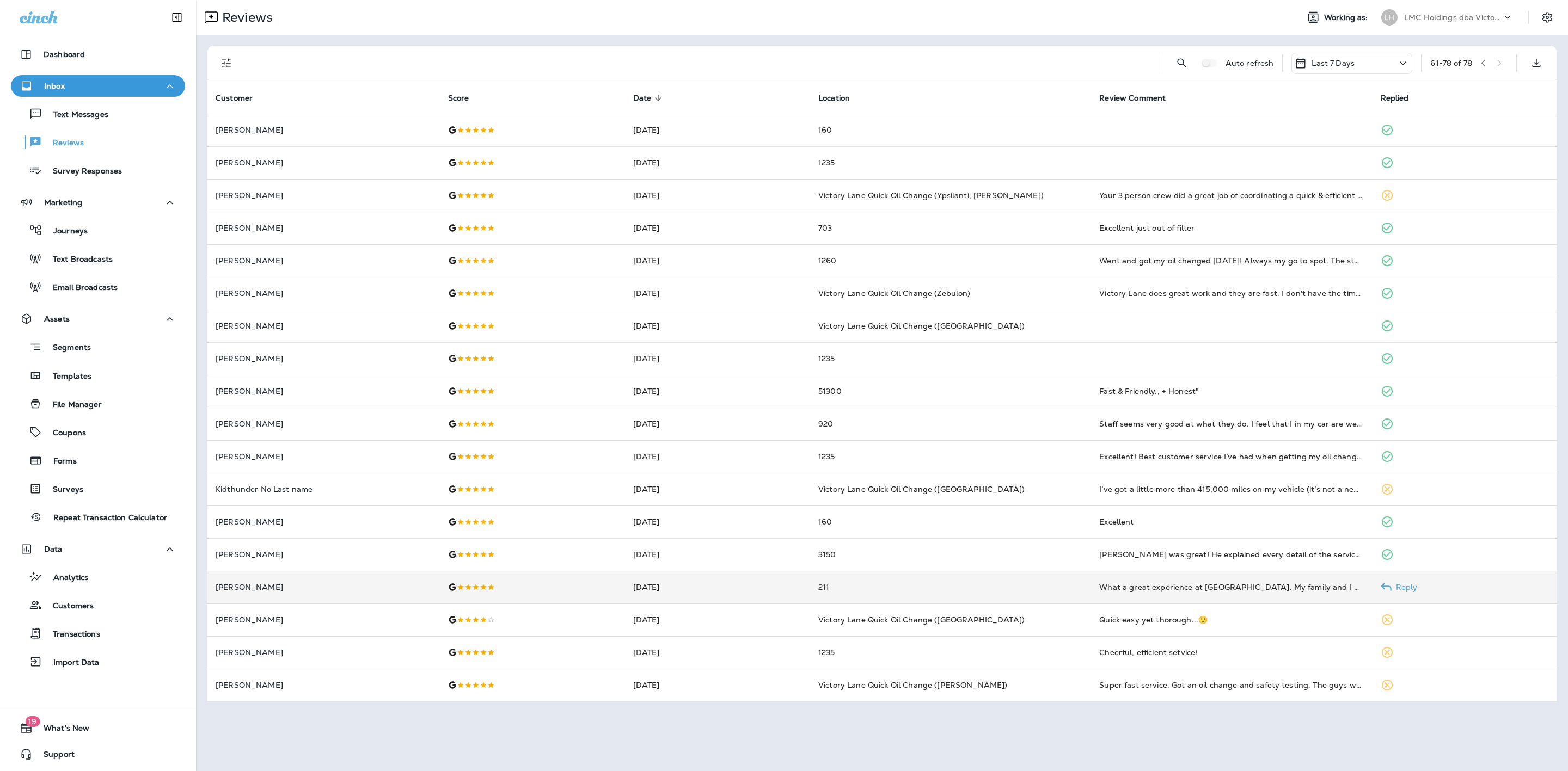
click at [918, 579] on td "211" at bounding box center [950, 587] width 281 height 33
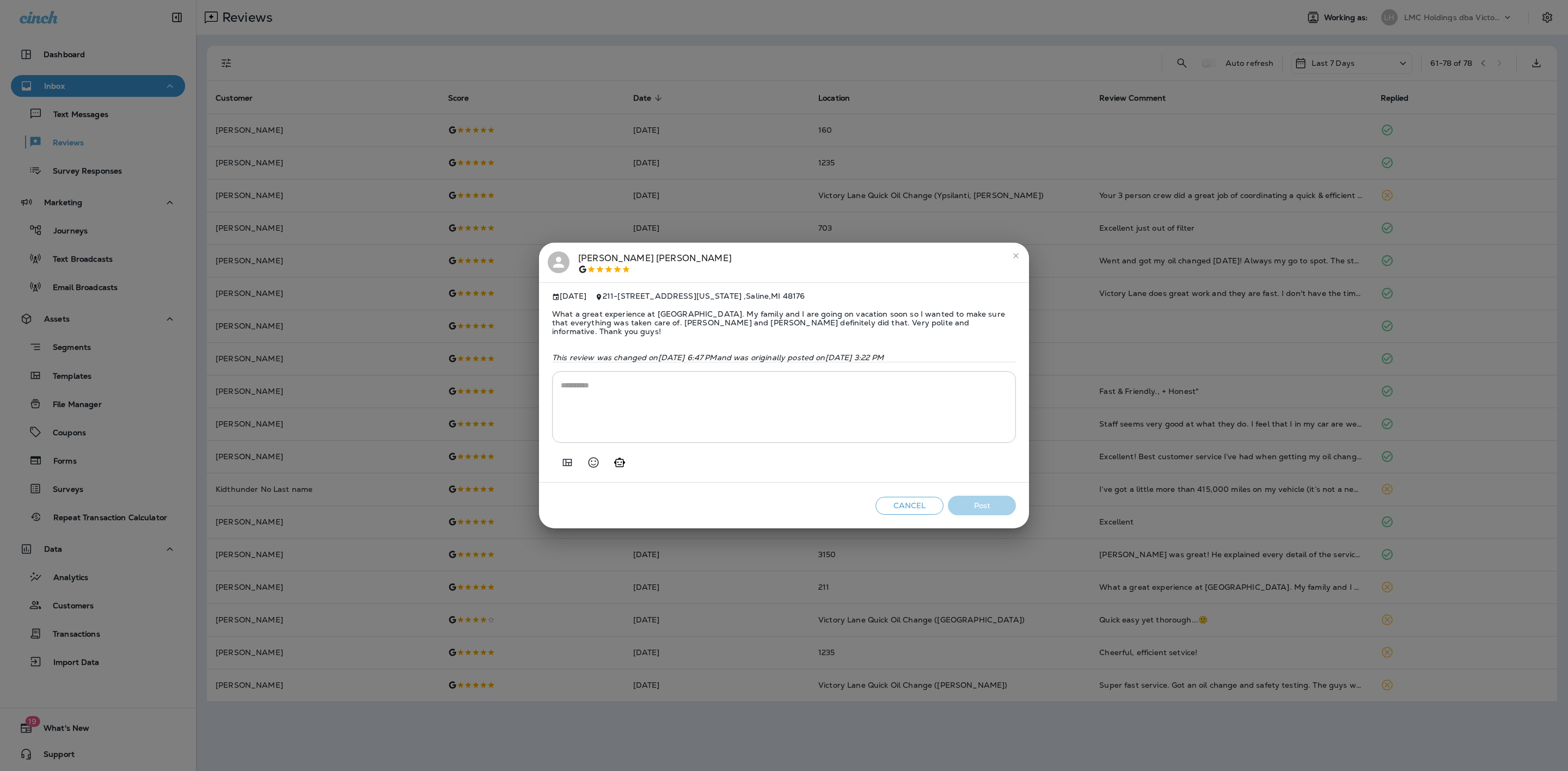
click at [621, 464] on icon "Generate AI response" at bounding box center [619, 462] width 13 height 13
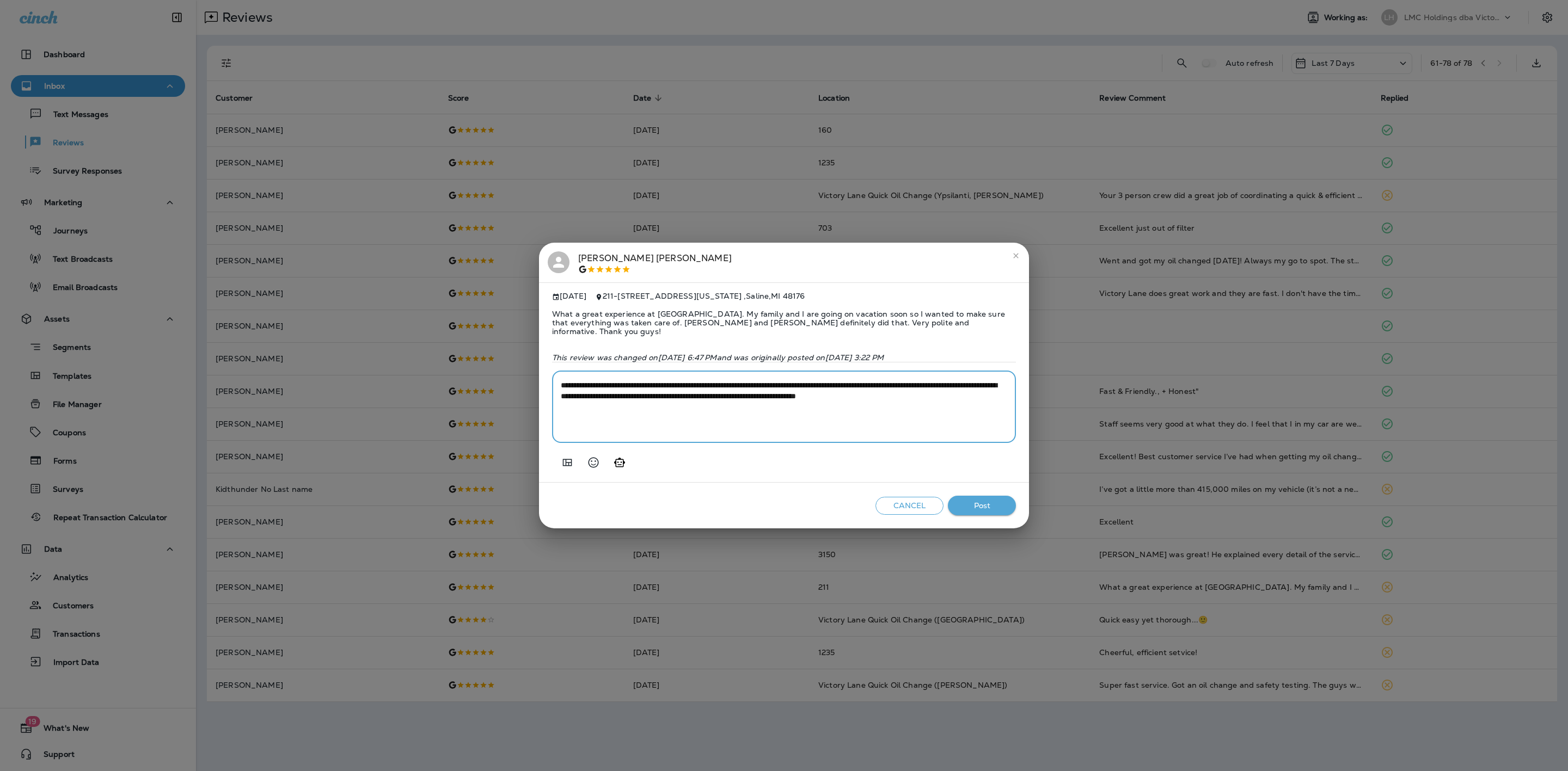
drag, startPoint x: 827, startPoint y: 396, endPoint x: 606, endPoint y: 394, distance: 221.0
click at [606, 394] on textarea "**********" at bounding box center [783, 406] width 446 height 54
type textarea "**********"
click at [966, 500] on button "Post" at bounding box center [982, 506] width 68 height 20
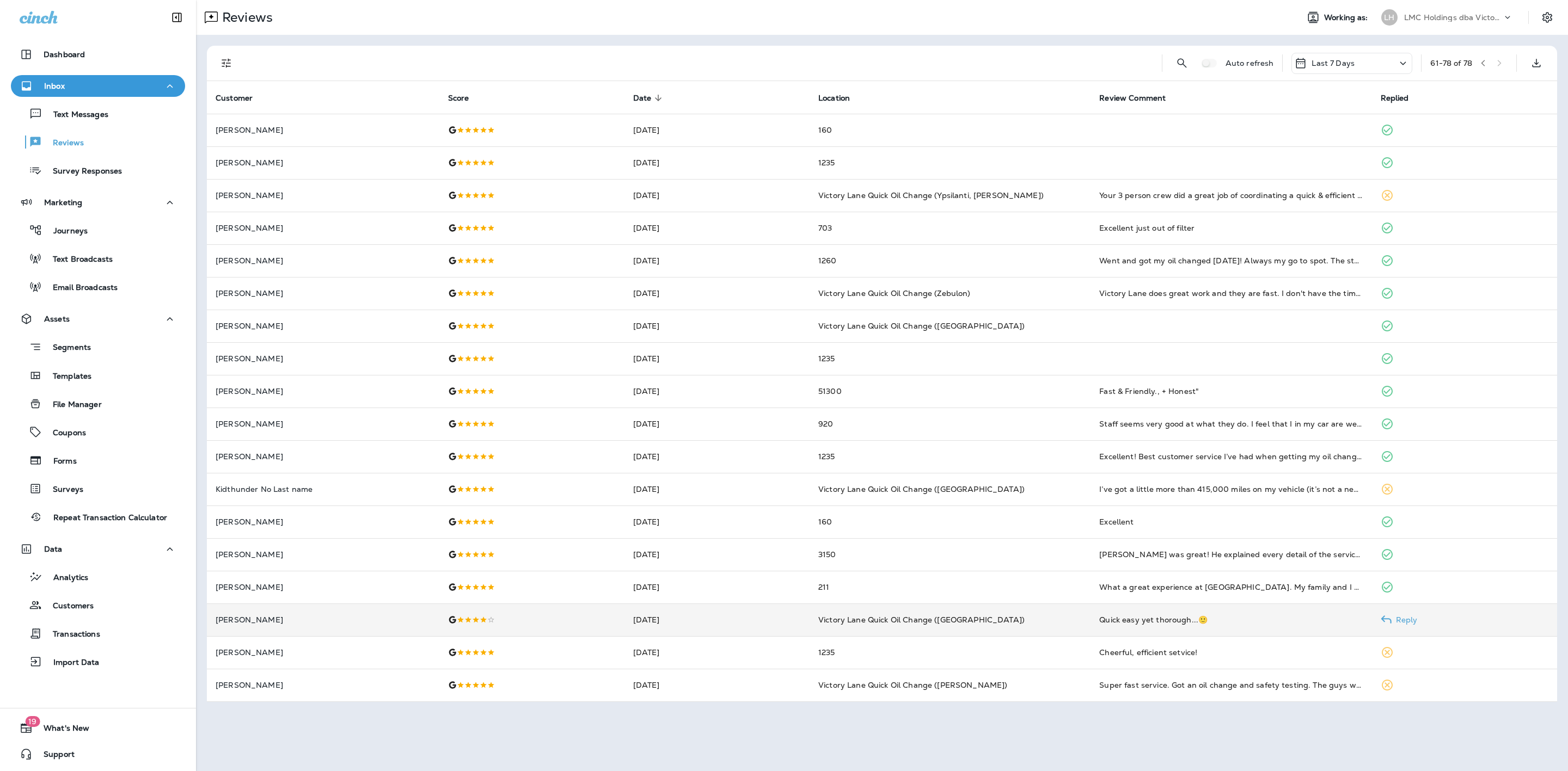
click at [993, 612] on td "Victory Lane Quick Oil Change ([GEOGRAPHIC_DATA])" at bounding box center [950, 620] width 281 height 33
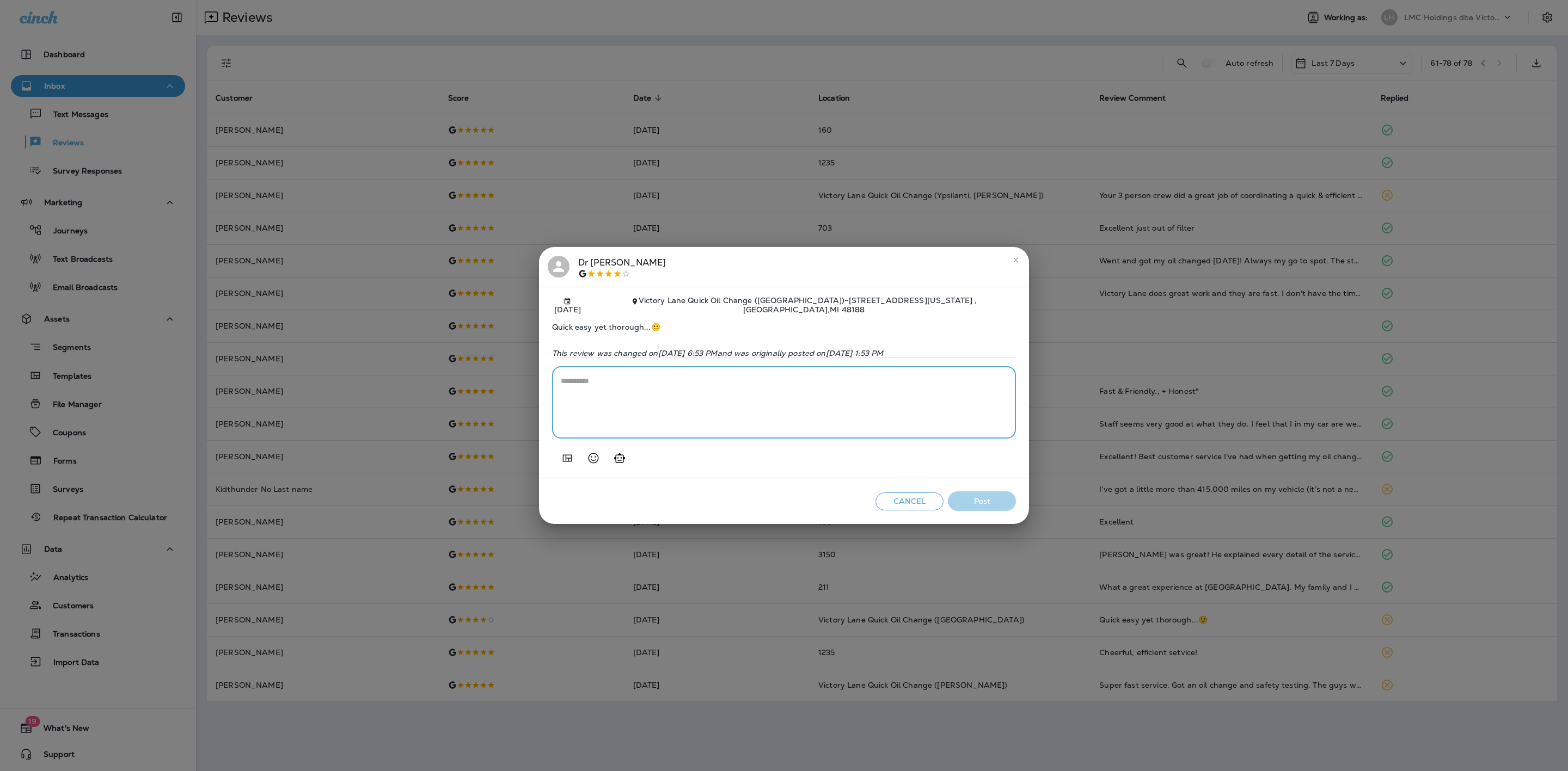
click at [769, 409] on textarea at bounding box center [783, 402] width 446 height 54
type textarea "**********"
click at [978, 497] on button "Post" at bounding box center [982, 501] width 68 height 20
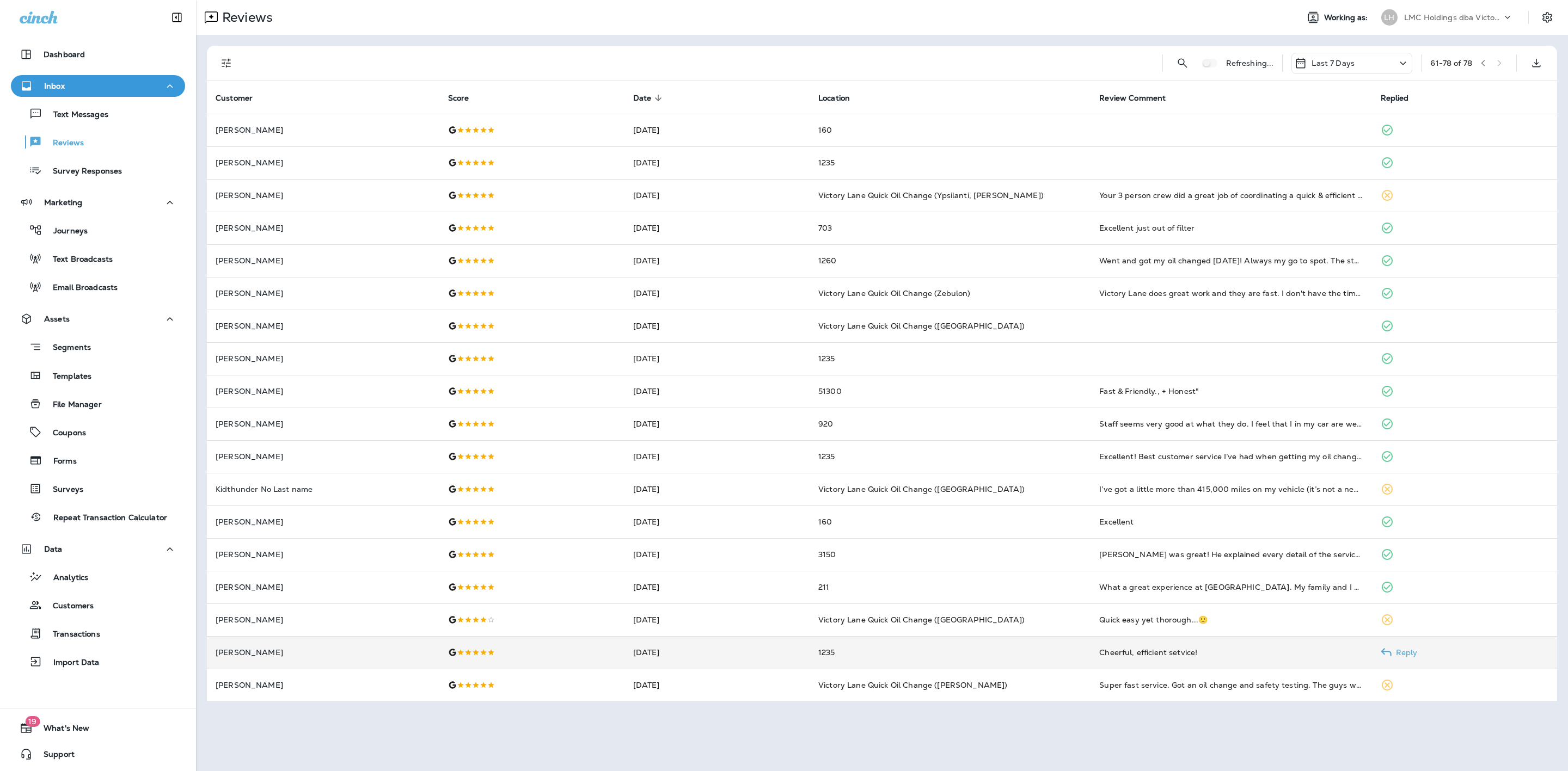
click at [891, 648] on td "1235" at bounding box center [950, 653] width 281 height 33
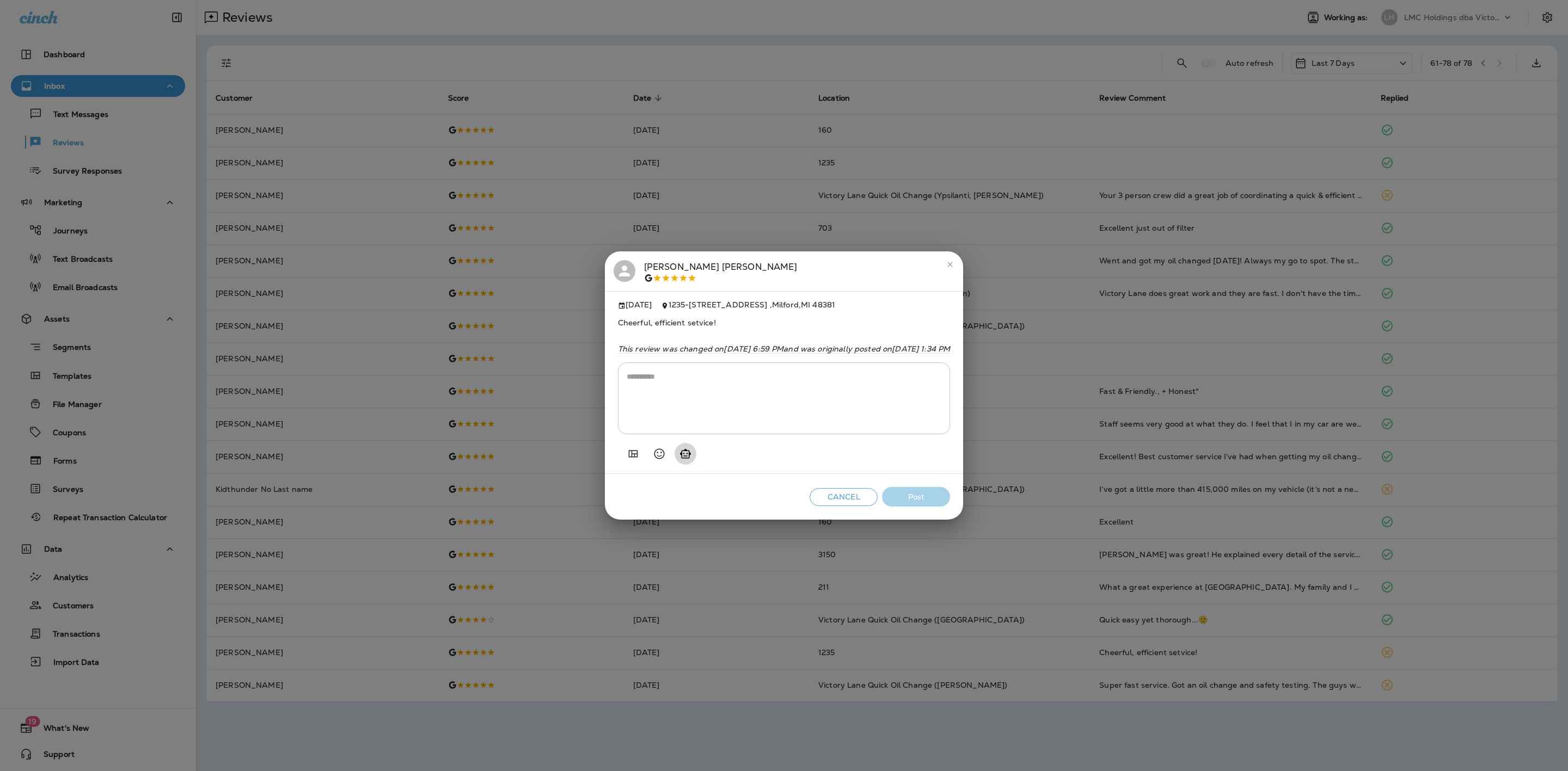
click at [632, 461] on div at bounding box center [784, 450] width 333 height 30
click at [679, 461] on icon "Generate AI response" at bounding box center [685, 453] width 13 height 13
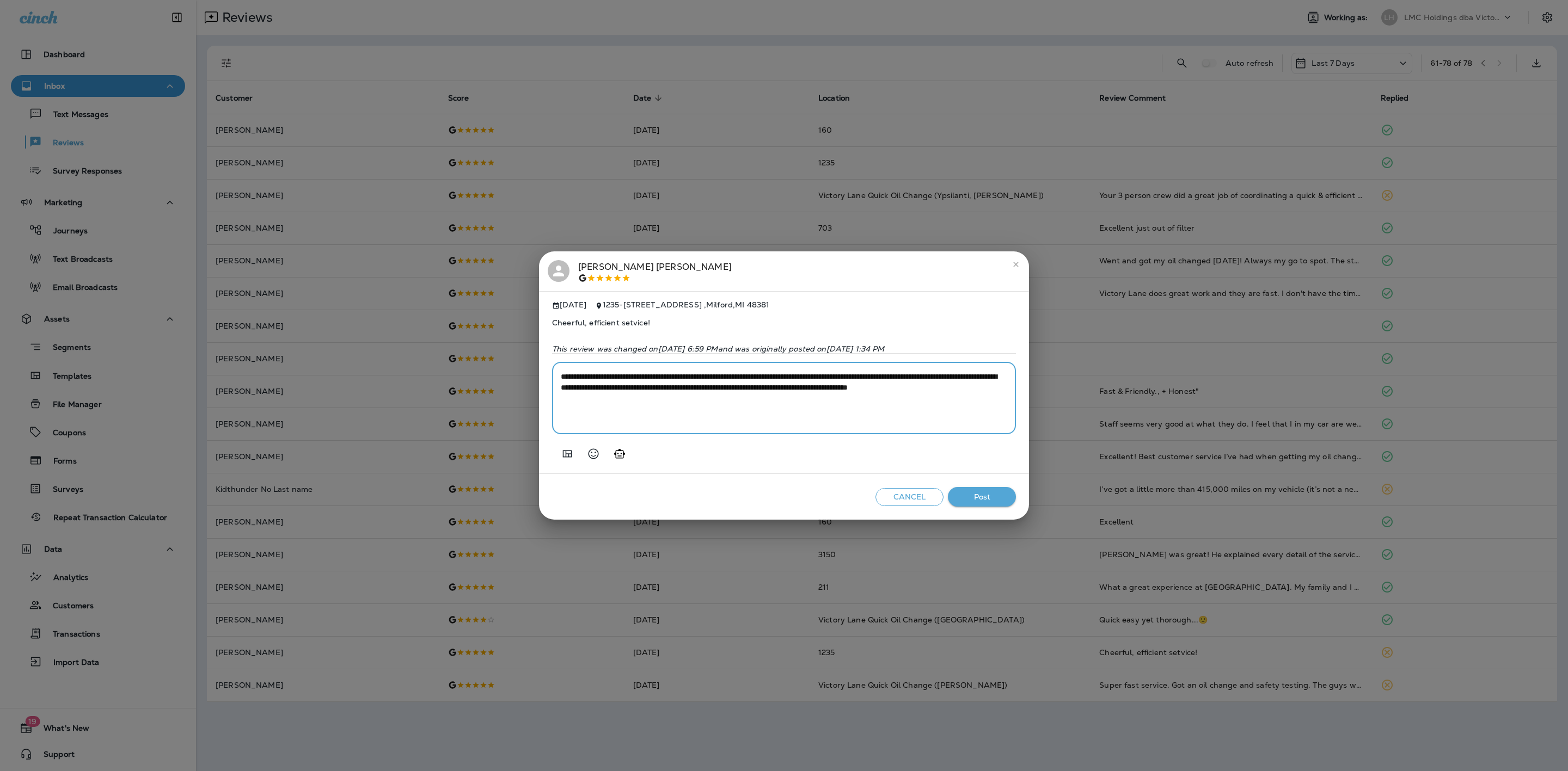
drag, startPoint x: 724, startPoint y: 410, endPoint x: 941, endPoint y: 379, distance: 219.2
click at [941, 379] on textarea "**********" at bounding box center [783, 398] width 446 height 54
type textarea "**********"
click at [975, 497] on button "Post" at bounding box center [982, 497] width 68 height 20
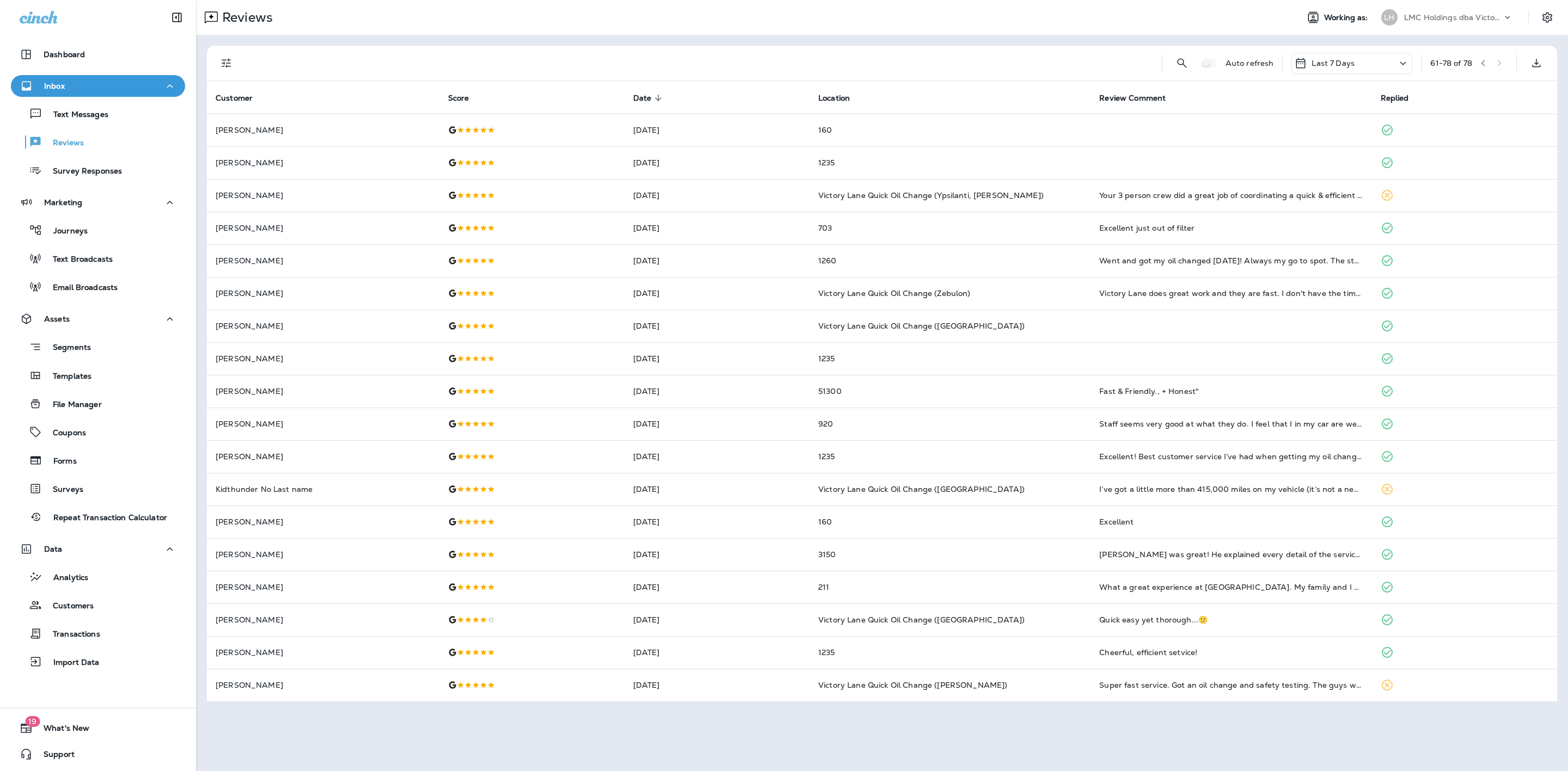
click at [1412, 62] on div "Auto refresh Last 7 Days 61 - 78 of 78" at bounding box center [884, 63] width 1337 height 35
click at [1390, 67] on div "Last 7 Days" at bounding box center [1352, 63] width 121 height 21
click at [1317, 194] on p "Last 30 Days" at bounding box center [1313, 192] width 49 height 9
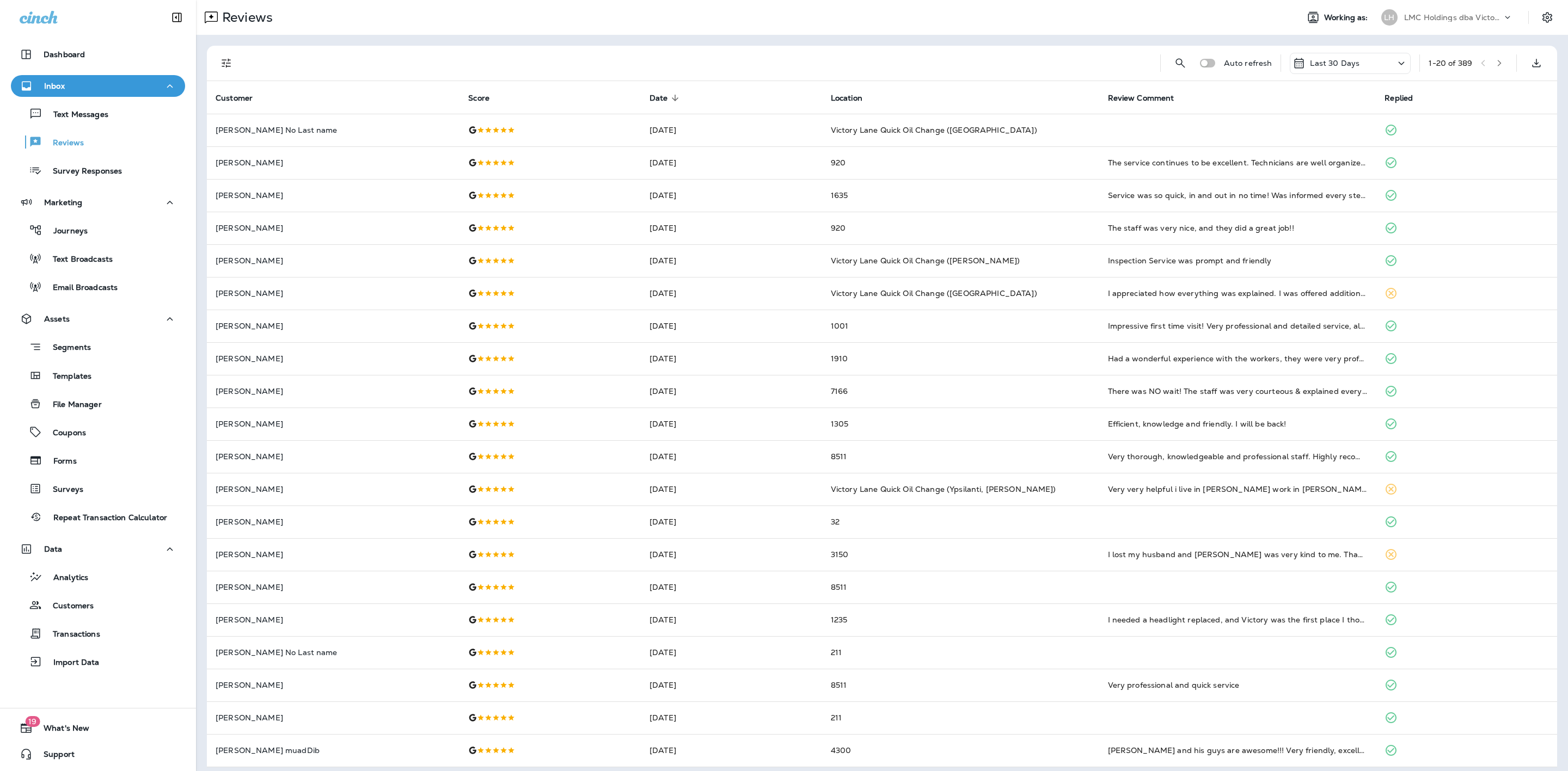
click at [1496, 65] on icon "button" at bounding box center [1499, 63] width 8 height 8
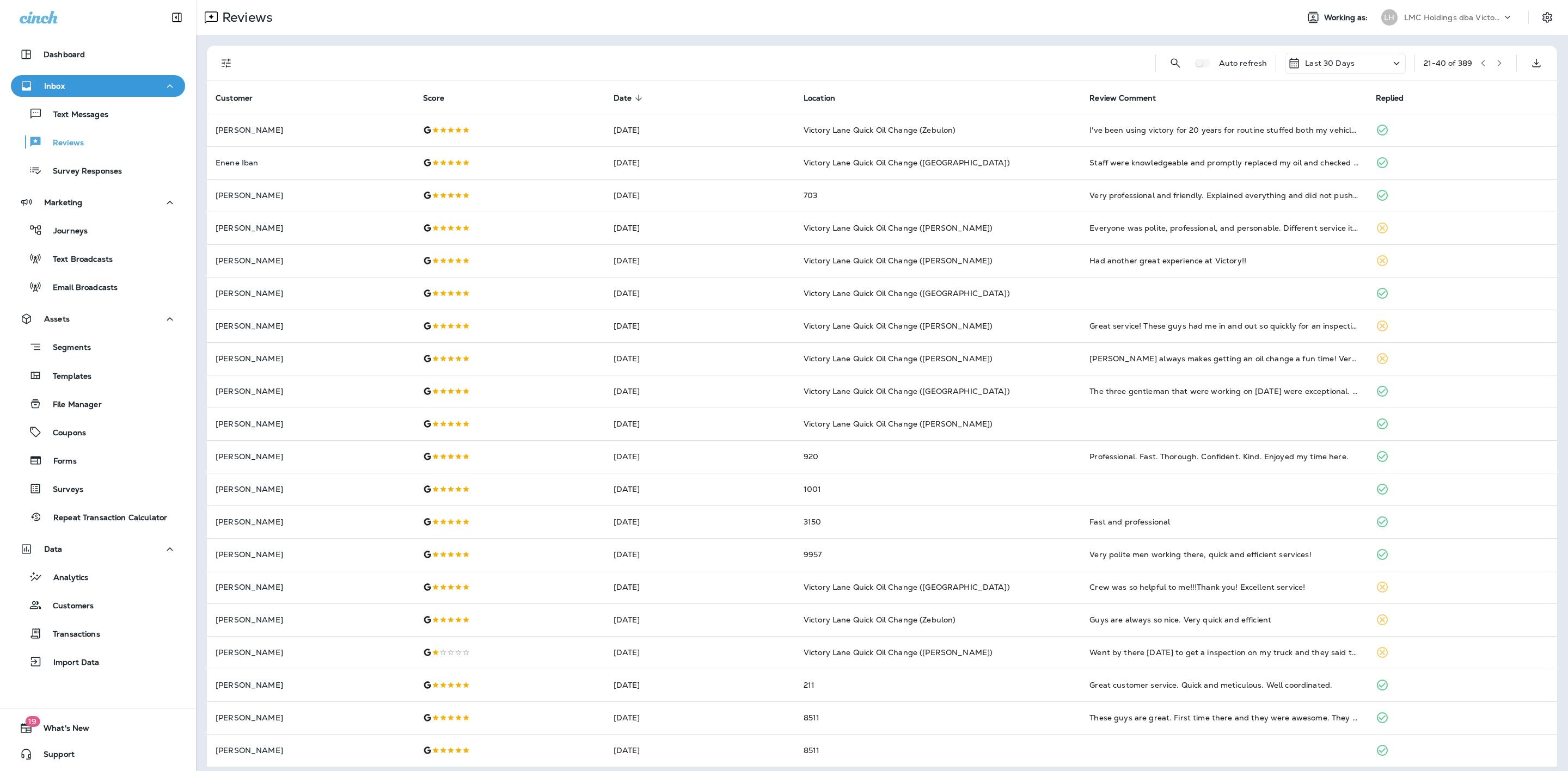
click at [1496, 65] on icon "button" at bounding box center [1499, 63] width 8 height 8
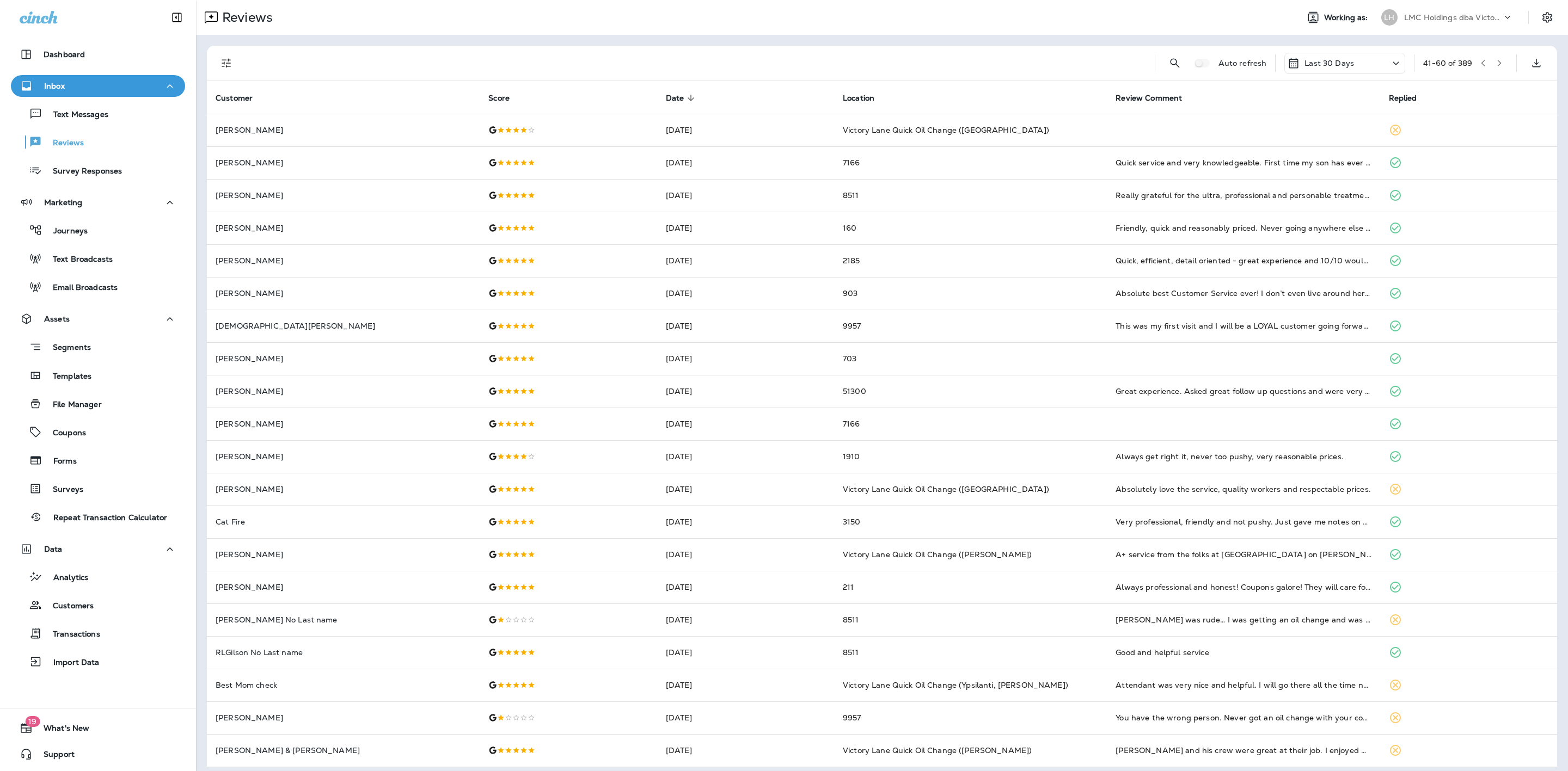
click at [1496, 62] on icon "button" at bounding box center [1499, 63] width 8 height 8
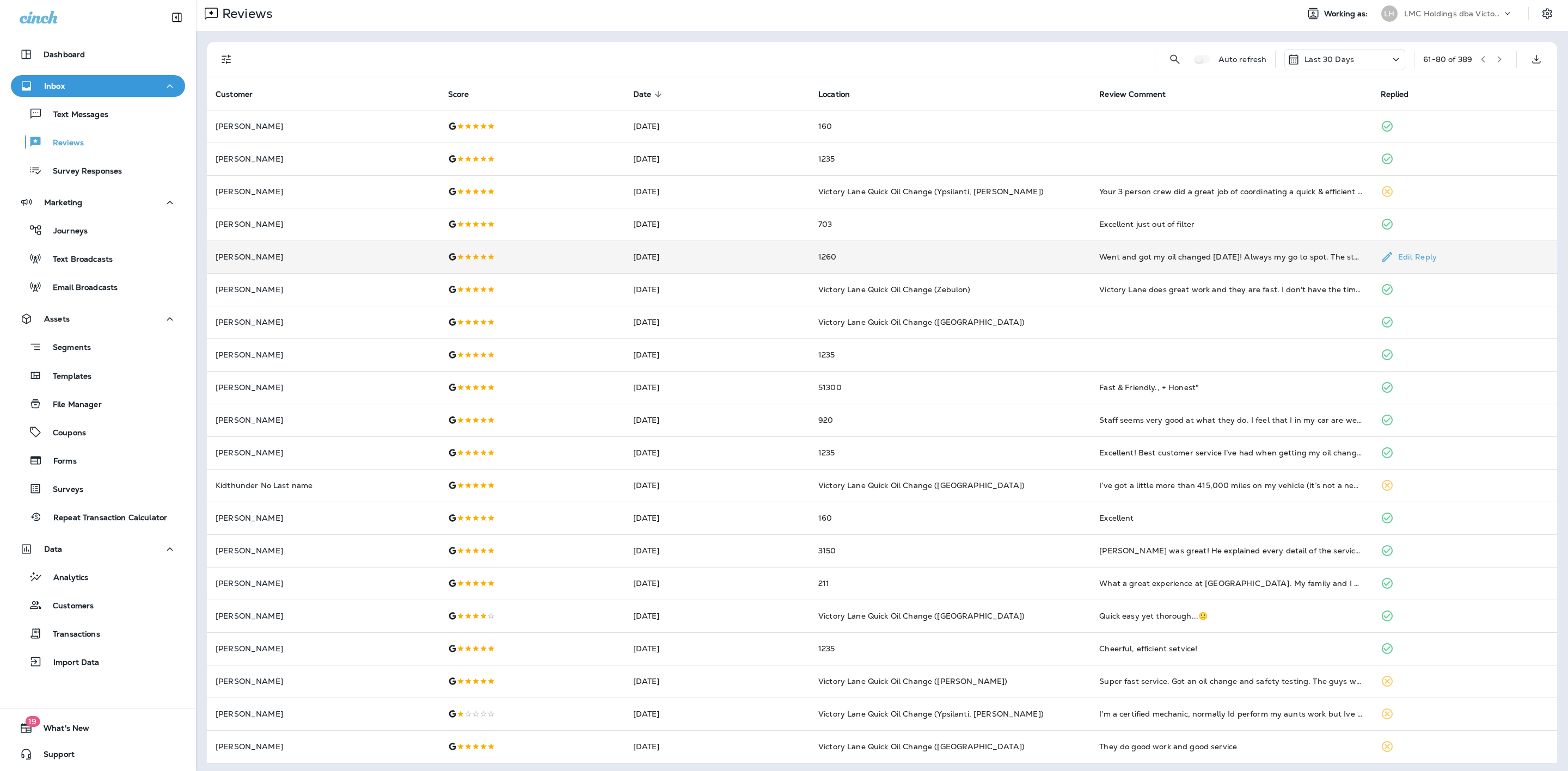
scroll to position [7, 0]
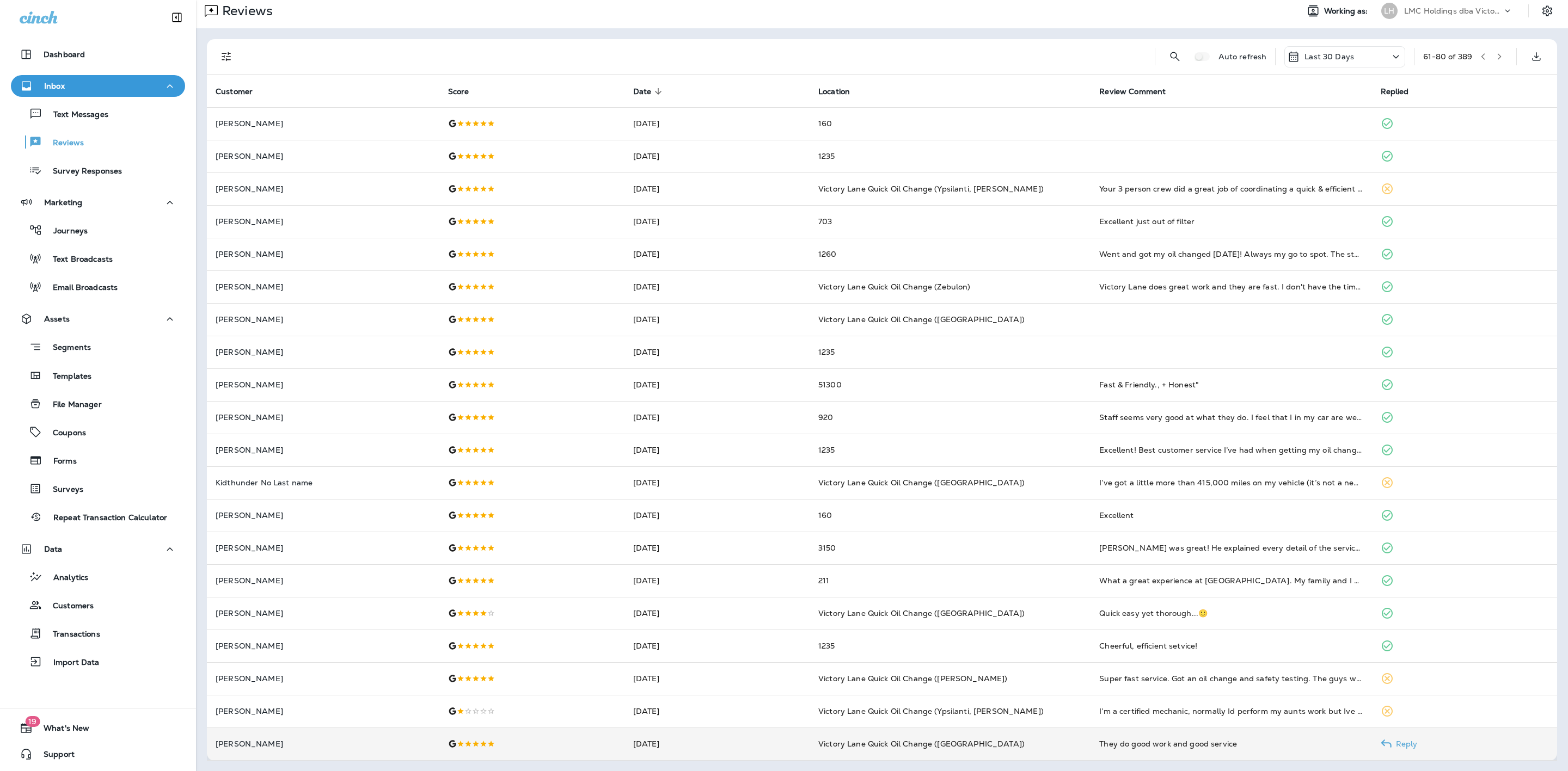
click at [1091, 734] on td "They do good work and good service" at bounding box center [1231, 744] width 281 height 33
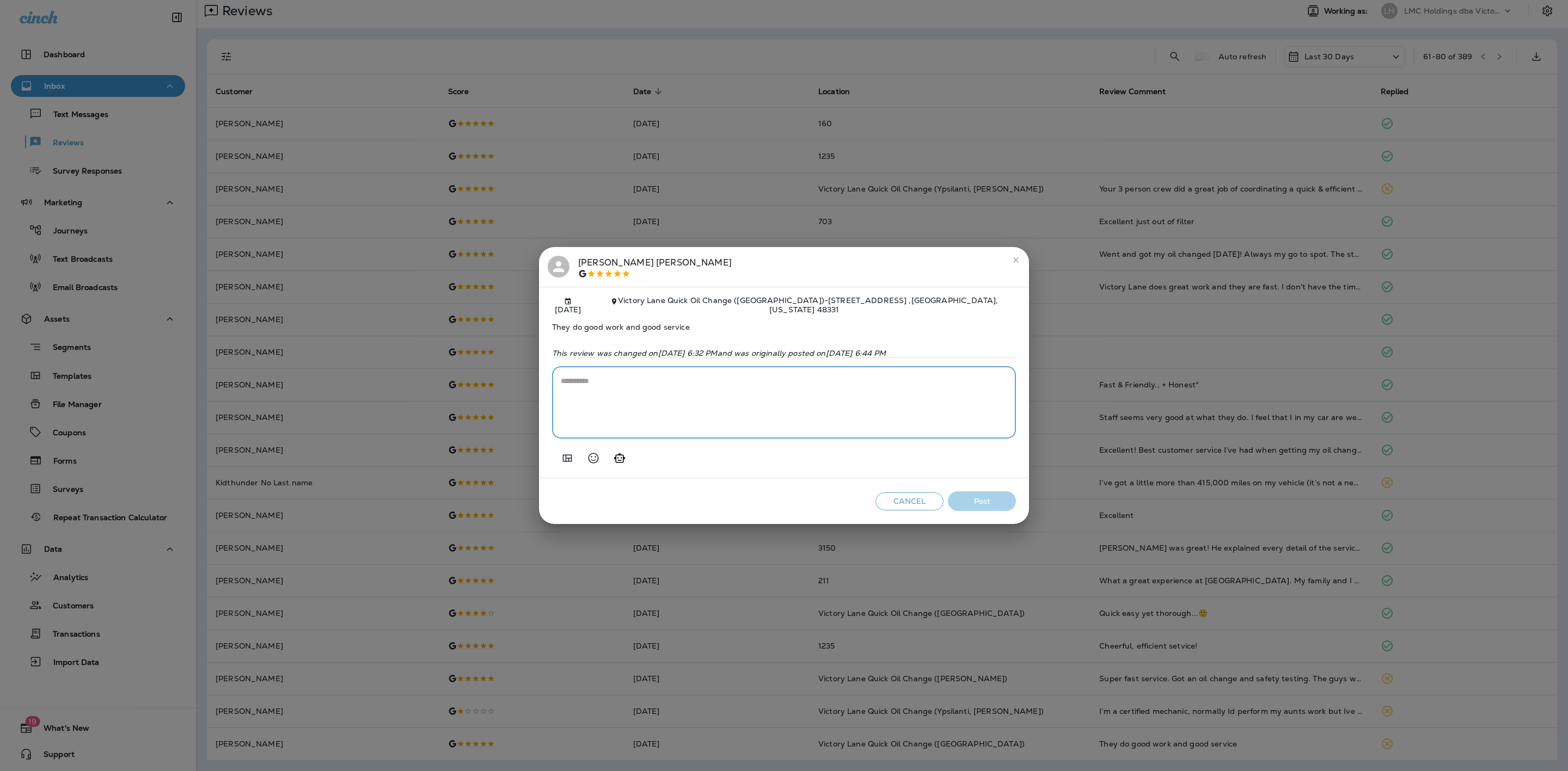
click at [591, 407] on textarea at bounding box center [783, 402] width 446 height 54
click at [617, 464] on icon "Generate AI response" at bounding box center [619, 458] width 13 height 13
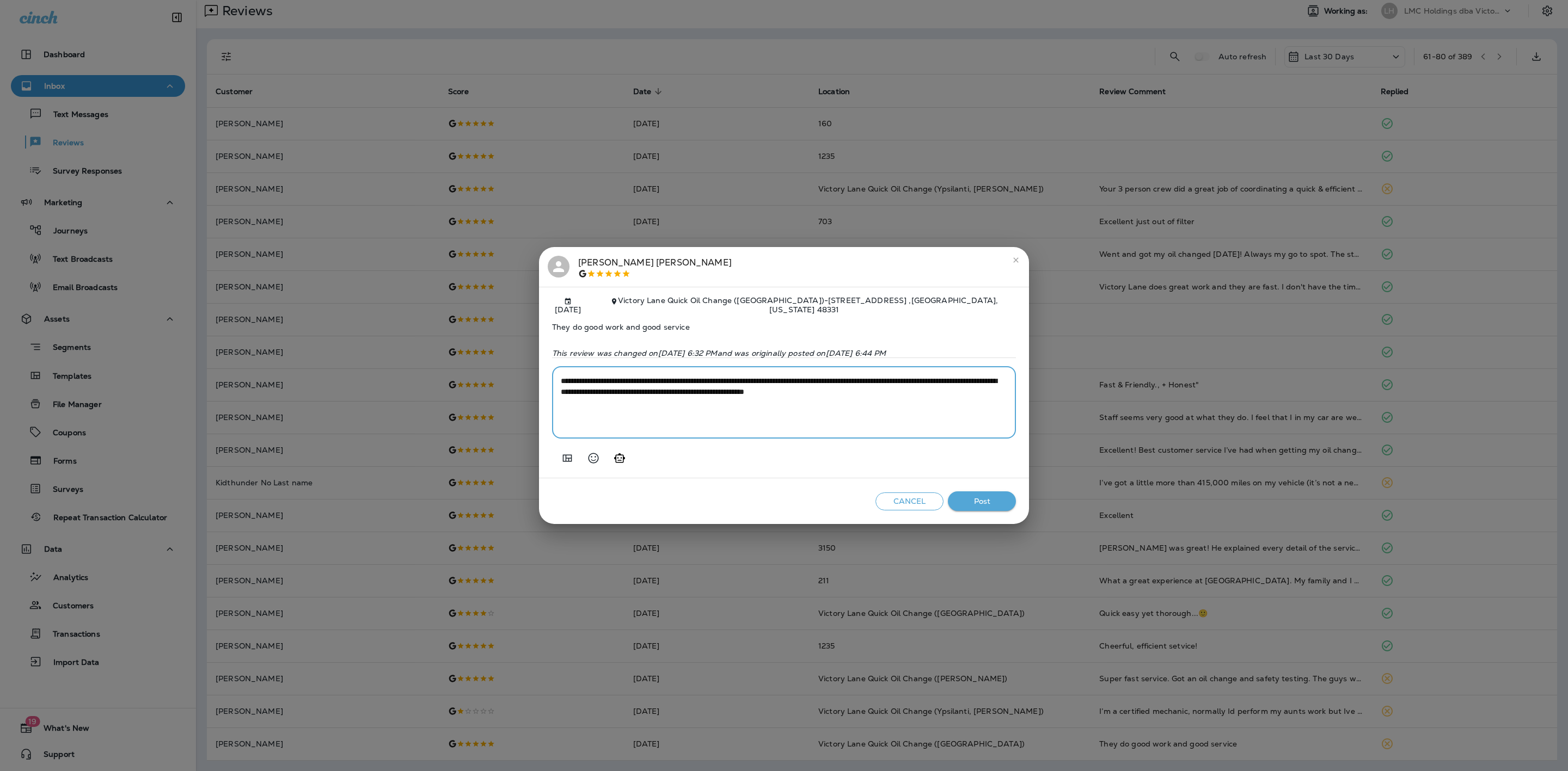
drag, startPoint x: 978, startPoint y: 399, endPoint x: 845, endPoint y: 395, distance: 133.1
click at [845, 395] on textarea "**********" at bounding box center [783, 402] width 446 height 54
type textarea "**********"
click at [964, 500] on button "Post" at bounding box center [982, 501] width 68 height 20
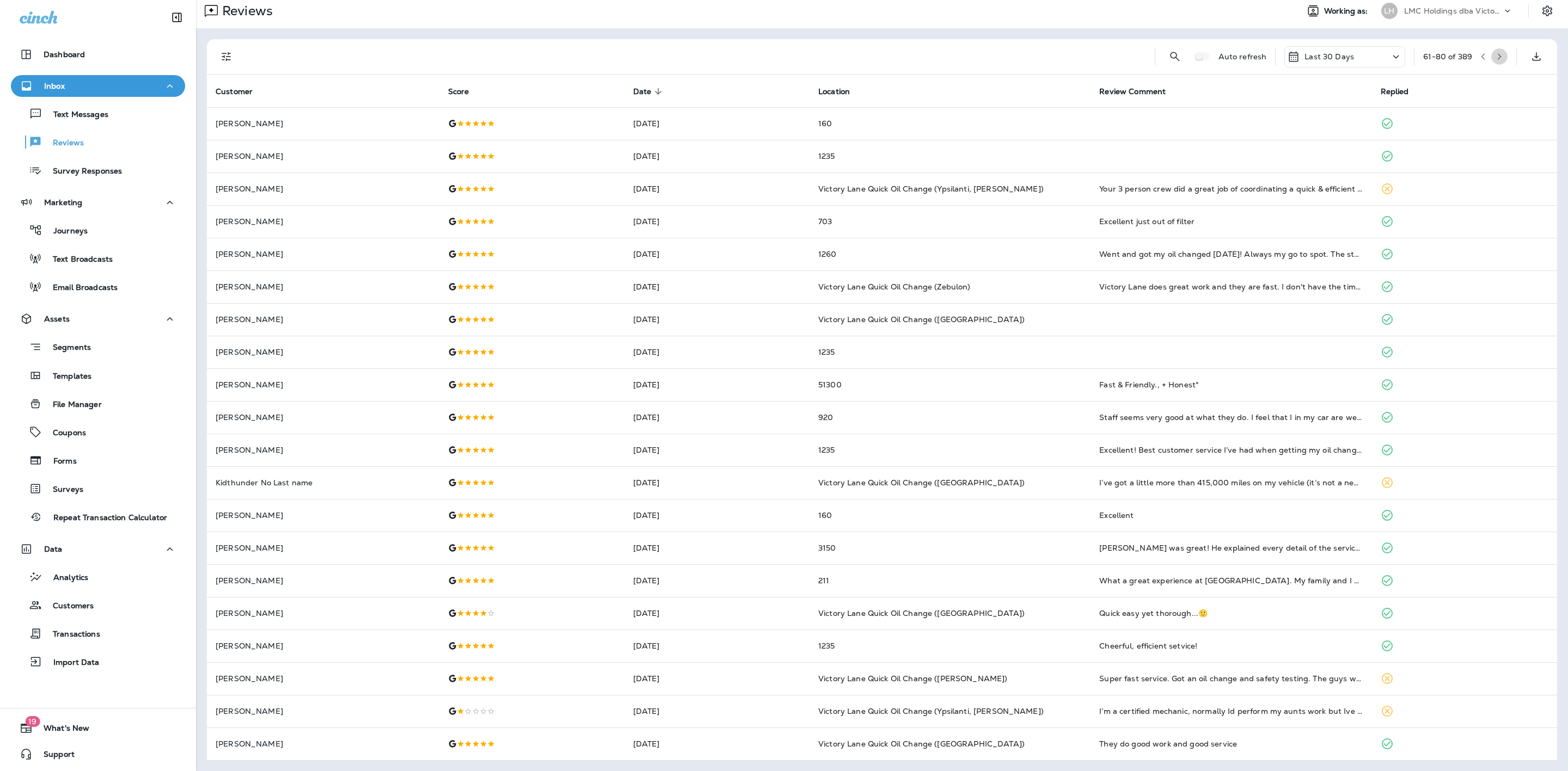
click at [1491, 60] on button "button" at bounding box center [1499, 57] width 16 height 16
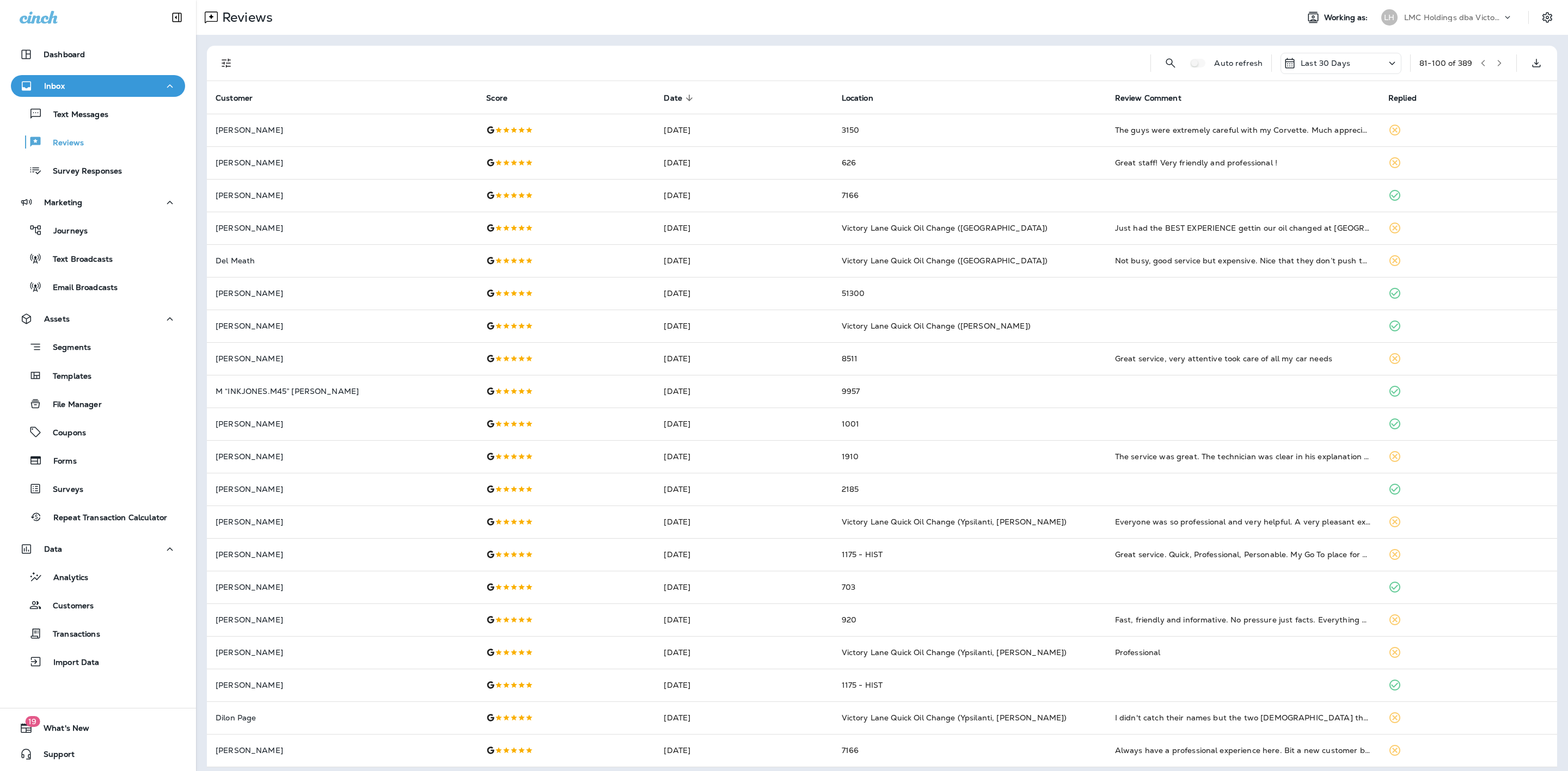
click at [1337, 69] on div "Last 30 Days" at bounding box center [1341, 63] width 121 height 21
click at [1300, 106] on div "All" at bounding box center [1325, 113] width 170 height 26
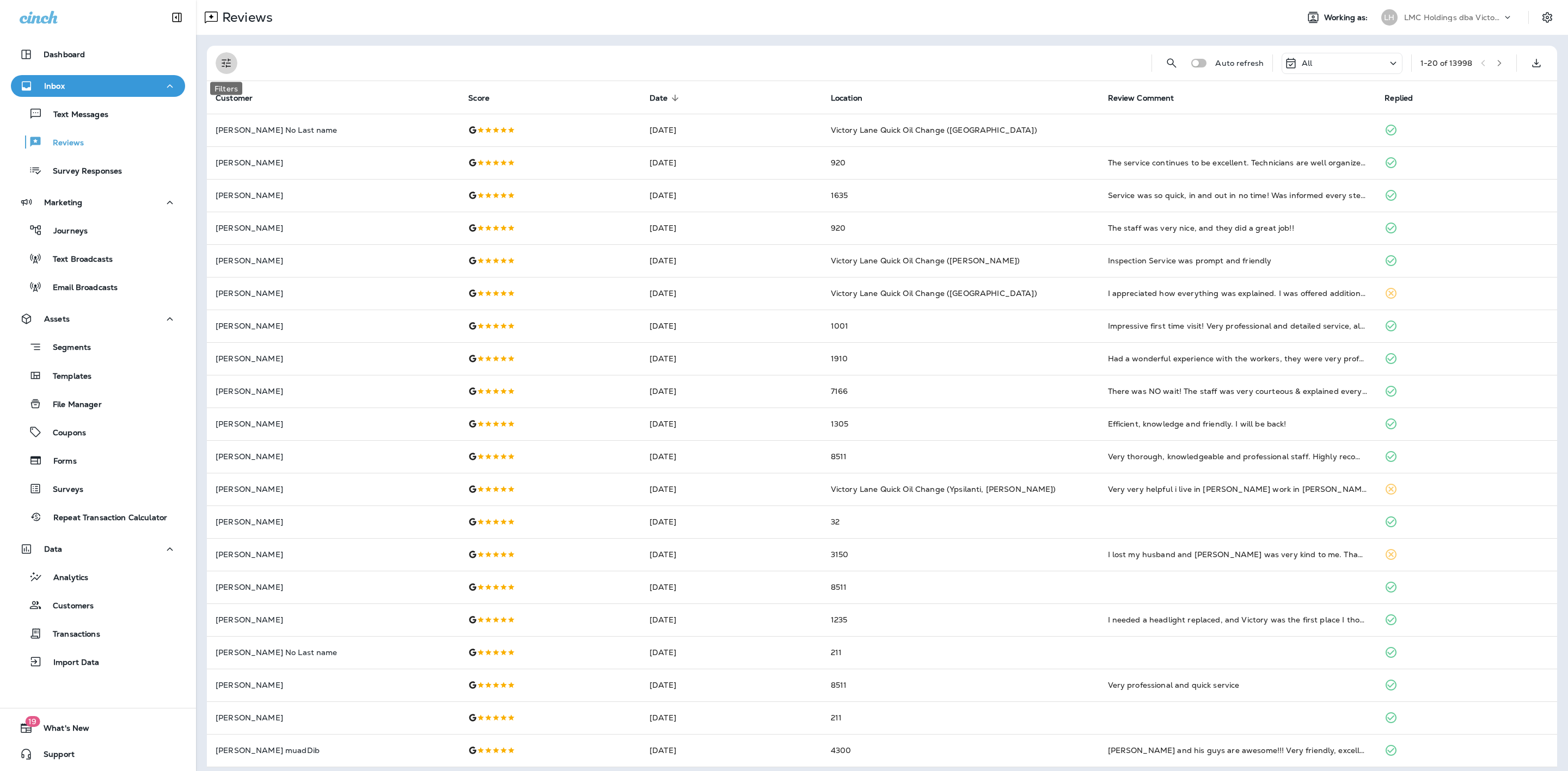
click at [225, 59] on icon "Filters" at bounding box center [226, 63] width 13 height 13
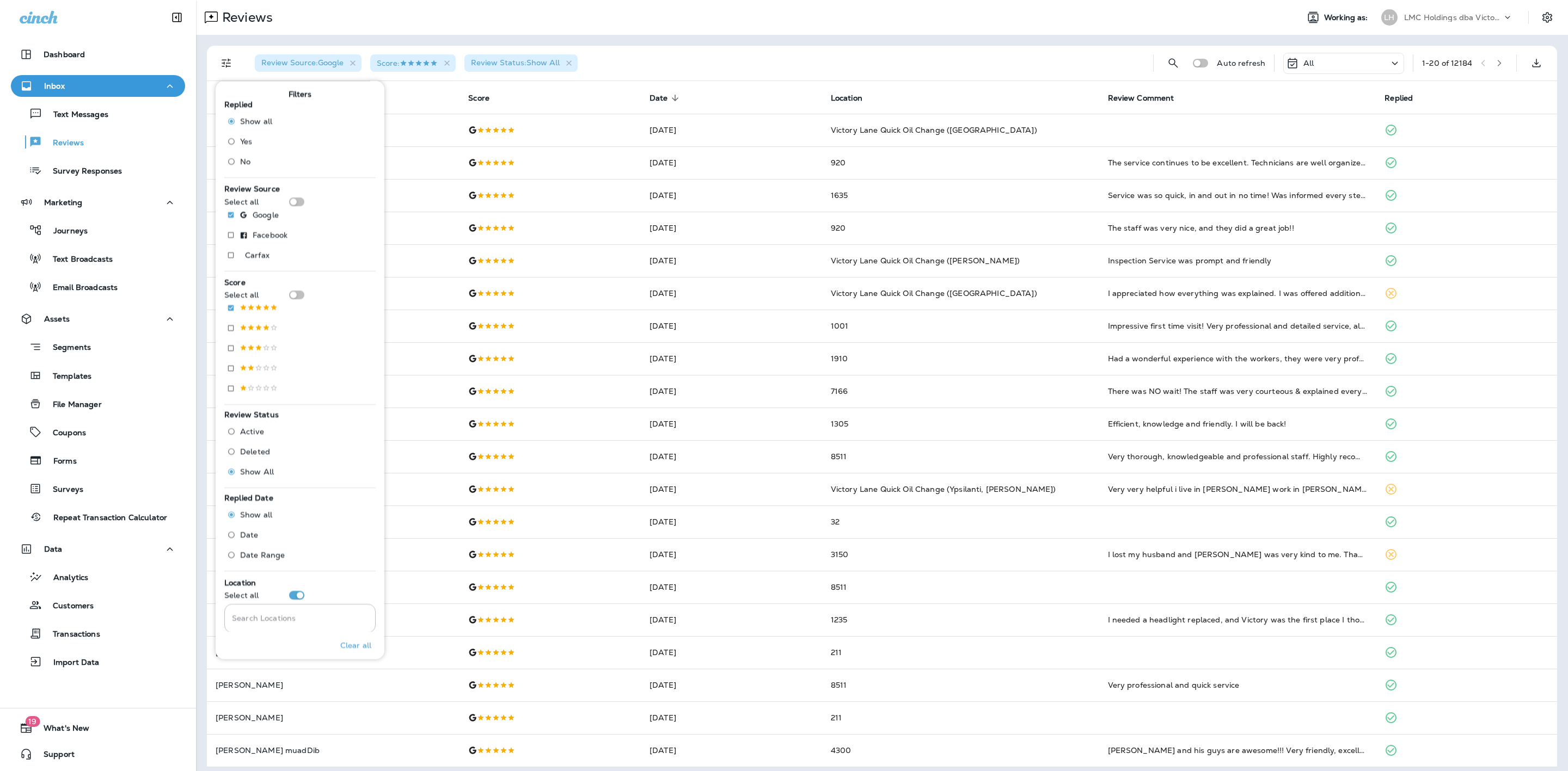
drag, startPoint x: 813, startPoint y: 74, endPoint x: 827, endPoint y: 74, distance: 14.0
click at [827, 74] on div "Review Source : Google Score : Review Status : Show All" at bounding box center [695, 63] width 898 height 35
click at [1491, 67] on button "button" at bounding box center [1499, 63] width 16 height 16
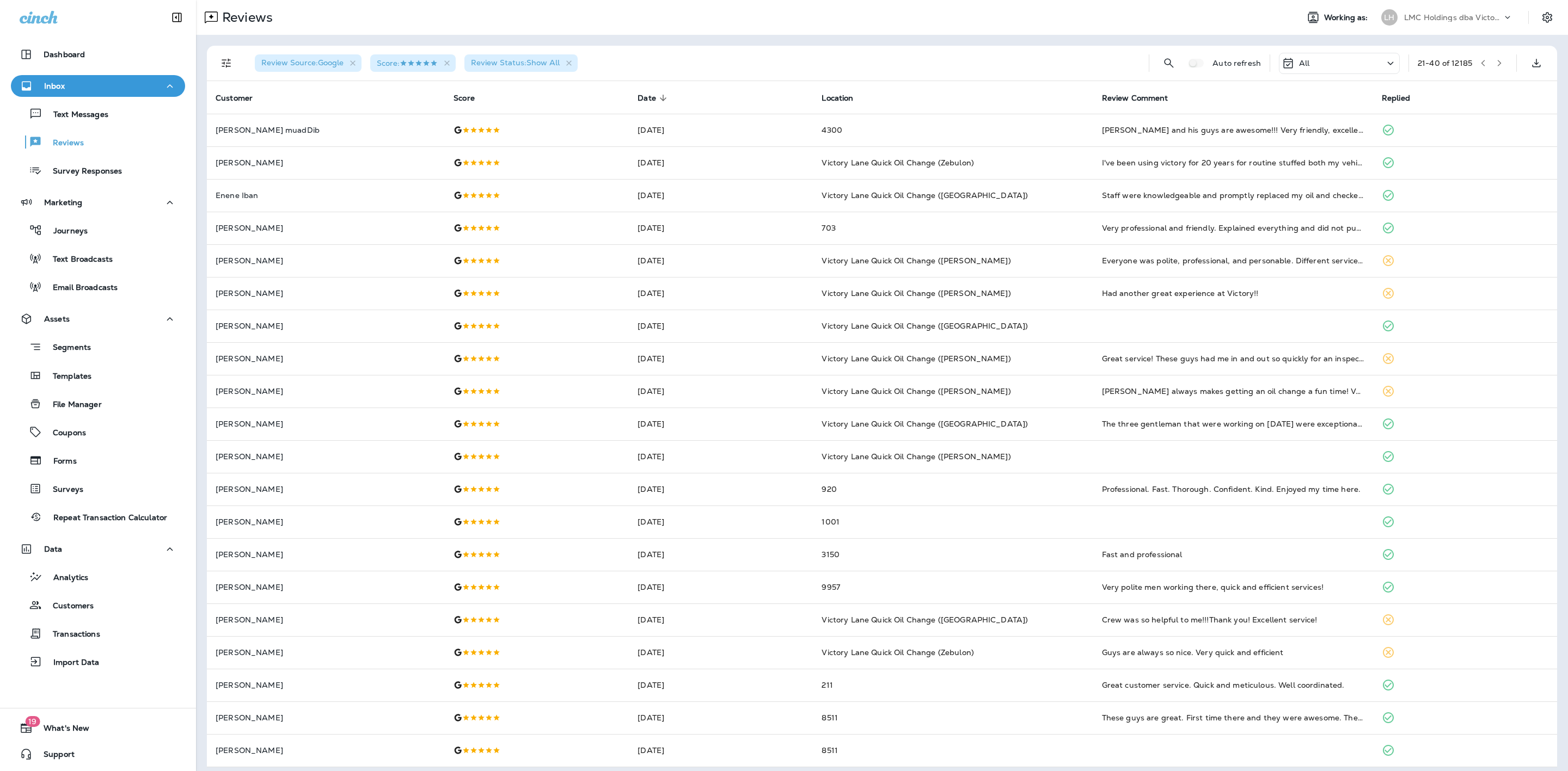
click at [1496, 62] on icon "button" at bounding box center [1499, 63] width 8 height 8
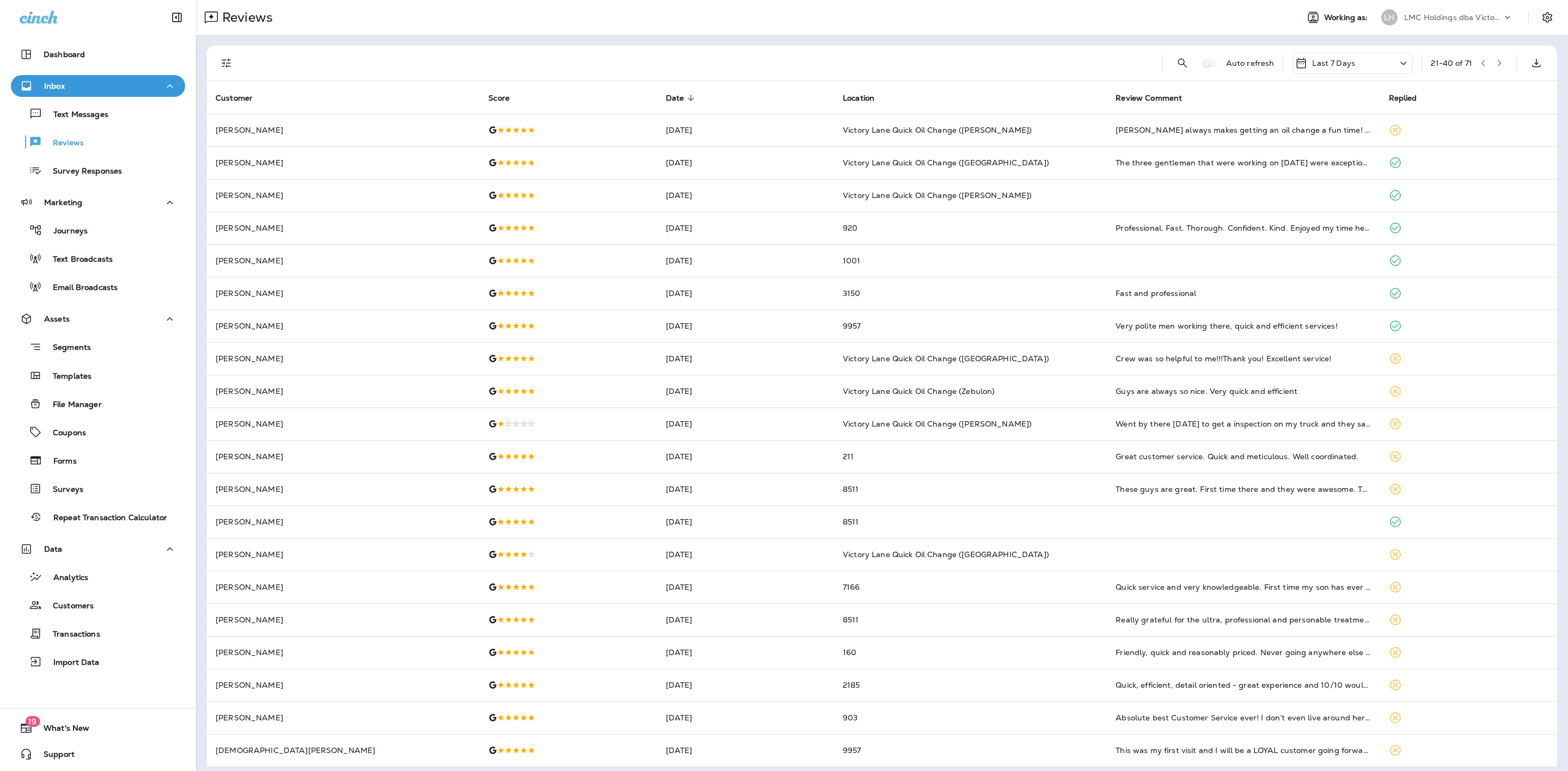
scroll to position [7, 0]
